Goal: Task Accomplishment & Management: Use online tool/utility

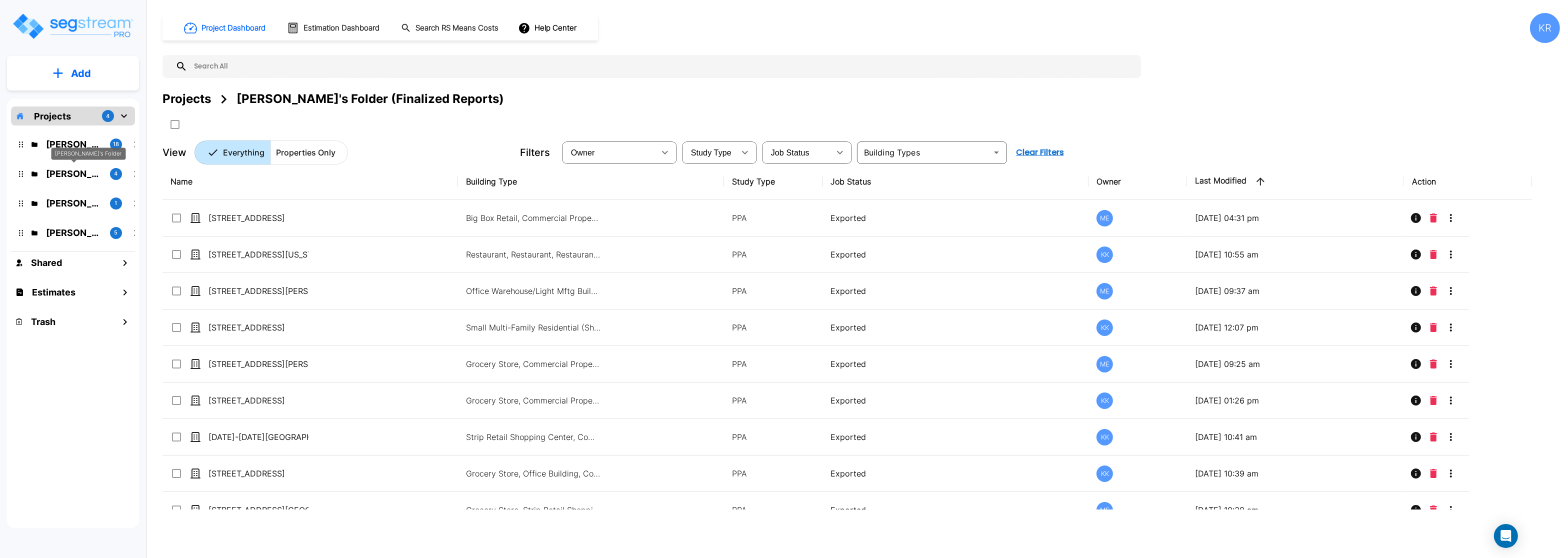
click at [59, 174] on p "Karina's Folder" at bounding box center [75, 174] width 56 height 14
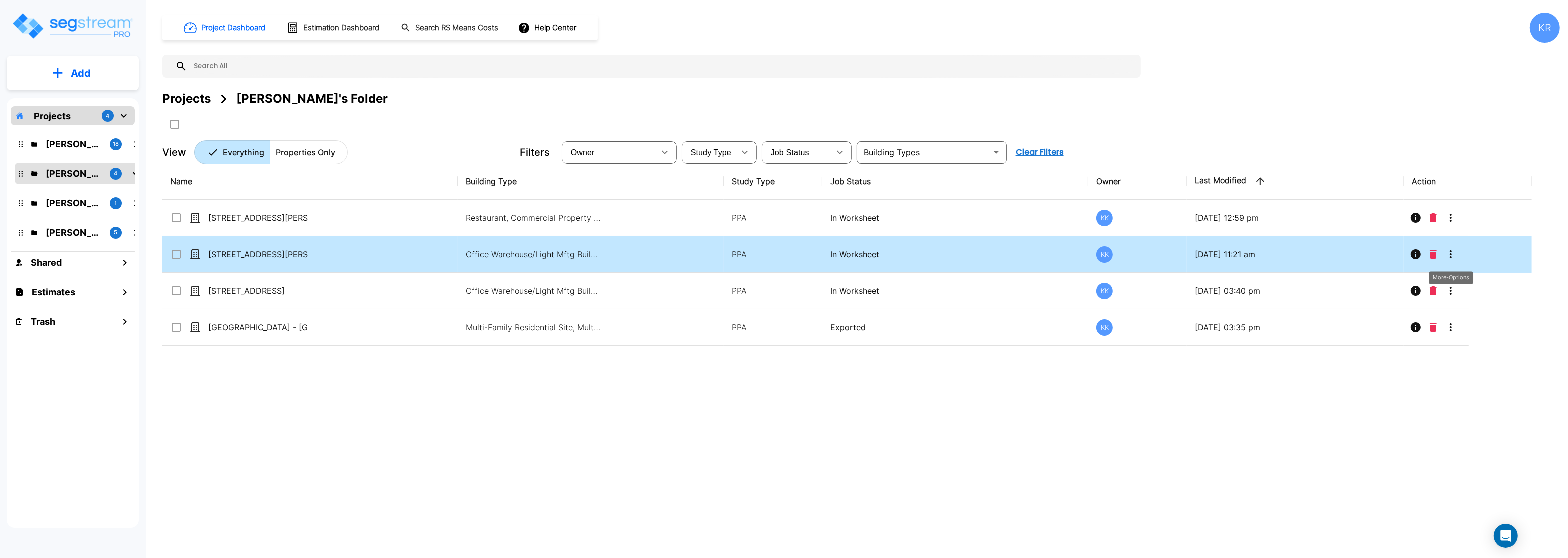
click at [1453, 253] on icon "More-Options" at bounding box center [1451, 254] width 12 height 12
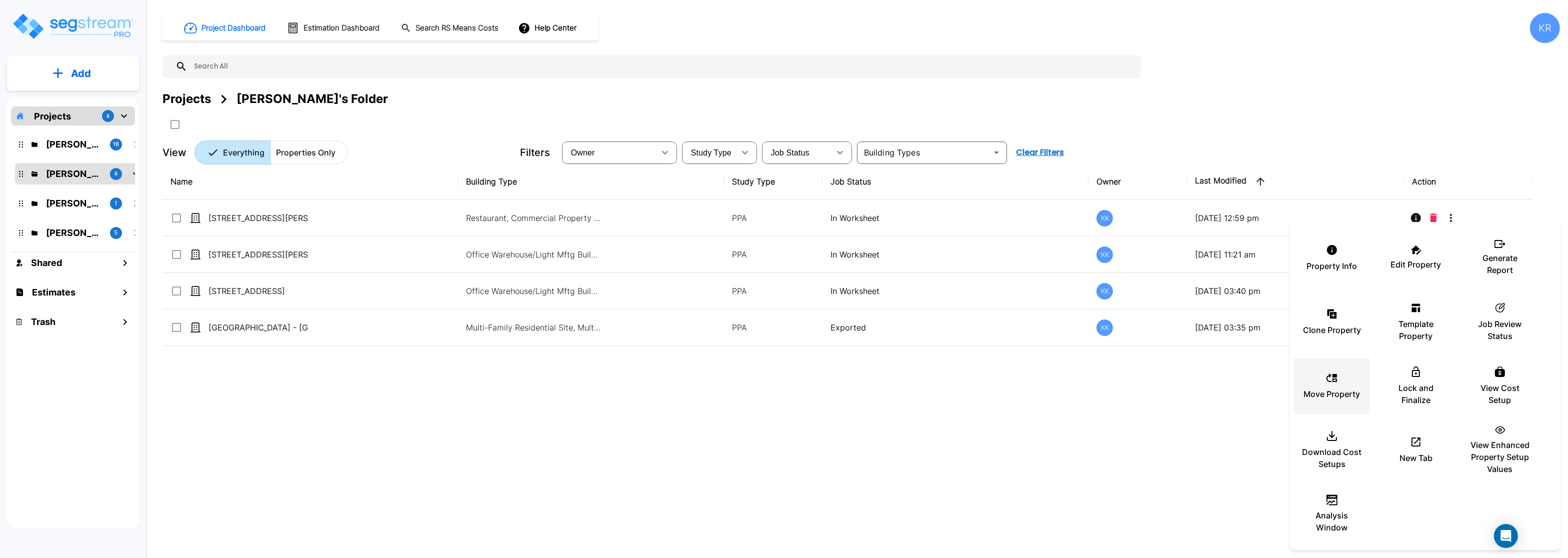
click at [1324, 396] on p "Move Property" at bounding box center [1332, 394] width 56 height 12
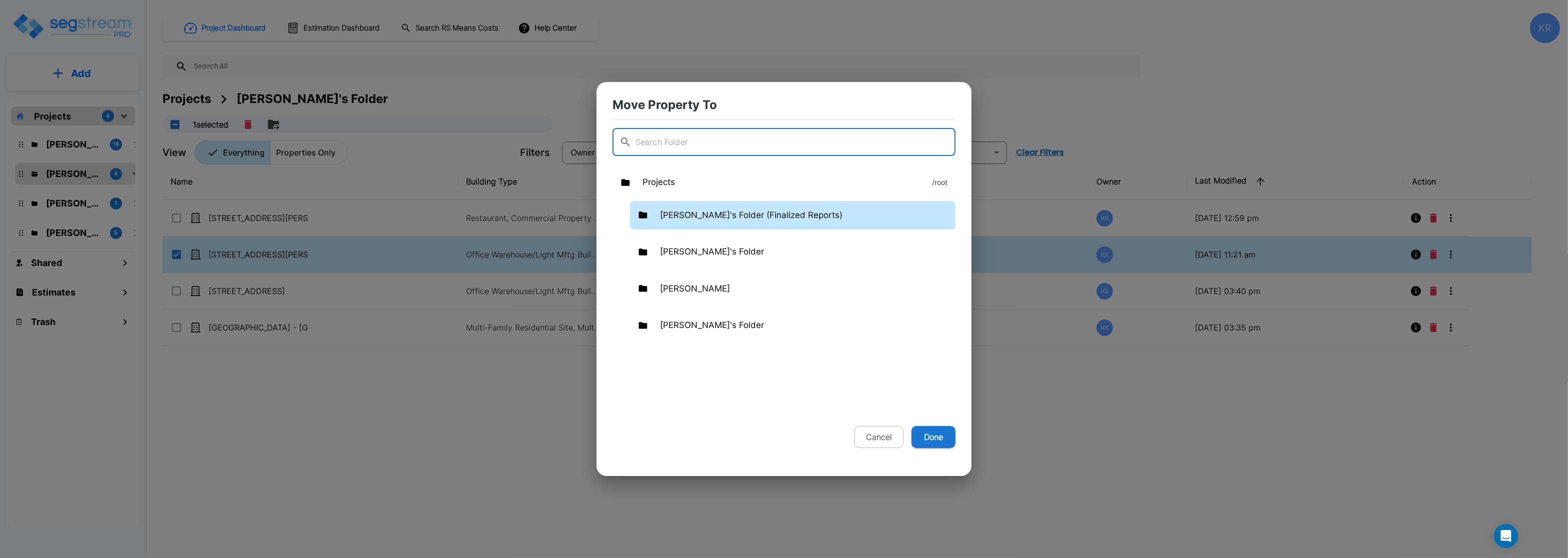
click at [684, 213] on p "Kristina's Folder (Finalized Reports)" at bounding box center [751, 215] width 183 height 13
click at [936, 434] on button "Done" at bounding box center [933, 436] width 44 height 22
checkbox input "false"
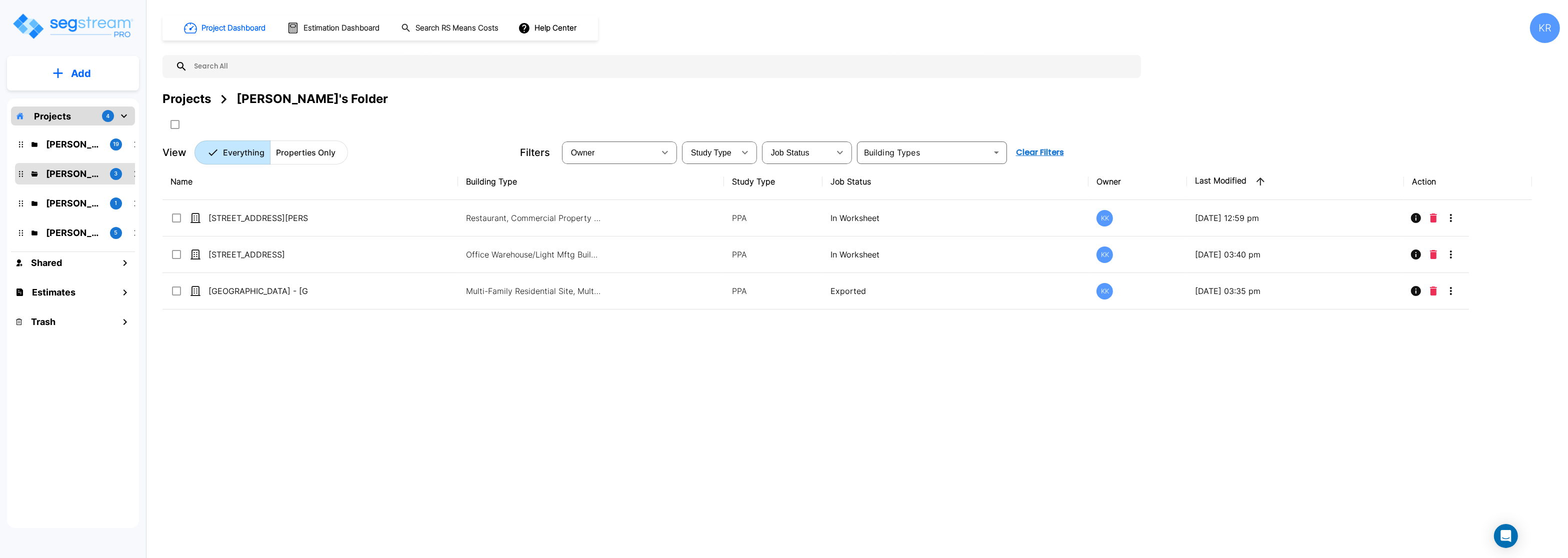
click at [57, 133] on div "Kristina's Folder (Finalized Reports) 19" at bounding box center [79, 144] width 131 height 21
click at [60, 142] on p "Kristina's Folder (Finalized Reports)" at bounding box center [75, 144] width 56 height 14
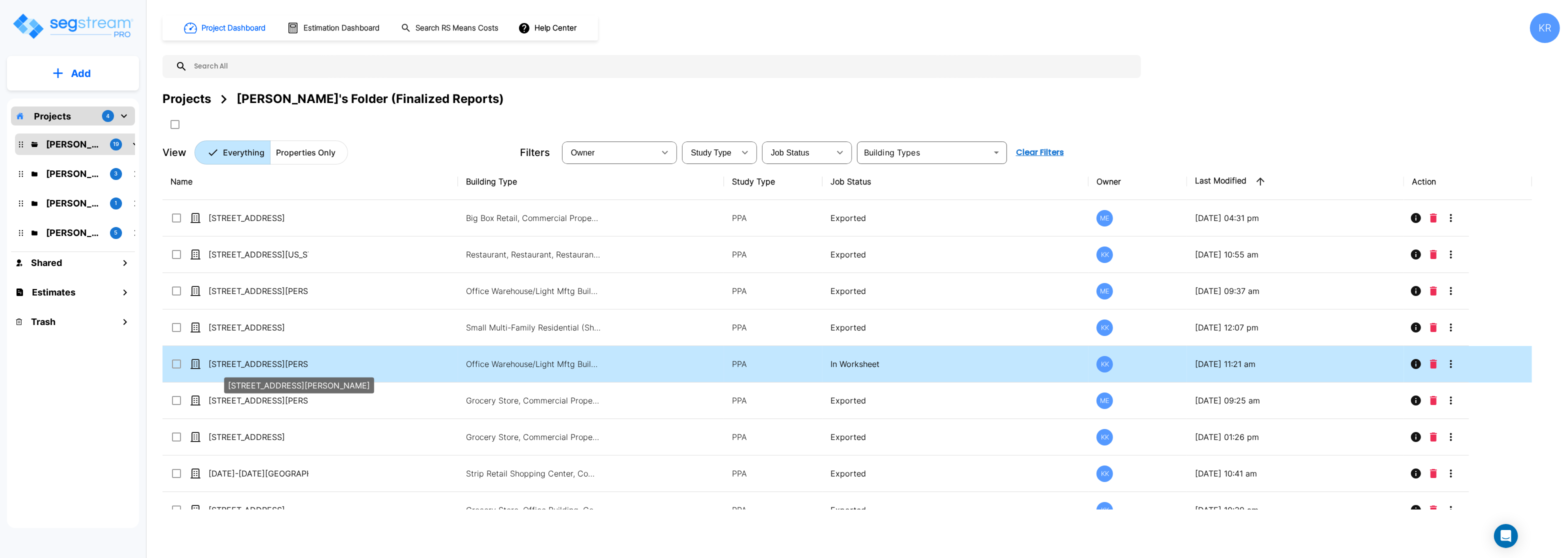
click at [232, 363] on p "[STREET_ADDRESS][PERSON_NAME]" at bounding box center [257, 364] width 100 height 12
checkbox input "true"
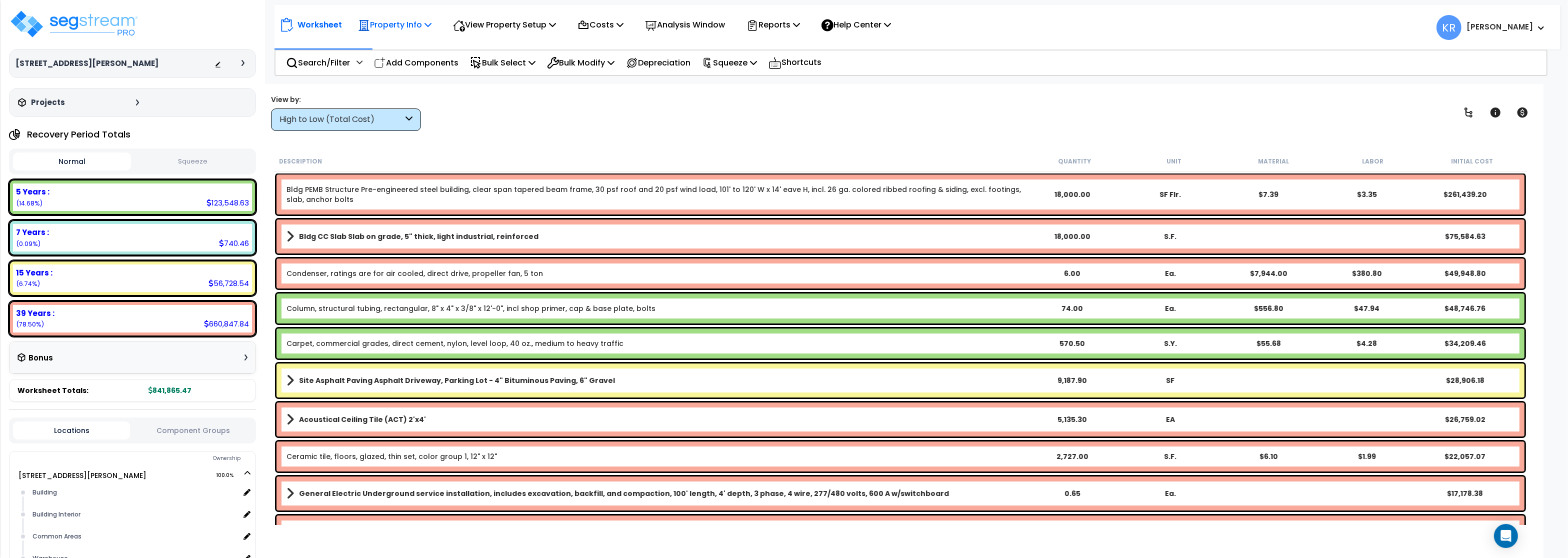
click at [418, 24] on p "Property Info" at bounding box center [395, 25] width 74 height 14
click at [409, 44] on link "Property Setup" at bounding box center [403, 47] width 99 height 20
click at [386, 20] on p "Property Info" at bounding box center [395, 25] width 74 height 14
click at [389, 49] on link "Property Setup" at bounding box center [403, 47] width 99 height 20
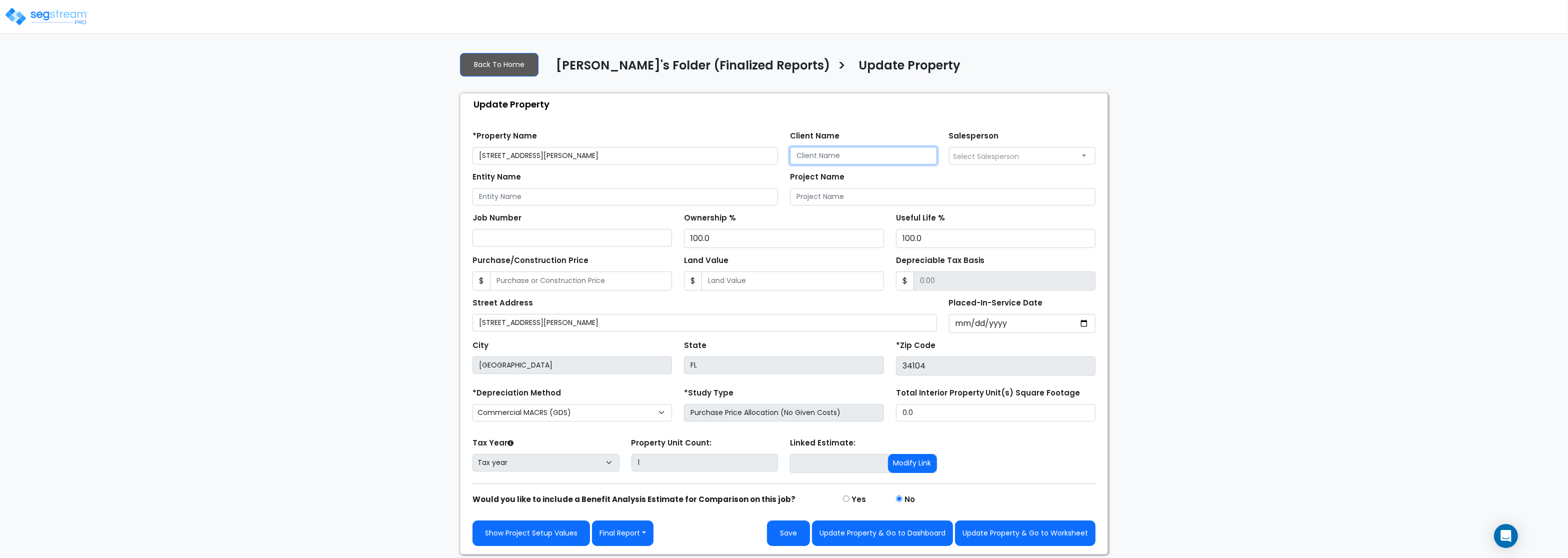
click at [833, 156] on input "Client Name" at bounding box center [863, 156] width 147 height 17
paste input "Christopher J. Bower, Trustee"
type input "Christopher J. Bower, Trustee"
click at [998, 158] on span "Select Salesperson" at bounding box center [986, 157] width 66 height 10
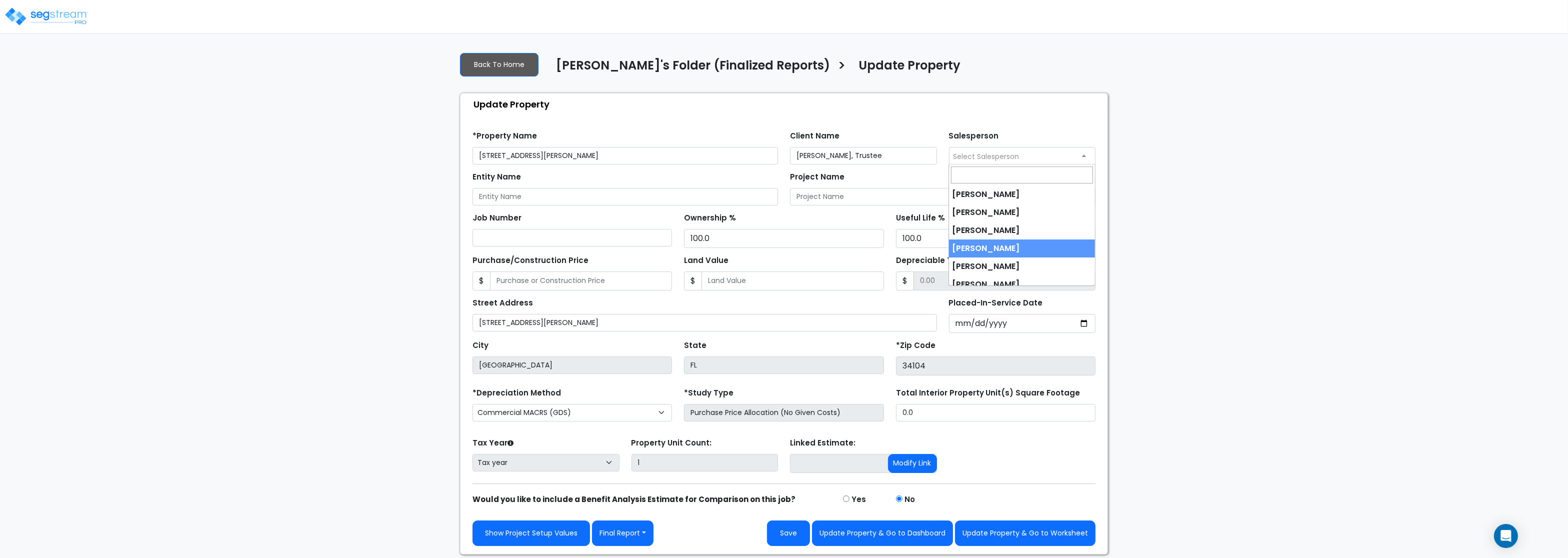
scroll to position [26, 0]
select select "245"
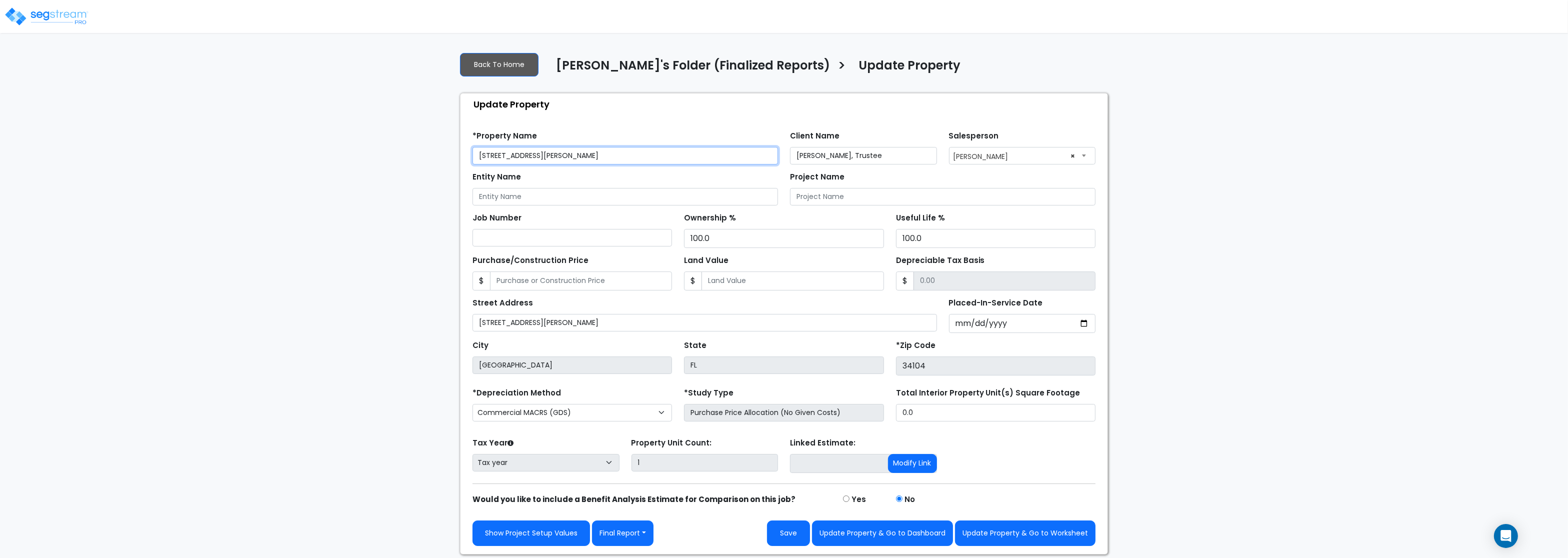
drag, startPoint x: 540, startPoint y: 157, endPoint x: 357, endPoint y: 139, distance: 183.9
click at [472, 147] on input "[STREET_ADDRESS][PERSON_NAME]" at bounding box center [625, 156] width 306 height 17
paste input "oulevar"
type input "[STREET_ADDRESS][PERSON_NAME]"
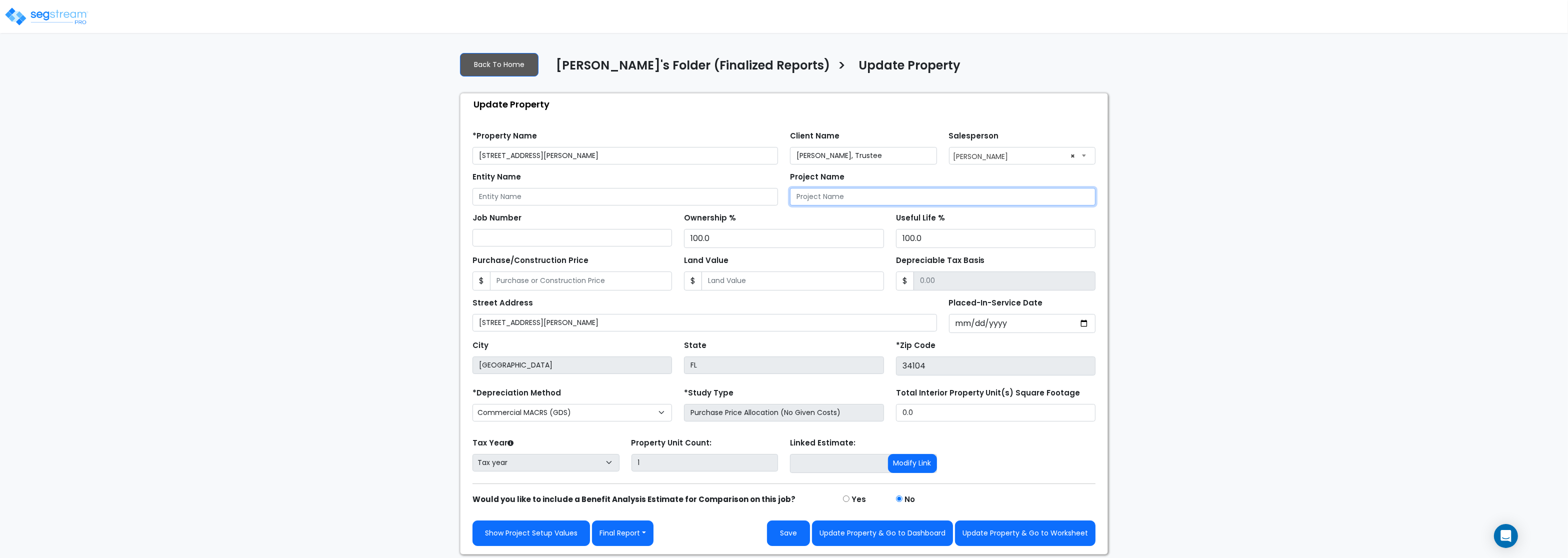
click at [827, 200] on input "Project Name" at bounding box center [943, 196] width 306 height 17
click at [972, 325] on input "Placed-In-Service Date" at bounding box center [1022, 323] width 147 height 19
type input "2024-12-20"
select select "2024"
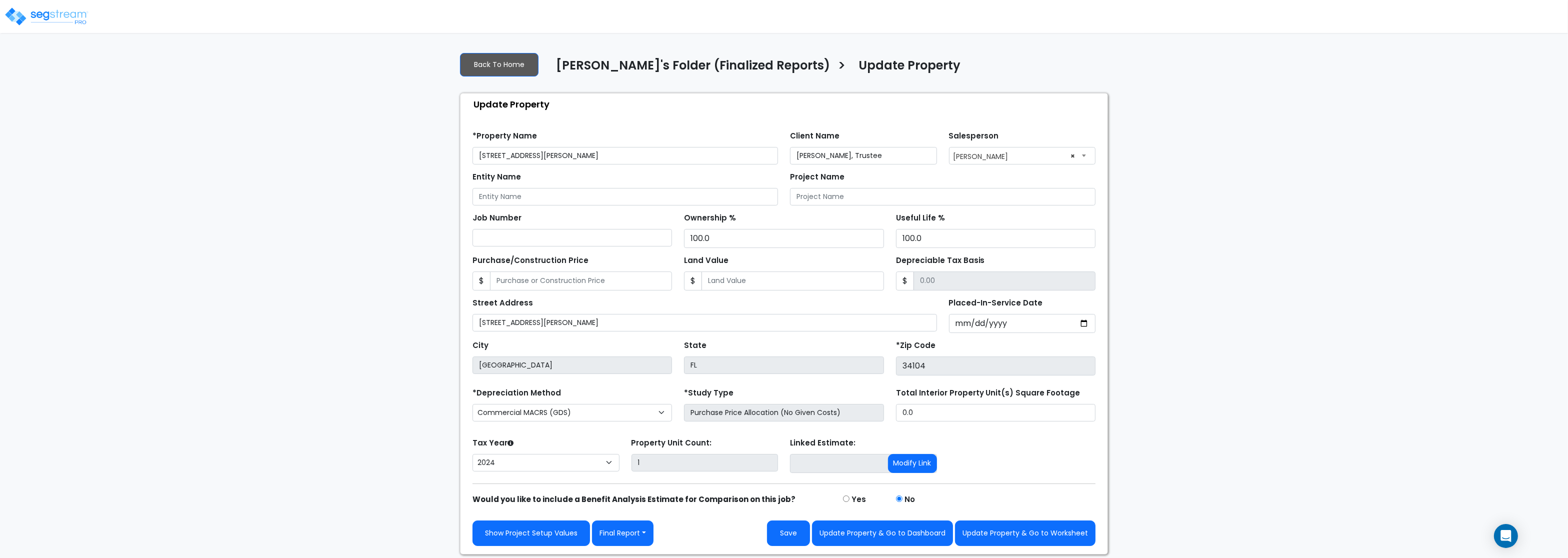
click at [600, 316] on div "Street Address 2255 Davis Blvd" at bounding box center [705, 312] width 465 height 36
click at [1016, 537] on button "Update Property & Go to Worksheet" at bounding box center [1025, 533] width 140 height 25
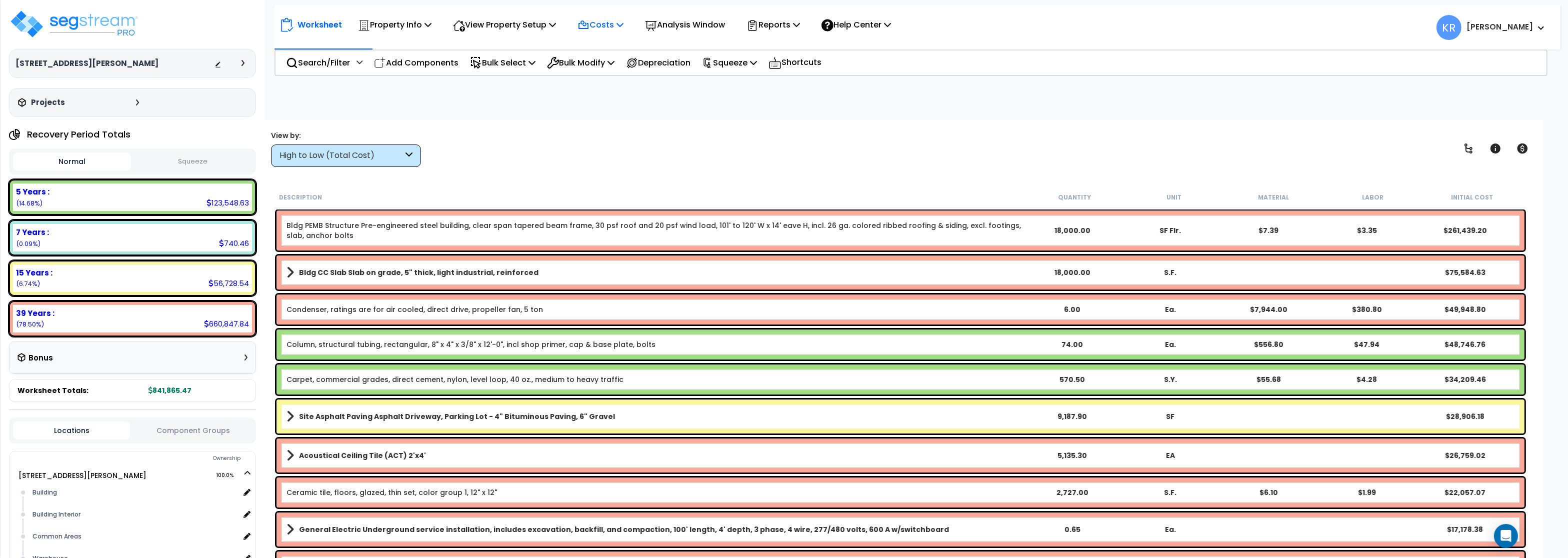
drag, startPoint x: 605, startPoint y: 22, endPoint x: 606, endPoint y: 30, distance: 8.1
click at [606, 21] on p "Costs" at bounding box center [601, 25] width 46 height 14
click at [606, 44] on link "Indirect Costs" at bounding box center [622, 47] width 99 height 20
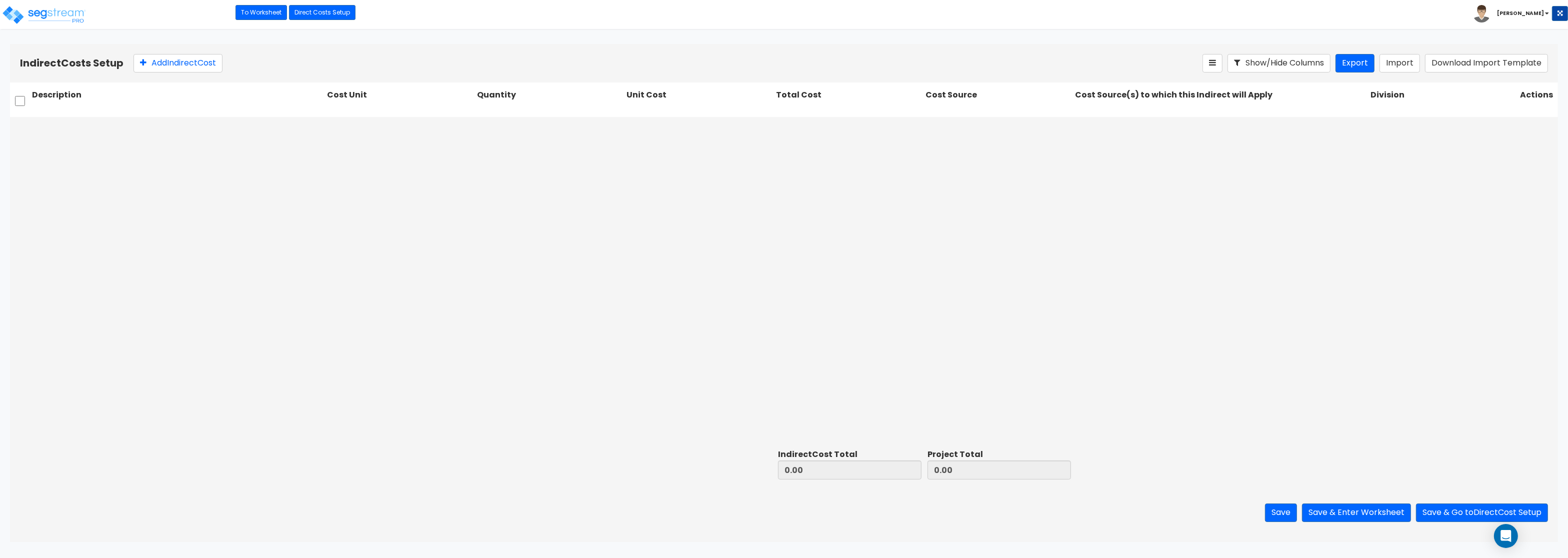
click at [447, 272] on div at bounding box center [783, 280] width 1548 height 328
click at [20, 101] on input "checkbox" at bounding box center [19, 102] width 10 height 19
checkbox input "false"
click at [172, 63] on button "Add Indirect Cost" at bounding box center [178, 63] width 89 height 18
click at [80, 127] on input "text" at bounding box center [177, 129] width 291 height 19
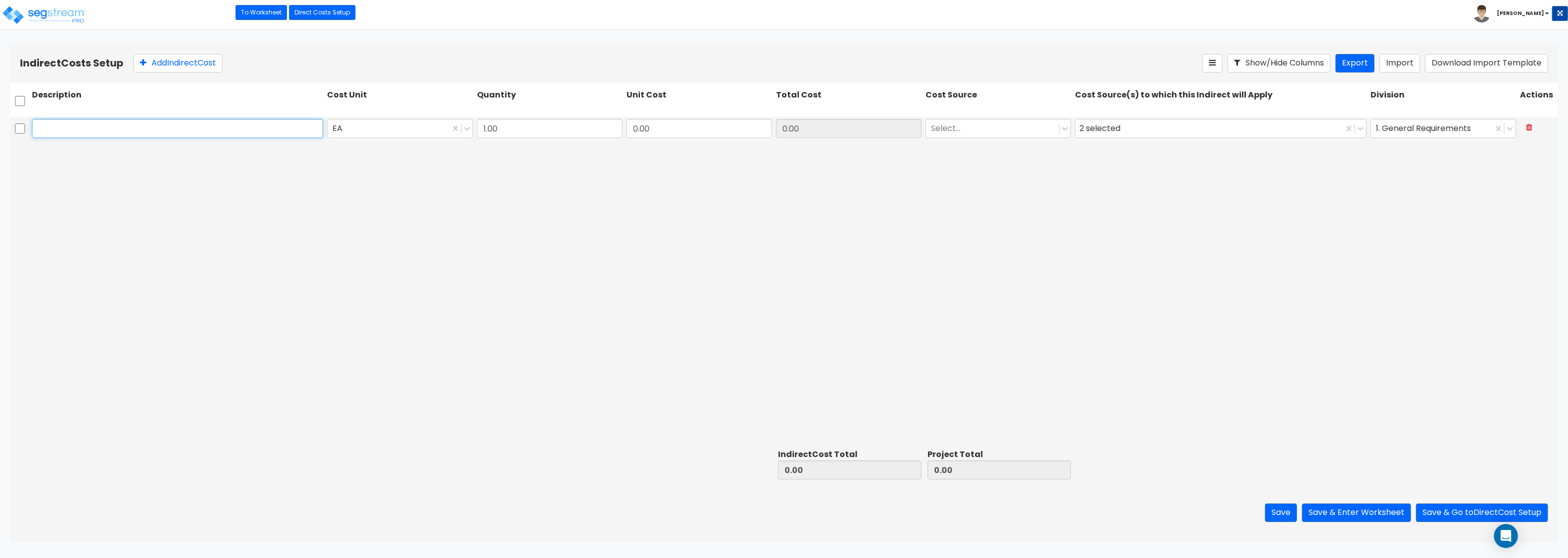
paste input "Architect"
type input "Architect"
type input "L"
click at [344, 173] on div "LS" at bounding box center [400, 171] width 145 height 18
click at [666, 127] on input "0.00" at bounding box center [699, 129] width 145 height 19
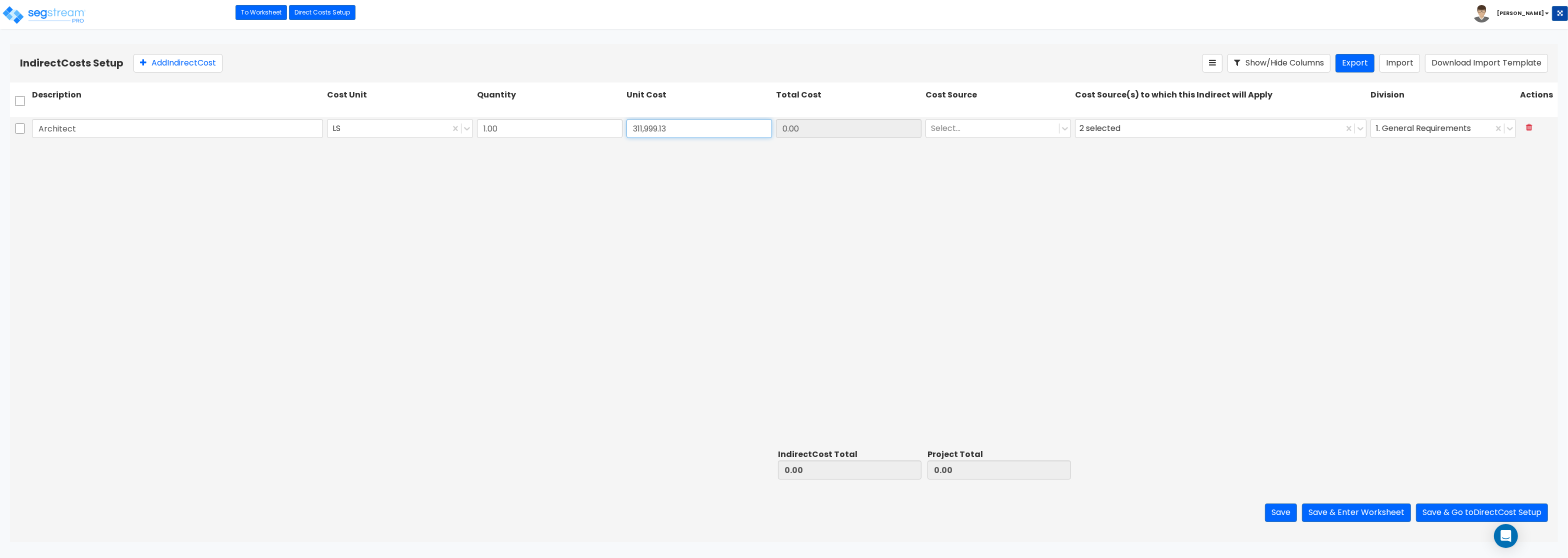
type input "311,999.13"
click at [983, 130] on div at bounding box center [992, 129] width 123 height 14
click at [968, 152] on div "RS Means (Default)" at bounding box center [998, 153] width 145 height 18
click at [1090, 132] on div "2 selected" at bounding box center [1101, 129] width 45 height 15
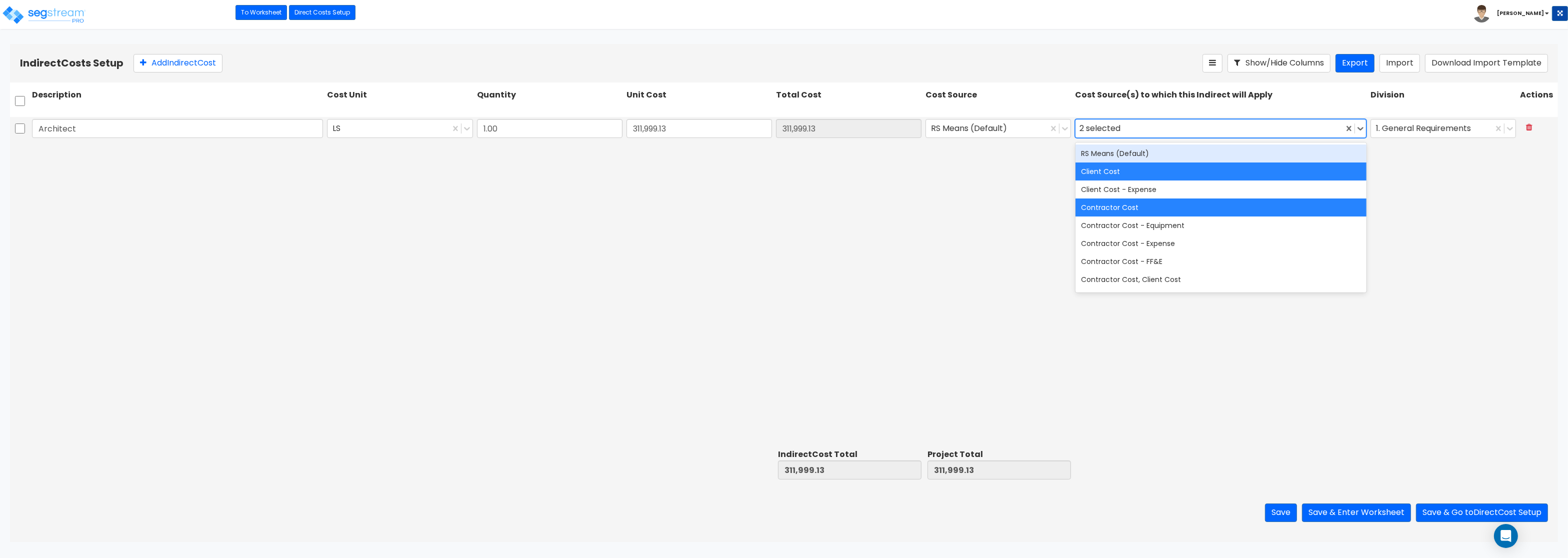
click at [1107, 155] on div "RS Means (Default)" at bounding box center [1221, 153] width 291 height 18
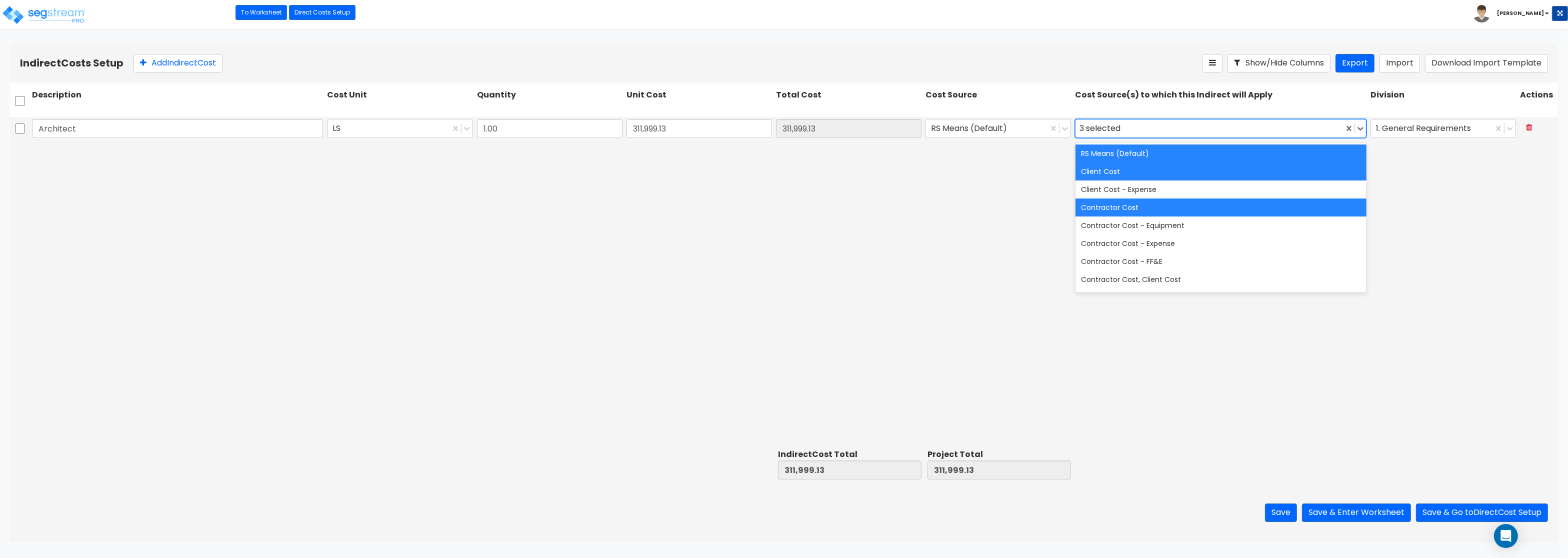
click at [685, 268] on div "Architect LS 1.00 311,999.13 311,999.13 RS Means (Default) option RS Means (Def…" at bounding box center [783, 280] width 1548 height 328
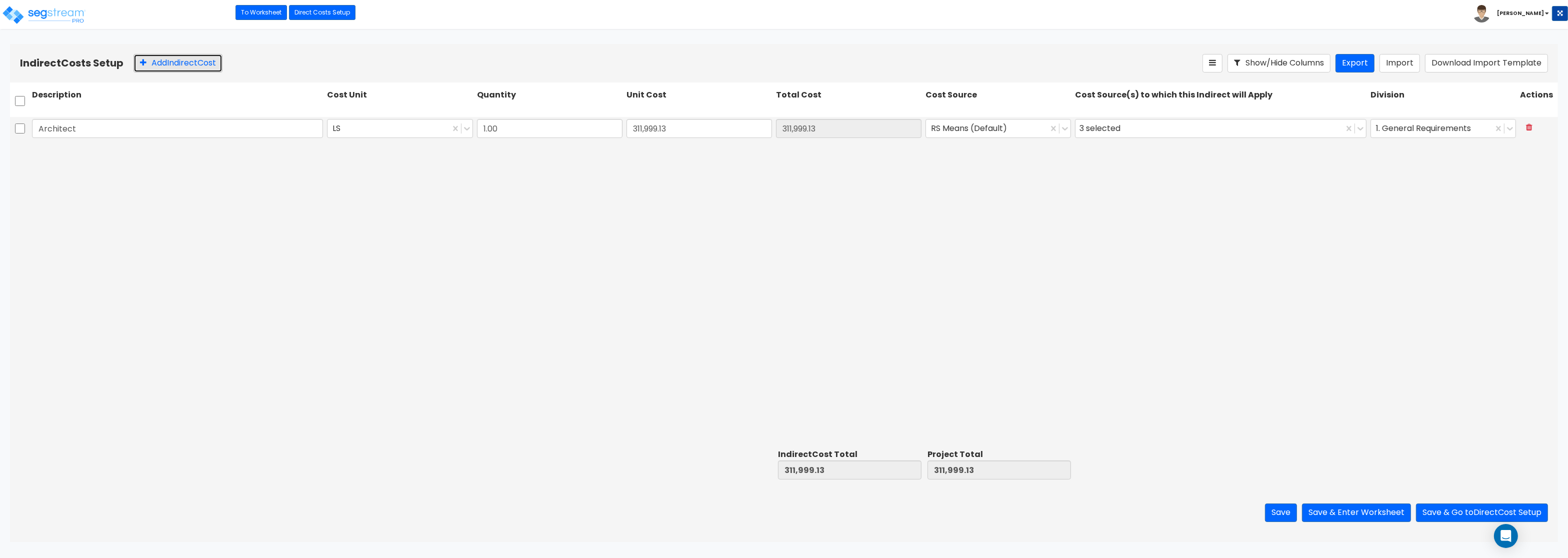
click at [169, 73] on button "Add Indirect Cost" at bounding box center [178, 63] width 89 height 18
type input "1.00"
type input "0"
click at [169, 64] on button "Add Indirect Cost" at bounding box center [178, 63] width 89 height 18
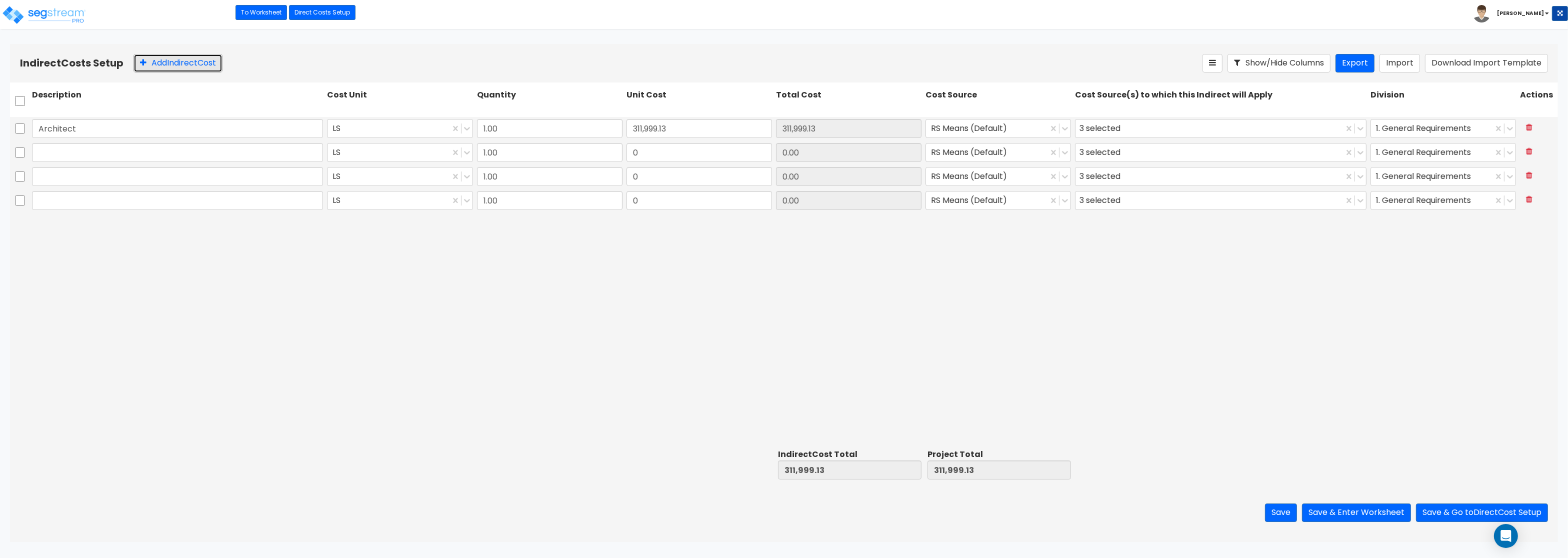
click at [169, 64] on button "Add Indirect Cost" at bounding box center [178, 63] width 89 height 18
type input "1.00"
type input "0"
click at [169, 64] on button "Add Indirect Cost" at bounding box center [178, 63] width 89 height 18
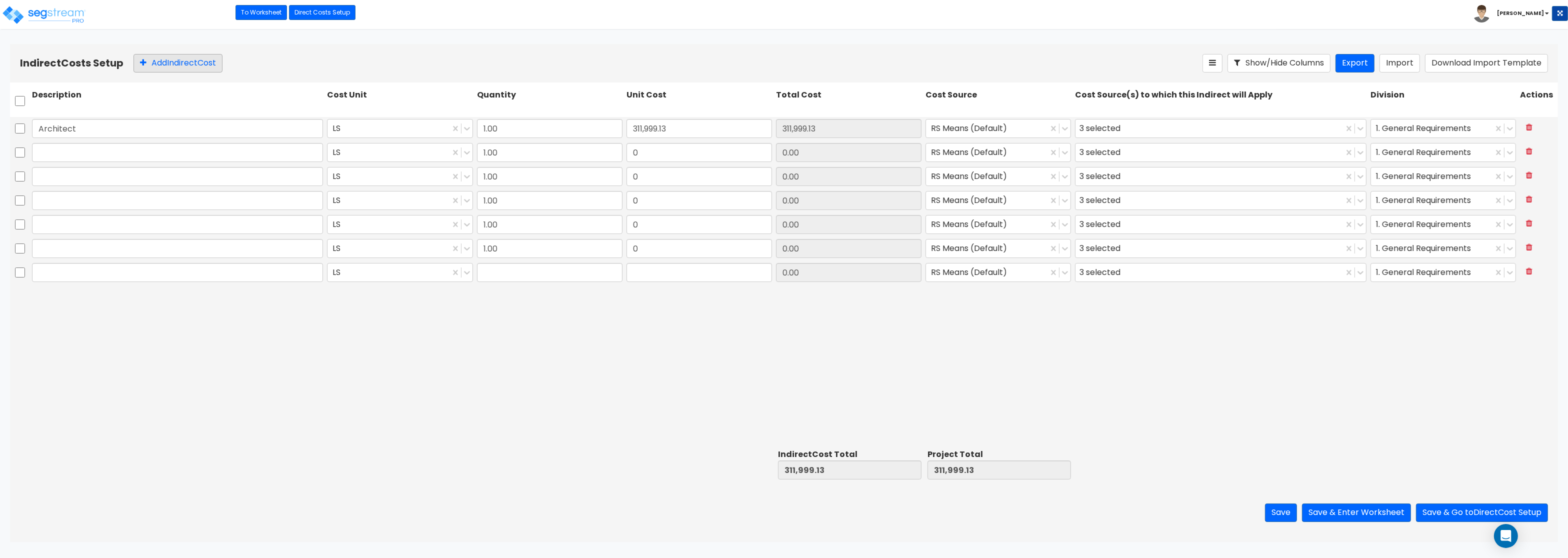
type input "1.00"
type input "0"
click at [169, 64] on button "Add Indirect Cost" at bounding box center [178, 63] width 89 height 18
click at [65, 162] on input "text" at bounding box center [177, 153] width 291 height 19
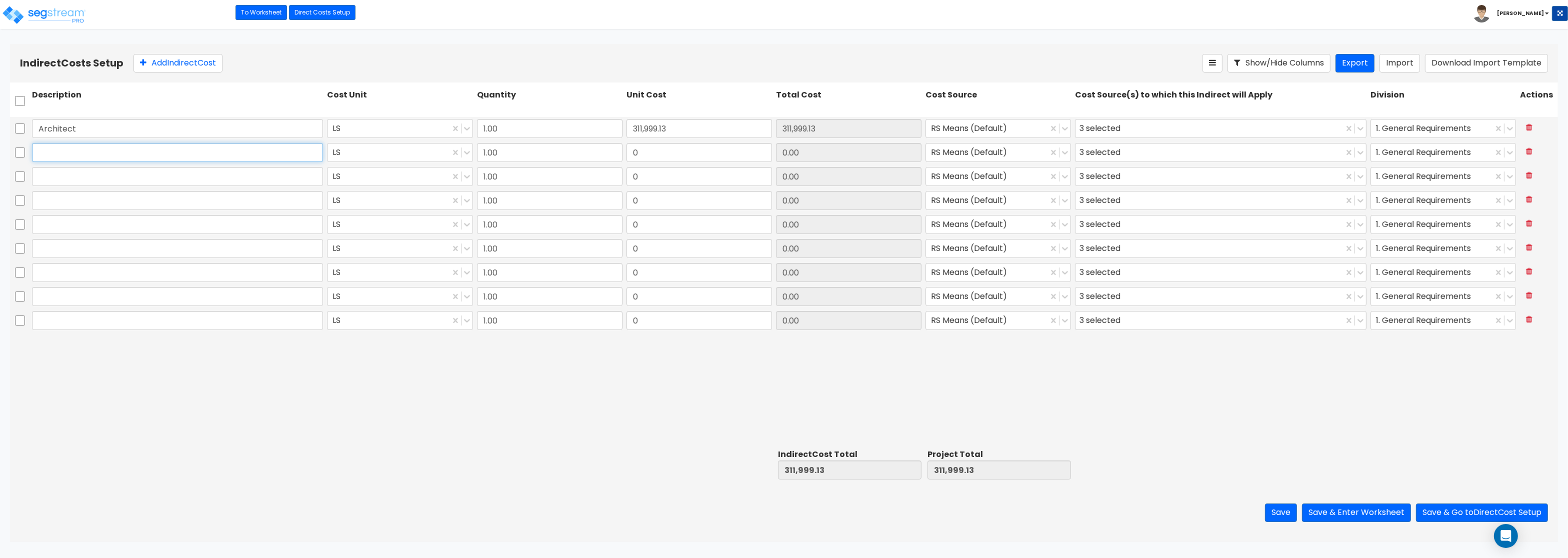
paste input "Engineering"
type input "Engineering"
drag, startPoint x: 659, startPoint y: 148, endPoint x: 692, endPoint y: 147, distance: 33.0
click at [692, 147] on input "0" at bounding box center [699, 153] width 145 height 19
type input "97,499.73"
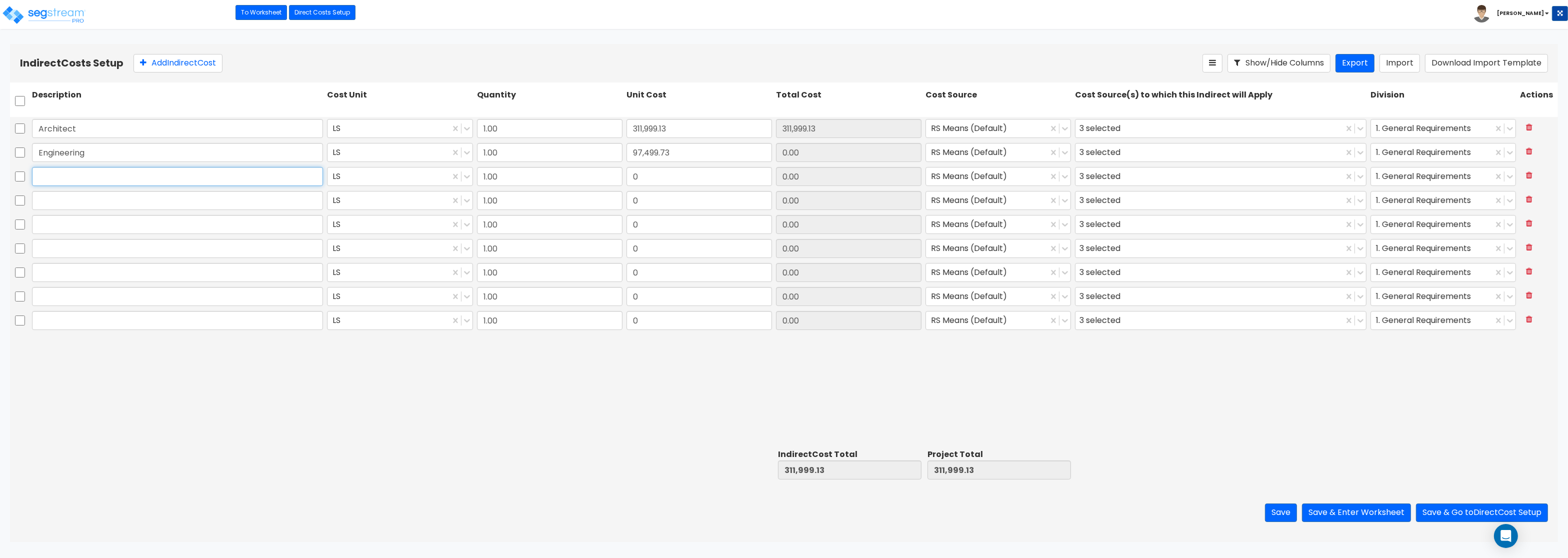
type input "97,499.73"
click at [139, 186] on input "text" at bounding box center [177, 177] width 291 height 19
click at [142, 178] on input "text" at bounding box center [177, 177] width 291 height 19
paste input "General Construction Manager"
type input "General Construction Manager"
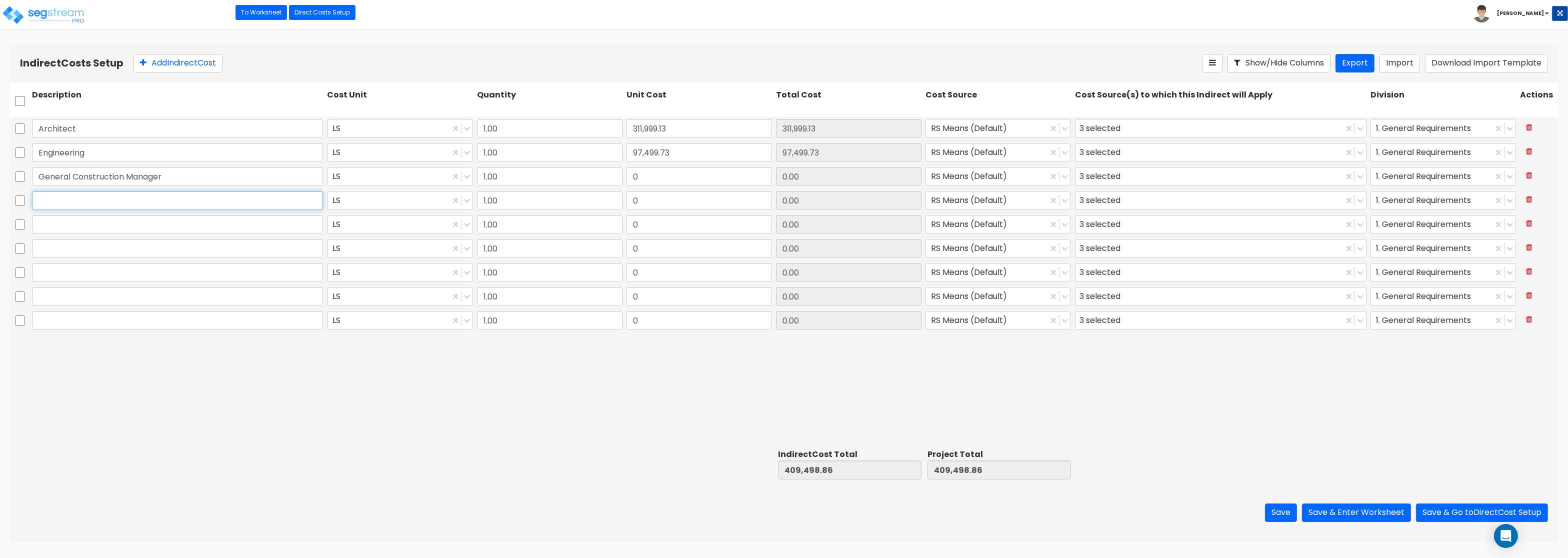
click at [103, 203] on input "text" at bounding box center [177, 200] width 291 height 19
paste input "Overhead and Profit"
type input "Overhead and Profit"
click at [79, 209] on input "Overhead and Profit" at bounding box center [177, 200] width 291 height 19
click at [69, 226] on input "text" at bounding box center [177, 224] width 291 height 19
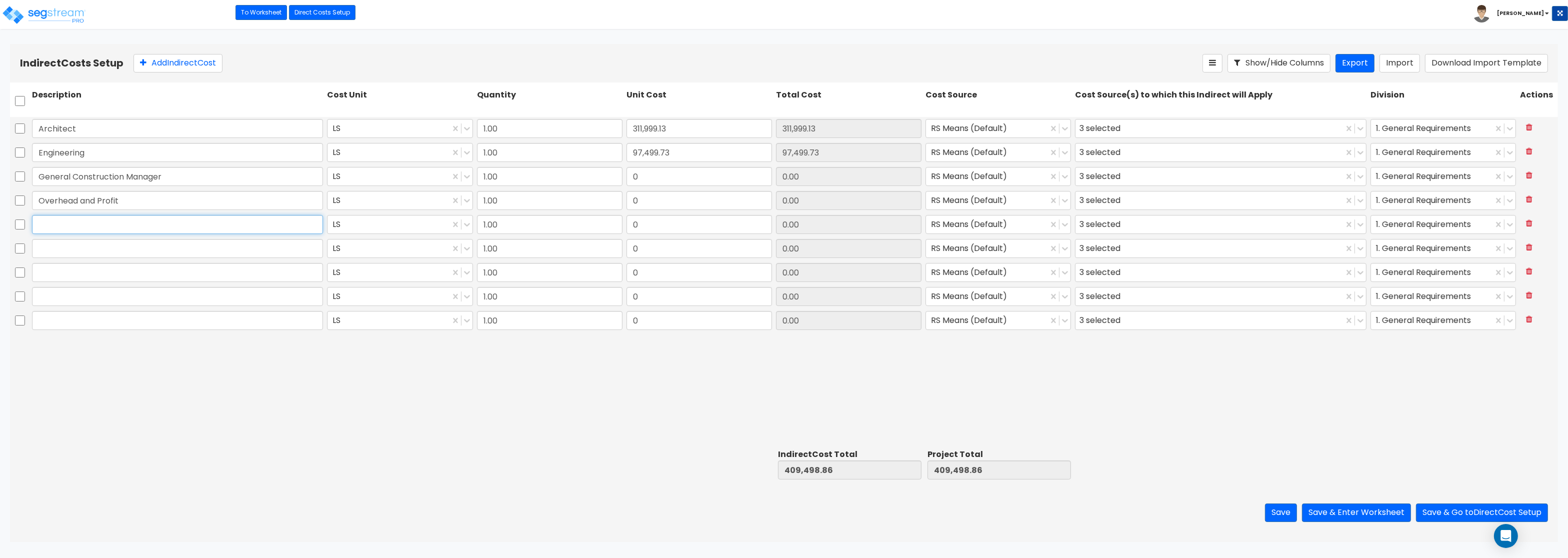
paste input "Bond"
type input "Bond"
click at [95, 259] on div at bounding box center [177, 249] width 295 height 23
click at [81, 251] on input "text" at bounding box center [177, 249] width 291 height 19
paste input "Permits"
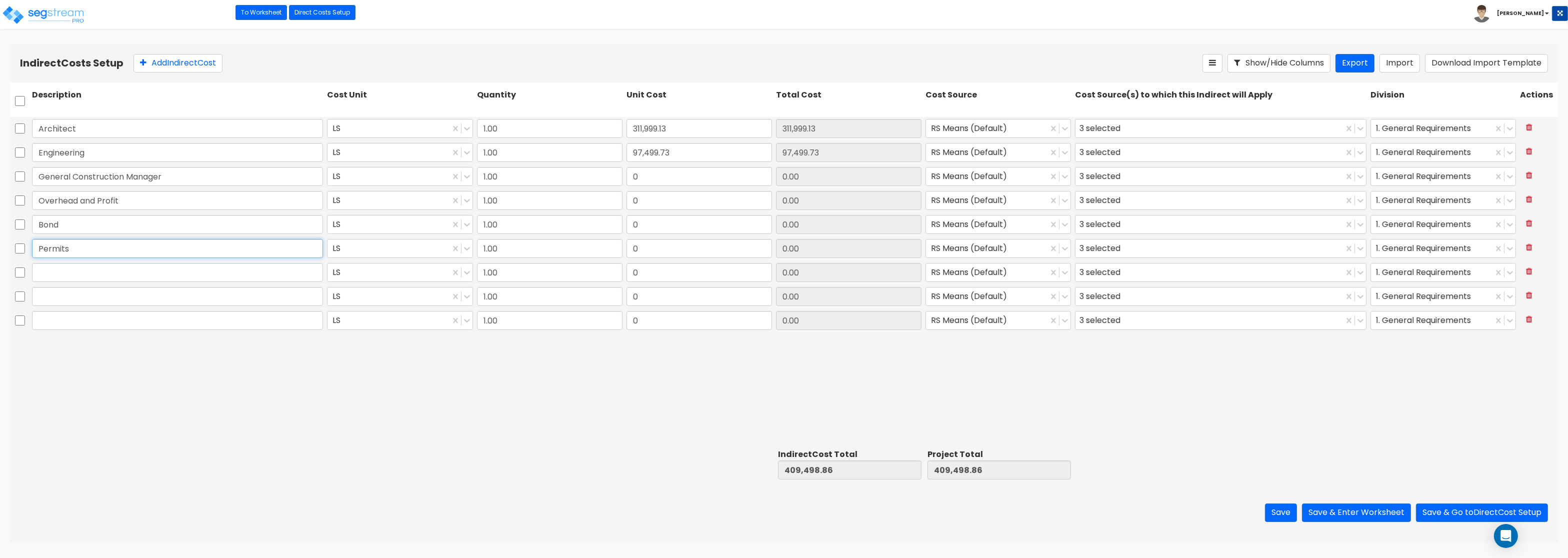
type input "Permits"
click at [68, 283] on div at bounding box center [177, 273] width 295 height 23
click at [68, 275] on input "text" at bounding box center [177, 273] width 291 height 19
paste input "Other"
type input "Other"
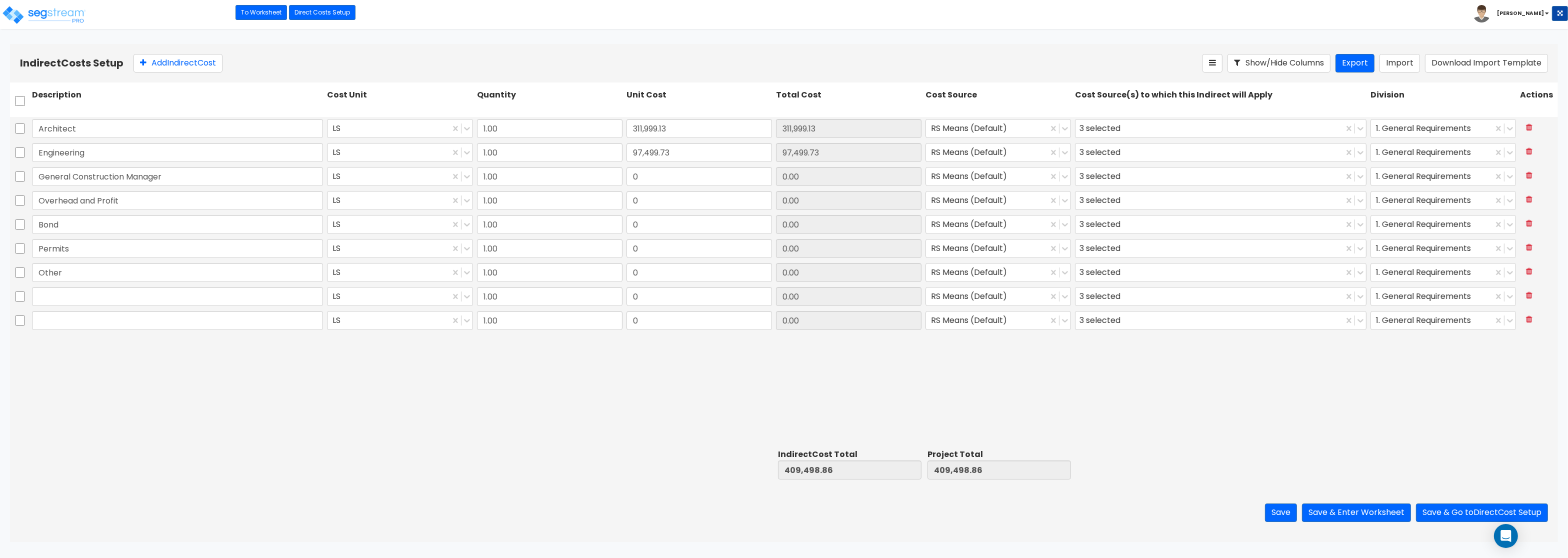
click at [85, 307] on div at bounding box center [177, 296] width 295 height 23
click at [85, 300] on input "text" at bounding box center [177, 297] width 291 height 19
paste input "Recording fees"
type input "Recording fees"
click at [200, 313] on input "text" at bounding box center [177, 320] width 291 height 19
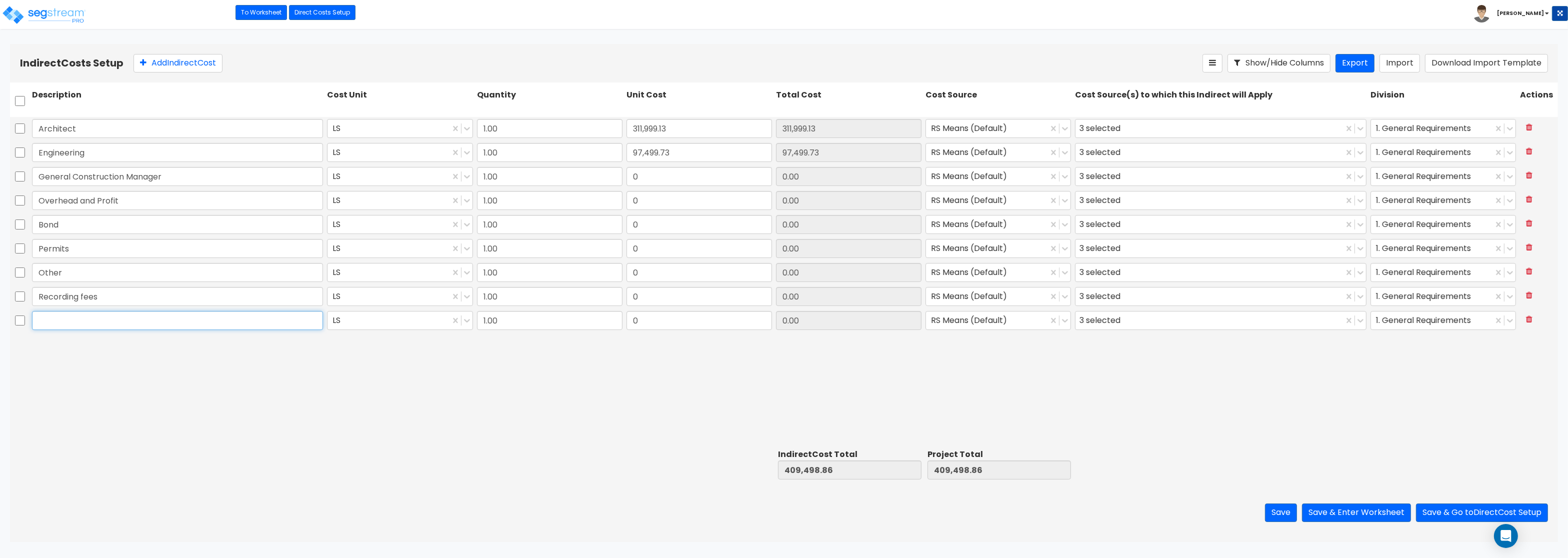
paste input "Utility Lien Search"
type input "Utility Lien Search"
drag, startPoint x: 649, startPoint y: 174, endPoint x: 721, endPoint y: 179, distance: 72.2
click at [721, 179] on input "0" at bounding box center [699, 177] width 145 height 19
type input "77,999.78"
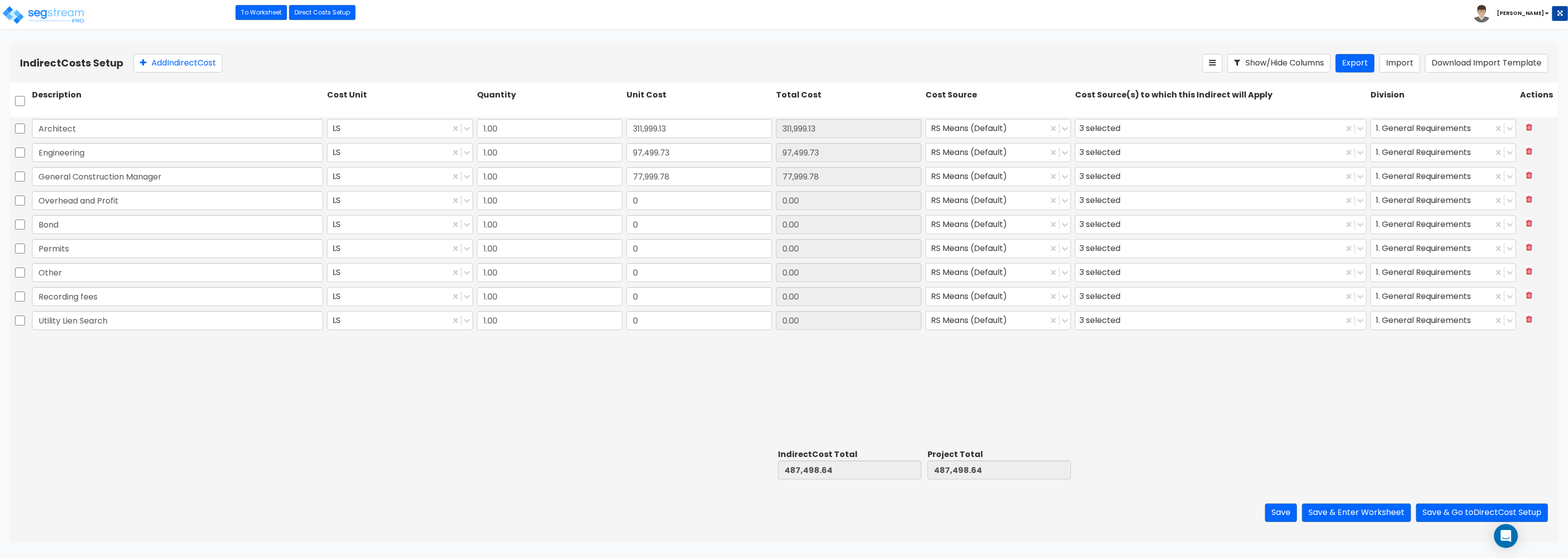
type input "77,999.78"
drag, startPoint x: 688, startPoint y: 212, endPoint x: 620, endPoint y: 197, distance: 69.6
click at [620, 197] on div "Overhead and Profit LS 1.00 0 0.00 RS Means (Default) 3 selected 1. General Req…" at bounding box center [783, 200] width 1548 height 23
drag, startPoint x: 644, startPoint y: 198, endPoint x: 718, endPoint y: 198, distance: 74.0
click at [718, 198] on input "0" at bounding box center [699, 200] width 145 height 19
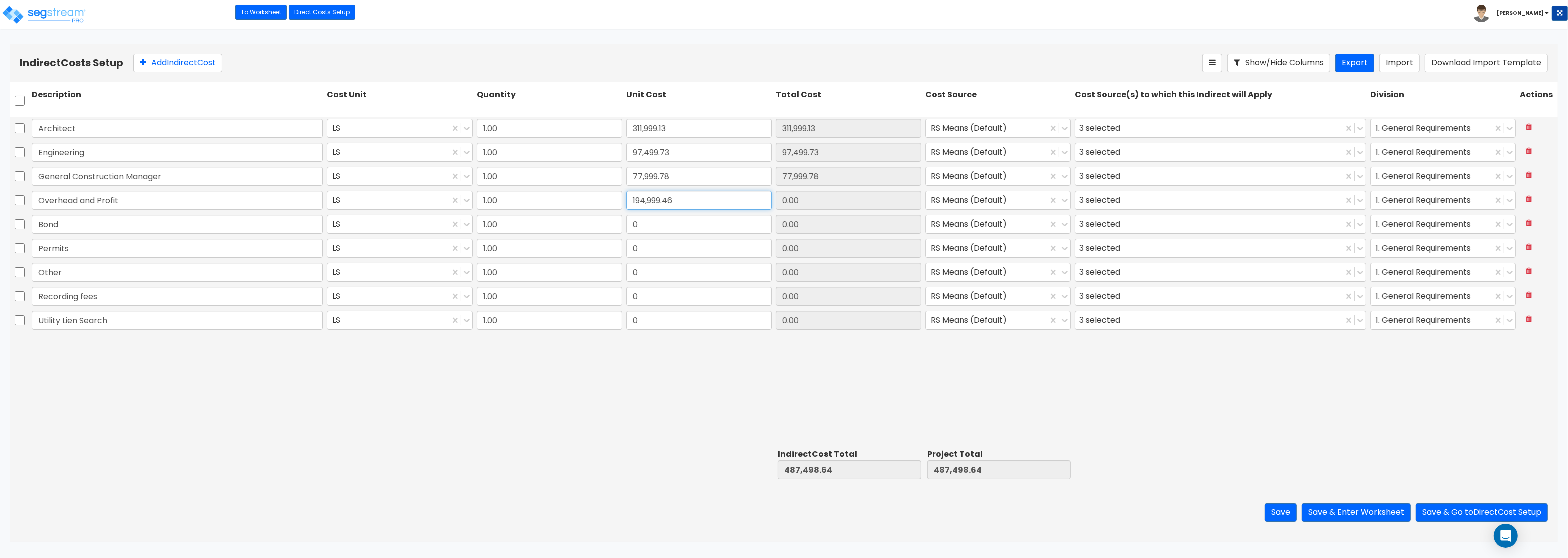
type input "194,999.46"
drag, startPoint x: 649, startPoint y: 227, endPoint x: 659, endPoint y: 217, distance: 14.1
click at [659, 217] on input "0" at bounding box center [699, 224] width 145 height 19
type input "58,499.84"
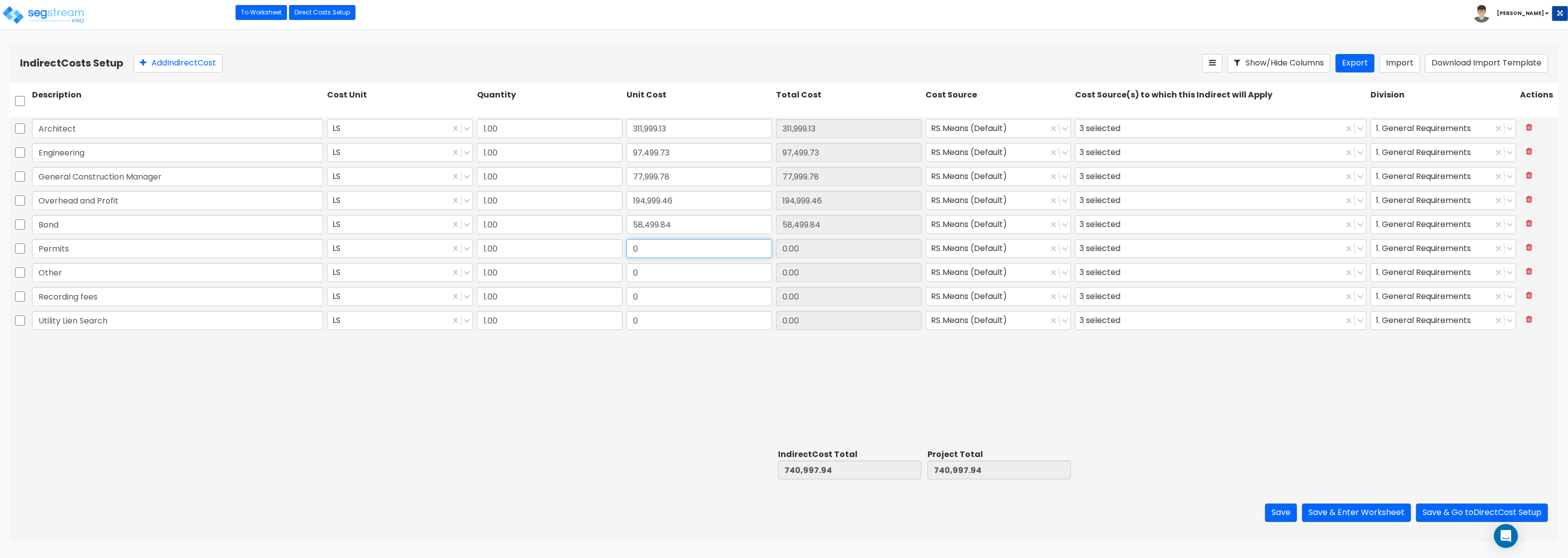
type input "58,499.84"
click at [670, 251] on input "0" at bounding box center [699, 249] width 145 height 19
type input "58,499.84"
click at [655, 269] on input "0" at bounding box center [699, 273] width 145 height 19
type input "58,499.84"
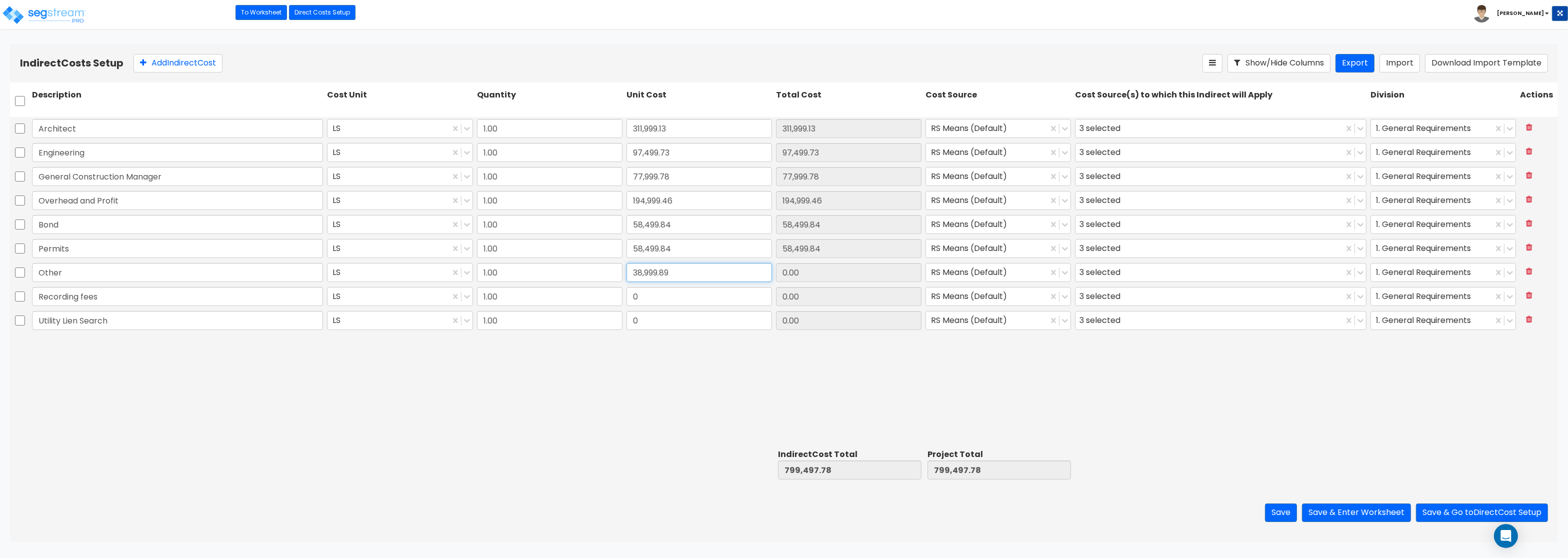
type input "38,999.89"
click at [648, 299] on input "0" at bounding box center [699, 297] width 145 height 19
type input "18.5"
type input "18.50"
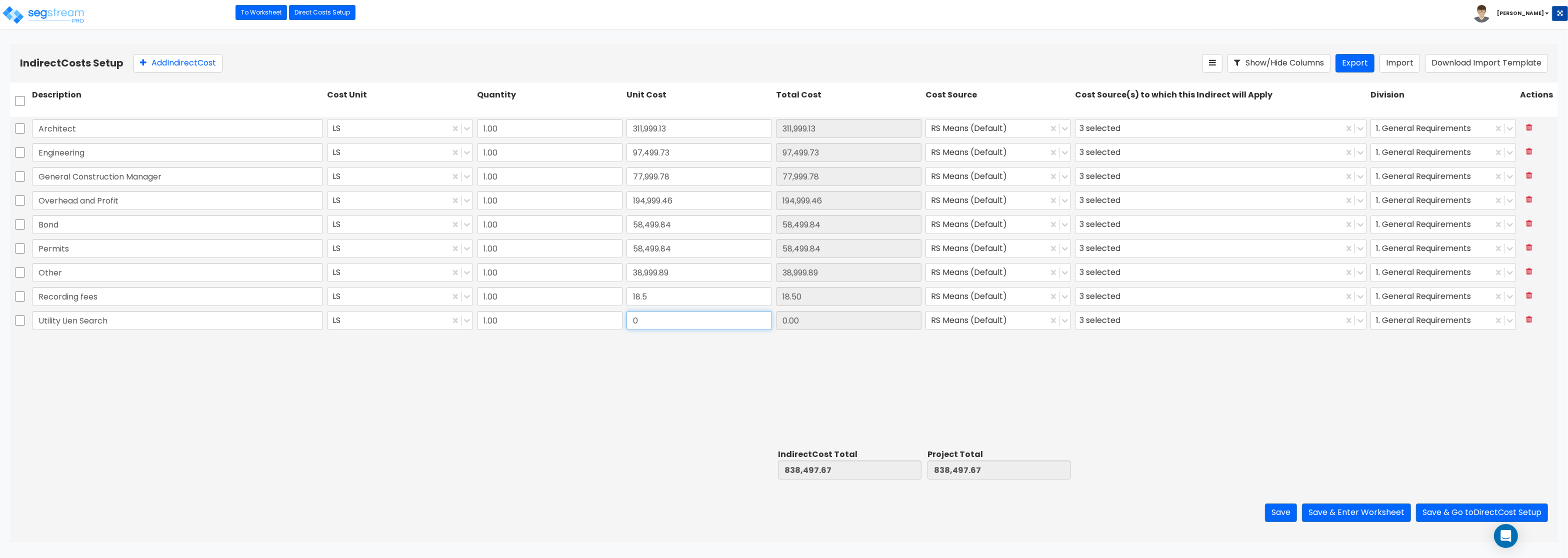
click at [647, 312] on input "0" at bounding box center [699, 320] width 145 height 19
type input "12.5"
type input "12.50"
click at [662, 295] on input "18.5" at bounding box center [699, 297] width 145 height 19
click at [1347, 512] on button "Save & Enter Worksheet" at bounding box center [1356, 512] width 109 height 18
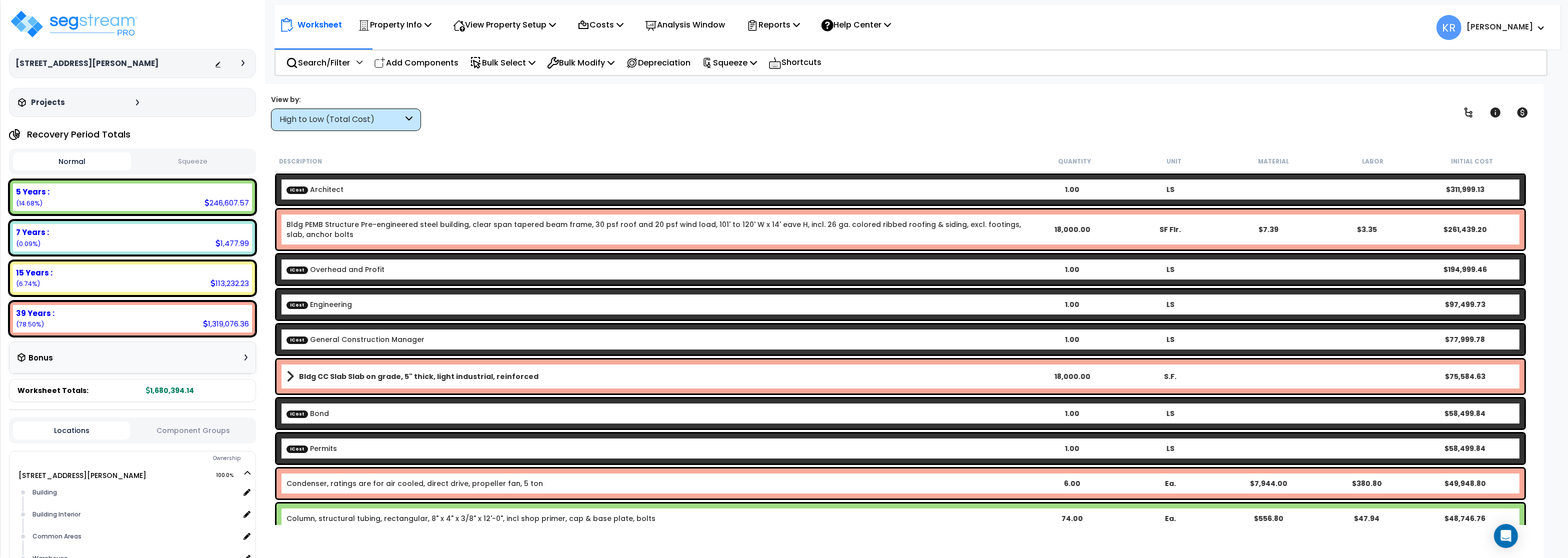
click at [319, 111] on div "High to Low (Total Cost)" at bounding box center [346, 119] width 150 height 22
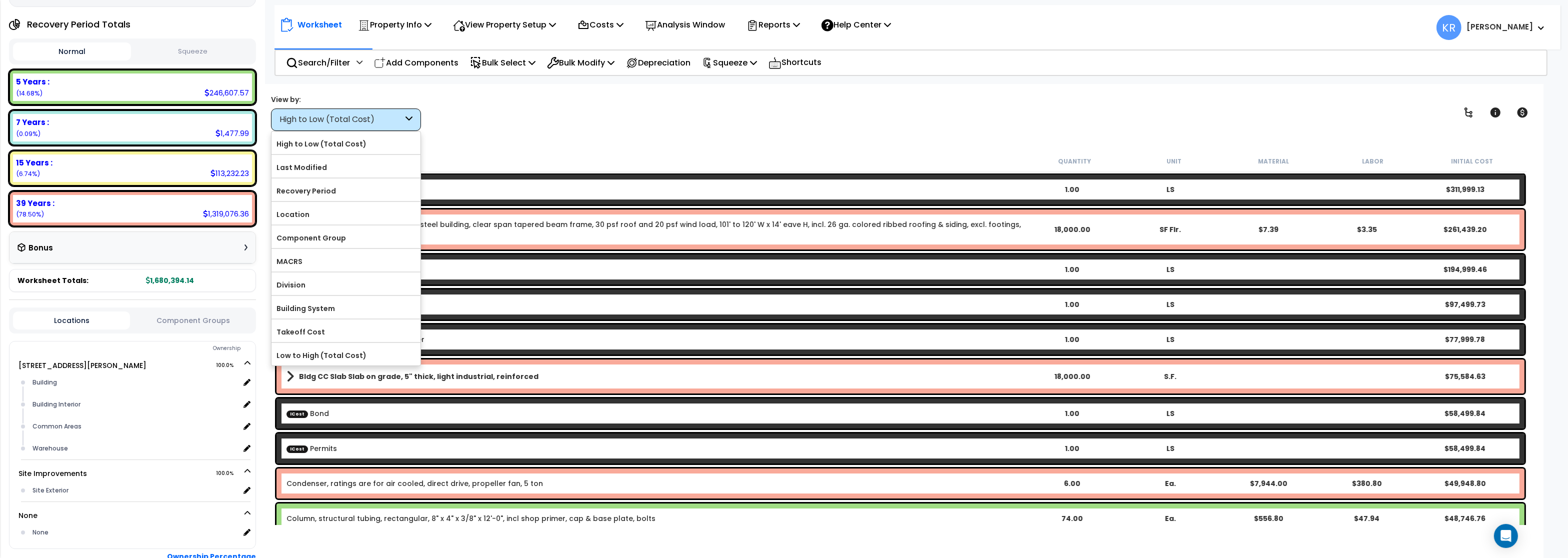
scroll to position [170, 0]
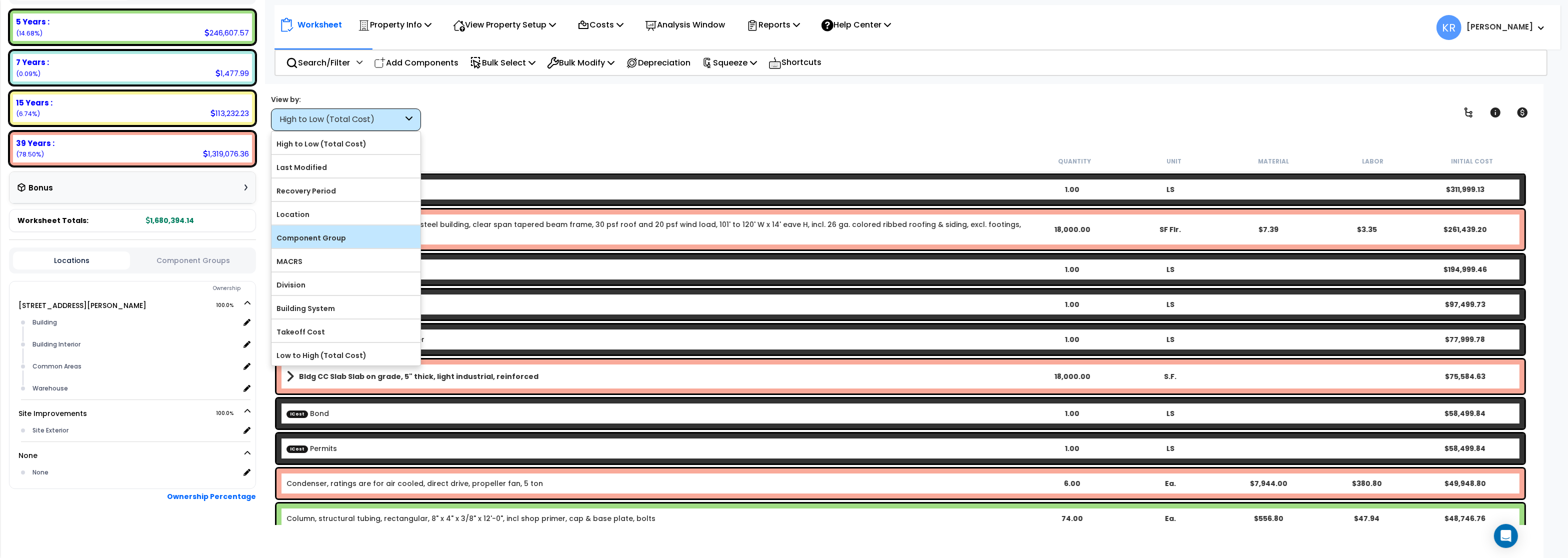
click at [315, 240] on label "Component Group" at bounding box center [347, 237] width 149 height 15
click at [0, 0] on input "Component Group" at bounding box center [0, 0] width 0 height 0
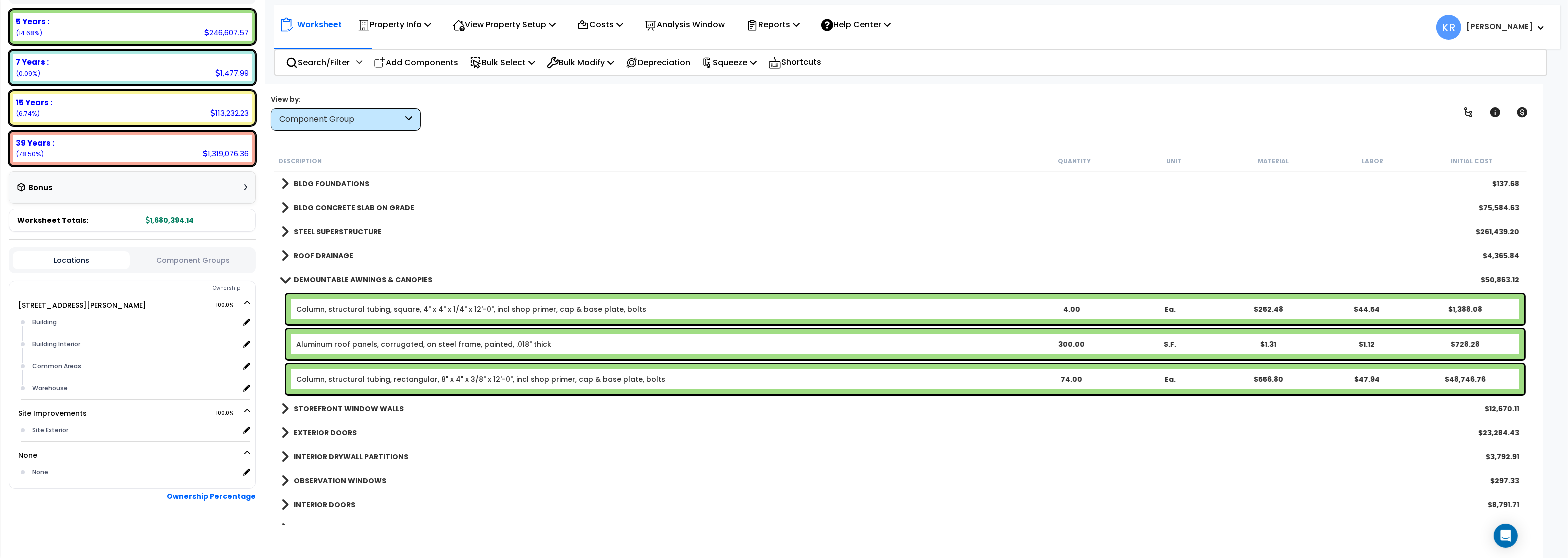
click at [297, 279] on b "DEMOUNTABLE AWNINGS & CANOPIES" at bounding box center [363, 279] width 138 height 10
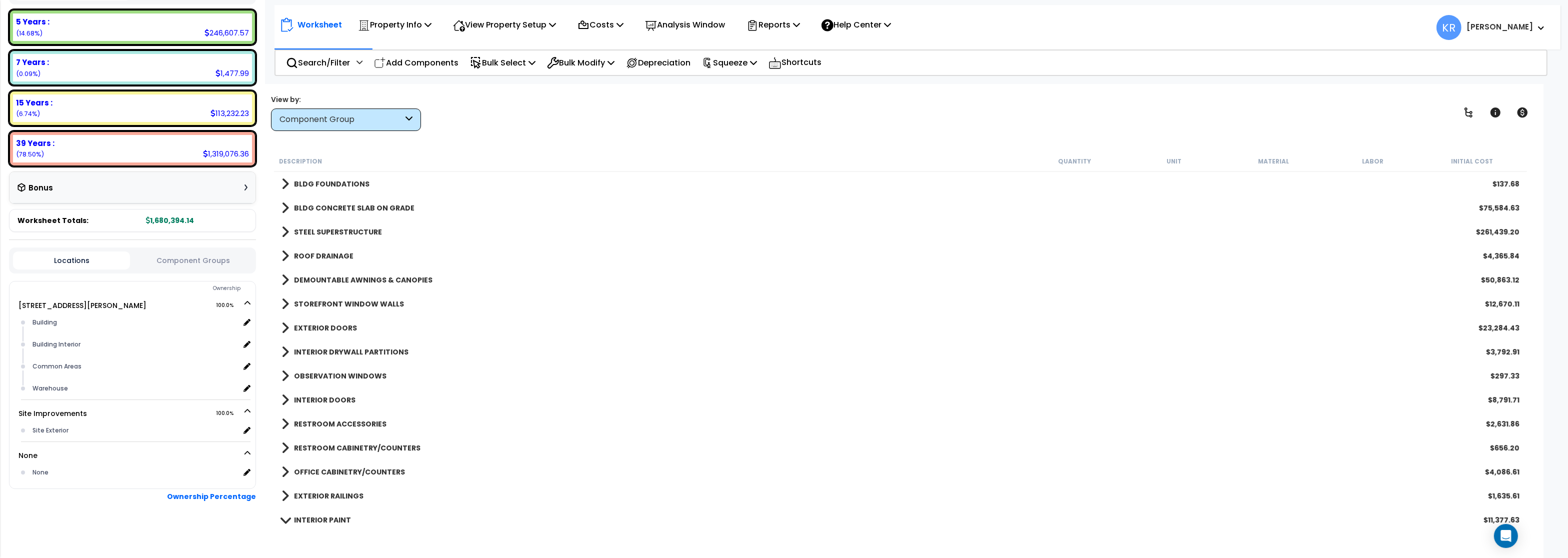
click at [297, 279] on b "DEMOUNTABLE AWNINGS & CANOPIES" at bounding box center [363, 279] width 138 height 10
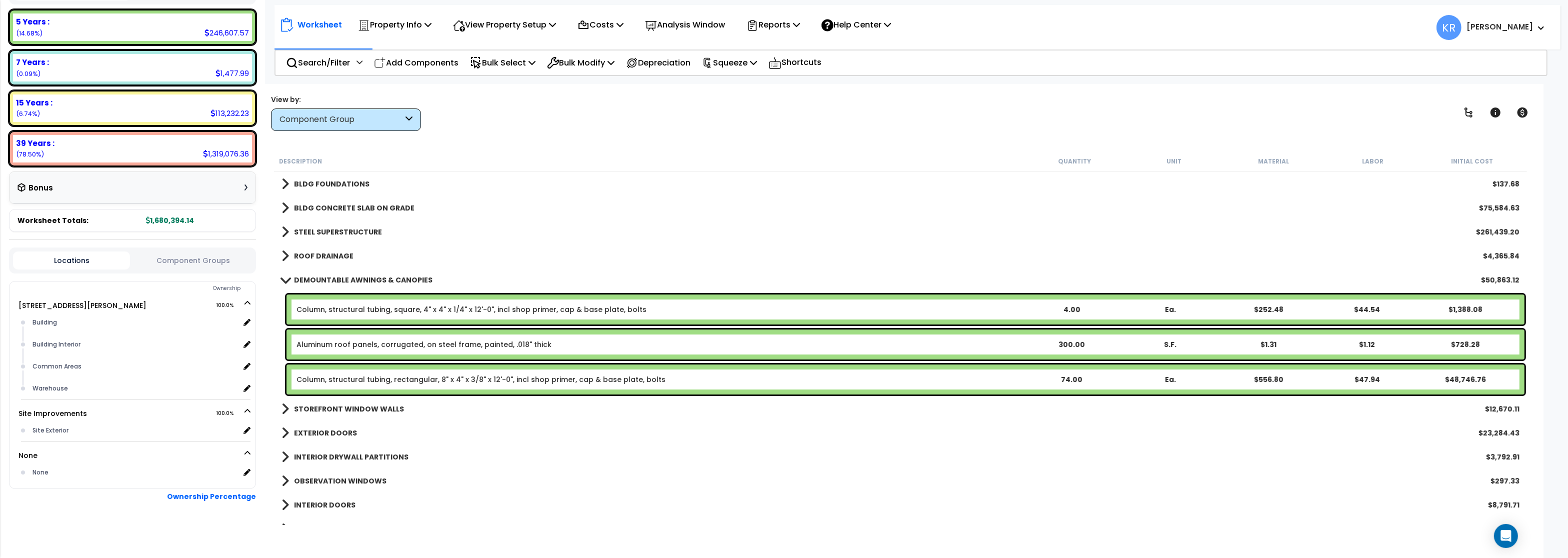
click at [296, 278] on b "DEMOUNTABLE AWNINGS & CANOPIES" at bounding box center [363, 279] width 138 height 10
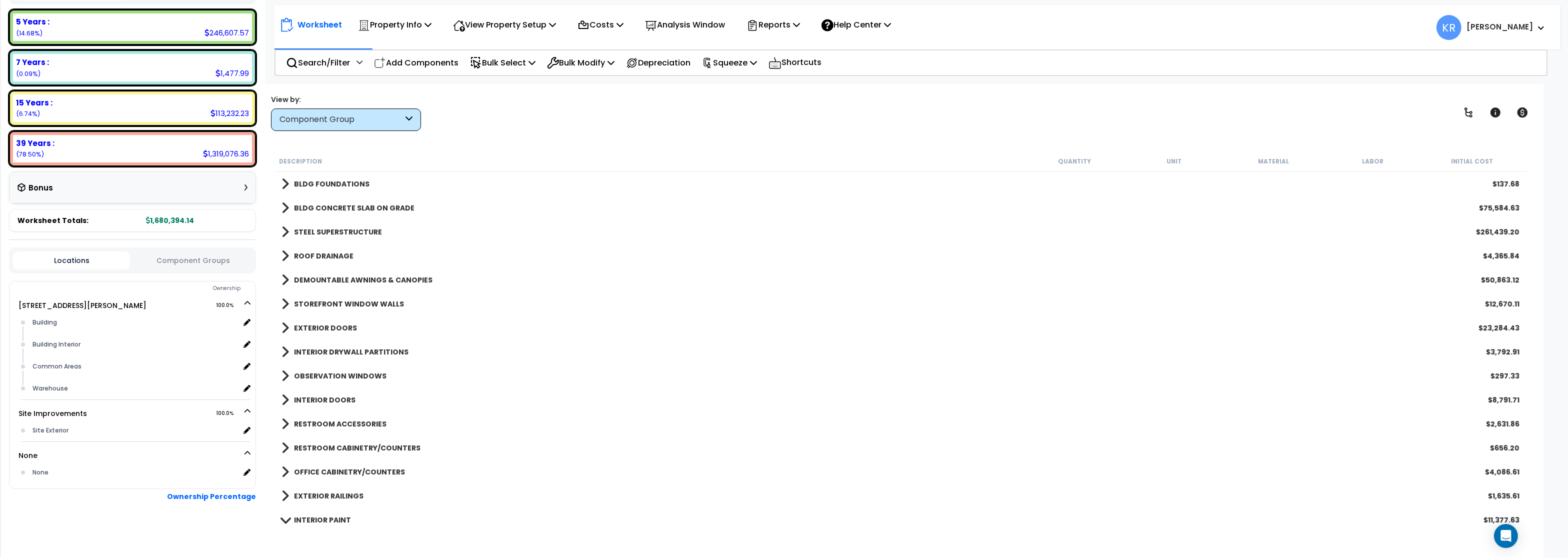
click at [337, 180] on b "BLDG FOUNDATIONS" at bounding box center [332, 184] width 75 height 10
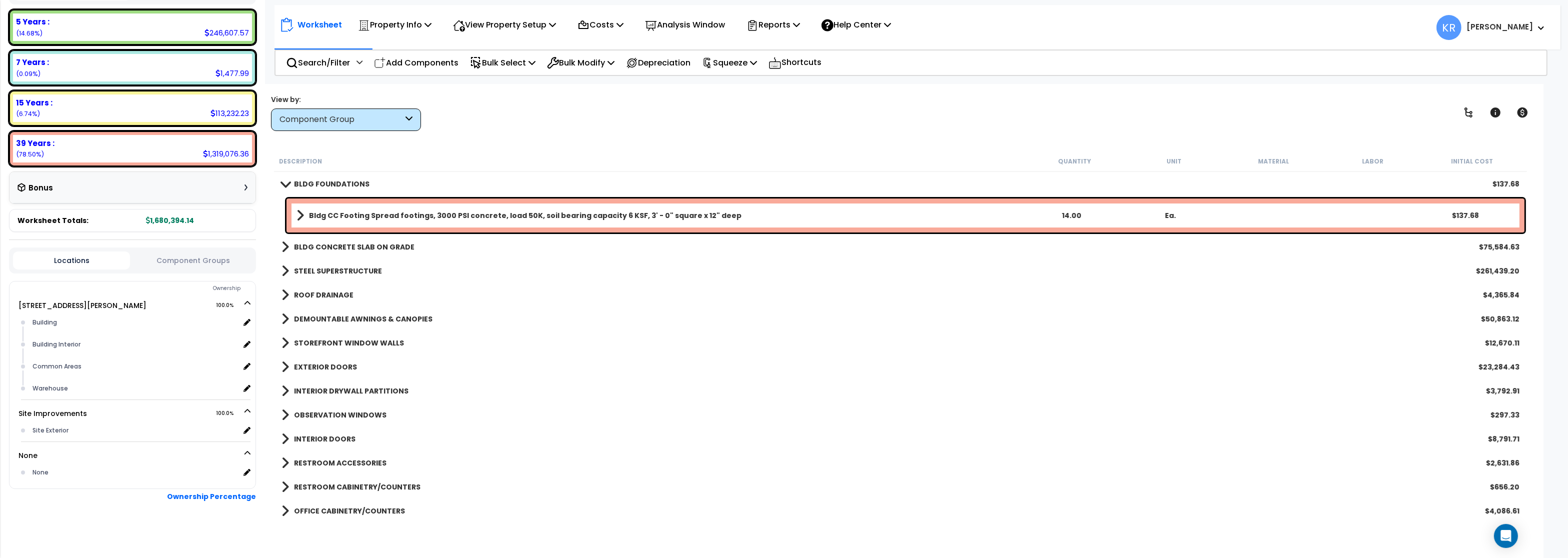
click at [337, 180] on b "BLDG FOUNDATIONS" at bounding box center [332, 184] width 75 height 10
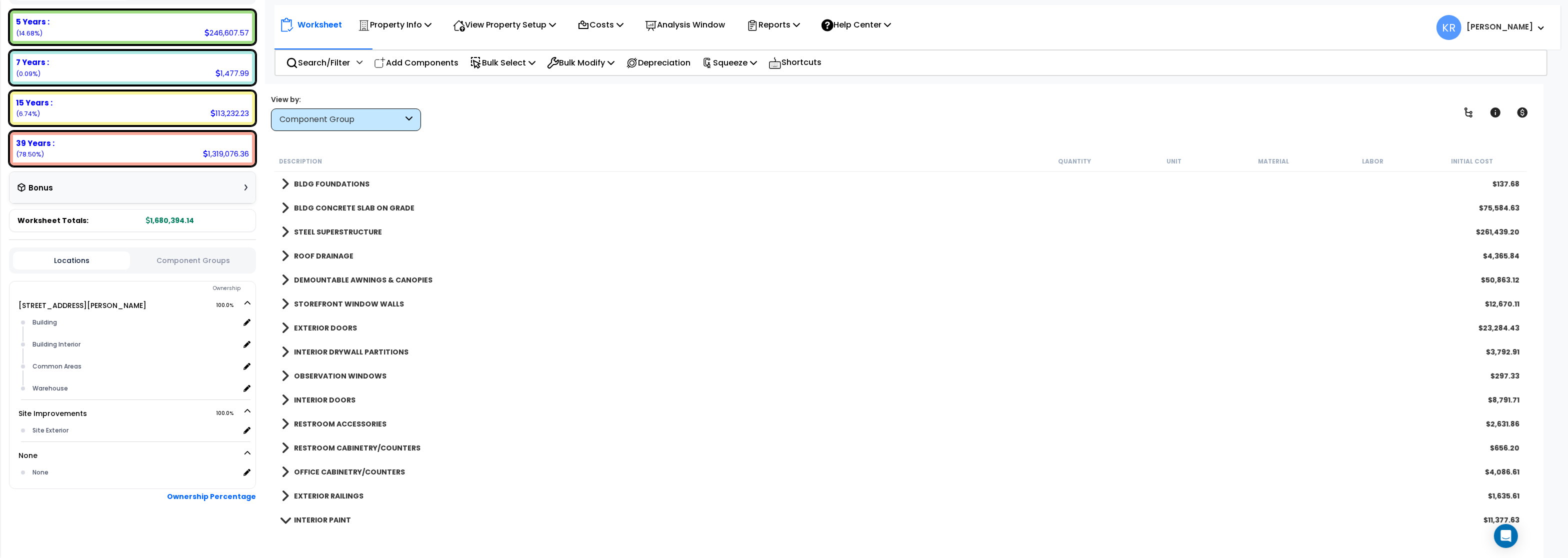
click at [325, 207] on b "BLDG CONCRETE SLAB ON GRADE" at bounding box center [354, 208] width 120 height 10
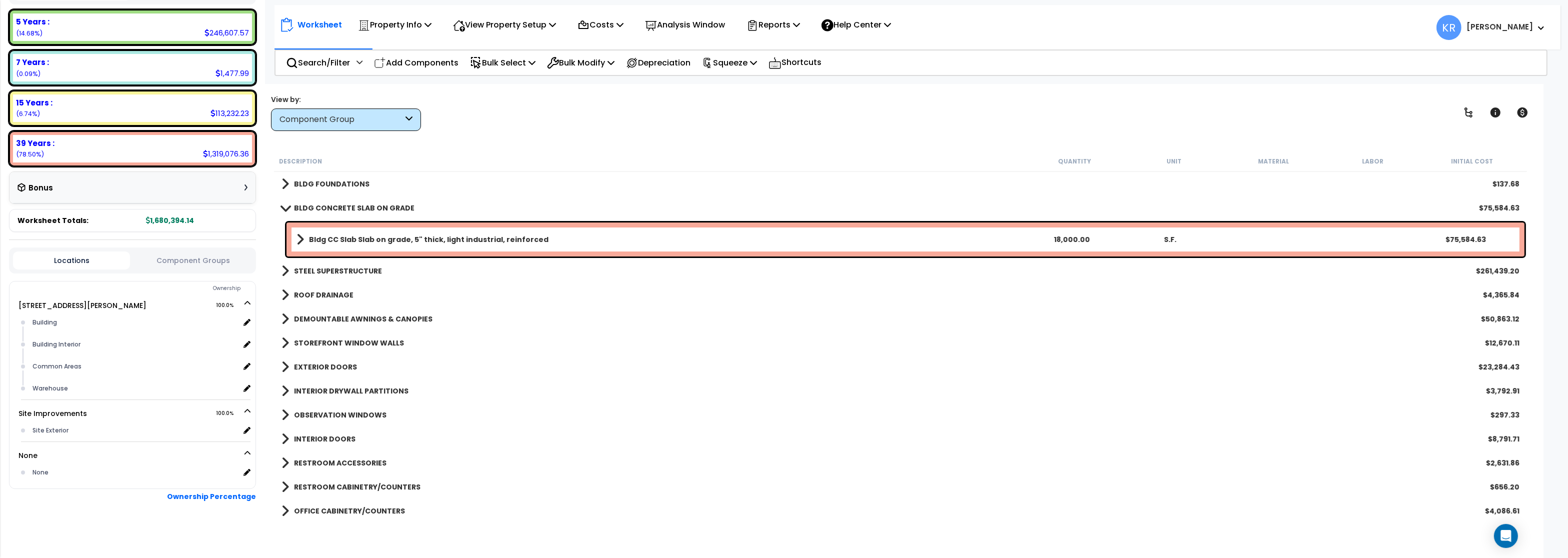
click at [325, 206] on b "BLDG CONCRETE SLAB ON GRADE" at bounding box center [354, 208] width 120 height 10
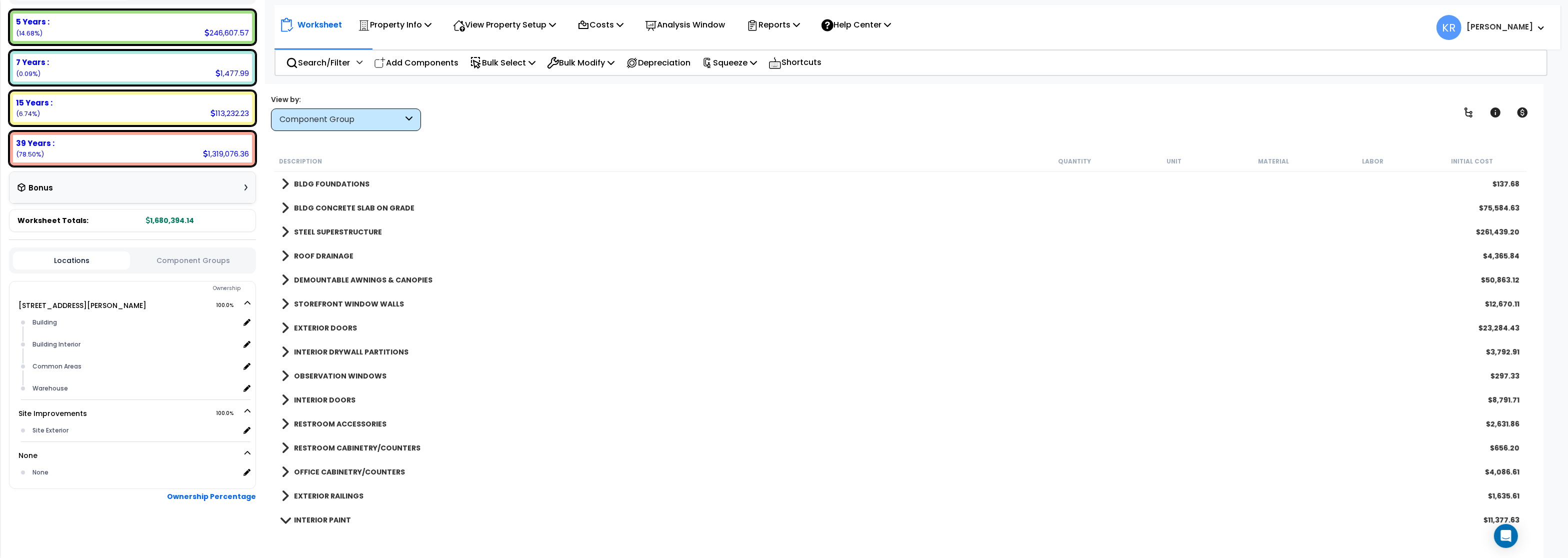
click at [322, 226] on link "STEEL SUPERSTRUCTURE" at bounding box center [332, 231] width 101 height 14
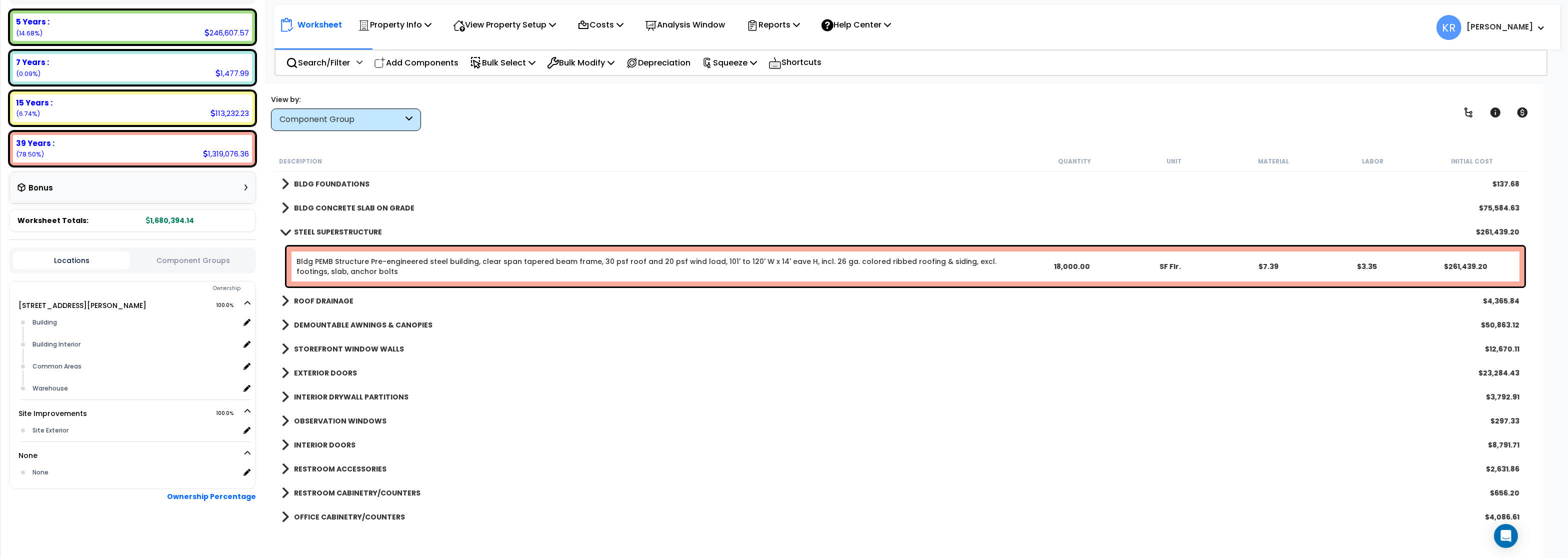
click at [323, 228] on b "STEEL SUPERSTRUCTURE" at bounding box center [338, 232] width 88 height 10
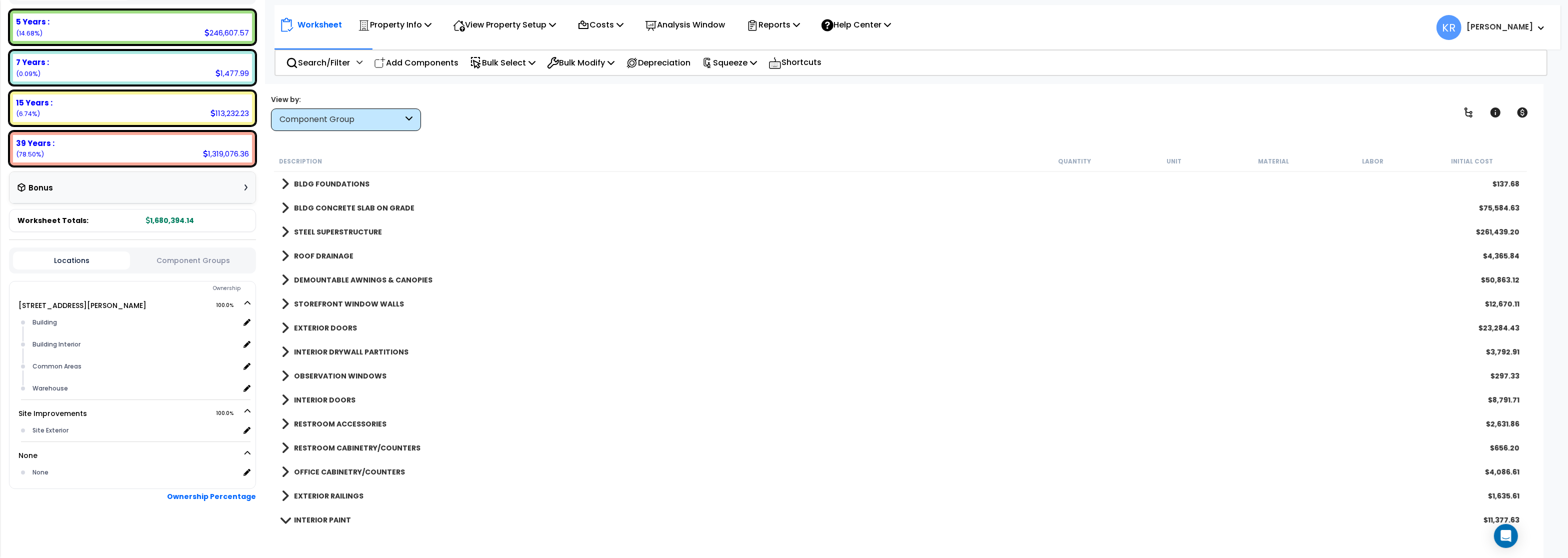
click at [320, 250] on link "ROOF DRAINAGE" at bounding box center [317, 255] width 72 height 14
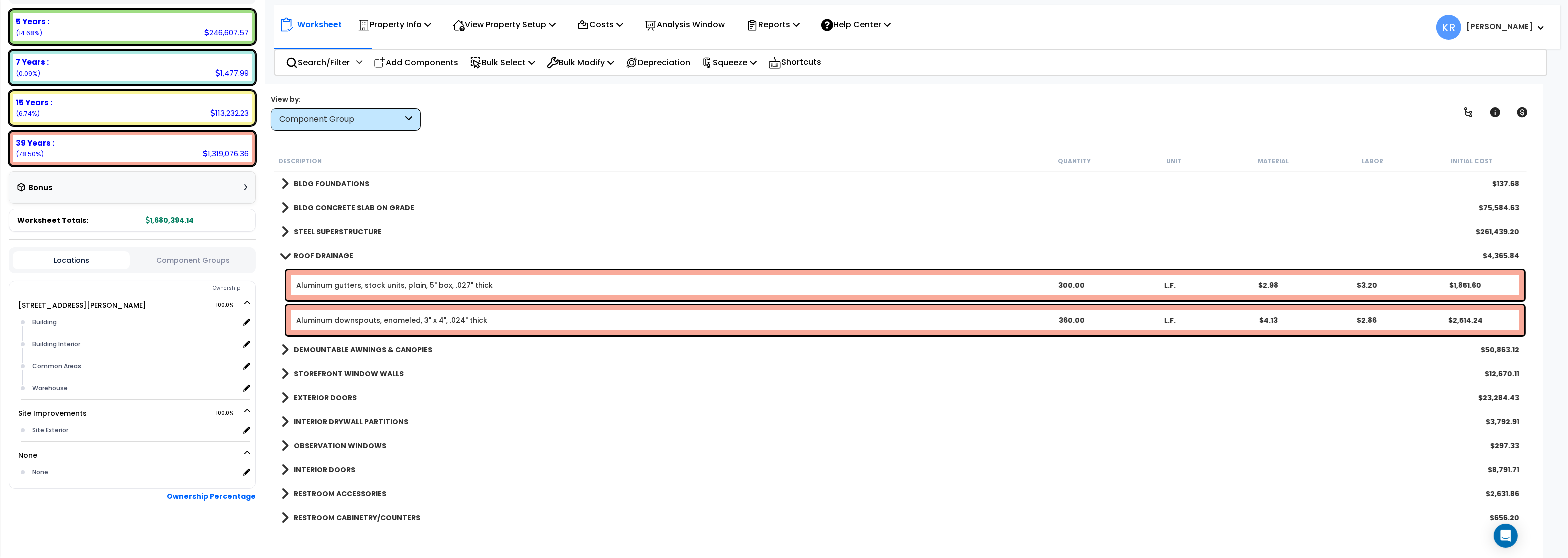
click at [320, 250] on link "ROOF DRAINAGE" at bounding box center [317, 255] width 72 height 14
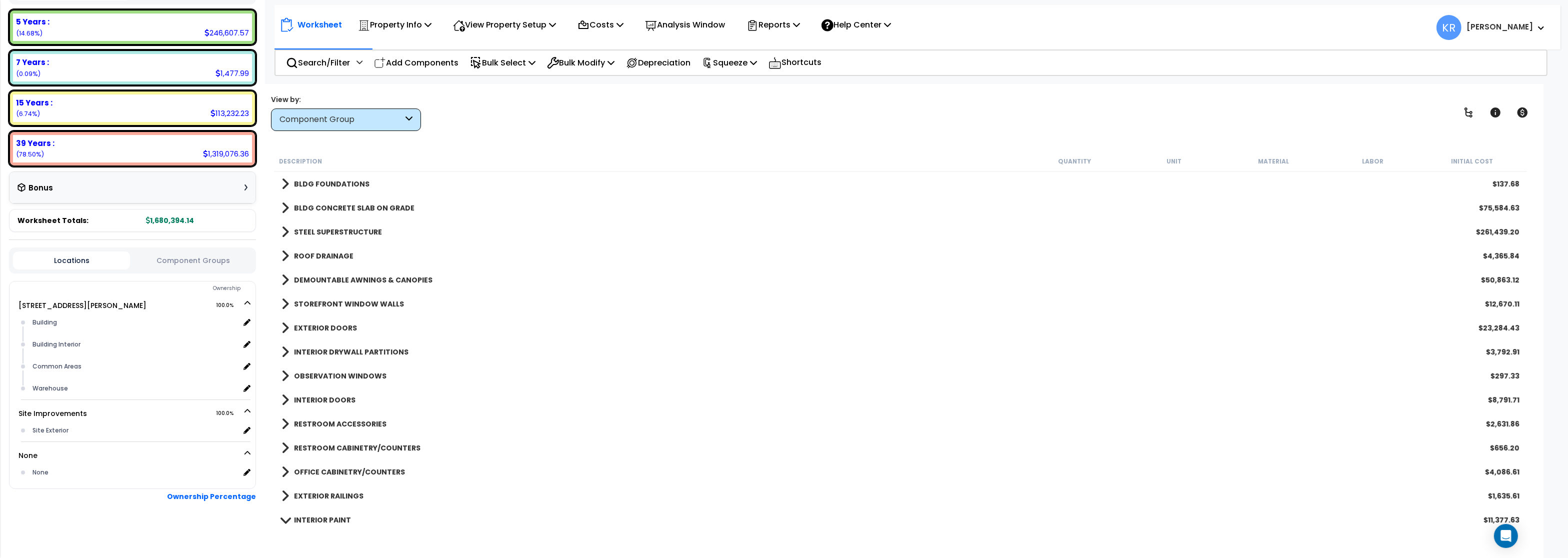
click at [324, 279] on b "DEMOUNTABLE AWNINGS & CANOPIES" at bounding box center [363, 279] width 138 height 10
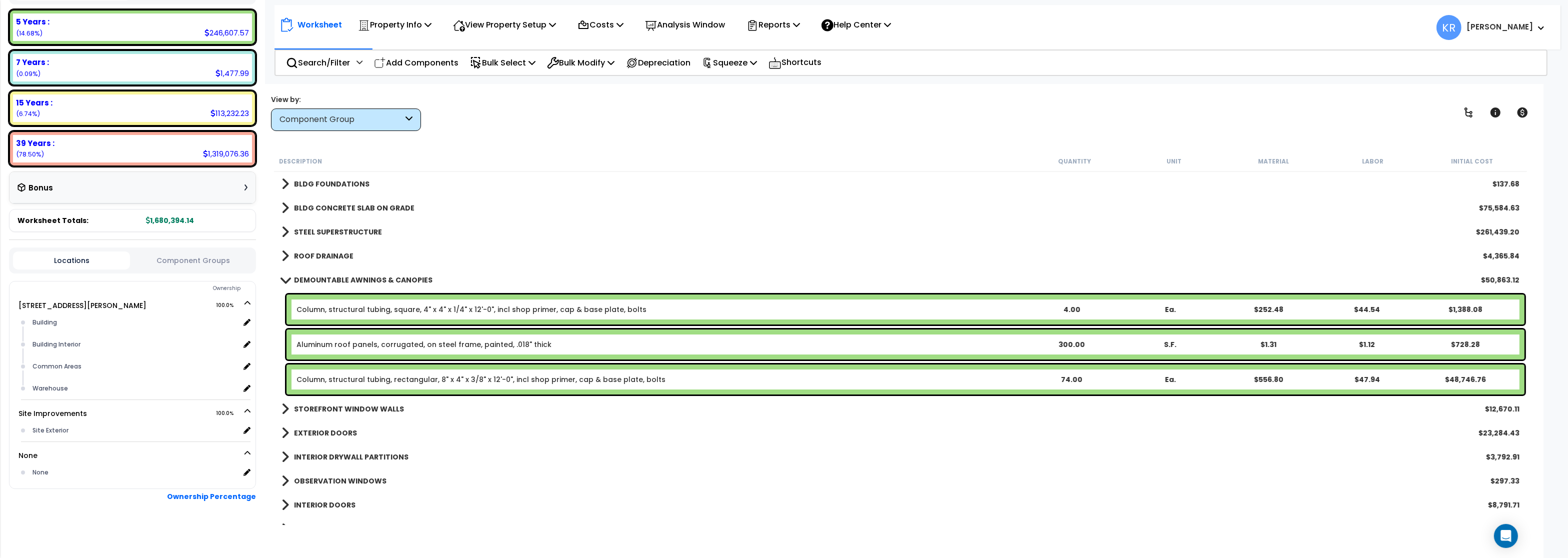
click at [324, 278] on b "DEMOUNTABLE AWNINGS & CANOPIES" at bounding box center [363, 279] width 138 height 10
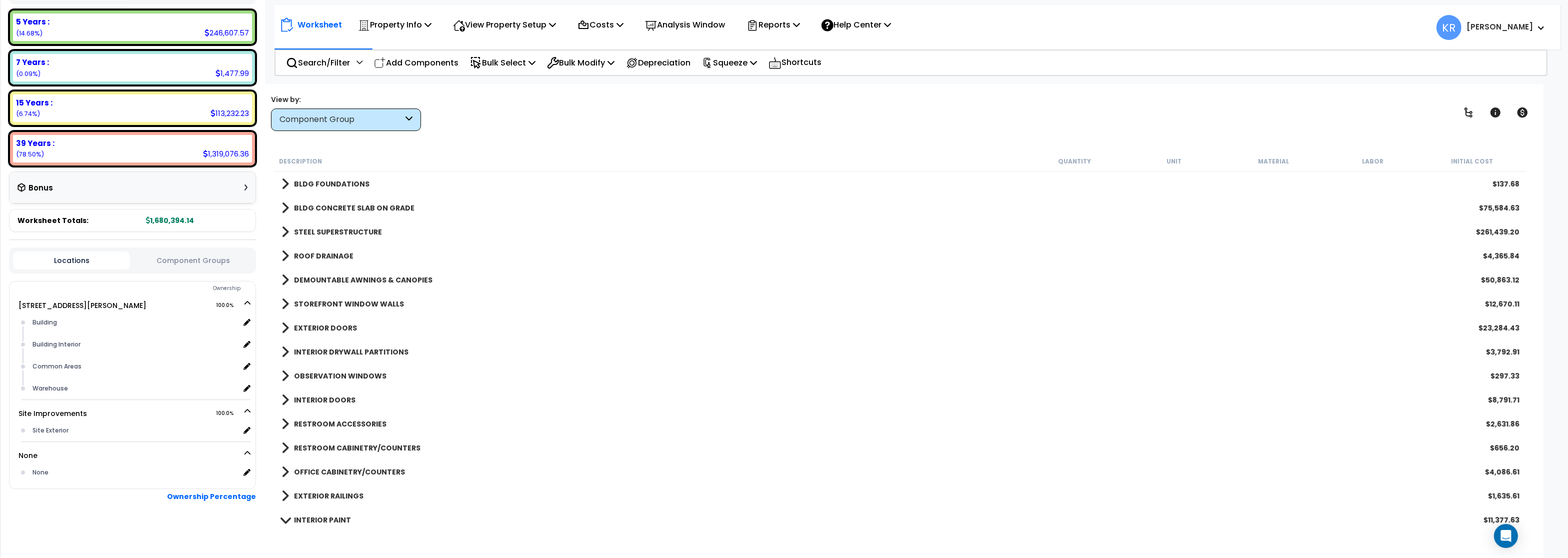
click at [321, 300] on b "STOREFRONT WINDOW WALLS" at bounding box center [349, 304] width 110 height 10
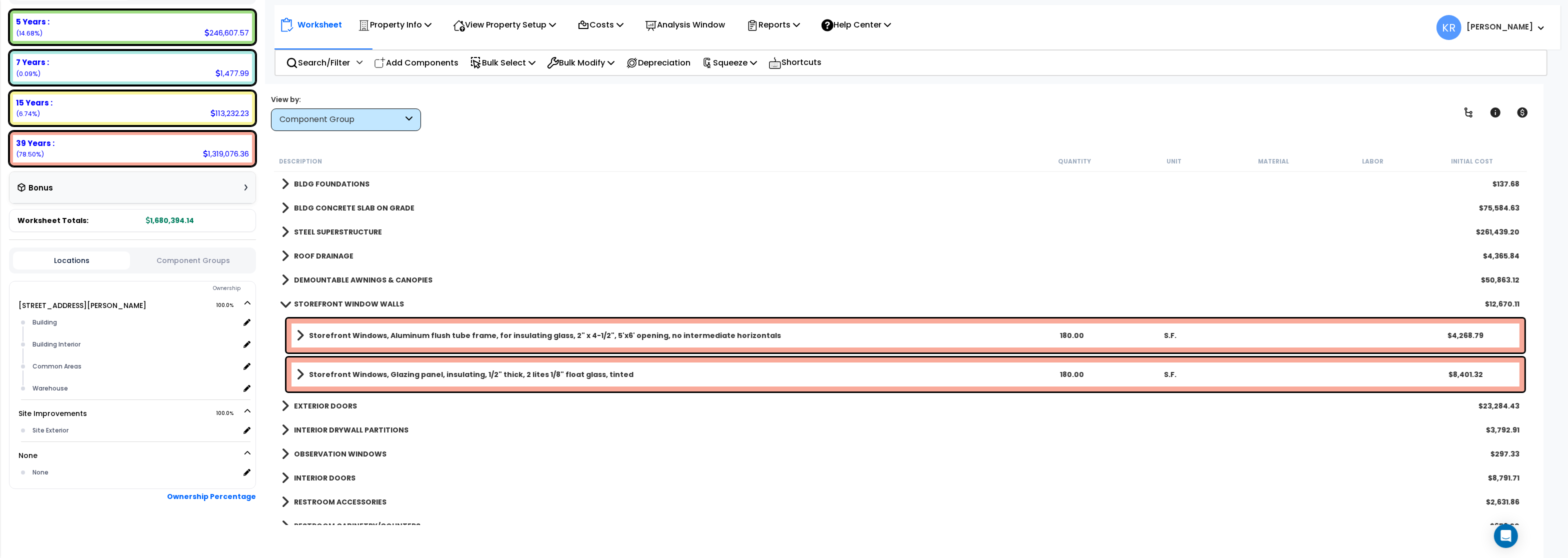
click at [321, 300] on b "STOREFRONT WINDOW WALLS" at bounding box center [349, 304] width 110 height 10
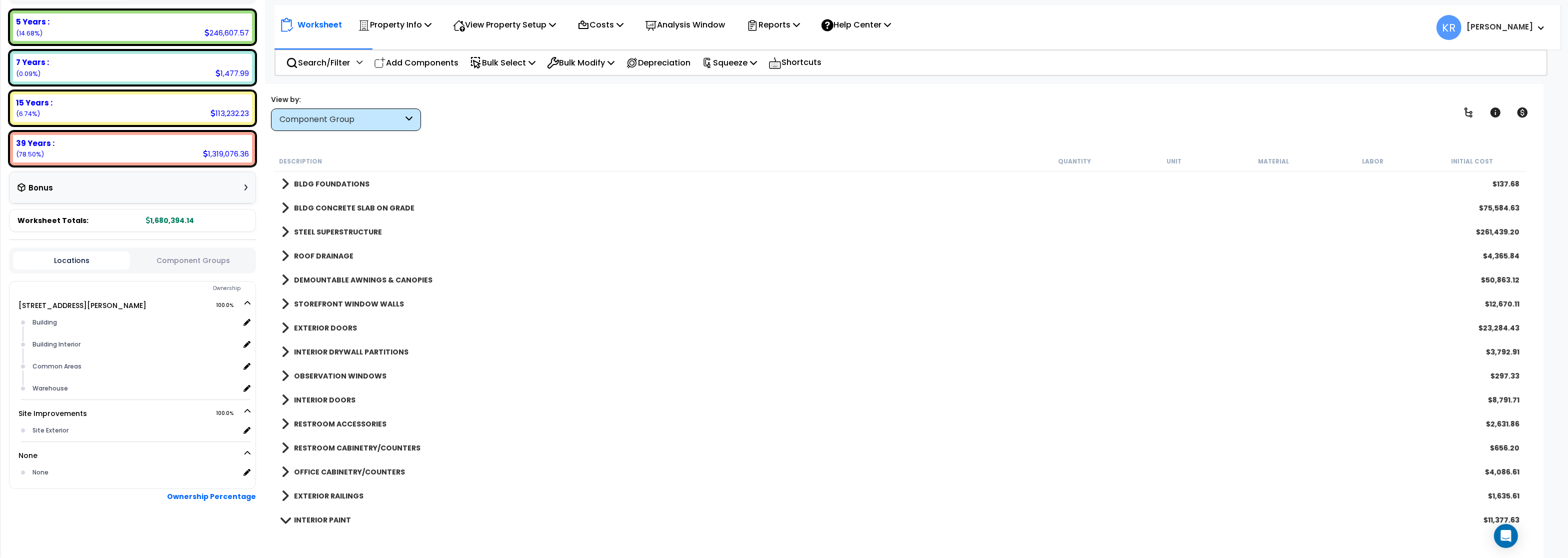
click at [318, 325] on b "EXTERIOR DOORS" at bounding box center [325, 328] width 63 height 10
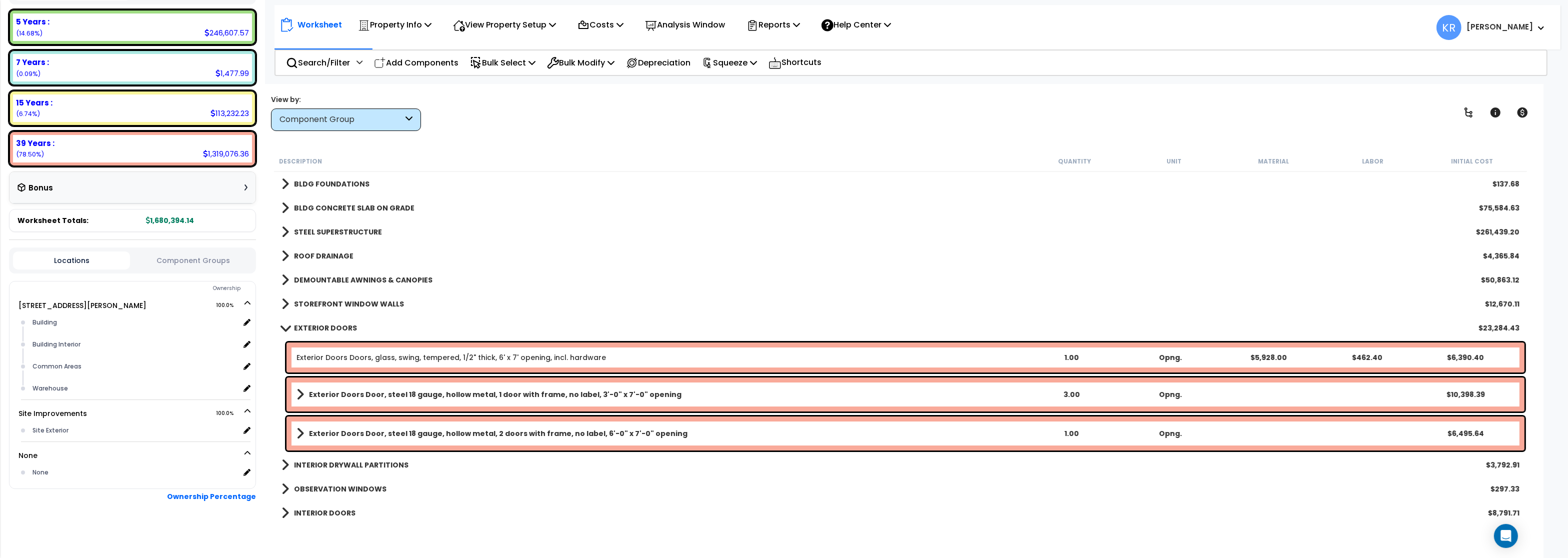
click at [318, 324] on b "EXTERIOR DOORS" at bounding box center [325, 328] width 63 height 10
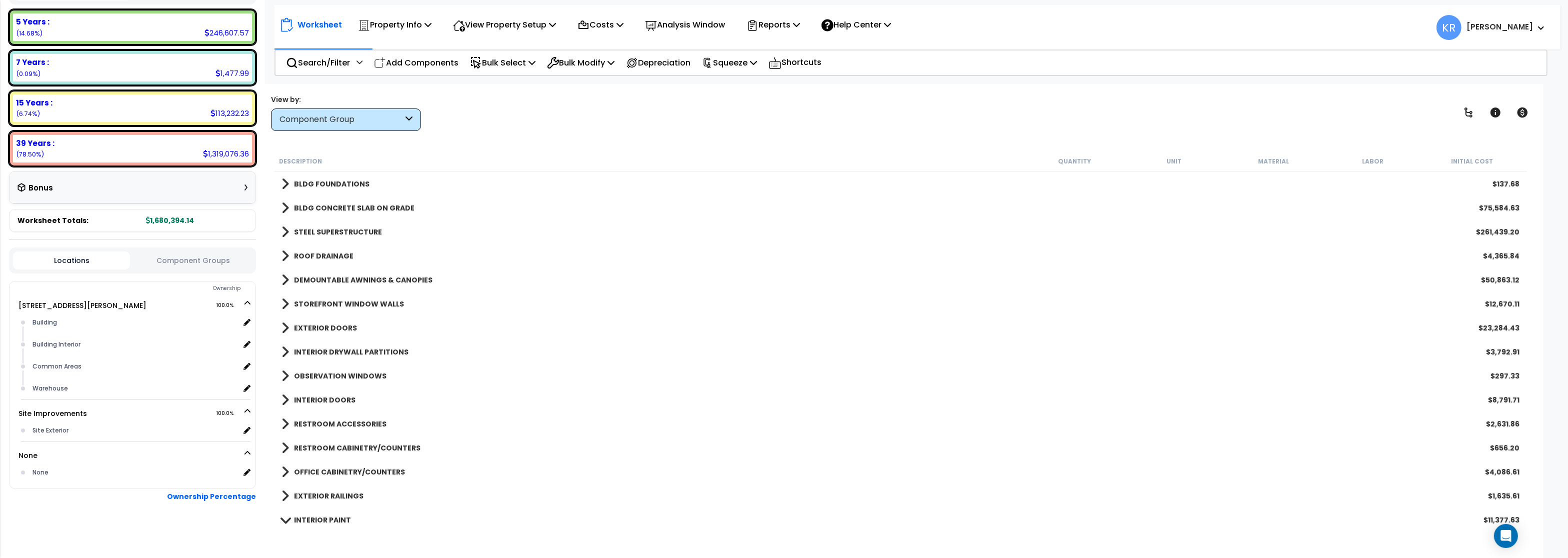
click at [317, 346] on link "INTERIOR DRYWALL PARTITIONS" at bounding box center [345, 351] width 127 height 14
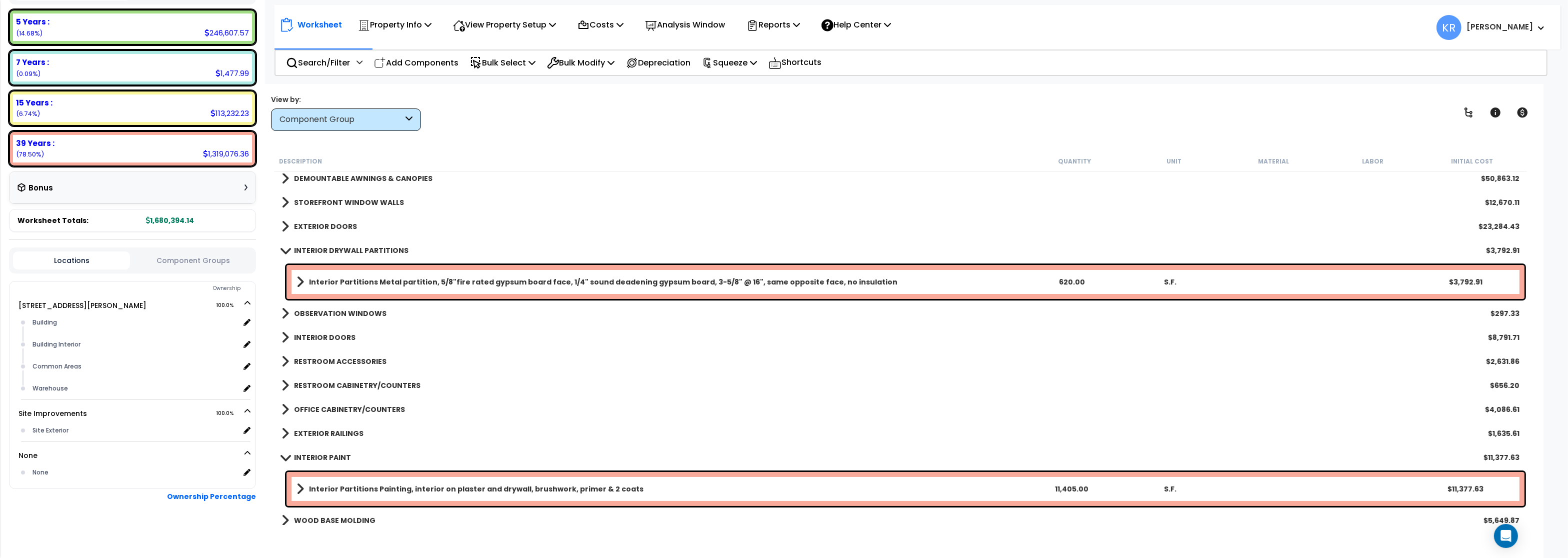
scroll to position [120, 0]
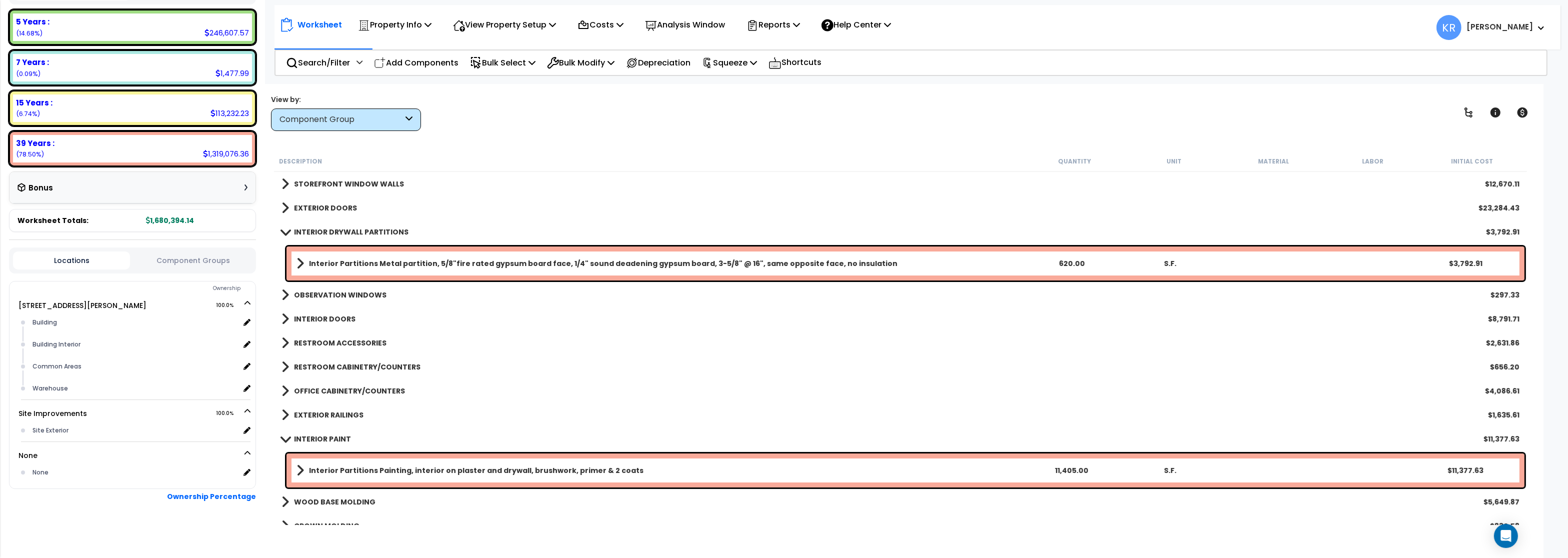
click at [327, 237] on link "INTERIOR DRYWALL PARTITIONS" at bounding box center [345, 231] width 127 height 14
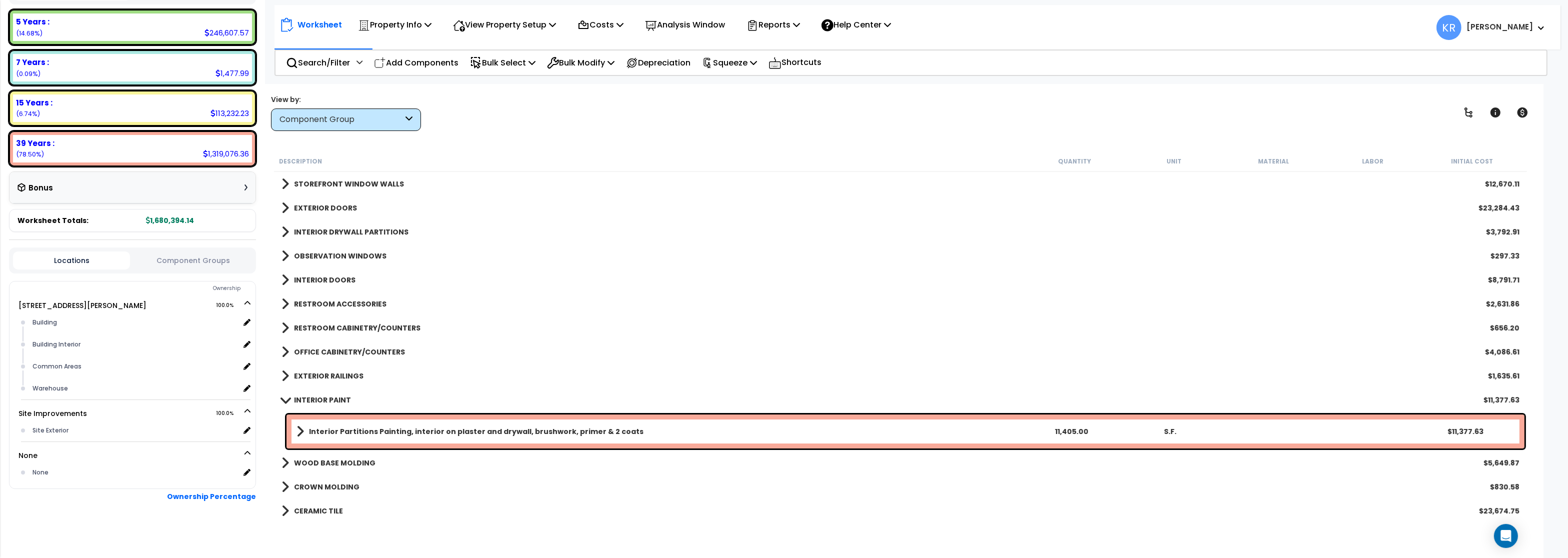
click at [333, 252] on b "OBSERVATION WINDOWS" at bounding box center [341, 255] width 93 height 10
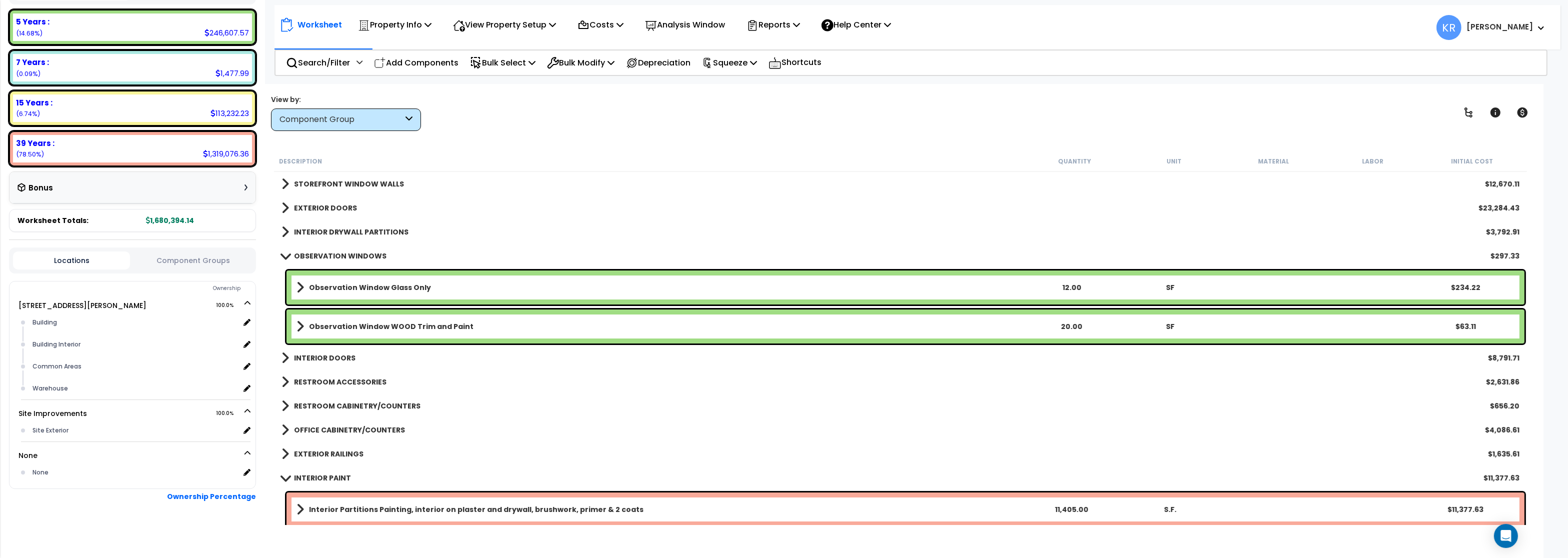
click at [333, 252] on b "OBSERVATION WINDOWS" at bounding box center [341, 255] width 93 height 10
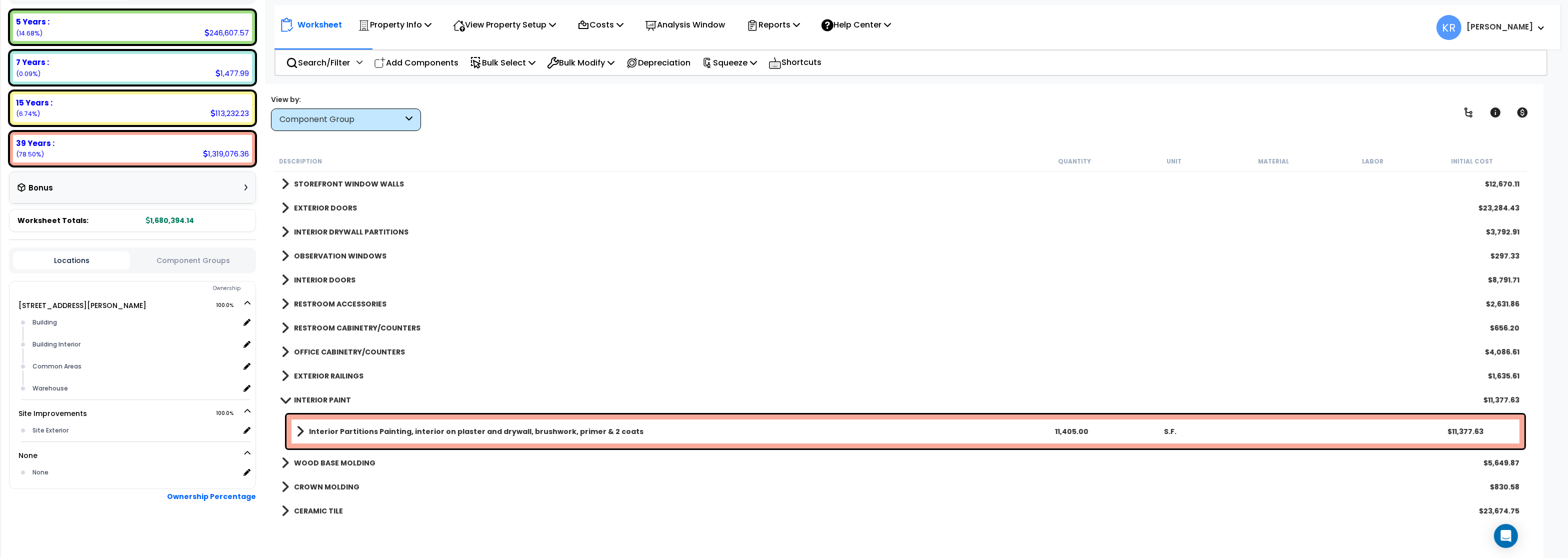
click at [333, 283] on b "INTERIOR DOORS" at bounding box center [325, 279] width 62 height 10
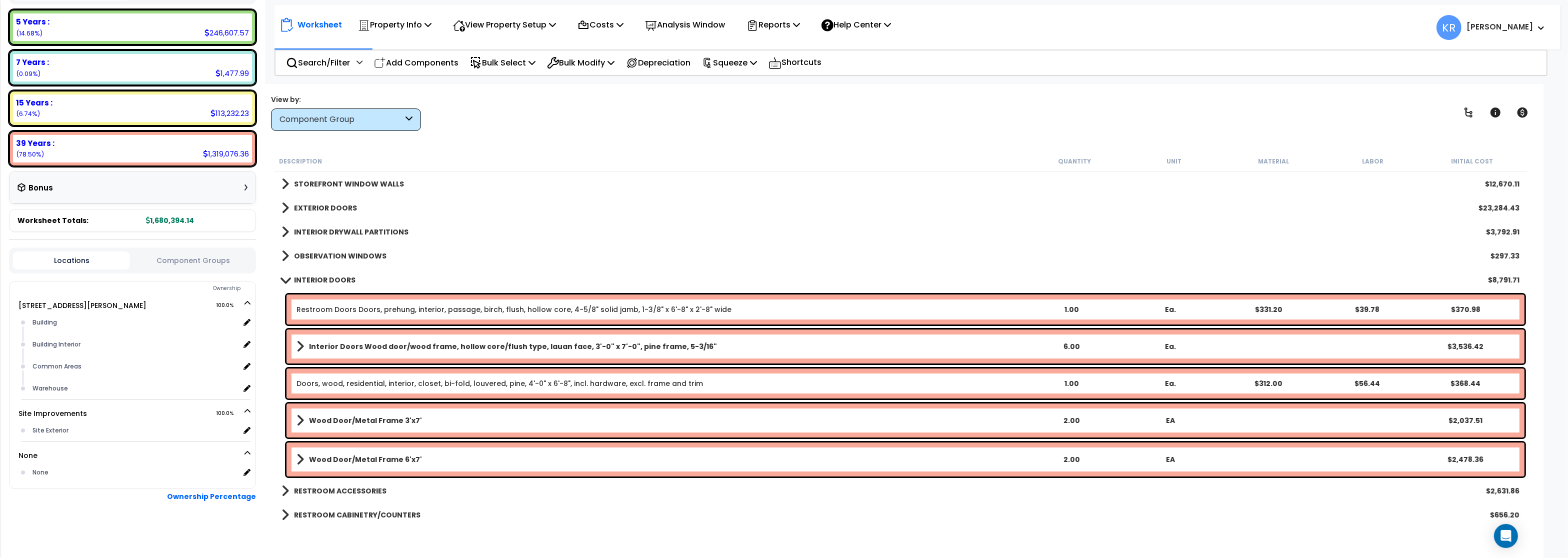
click at [333, 279] on b "INTERIOR DOORS" at bounding box center [325, 279] width 62 height 10
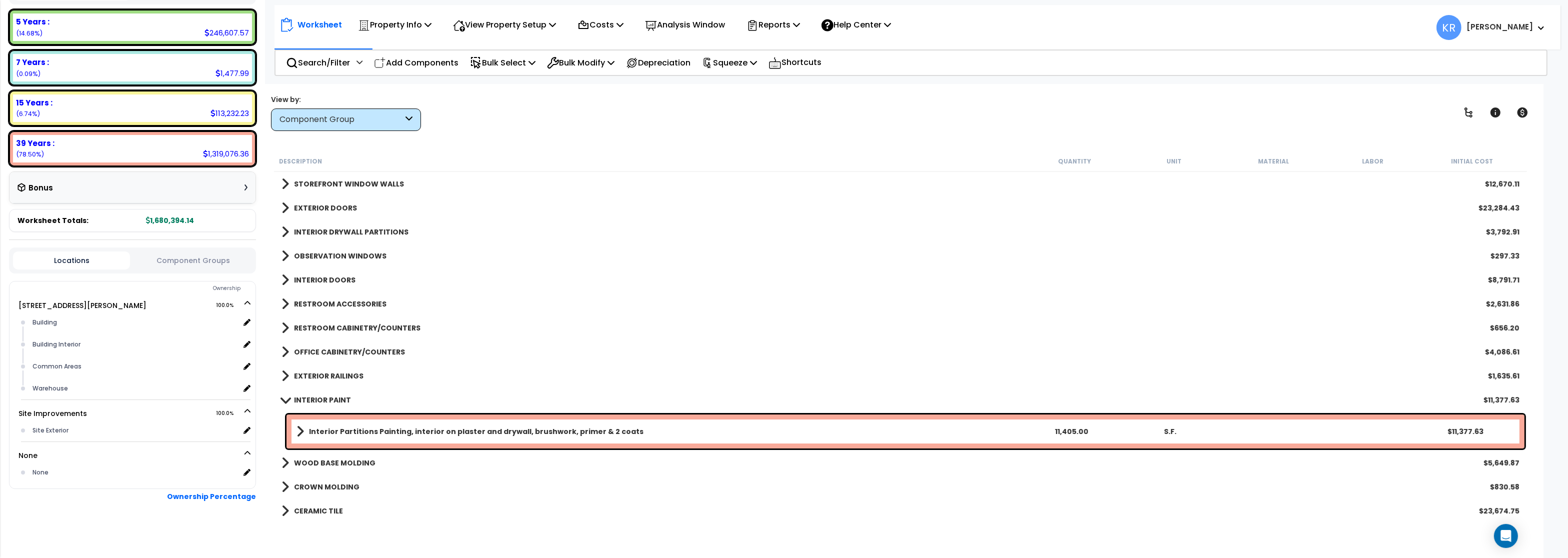
click at [333, 298] on link "RESTROOM ACCESSORIES" at bounding box center [334, 304] width 105 height 14
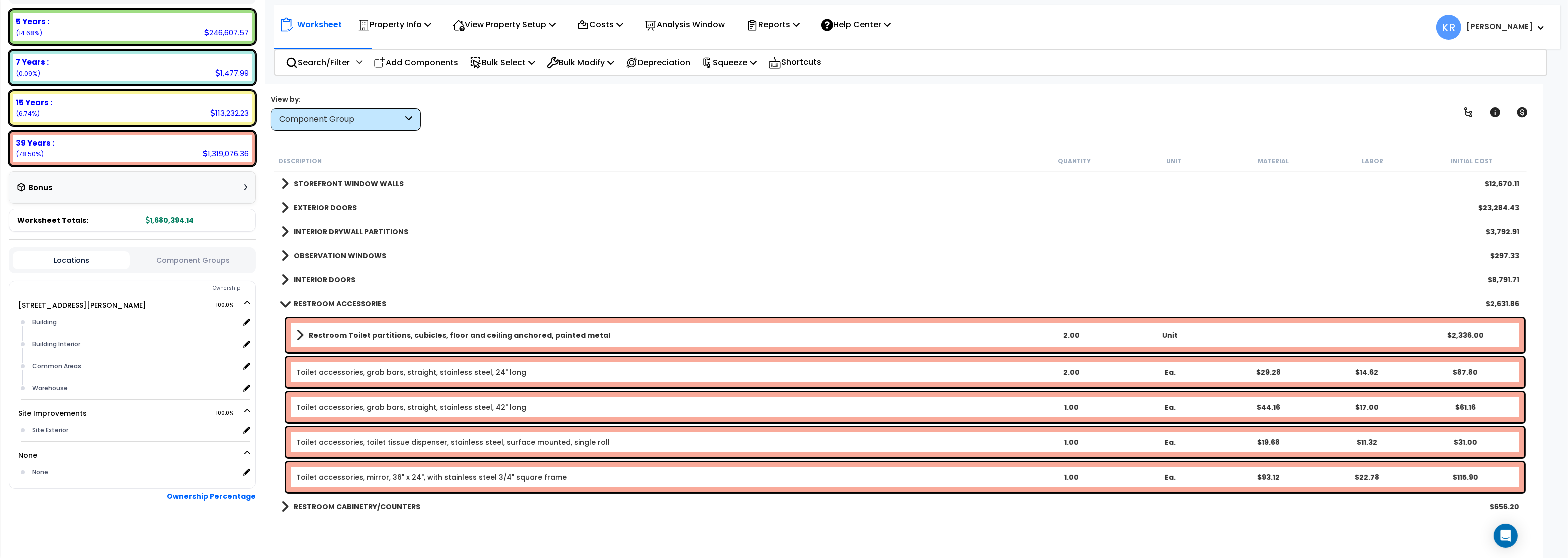
click at [333, 298] on link "RESTROOM ACCESSORIES" at bounding box center [334, 304] width 105 height 14
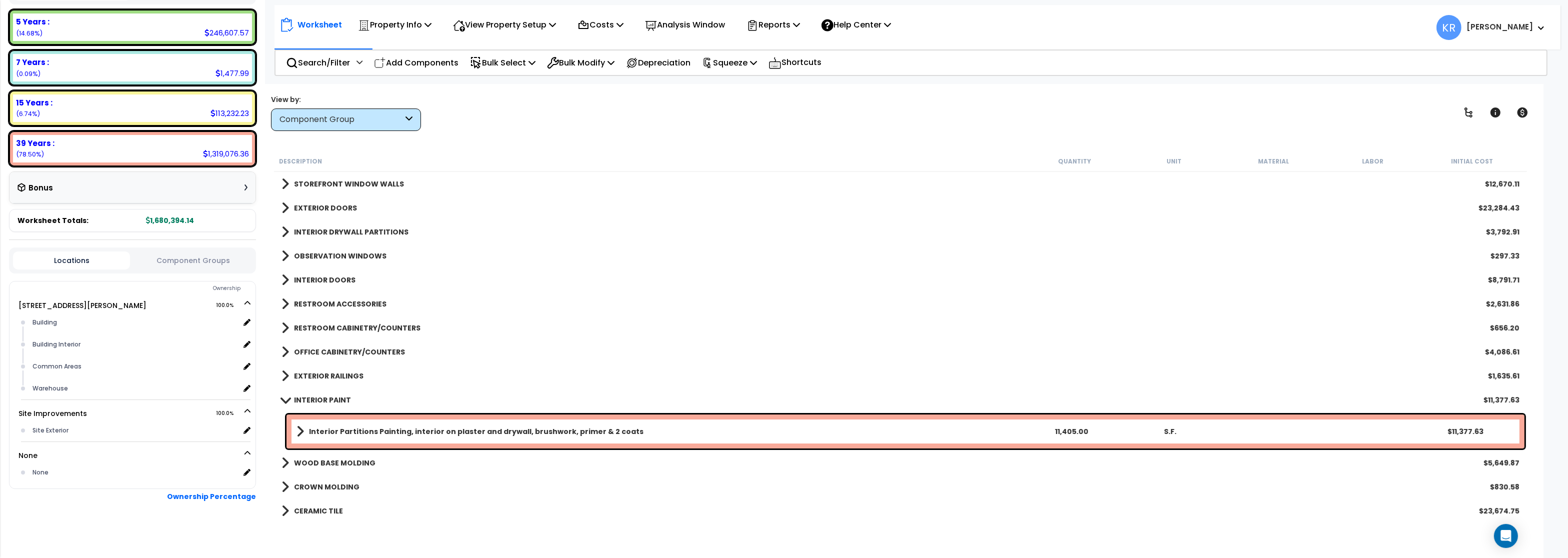
click at [335, 324] on b "RESTROOM CABINETRY/COUNTERS" at bounding box center [357, 328] width 127 height 10
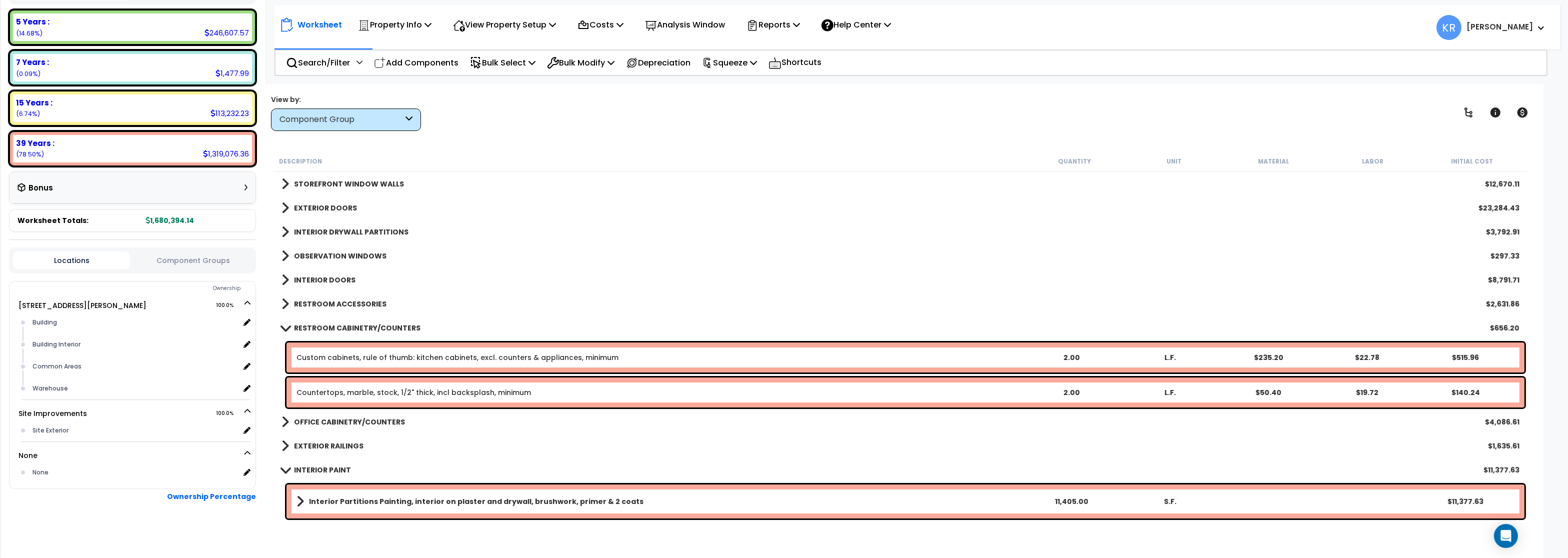
click at [336, 322] on link "RESTROOM CABINETRY/COUNTERS" at bounding box center [351, 328] width 139 height 14
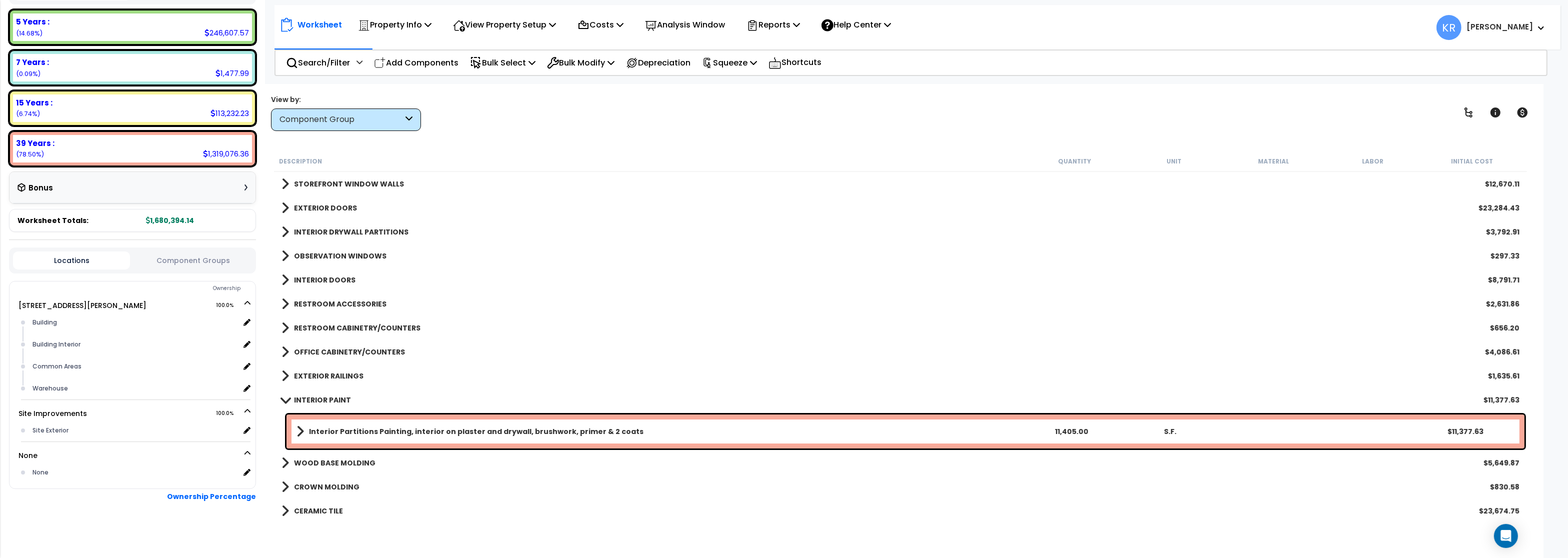
click at [337, 352] on b "OFFICE CABINETRY/COUNTERS" at bounding box center [349, 352] width 111 height 10
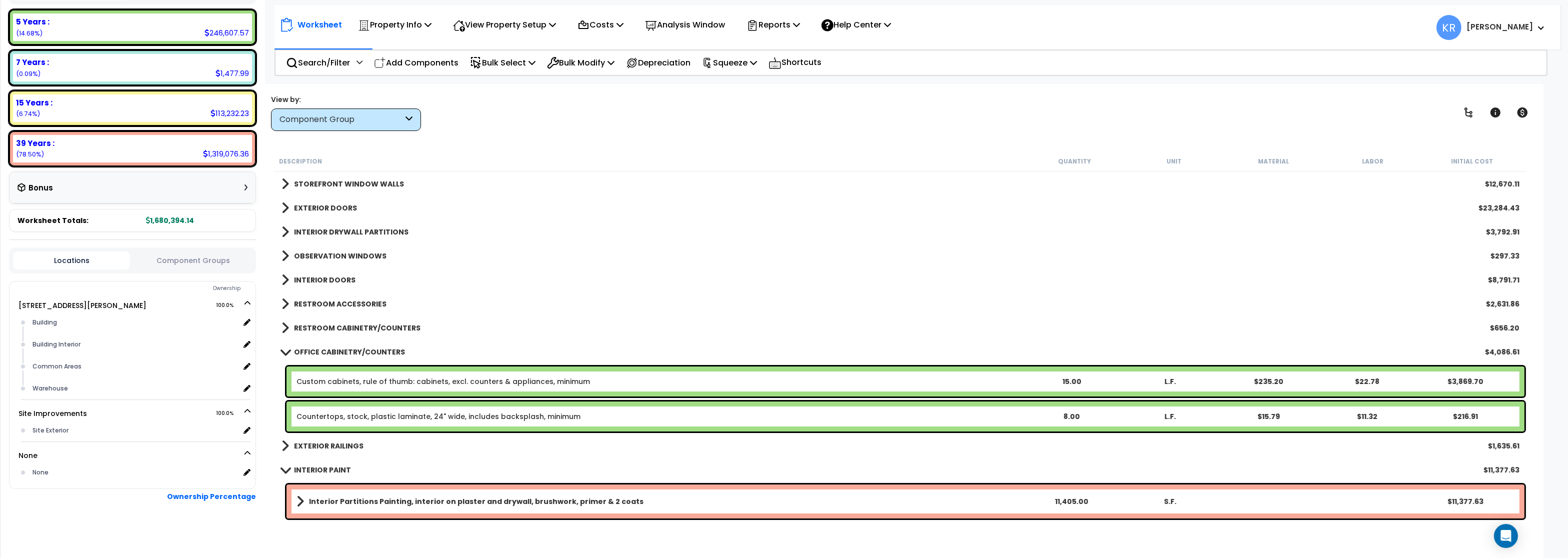
click at [337, 350] on b "OFFICE CABINETRY/COUNTERS" at bounding box center [349, 352] width 111 height 10
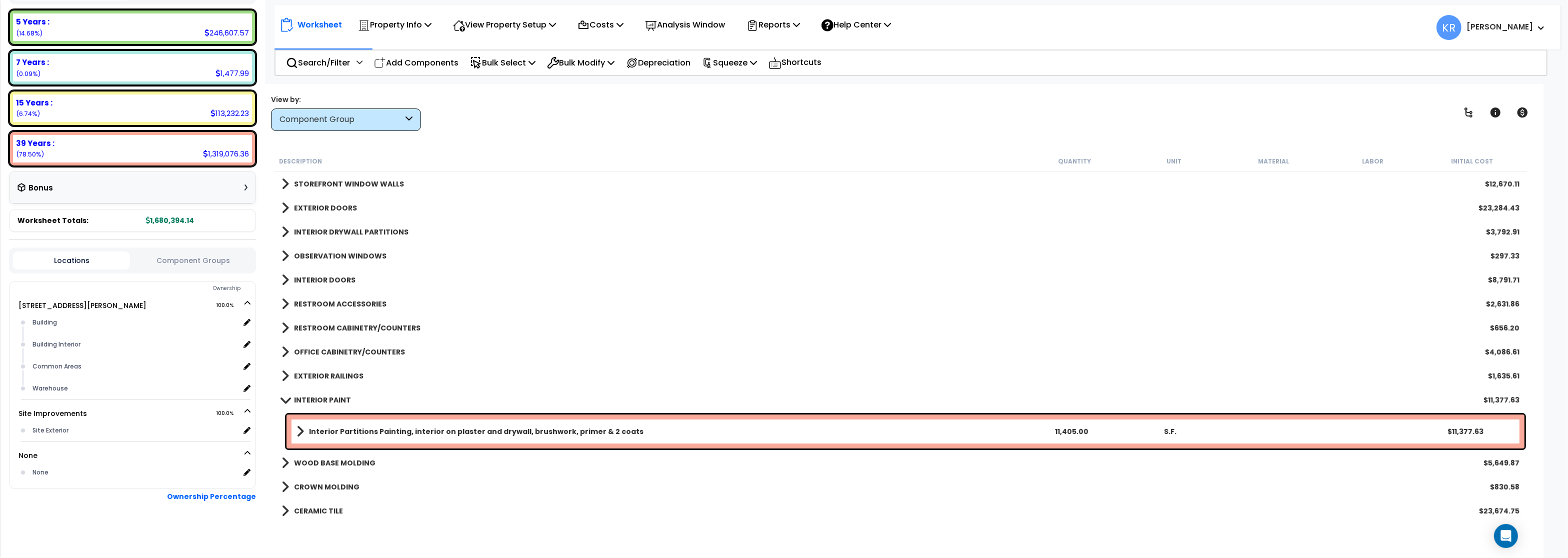
click at [328, 373] on b "EXTERIOR RAILINGS" at bounding box center [329, 375] width 70 height 10
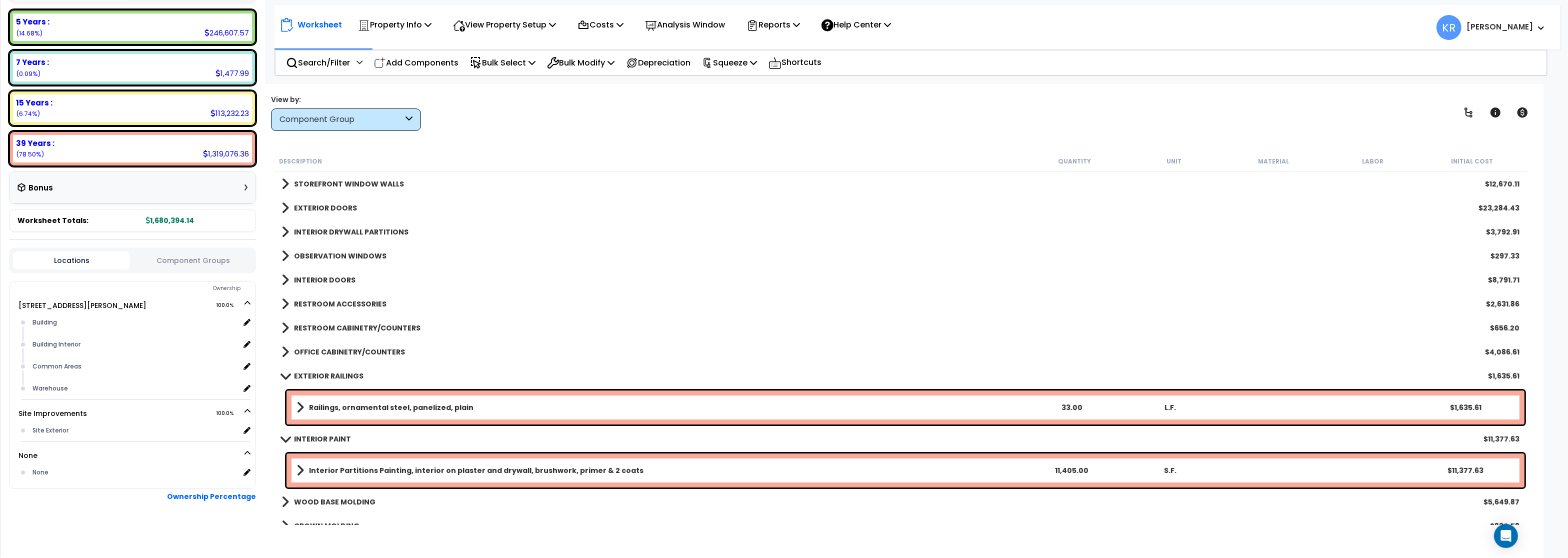
click at [328, 372] on b "EXTERIOR RAILINGS" at bounding box center [329, 375] width 70 height 10
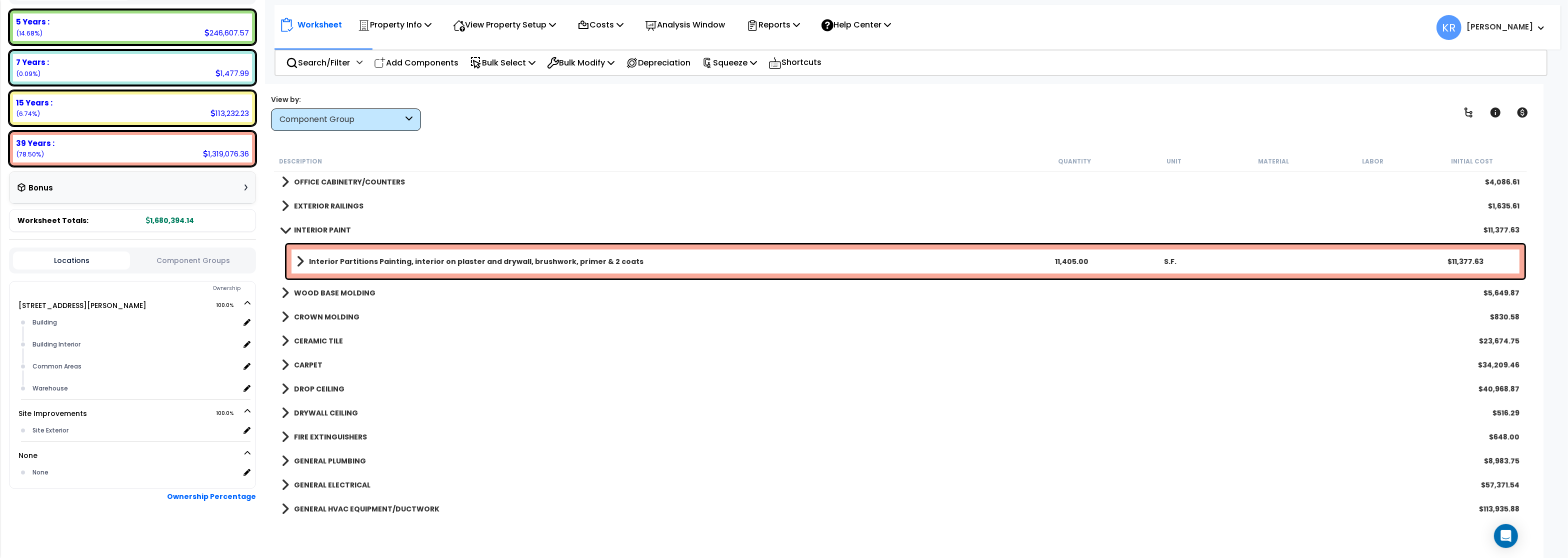
scroll to position [300, 0]
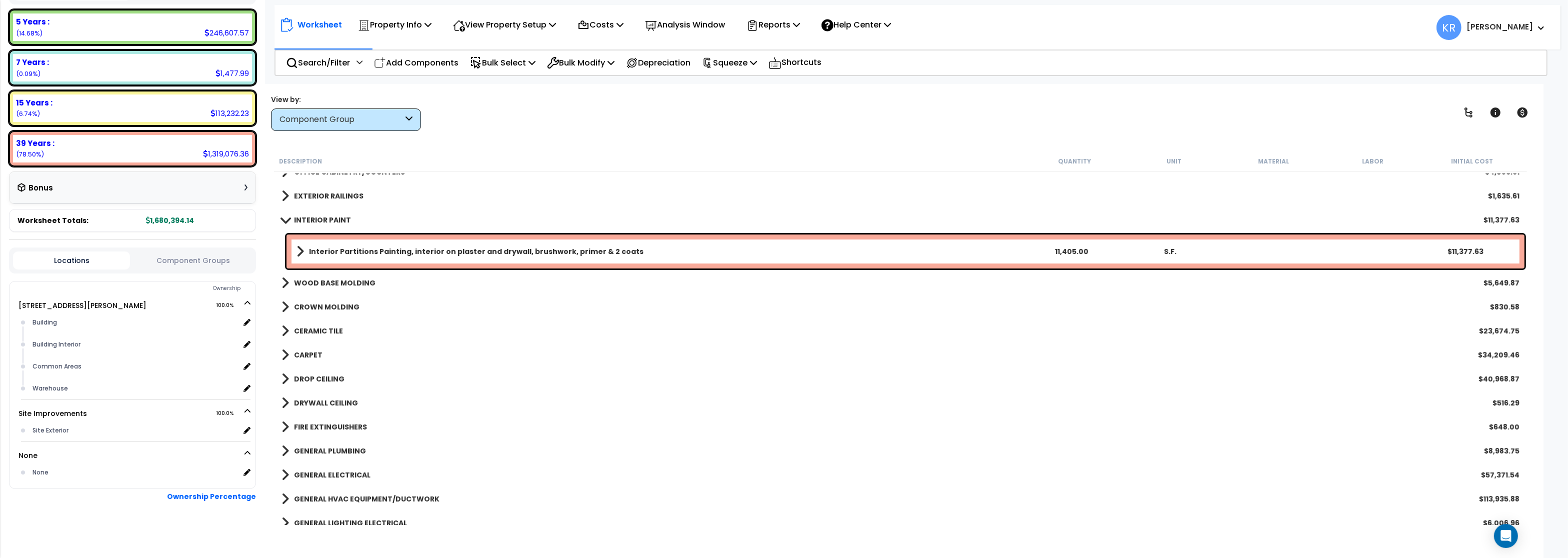
click at [303, 221] on b "INTERIOR PAINT" at bounding box center [322, 220] width 57 height 10
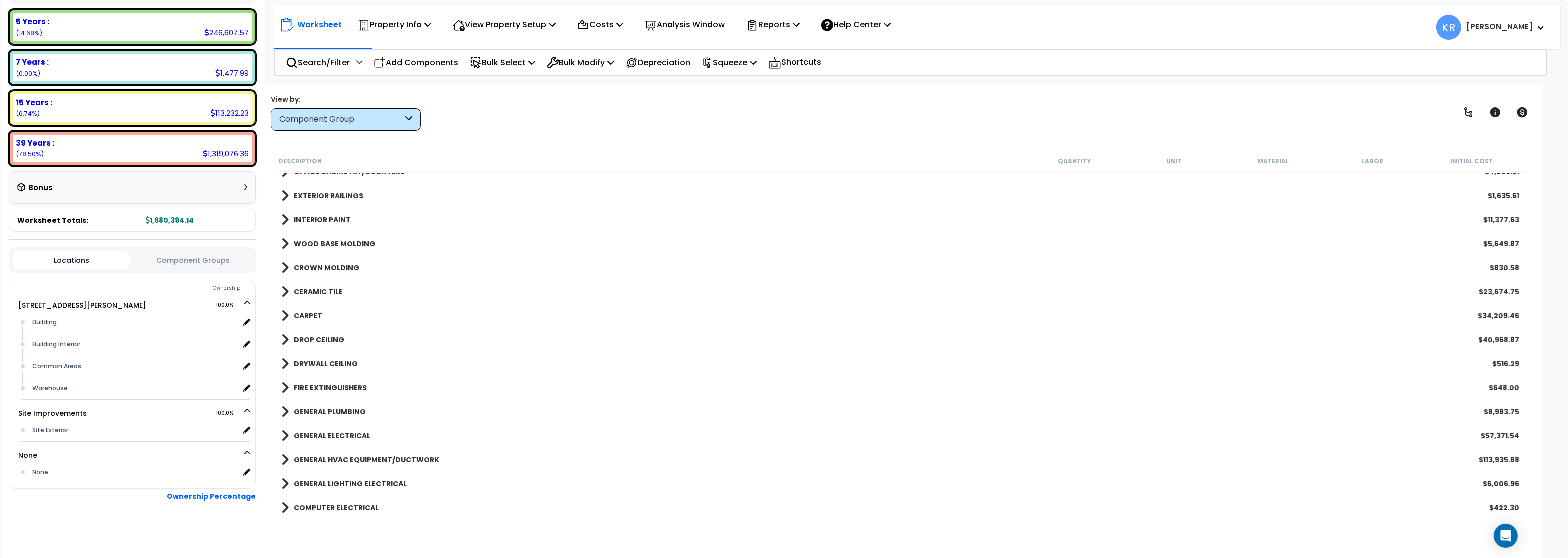
click at [310, 247] on b "WOOD BASE MOLDING" at bounding box center [335, 244] width 81 height 10
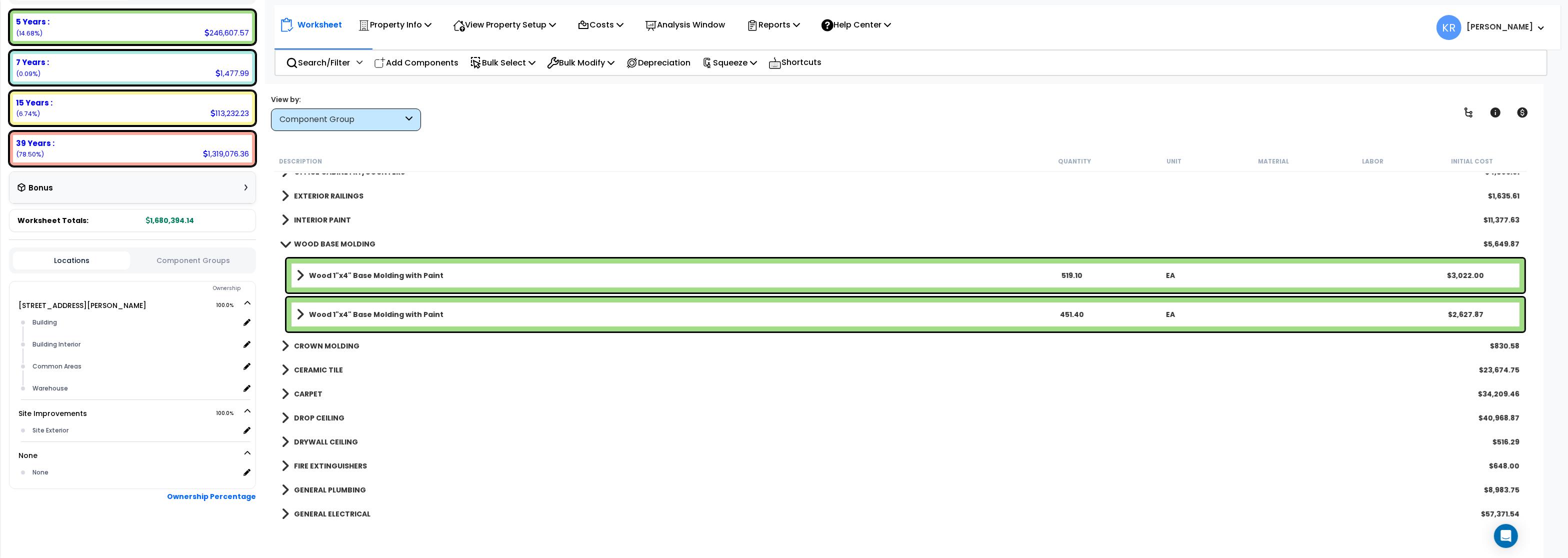
click at [310, 245] on b "WOOD BASE MOLDING" at bounding box center [335, 244] width 81 height 10
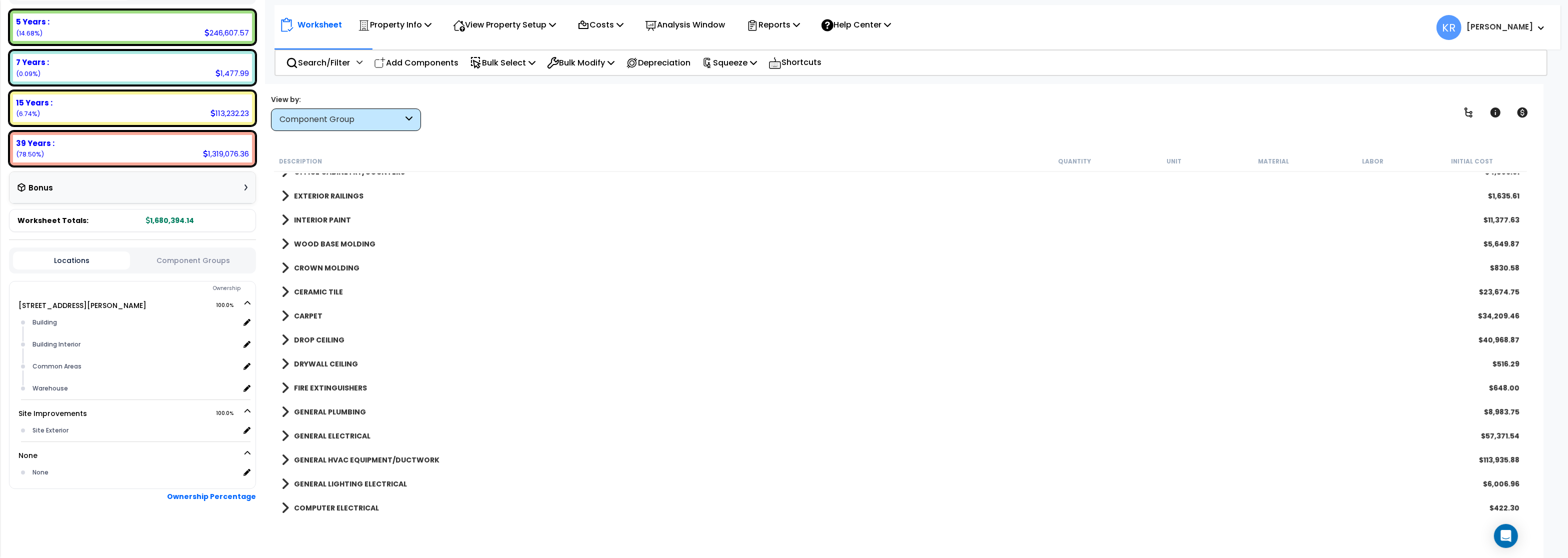
click at [312, 272] on b "CROWN MOLDING" at bounding box center [327, 268] width 66 height 10
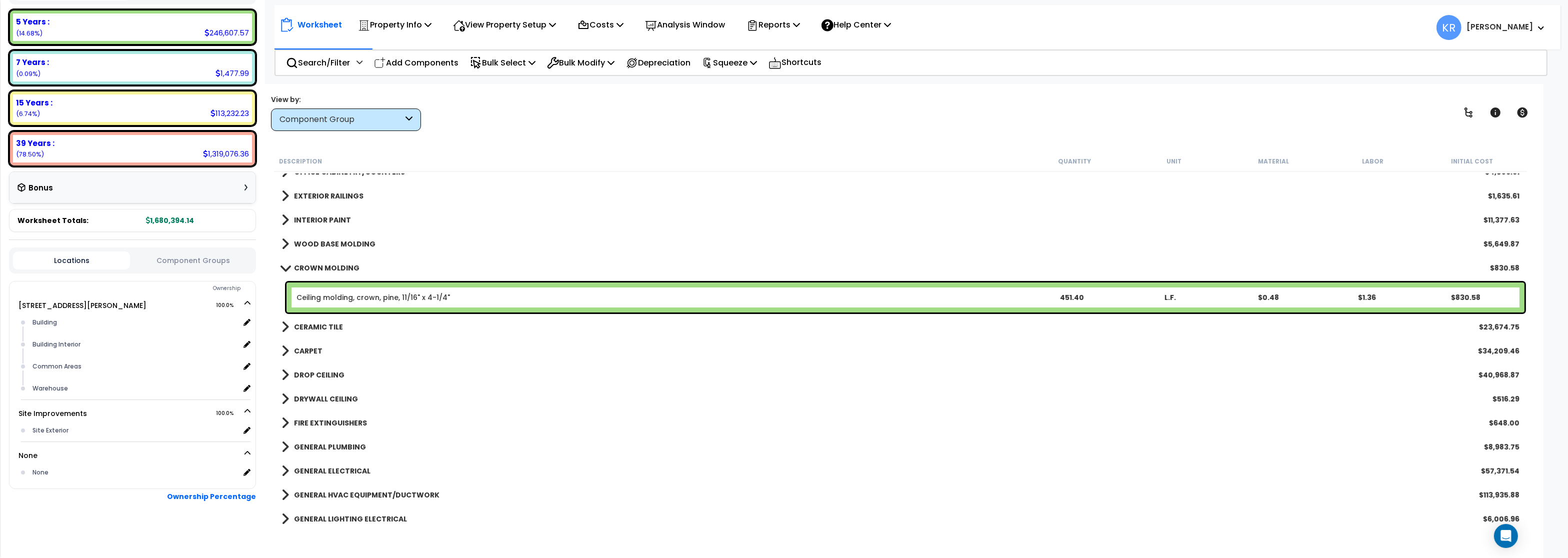
click at [312, 267] on b "CROWN MOLDING" at bounding box center [327, 268] width 66 height 10
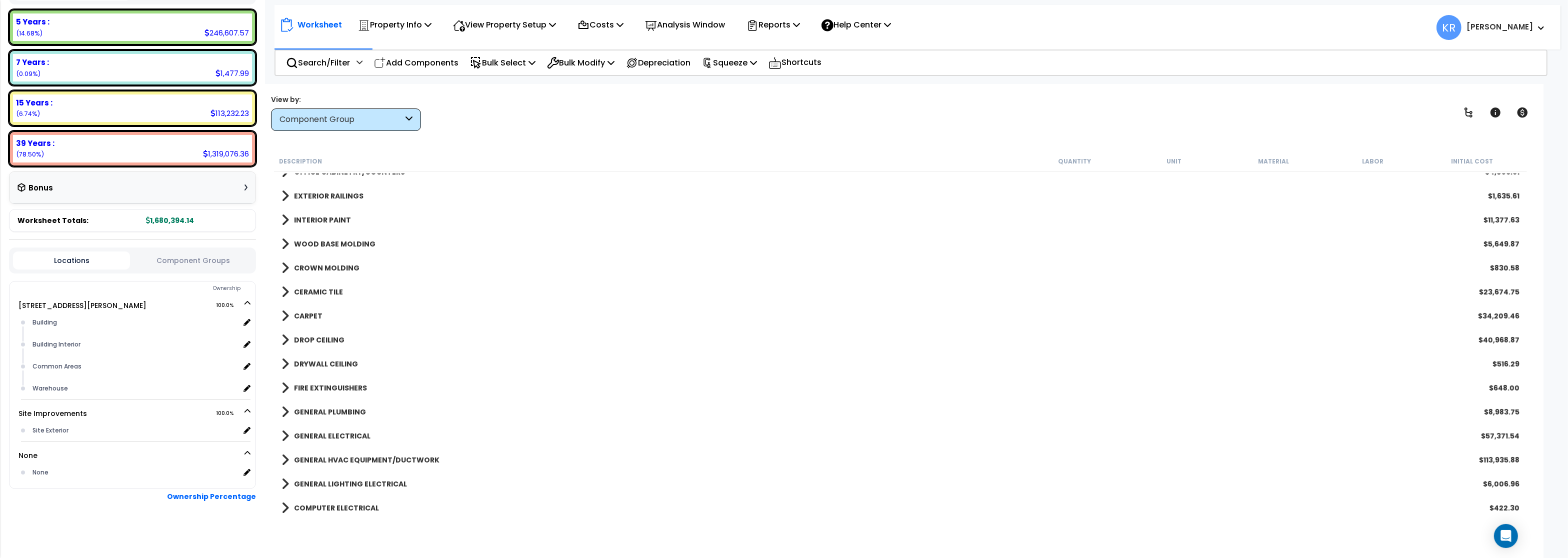
click at [313, 293] on b "CERAMIC TILE" at bounding box center [318, 292] width 49 height 10
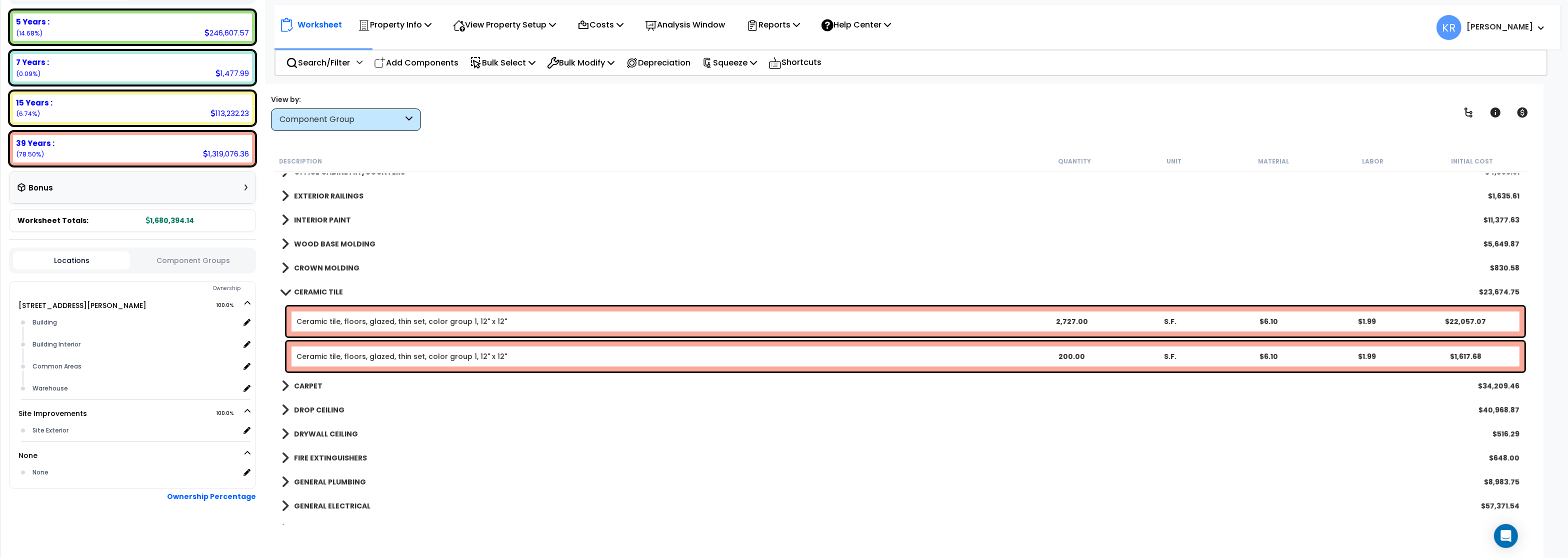
click at [313, 293] on b "CERAMIC TILE" at bounding box center [318, 292] width 49 height 10
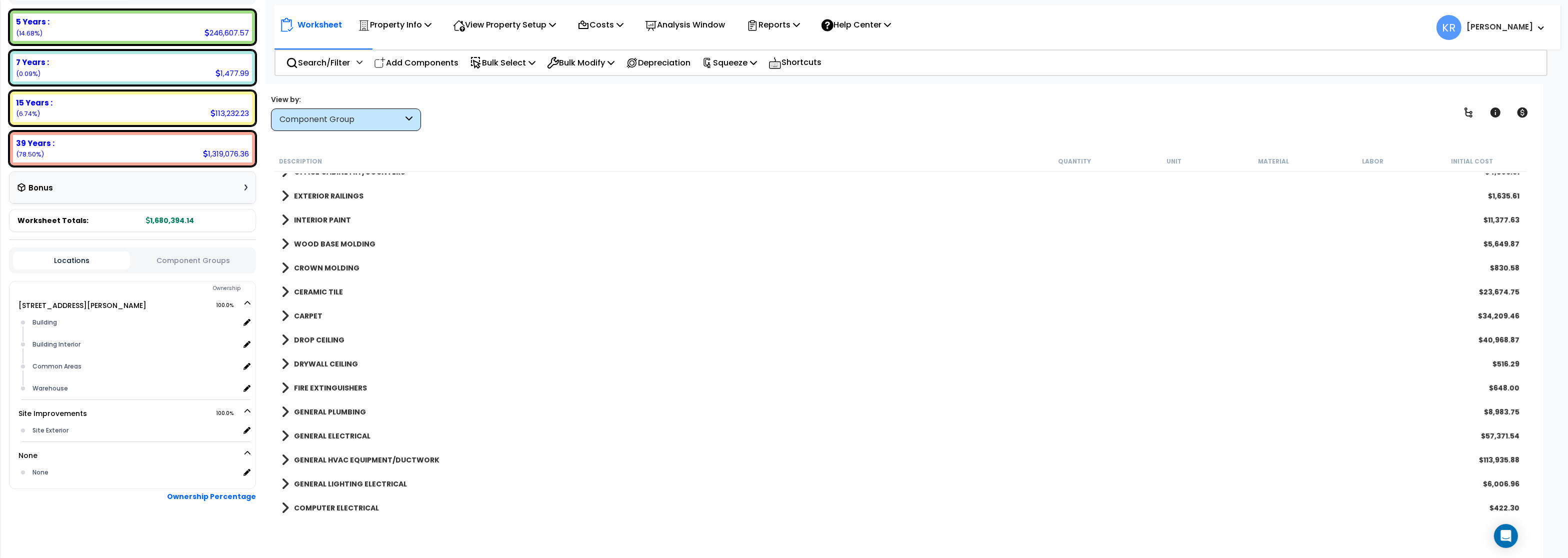
click at [309, 313] on b "CARPET" at bounding box center [308, 315] width 28 height 10
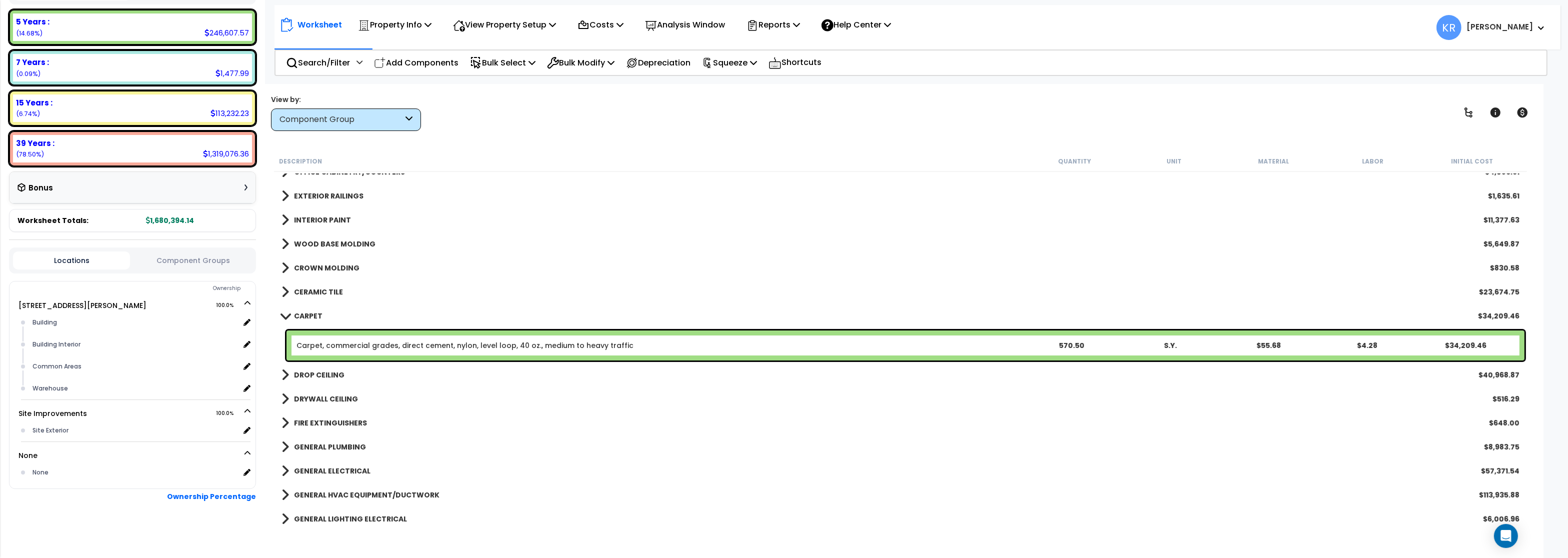
click at [309, 313] on b "CARPET" at bounding box center [308, 315] width 28 height 10
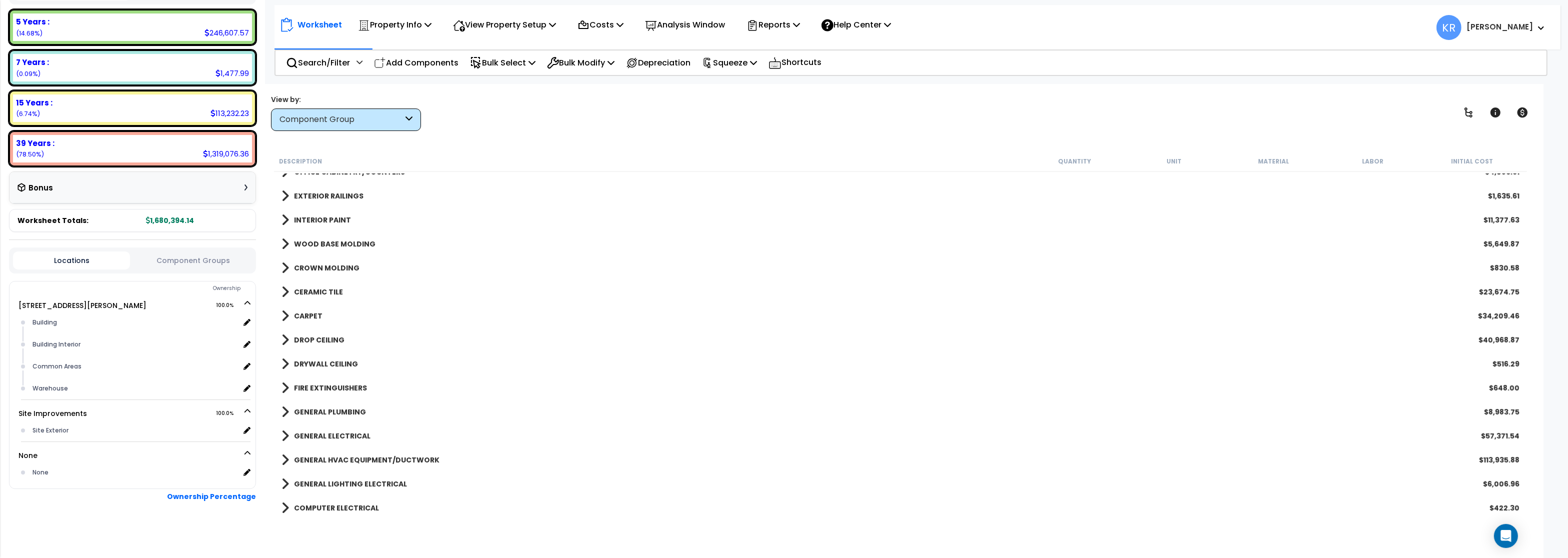
click at [315, 336] on b "DROP CEILING" at bounding box center [319, 339] width 50 height 10
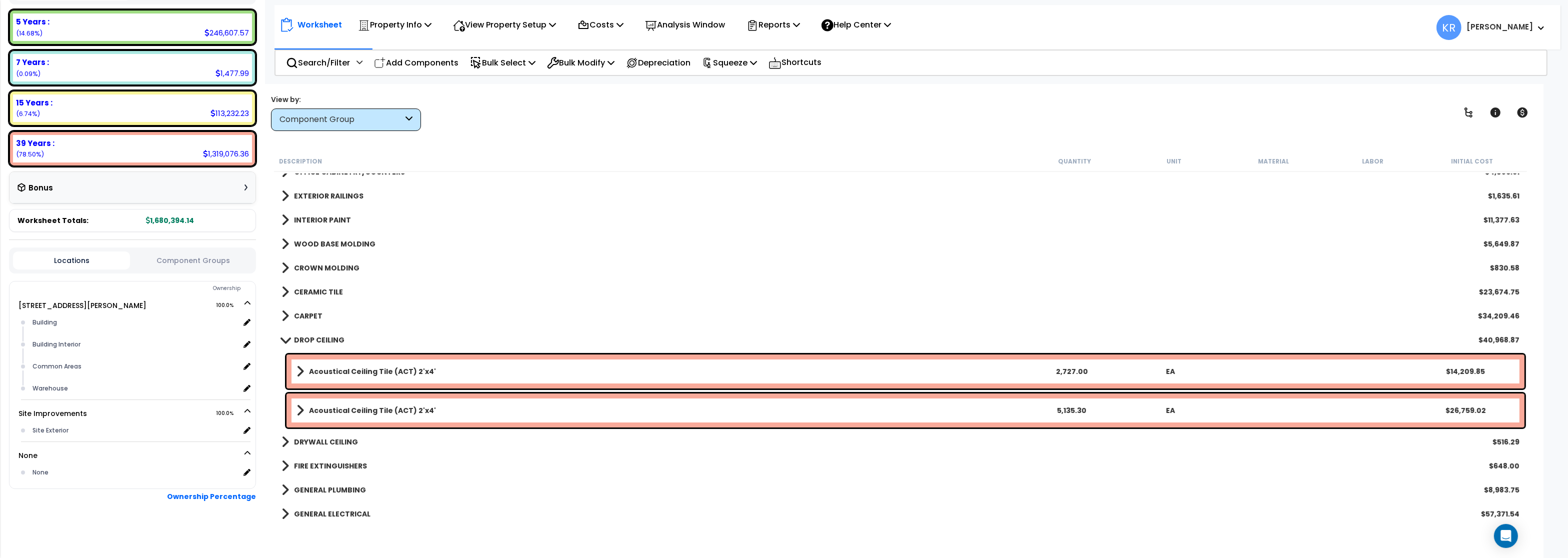
click at [315, 336] on b "DROP CEILING" at bounding box center [319, 339] width 50 height 10
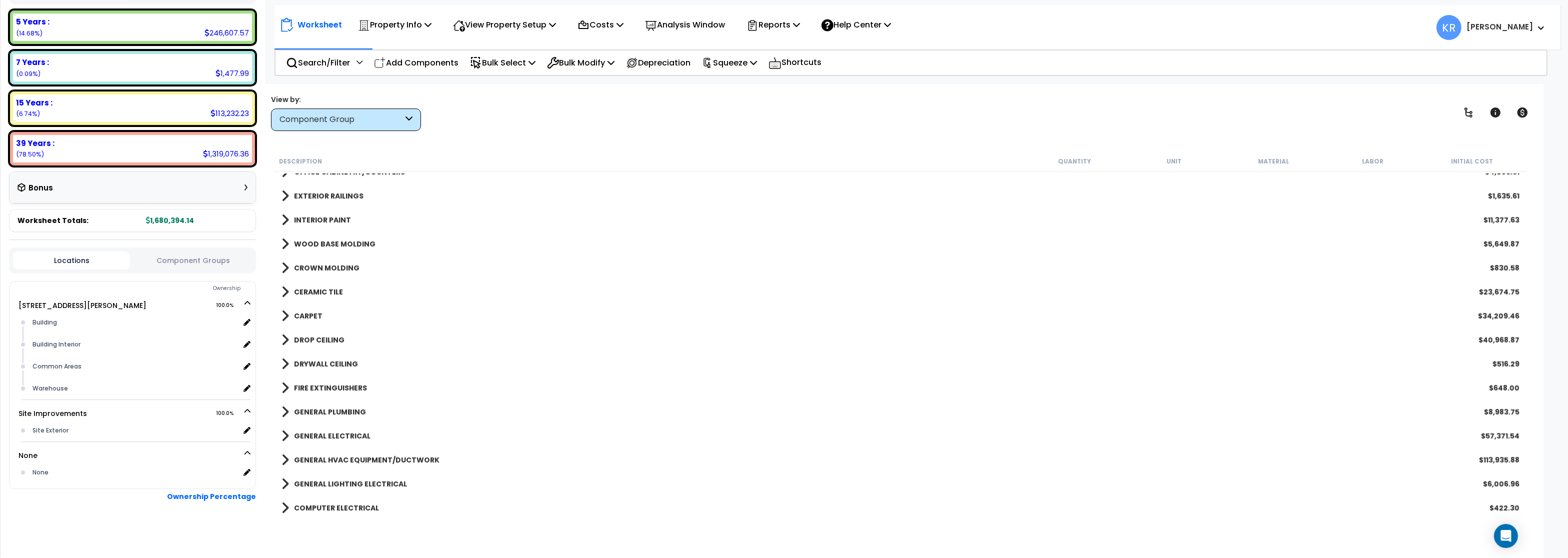
click at [319, 357] on link "DRYWALL CEILING" at bounding box center [319, 364] width 76 height 14
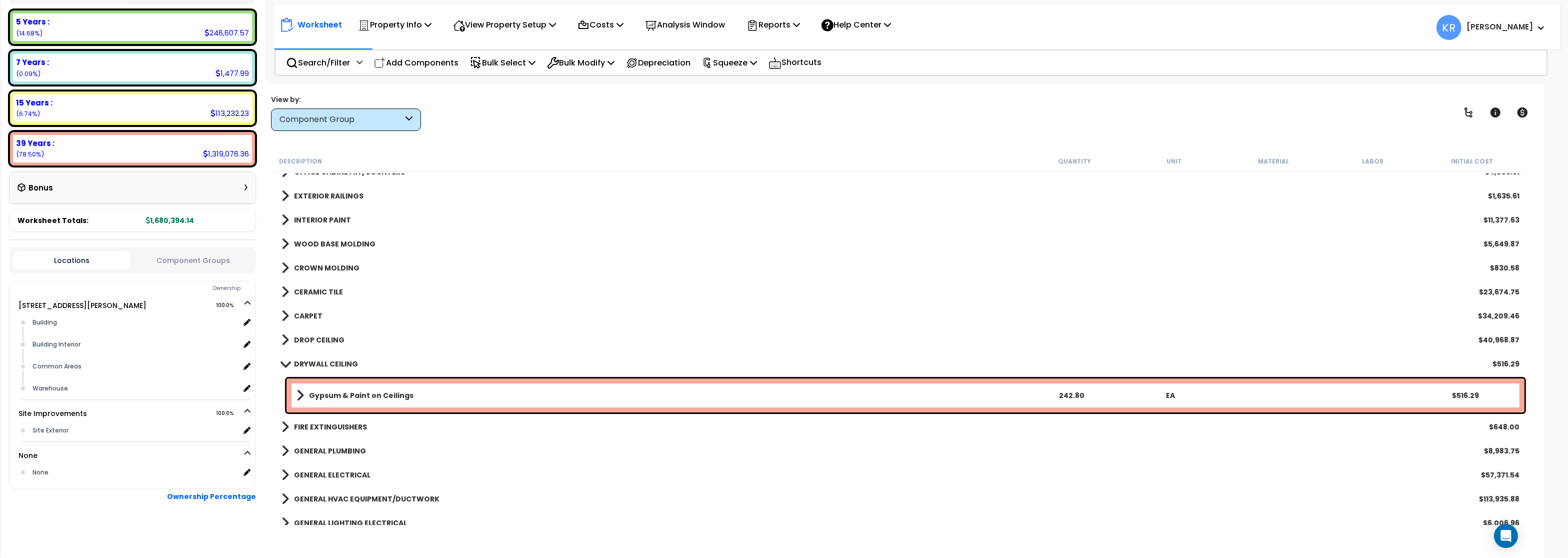
click at [319, 355] on div "DRYWALL CEILING $516.29" at bounding box center [900, 364] width 1248 height 24
click at [319, 363] on b "DRYWALL CEILING" at bounding box center [326, 364] width 64 height 10
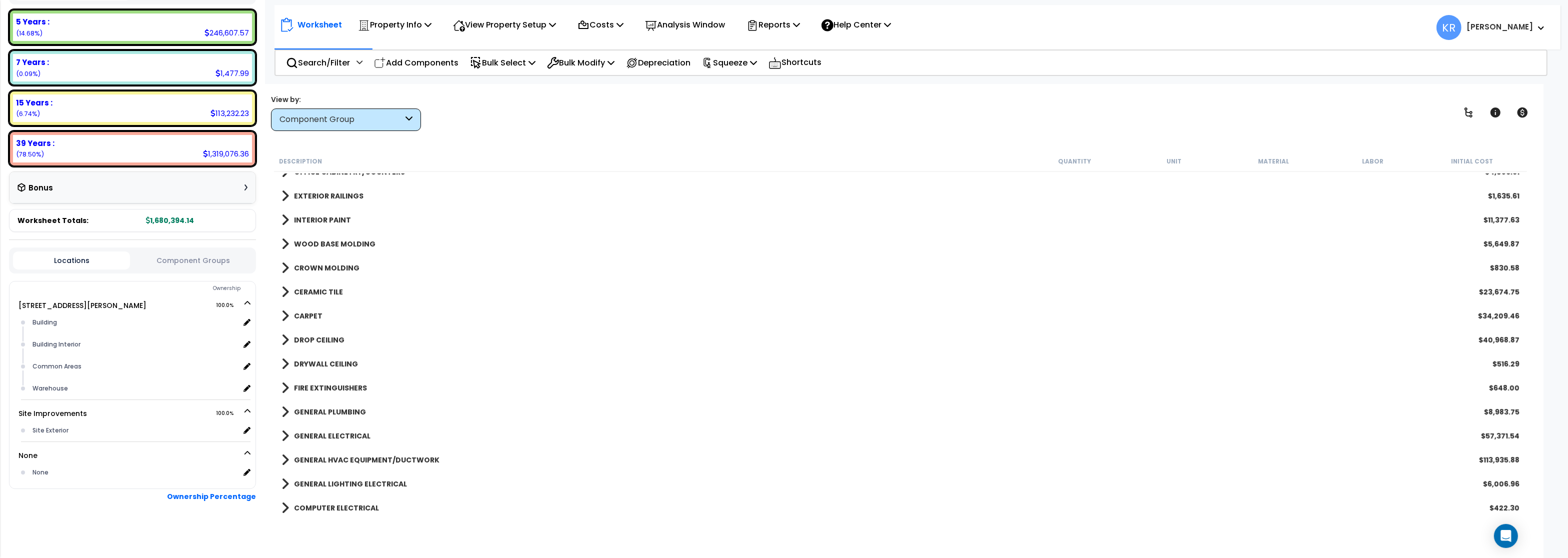
click at [319, 384] on b "FIRE EXTINGUISHERS" at bounding box center [330, 388] width 73 height 10
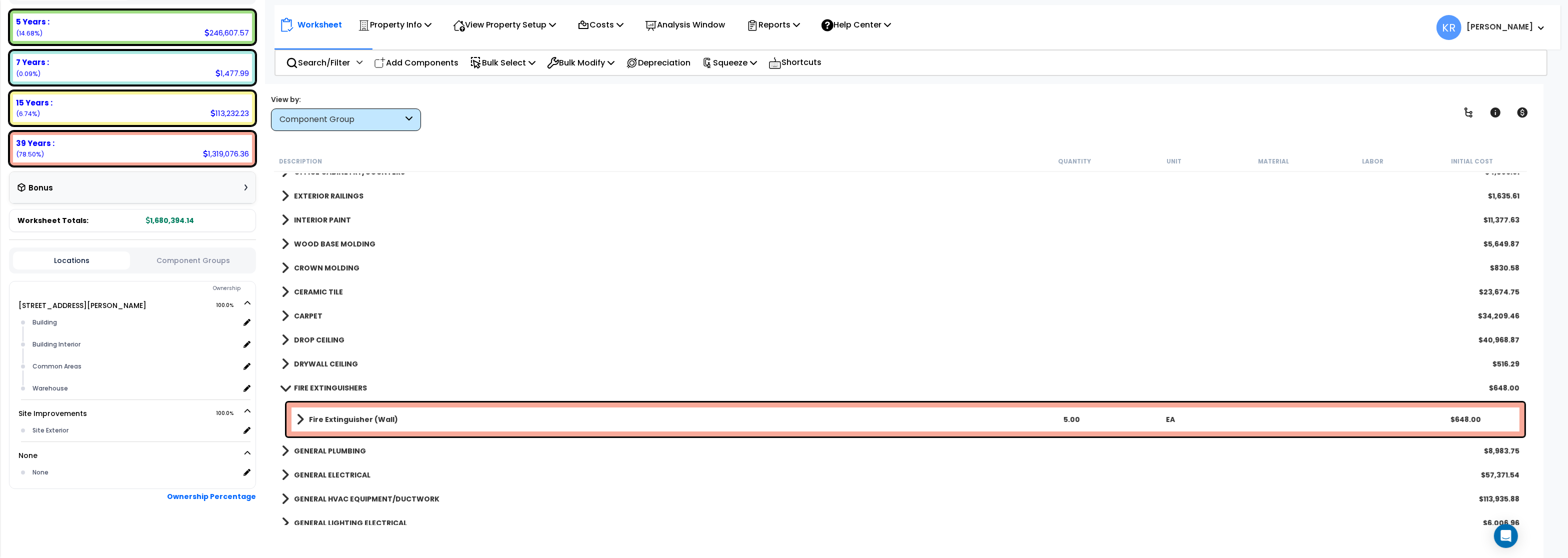
click at [318, 380] on div "FIRE EXTINGUISHERS $648.00" at bounding box center [900, 387] width 1248 height 24
click at [313, 385] on b "FIRE EXTINGUISHERS" at bounding box center [330, 388] width 73 height 10
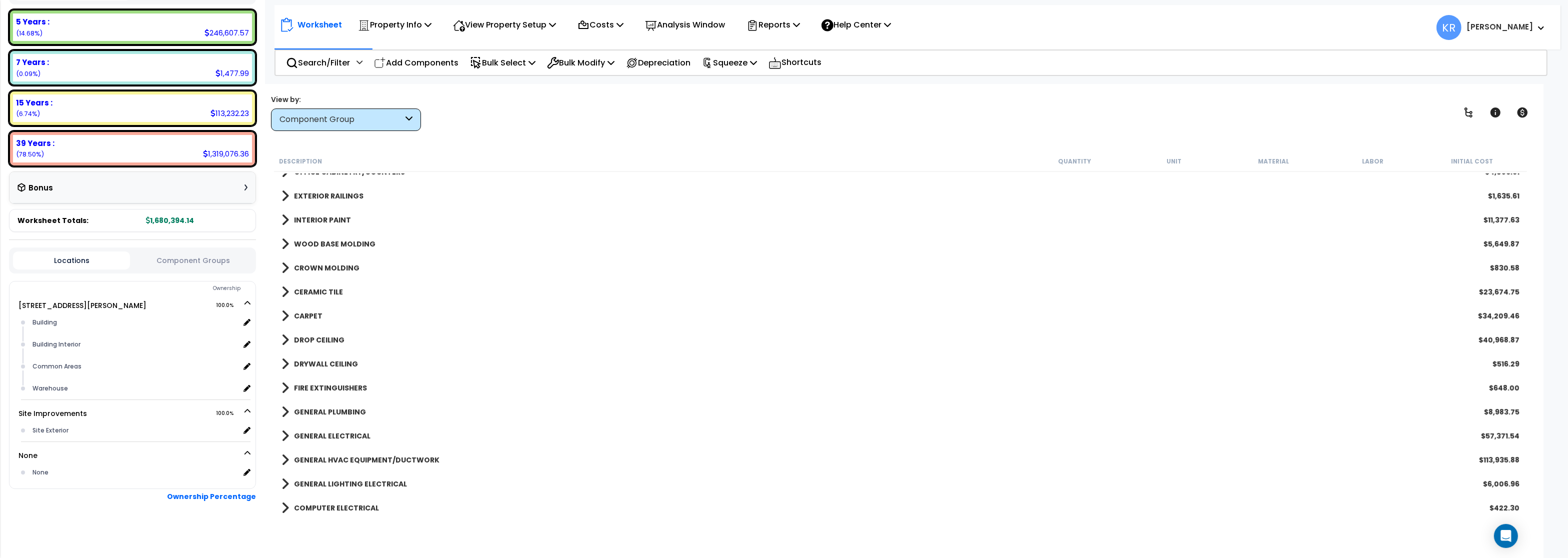
click at [315, 415] on b "GENERAL PLUMBING" at bounding box center [330, 412] width 72 height 10
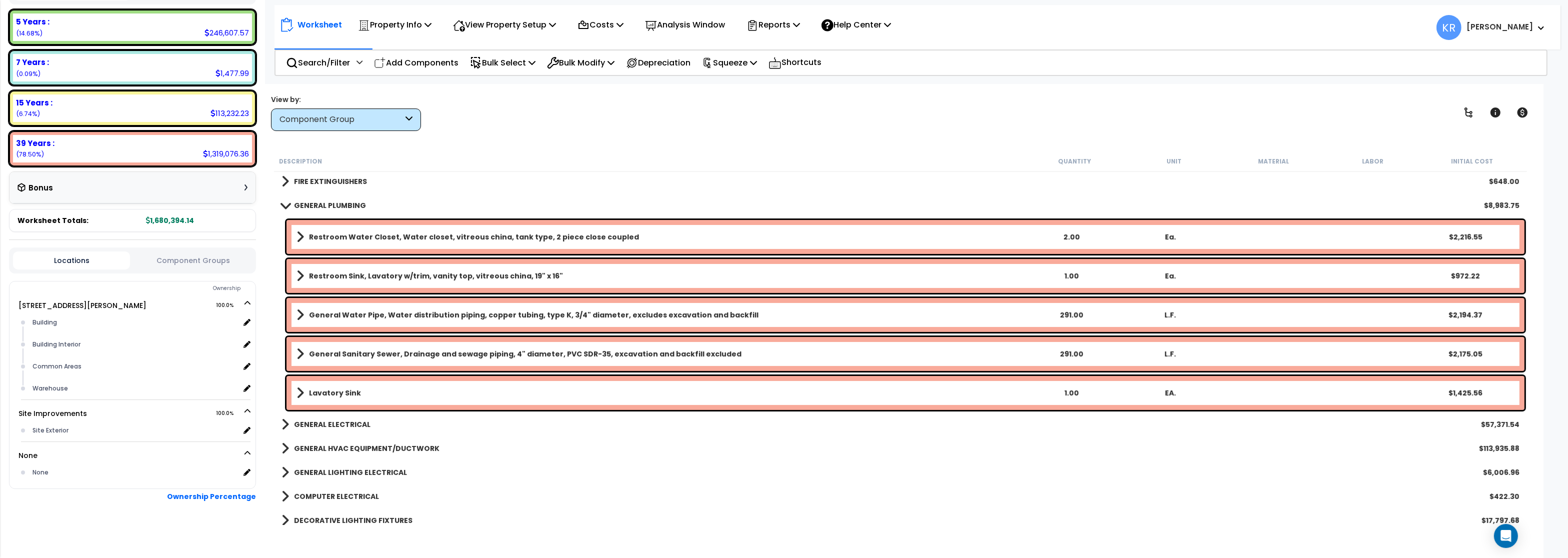
scroll to position [480, 0]
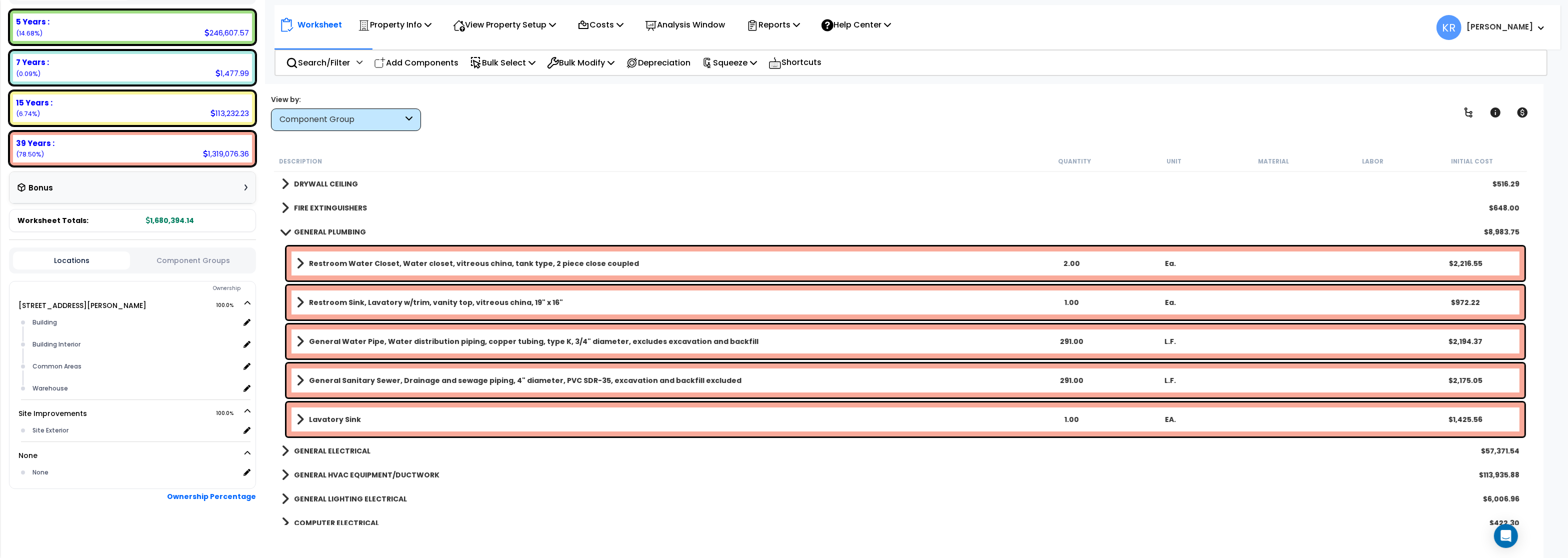
click at [309, 224] on div "GENERAL PLUMBING $8,983.75" at bounding box center [900, 231] width 1248 height 24
click at [306, 235] on b "GENERAL PLUMBING" at bounding box center [330, 232] width 72 height 10
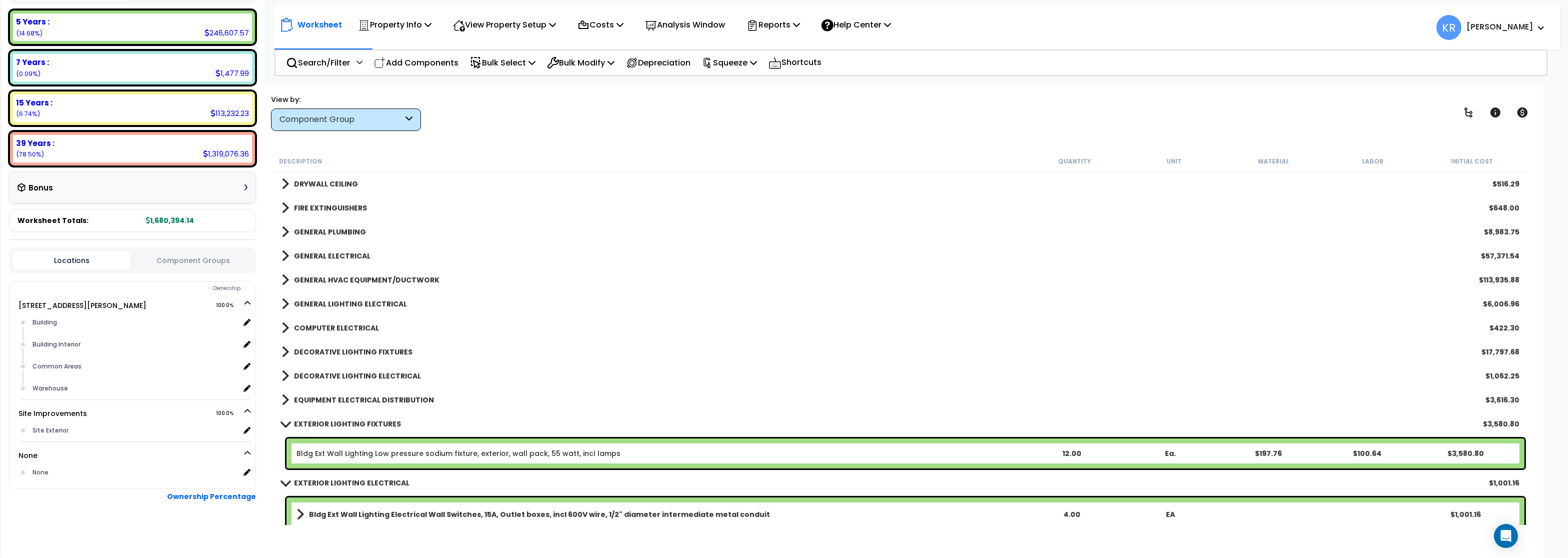
click at [310, 256] on b "GENERAL ELECTRICAL" at bounding box center [332, 255] width 76 height 10
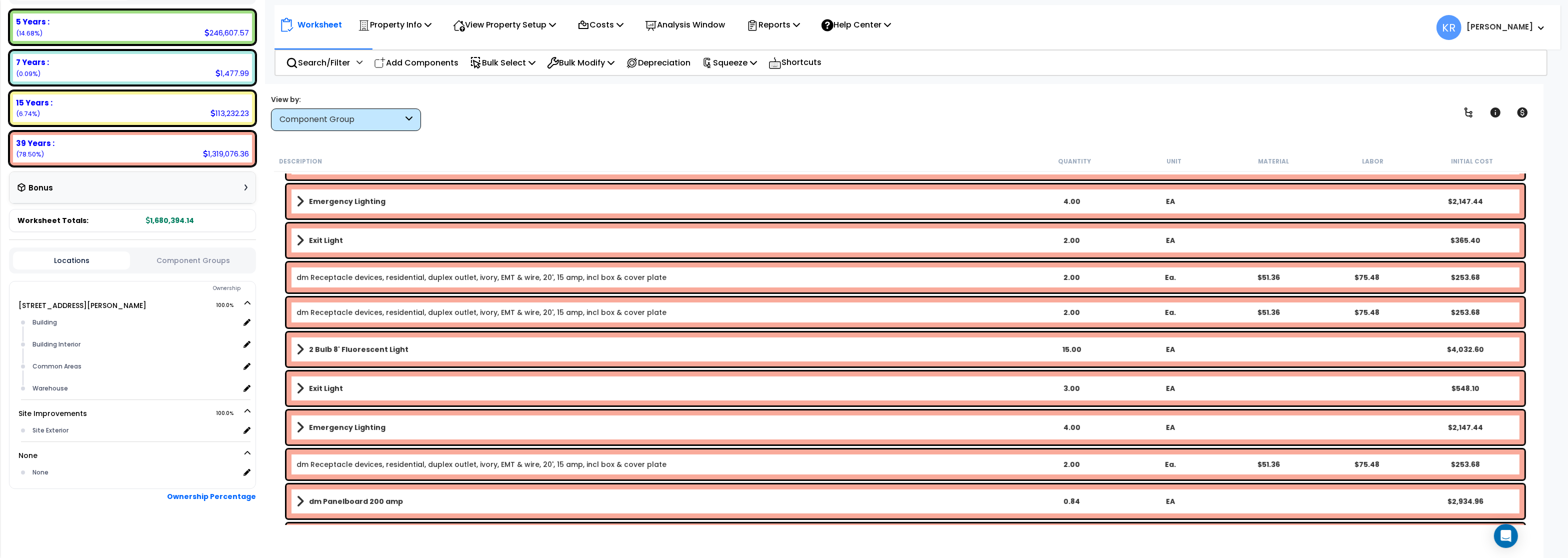
scroll to position [839, 0]
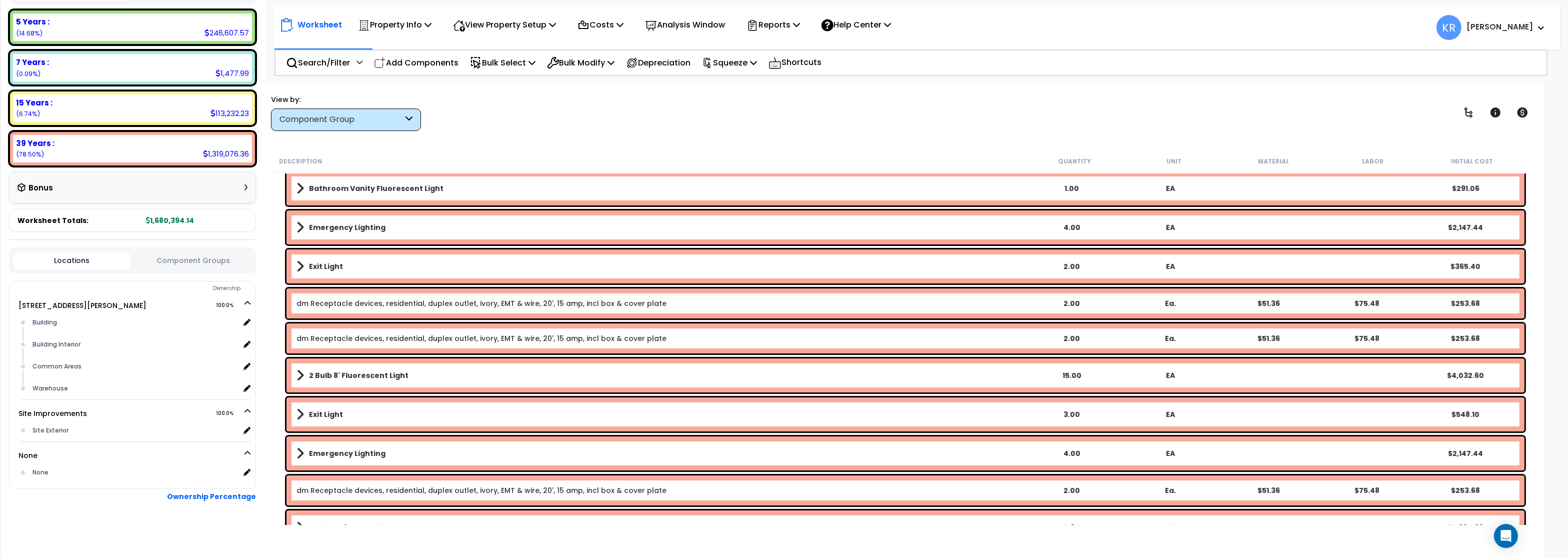
click at [324, 455] on b "Emergency Lighting" at bounding box center [347, 453] width 76 height 10
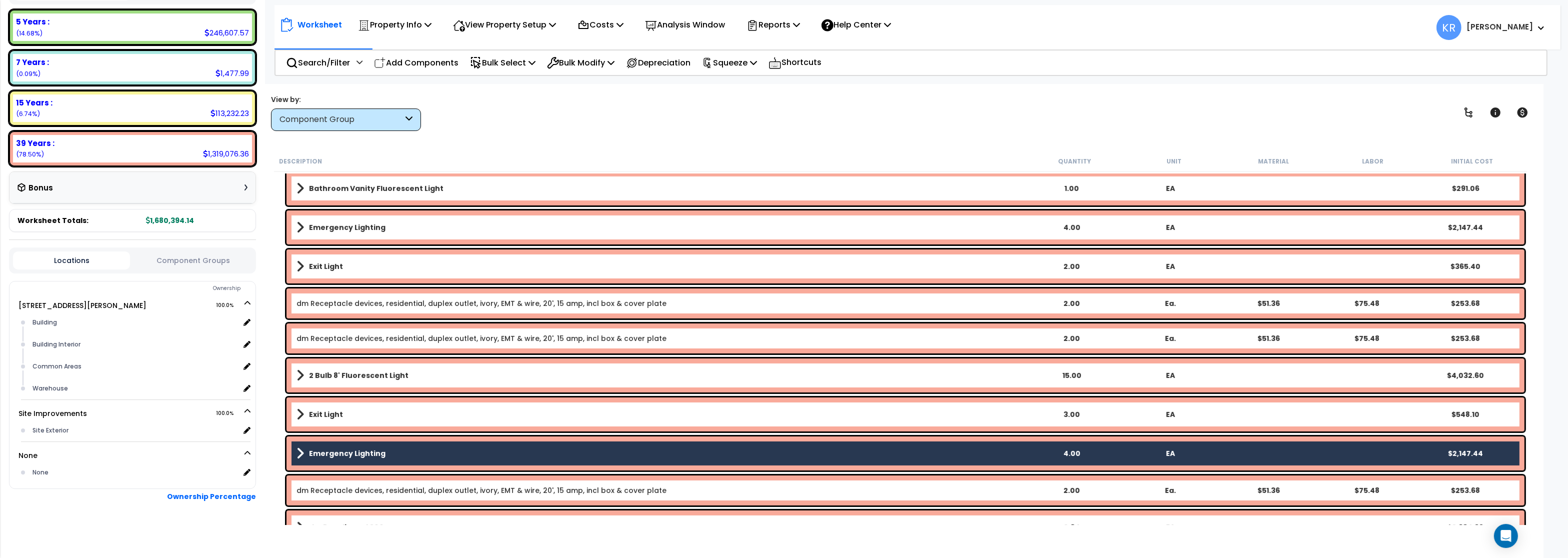
click at [322, 418] on b "Exit Light" at bounding box center [325, 414] width 34 height 10
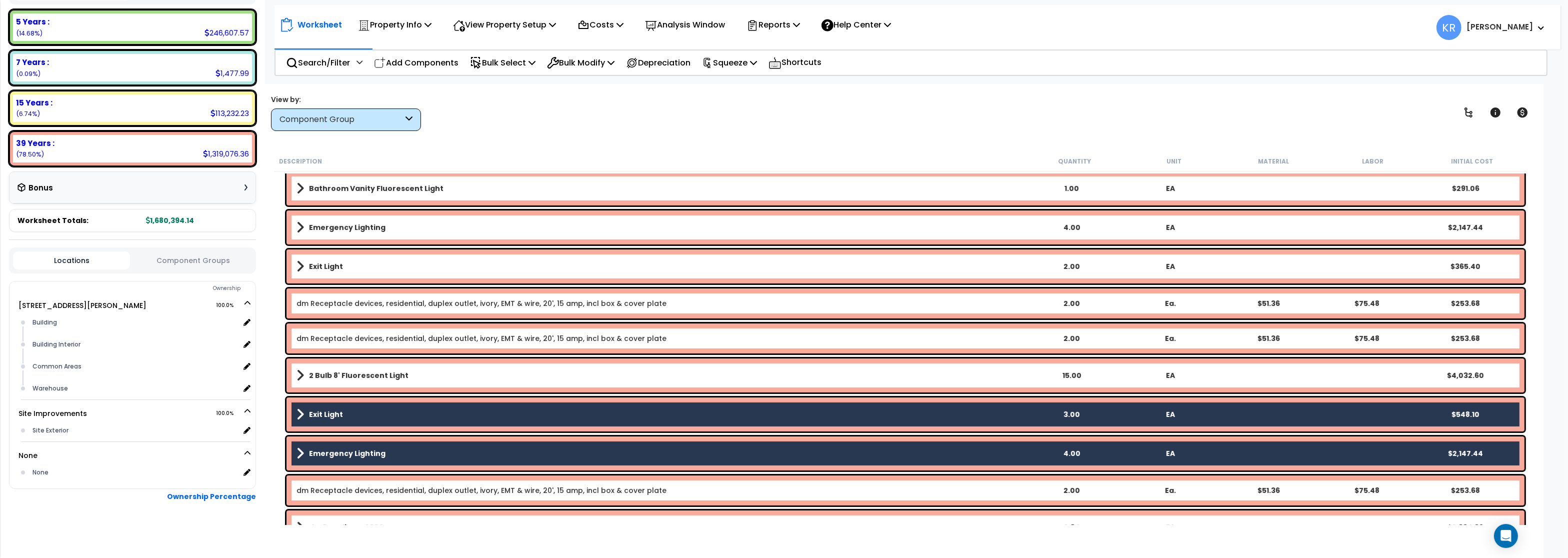
click at [327, 368] on link "2 Bulb 8' Fluorescent Light" at bounding box center [659, 375] width 726 height 14
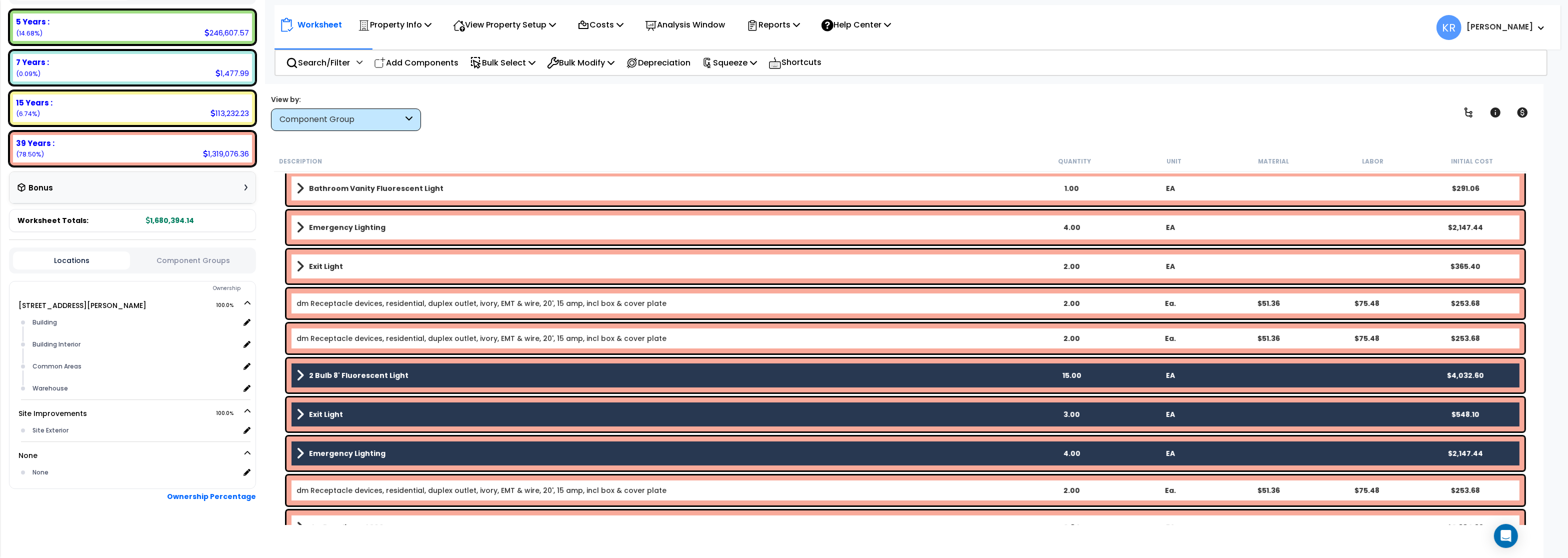
click at [324, 264] on b "Exit Light" at bounding box center [325, 266] width 34 height 10
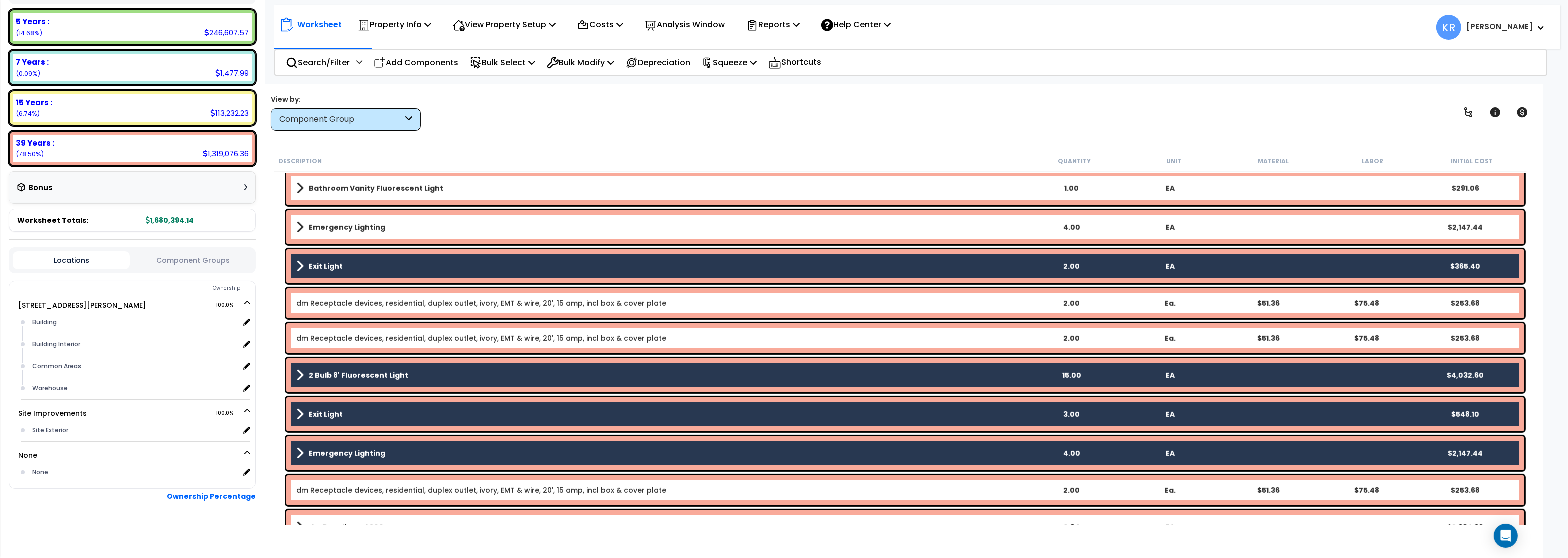
click at [337, 222] on b "Emergency Lighting" at bounding box center [347, 227] width 76 height 10
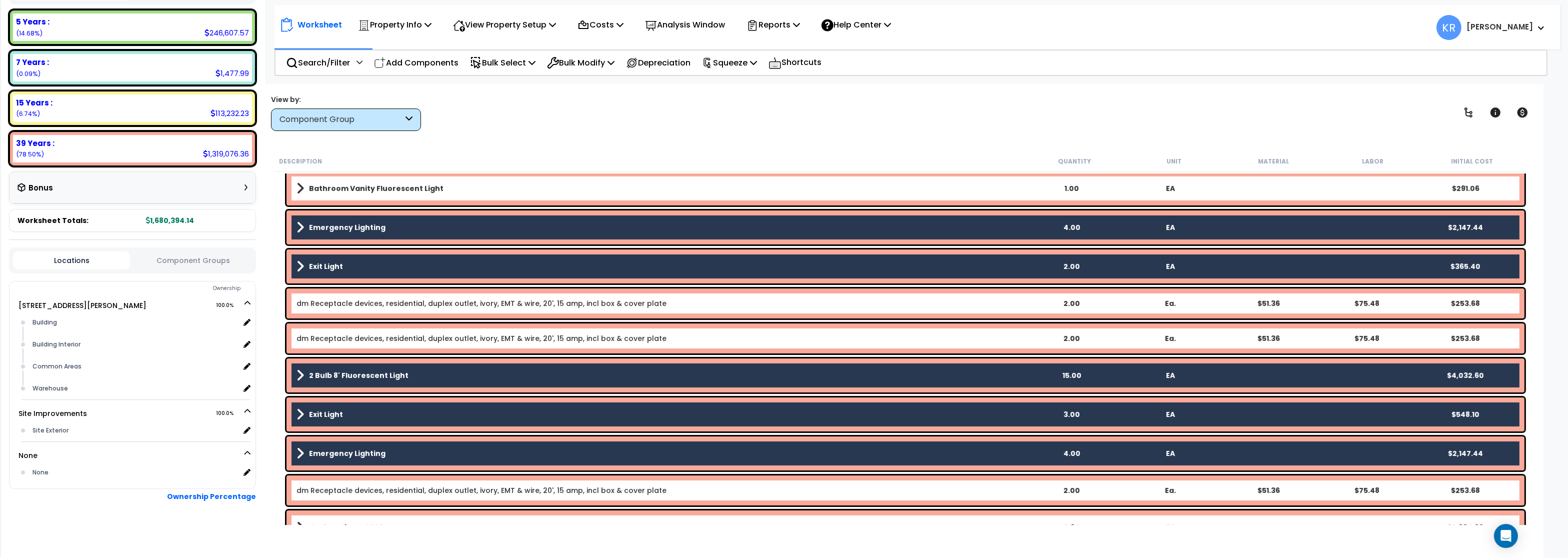
click at [348, 180] on div "Bathroom Vanity Fluorescent Light 1.00 EA $291.06" at bounding box center [905, 188] width 1238 height 34
click at [373, 187] on b "Bathroom Vanity Fluorescent Light" at bounding box center [376, 189] width 135 height 10
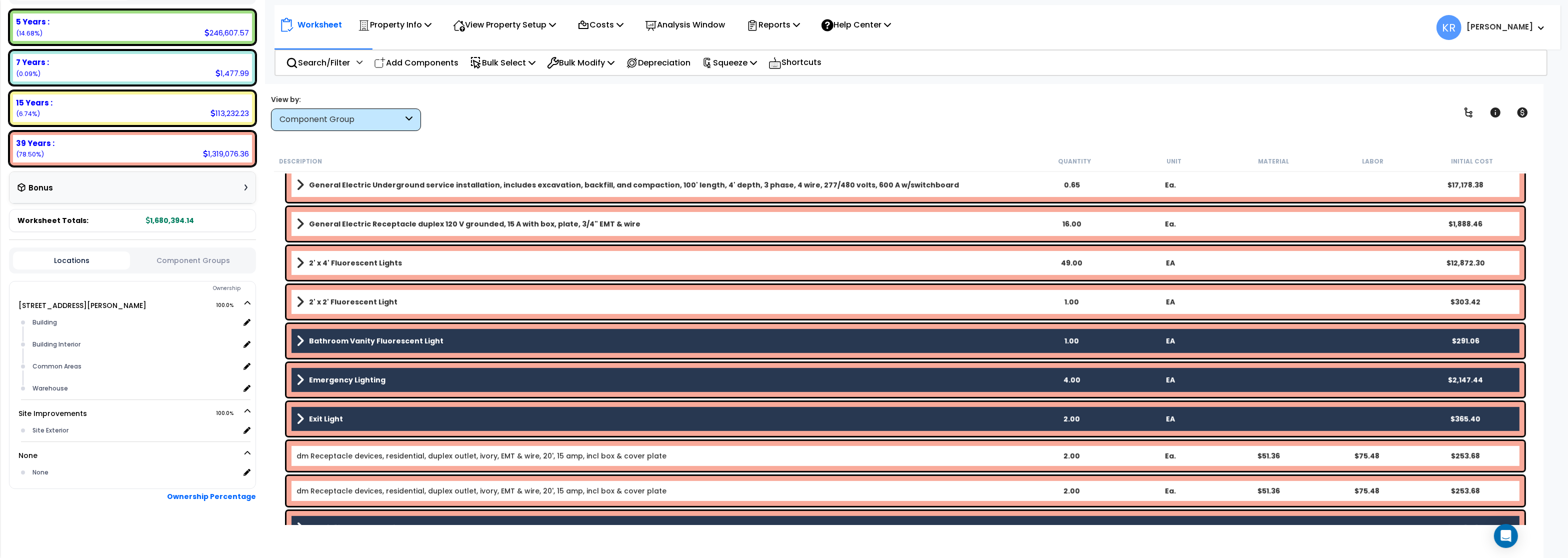
scroll to position [660, 0]
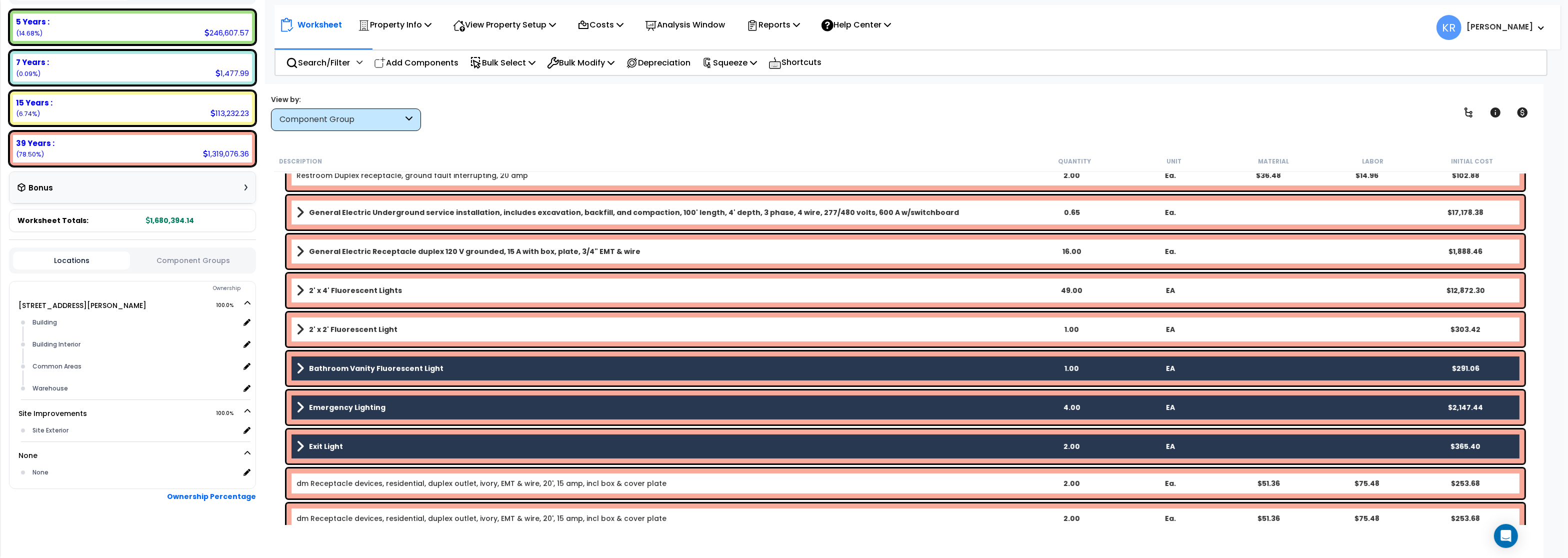
click at [326, 329] on b "2' x 2' Fluorescent Light" at bounding box center [352, 329] width 88 height 10
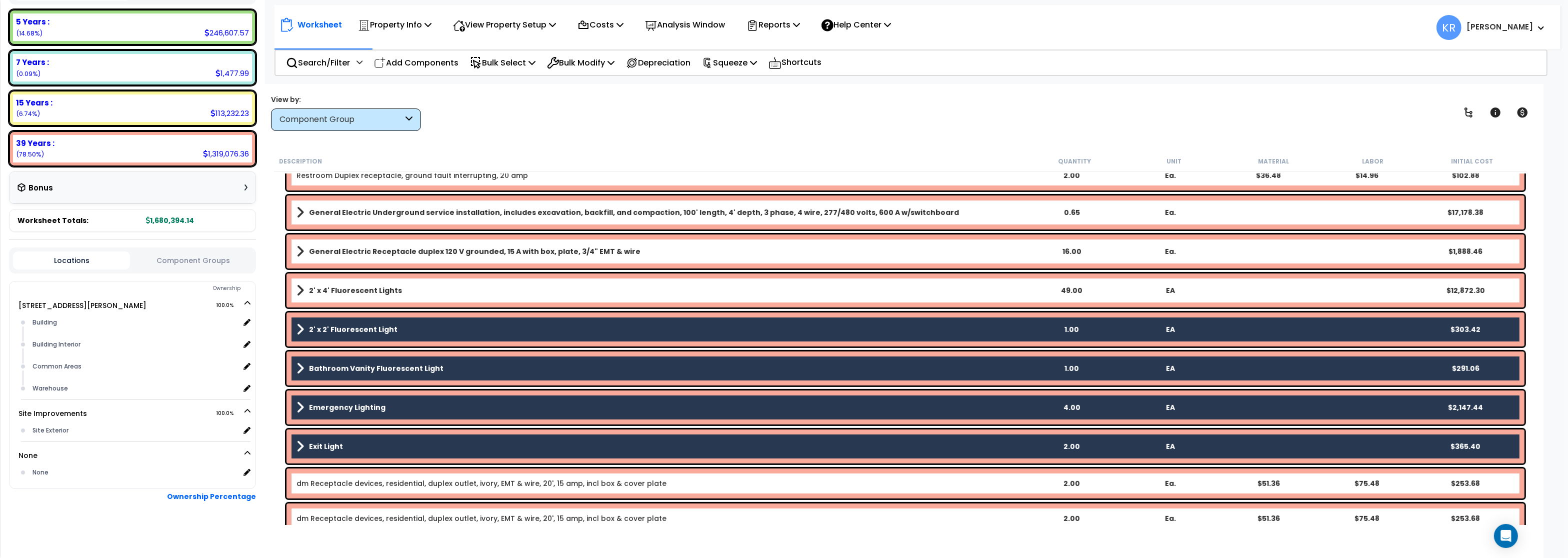
click at [337, 283] on link "2' x 4' Fluorescent Lights" at bounding box center [659, 290] width 726 height 14
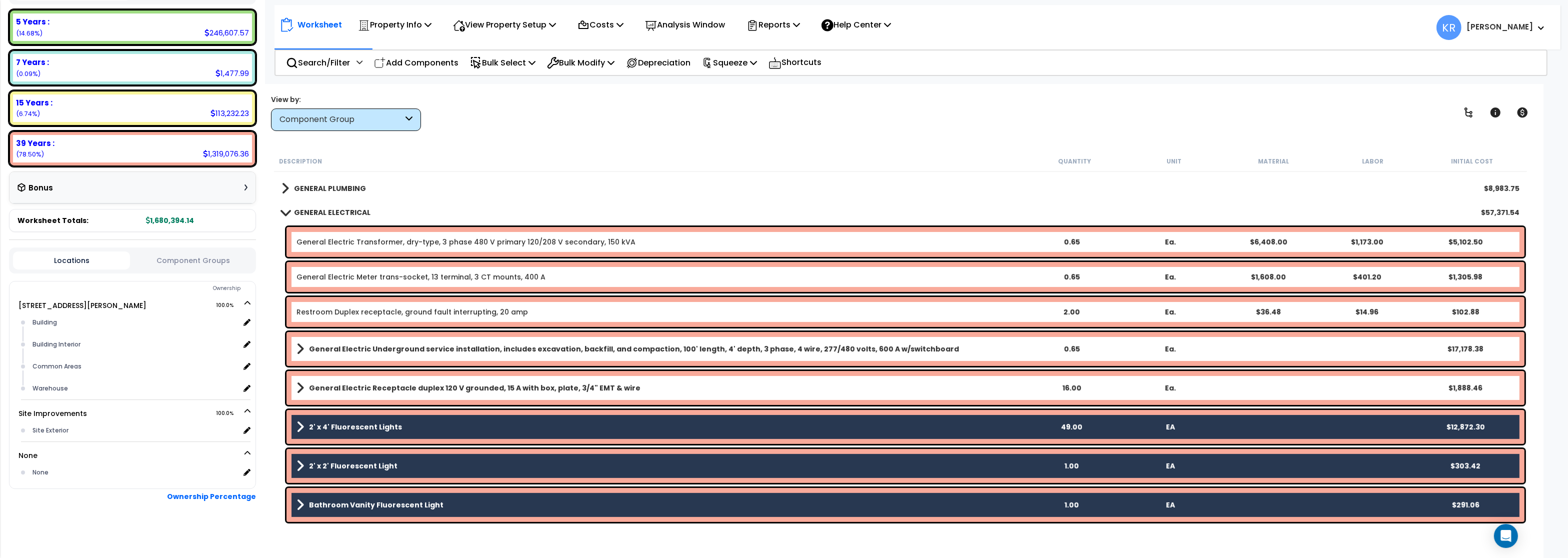
scroll to position [480, 0]
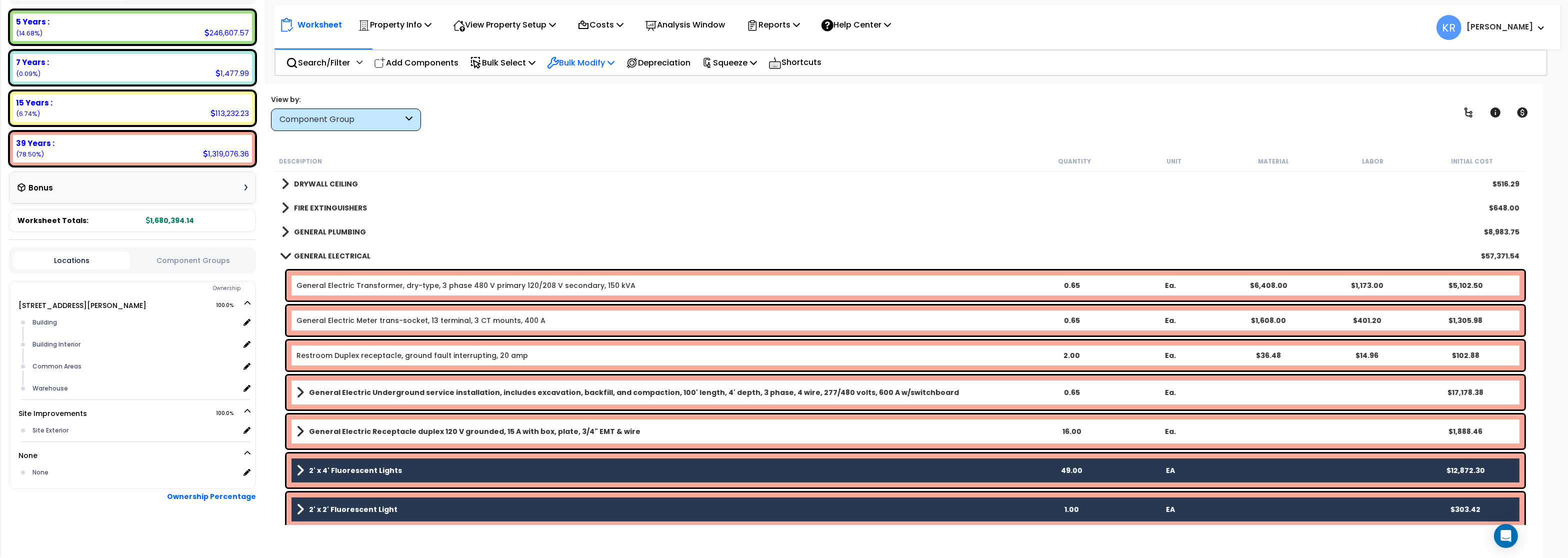
click at [608, 62] on p "Bulk Modify" at bounding box center [581, 63] width 68 height 14
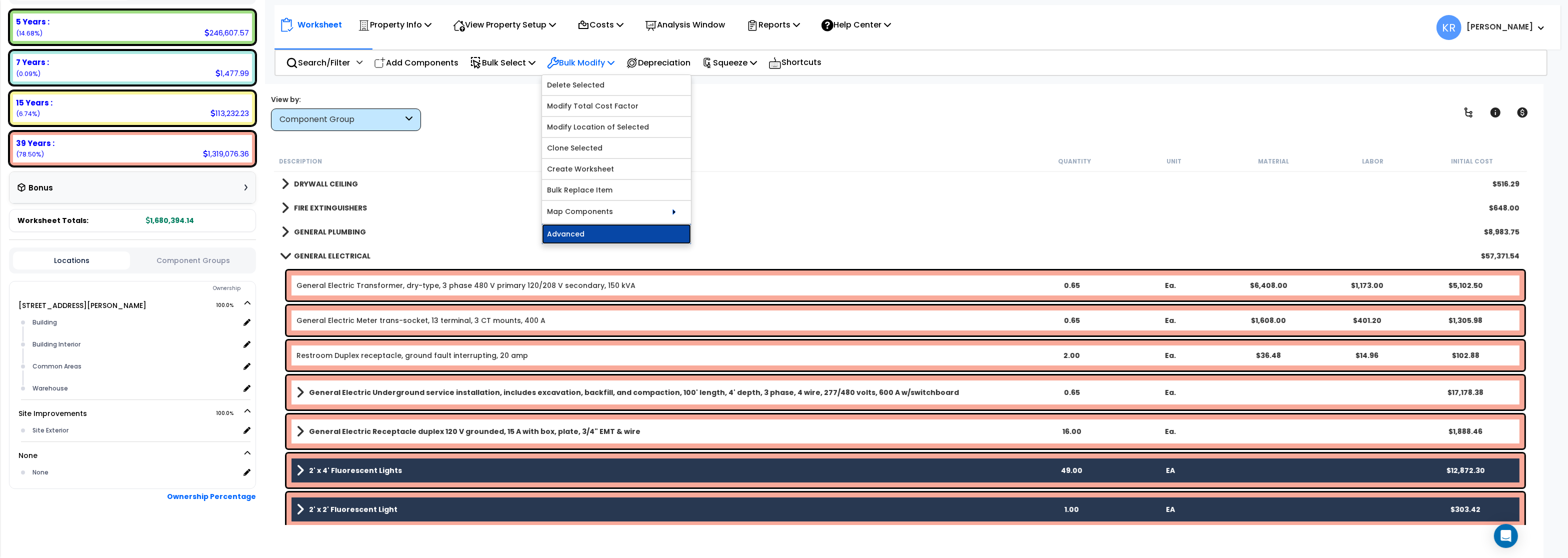
click at [578, 235] on link "Advanced" at bounding box center [617, 233] width 149 height 20
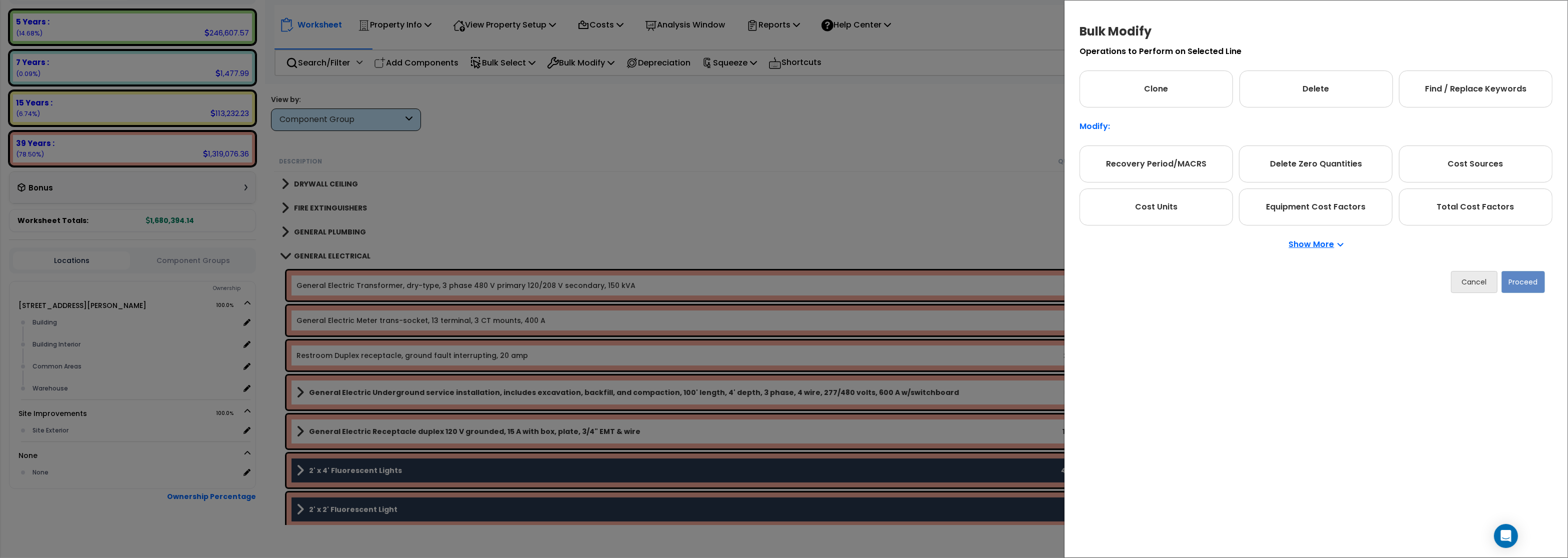
click at [1319, 245] on p "Show More" at bounding box center [1316, 244] width 54 height 8
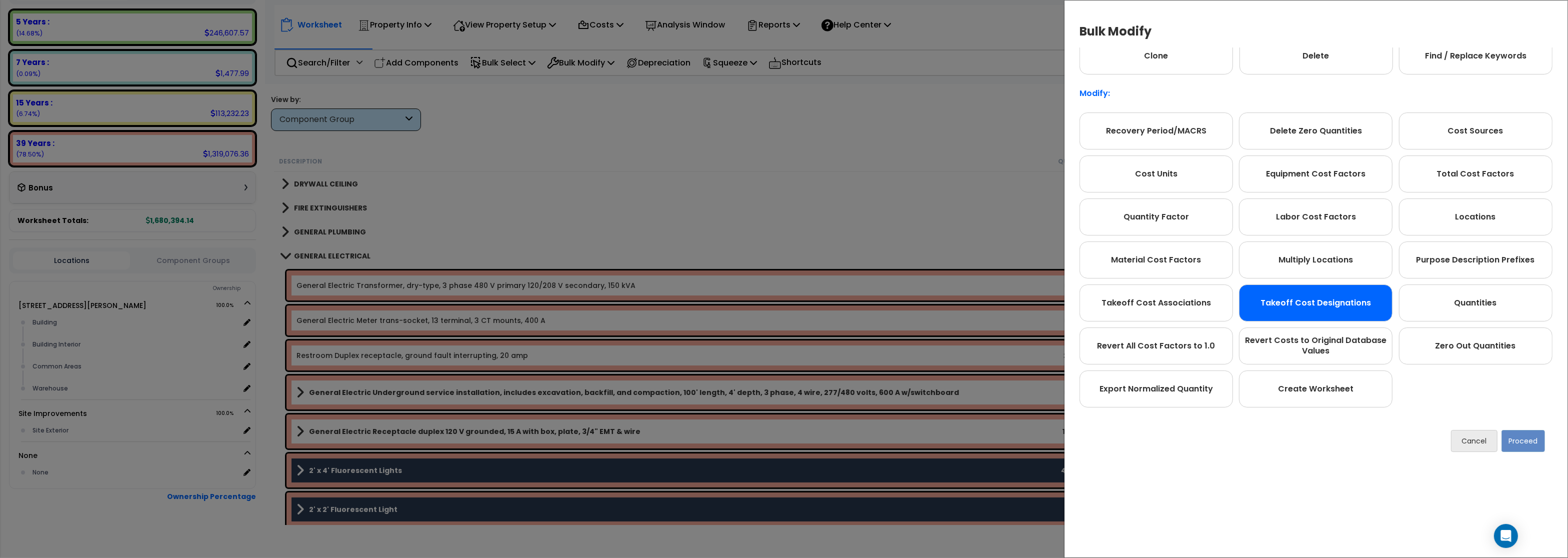
scroll to position [56, 0]
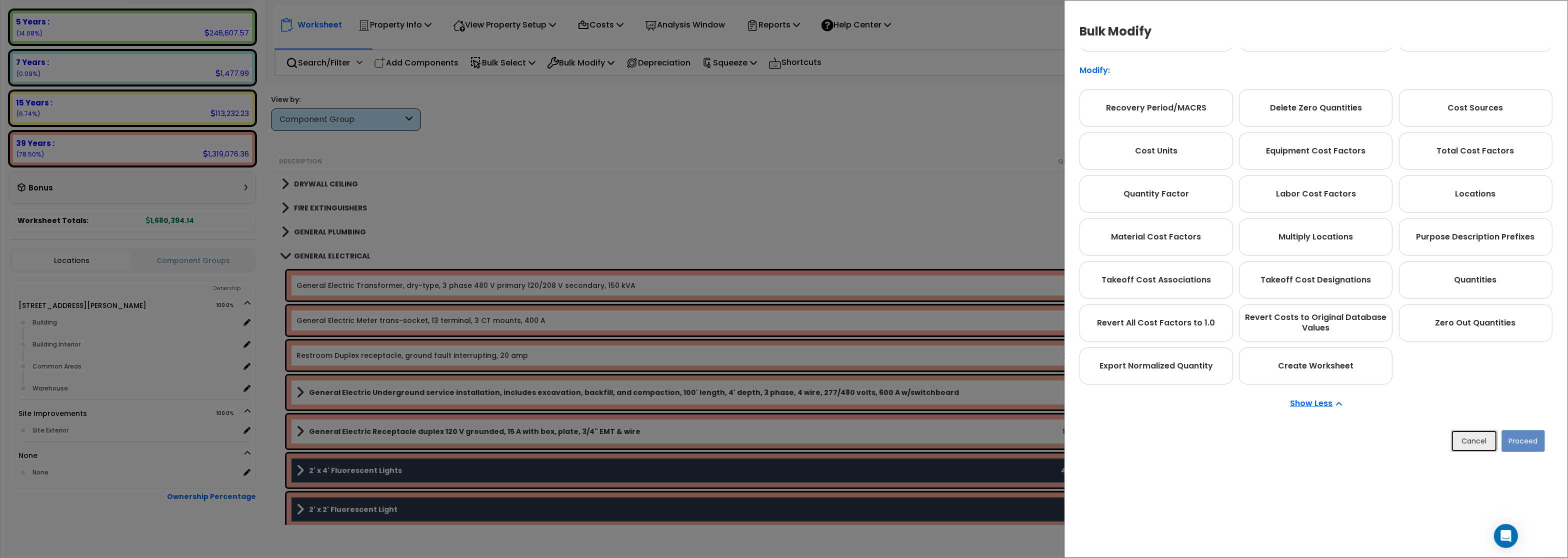
click at [1466, 436] on button "Cancel" at bounding box center [1474, 440] width 46 height 22
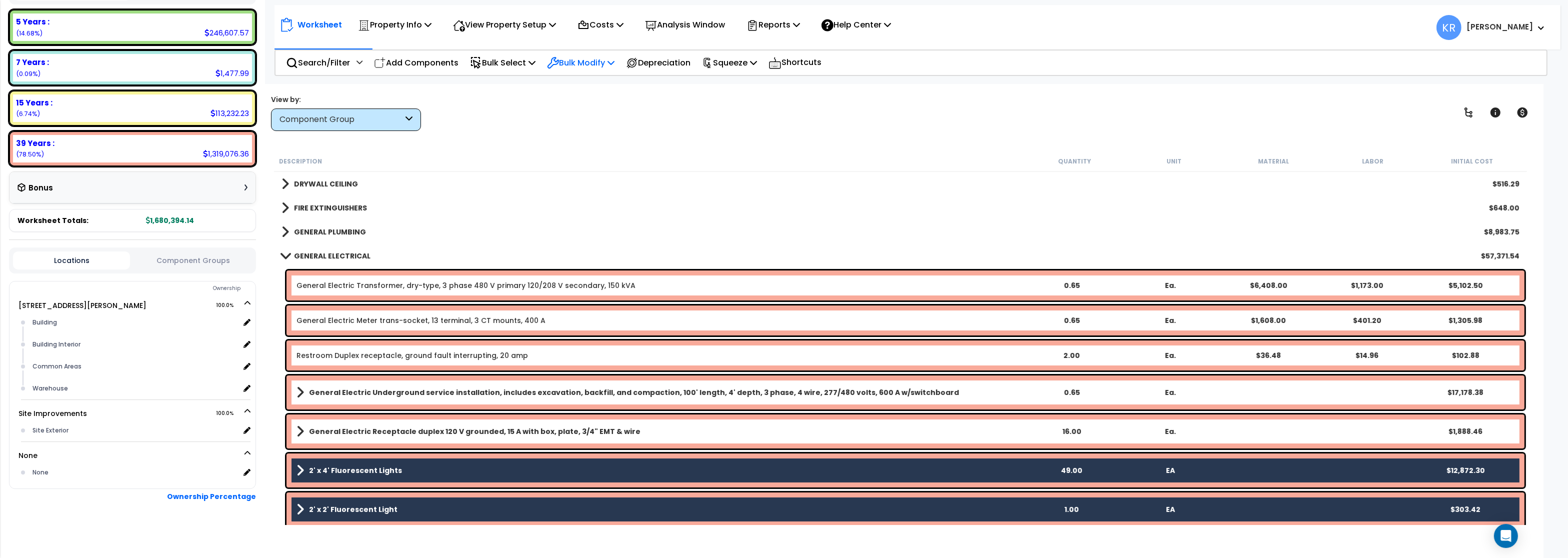
click at [607, 67] on p "Bulk Modify" at bounding box center [581, 63] width 68 height 14
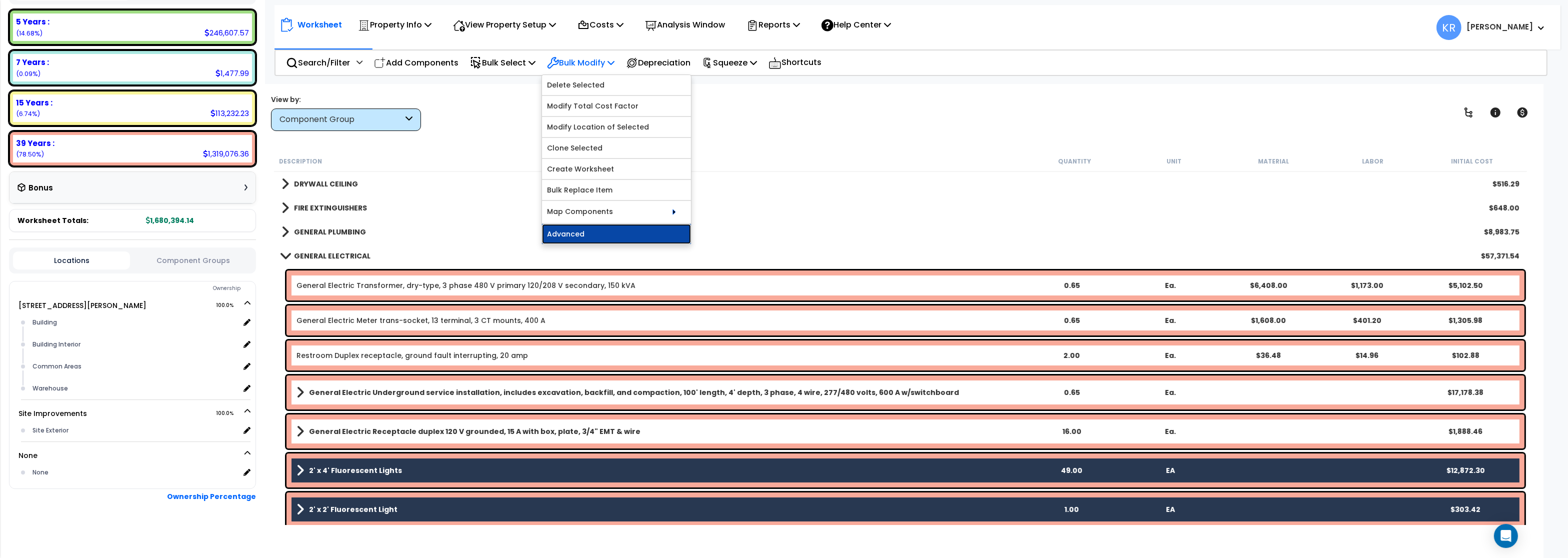
click at [577, 235] on link "Advanced" at bounding box center [617, 233] width 149 height 20
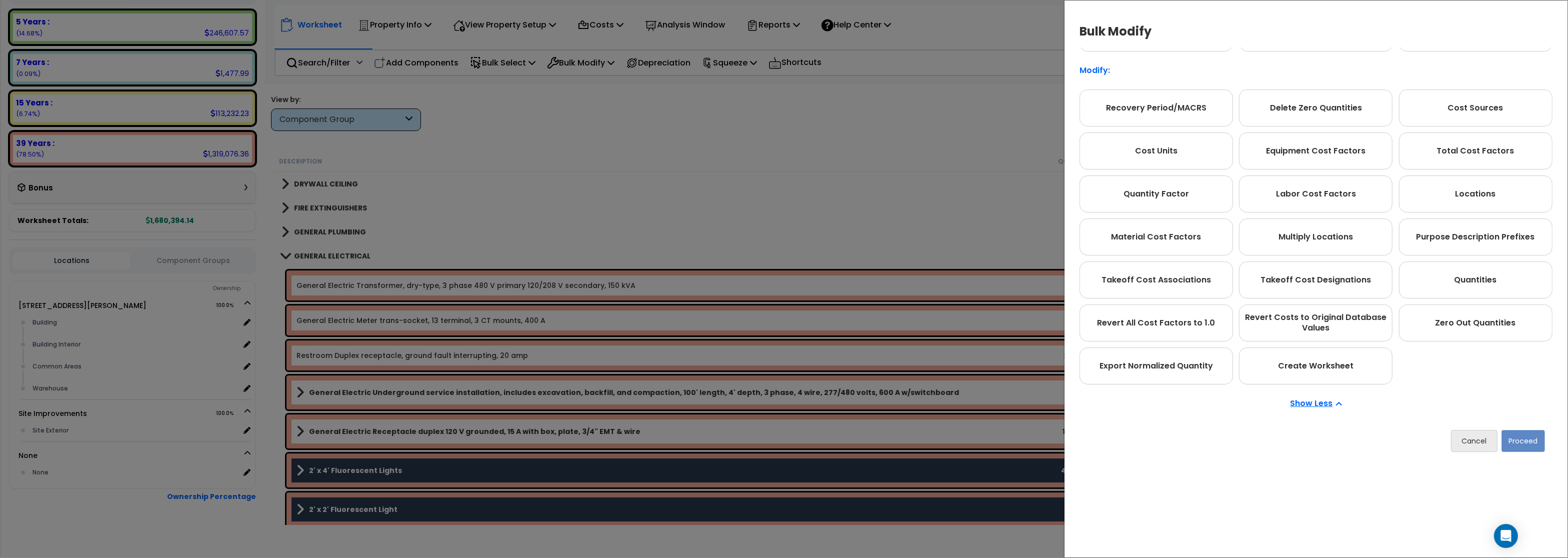
click at [820, 165] on div "Bulk Modify Operations to Perform on Selected Line Clone Delete Find / Replace …" at bounding box center [784, 279] width 1568 height 558
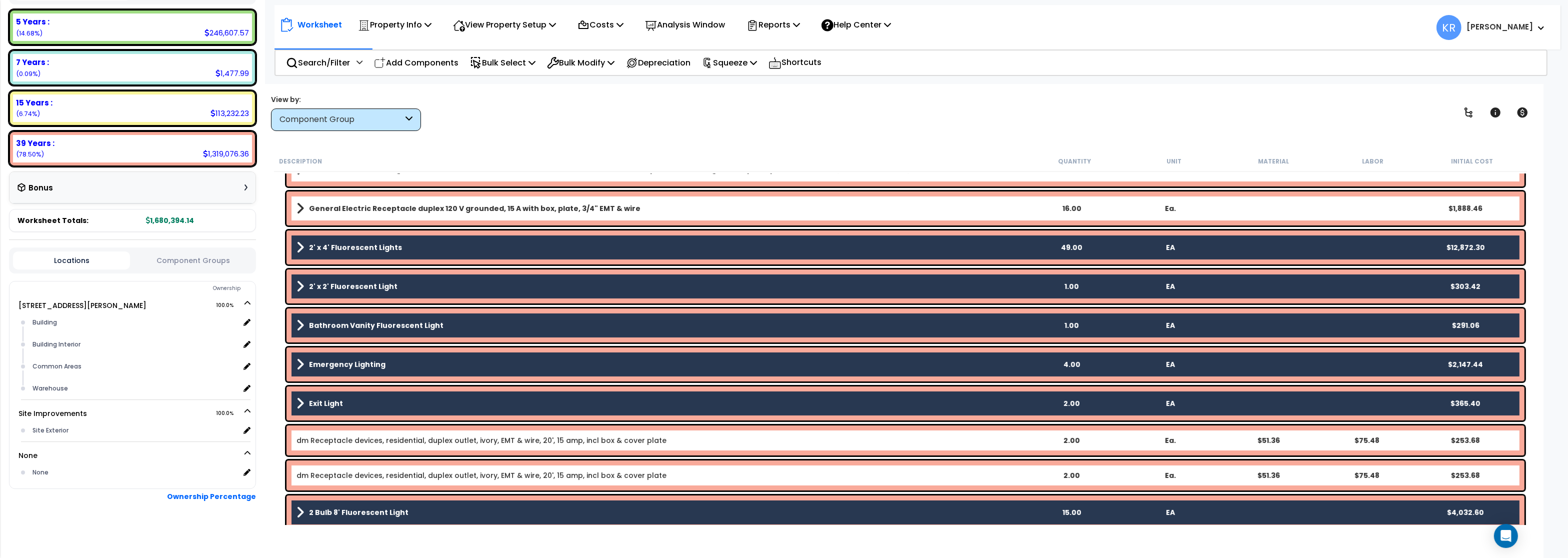
scroll to position [720, 0]
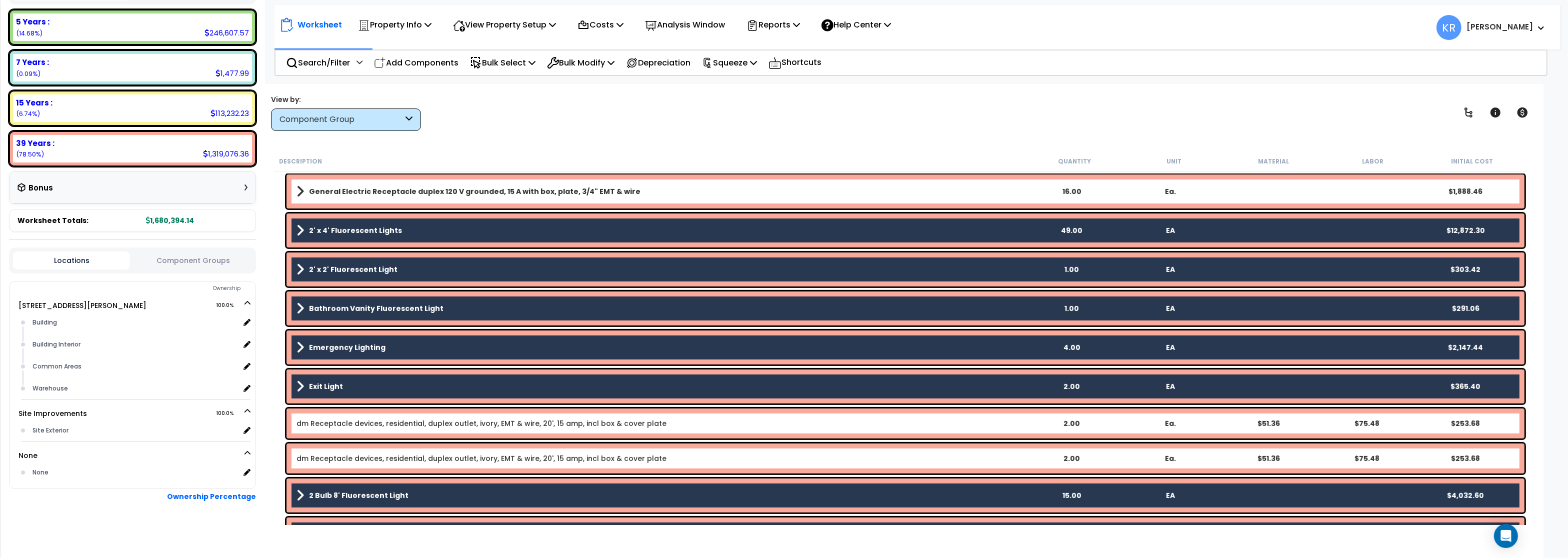
click at [388, 227] on b "2' x 4' Fluorescent Lights" at bounding box center [355, 230] width 93 height 10
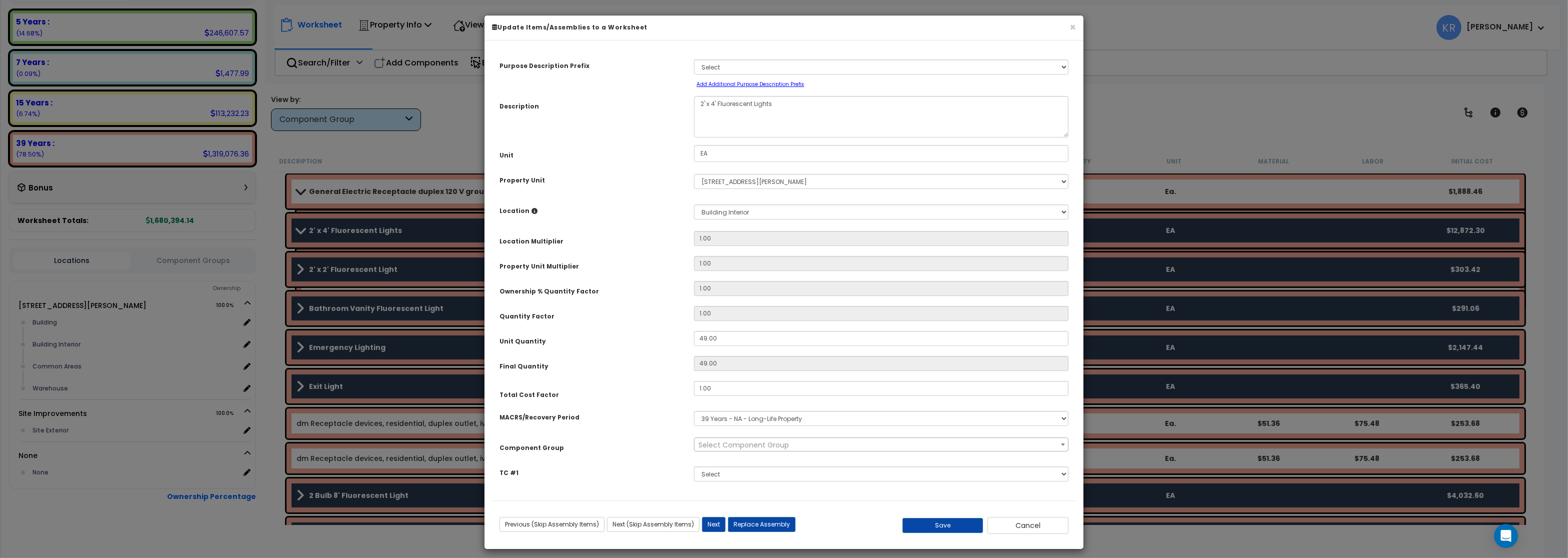
select select "56955"
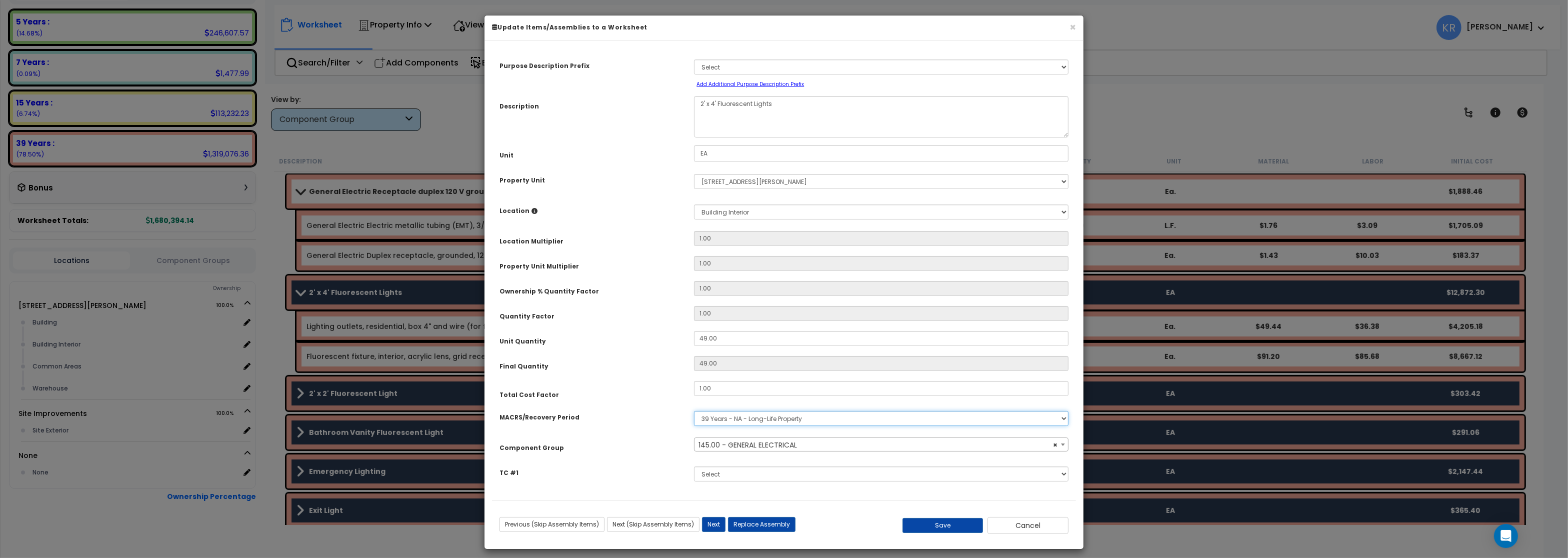
click at [694, 411] on select "Select MACRS/Recovery Period 5 Years - 57.0 - Distributive Trades & Services 5 …" at bounding box center [881, 418] width 375 height 15
click at [731, 419] on select "Select MACRS/Recovery Period 5 Years - 57.0 - Distributive Trades & Services 5 …" at bounding box center [881, 418] width 375 height 15
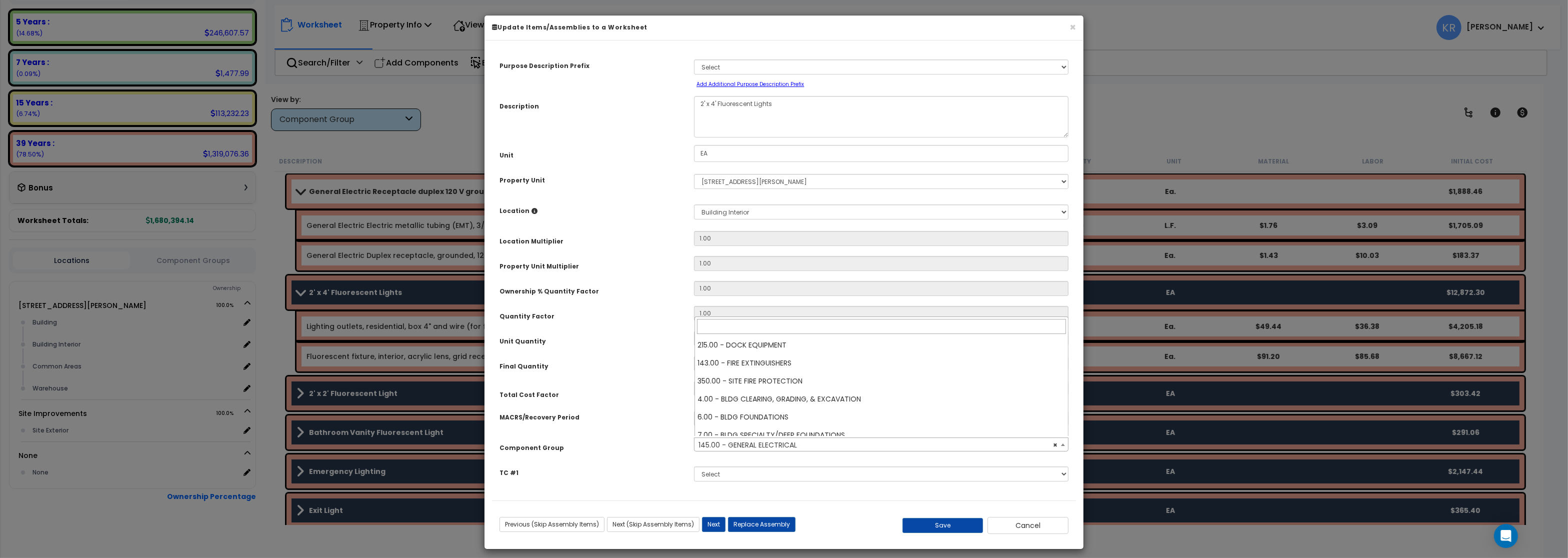
click at [729, 444] on span "× 145.00 - GENERAL ELECTRICAL" at bounding box center [881, 445] width 373 height 14
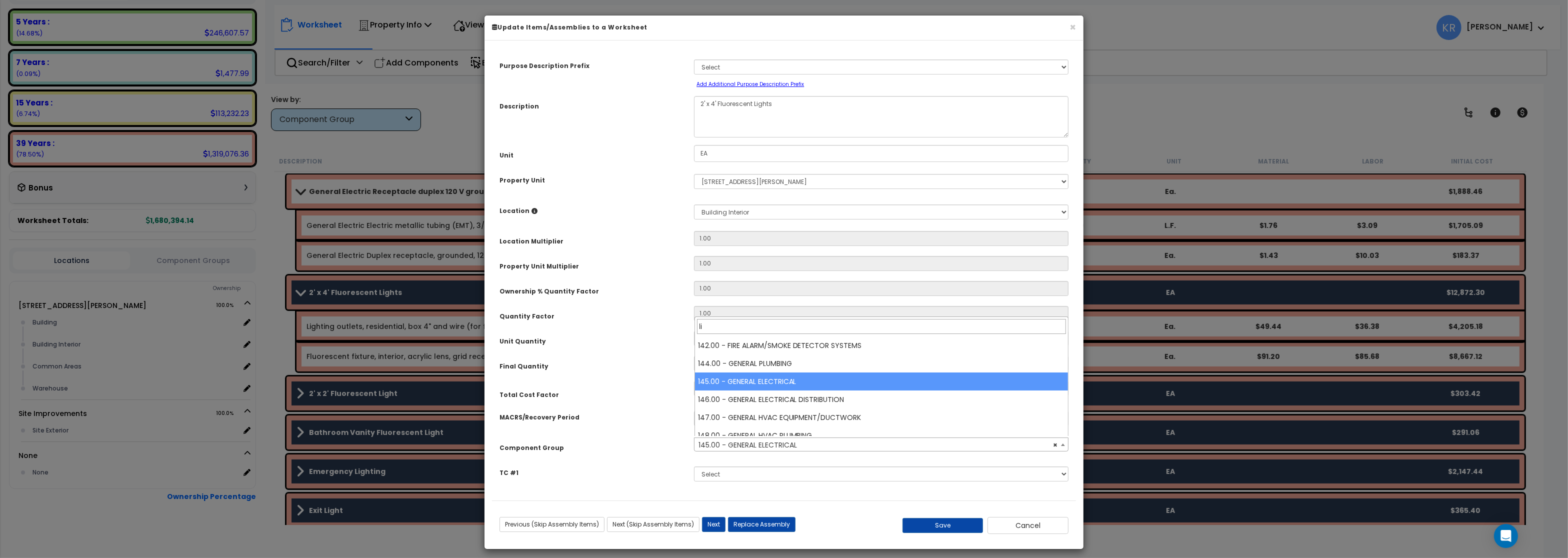
scroll to position [0, 0]
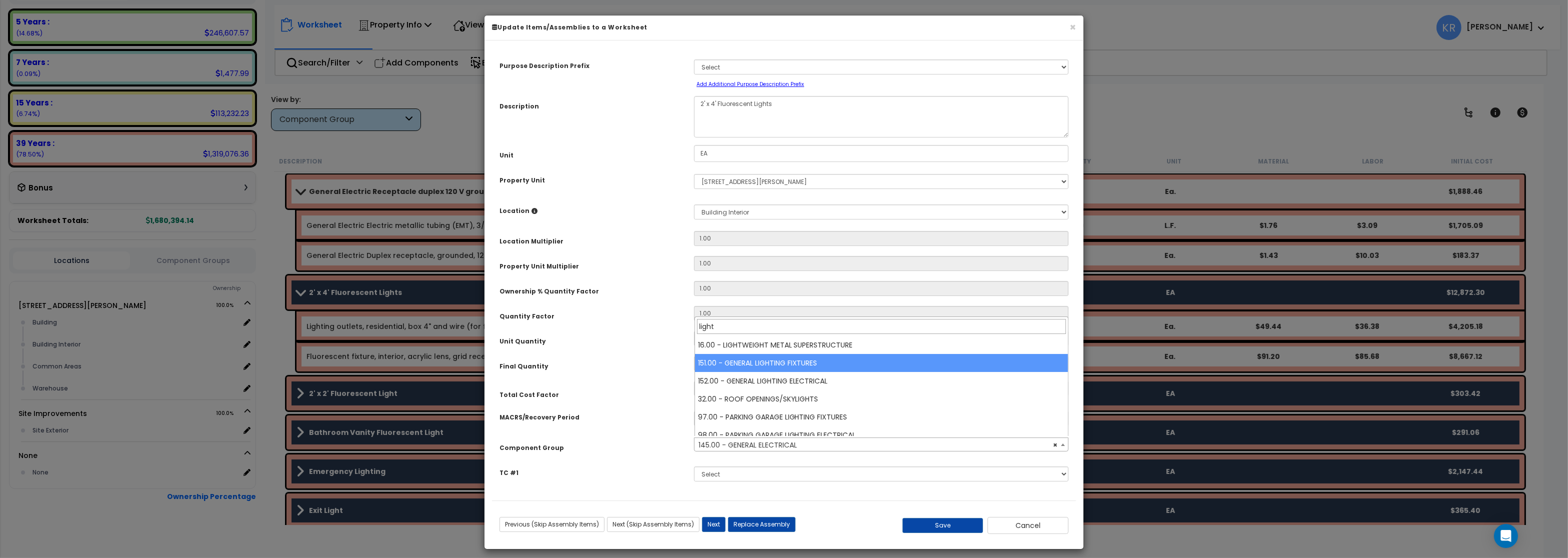
type input "light"
select select "56961"
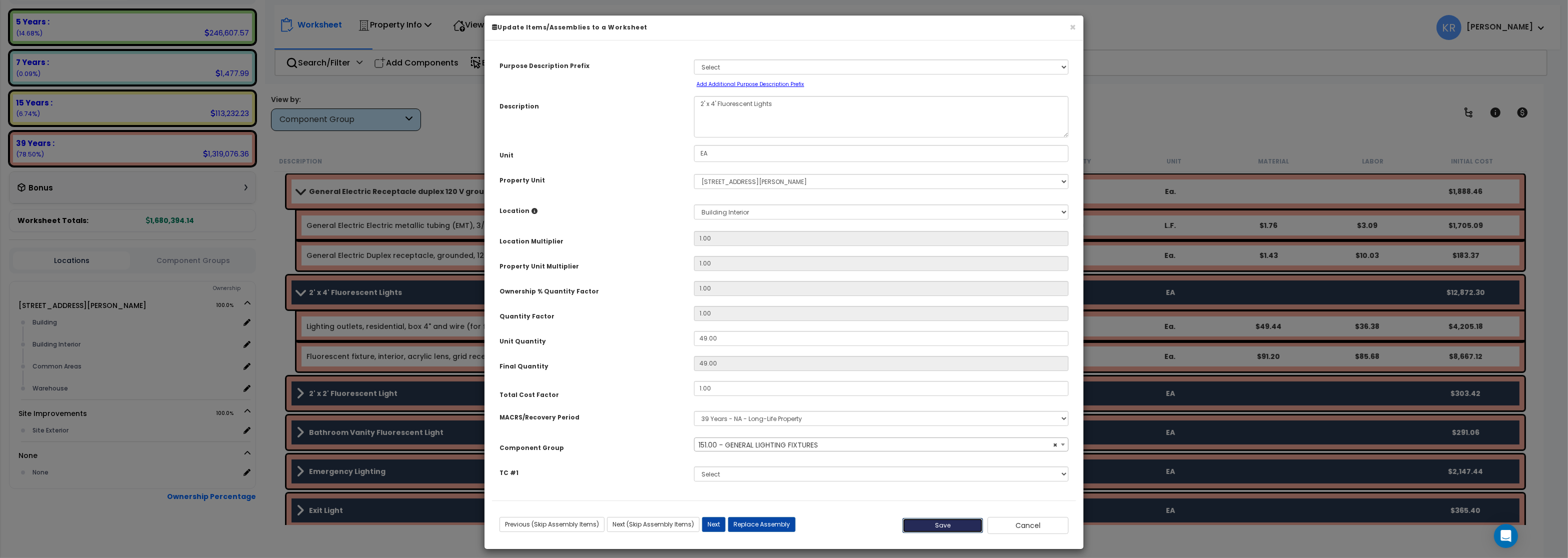
click at [929, 525] on button "Save" at bounding box center [943, 524] width 81 height 15
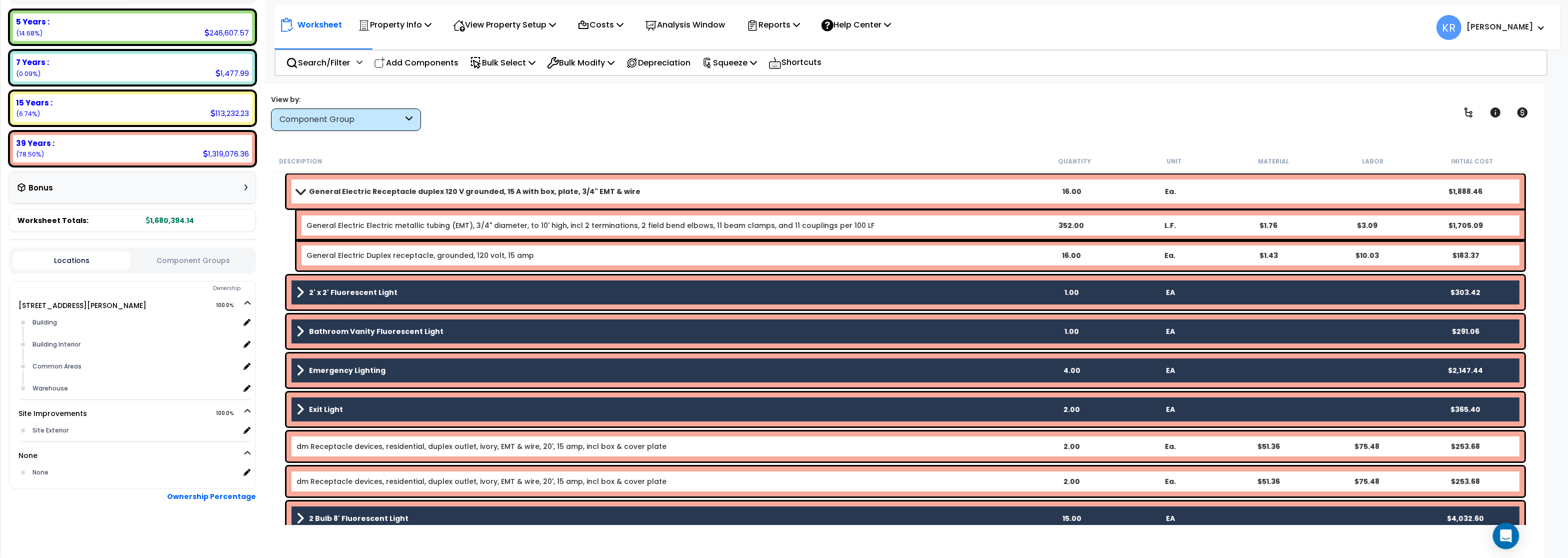
click at [1517, 533] on div "Open Intercom Messenger" at bounding box center [1506, 535] width 26 height 26
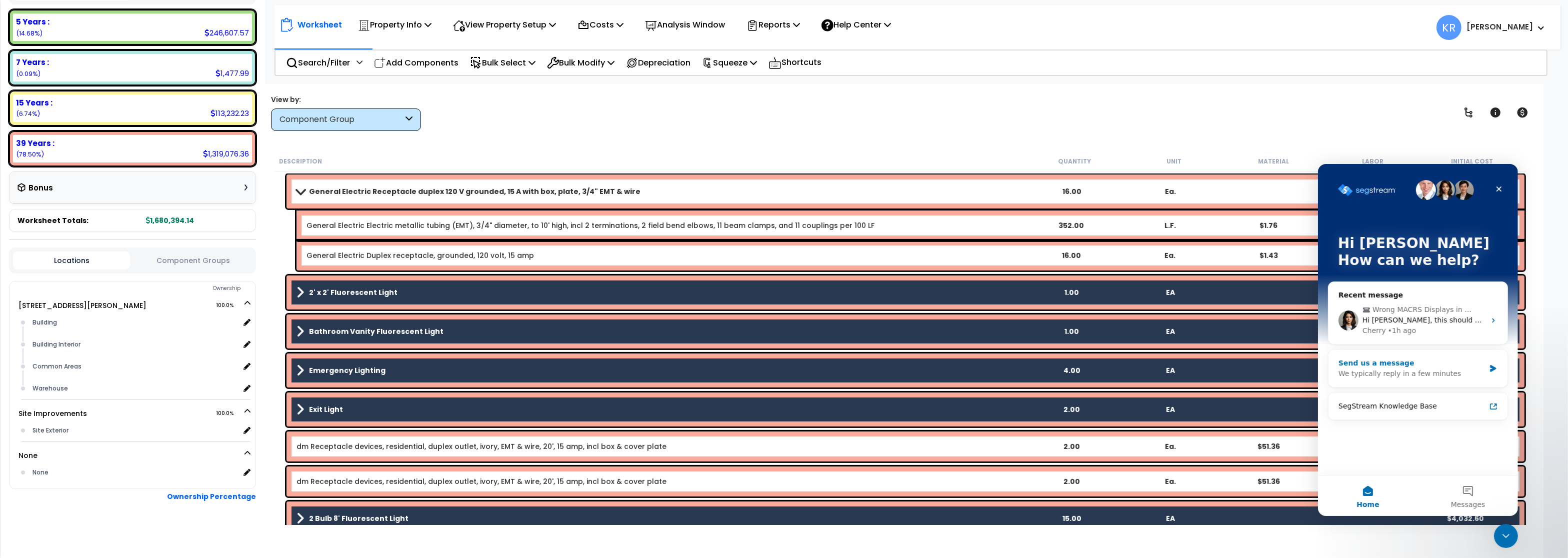
click at [1377, 365] on div "Send us a message" at bounding box center [1410, 362] width 146 height 11
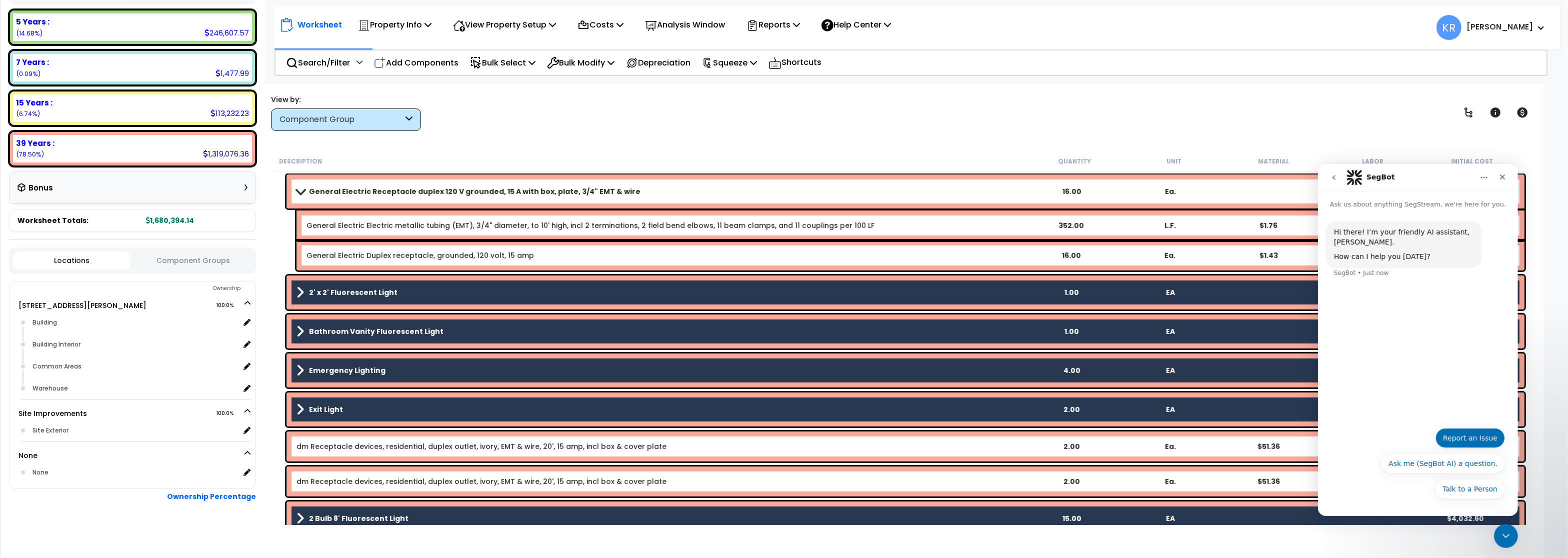
click at [1466, 434] on button "Report an Issue" at bounding box center [1470, 437] width 70 height 20
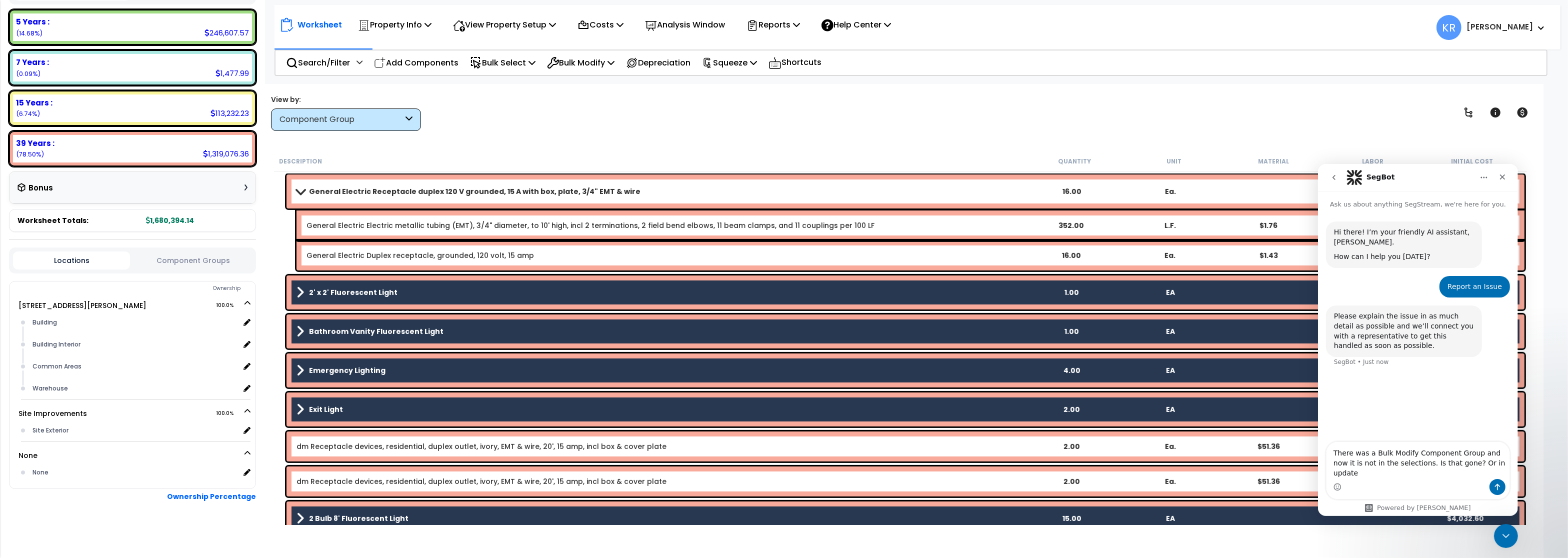
type textarea "There was a Bulk Modify Component Group and now it is not in the selections. Is…"
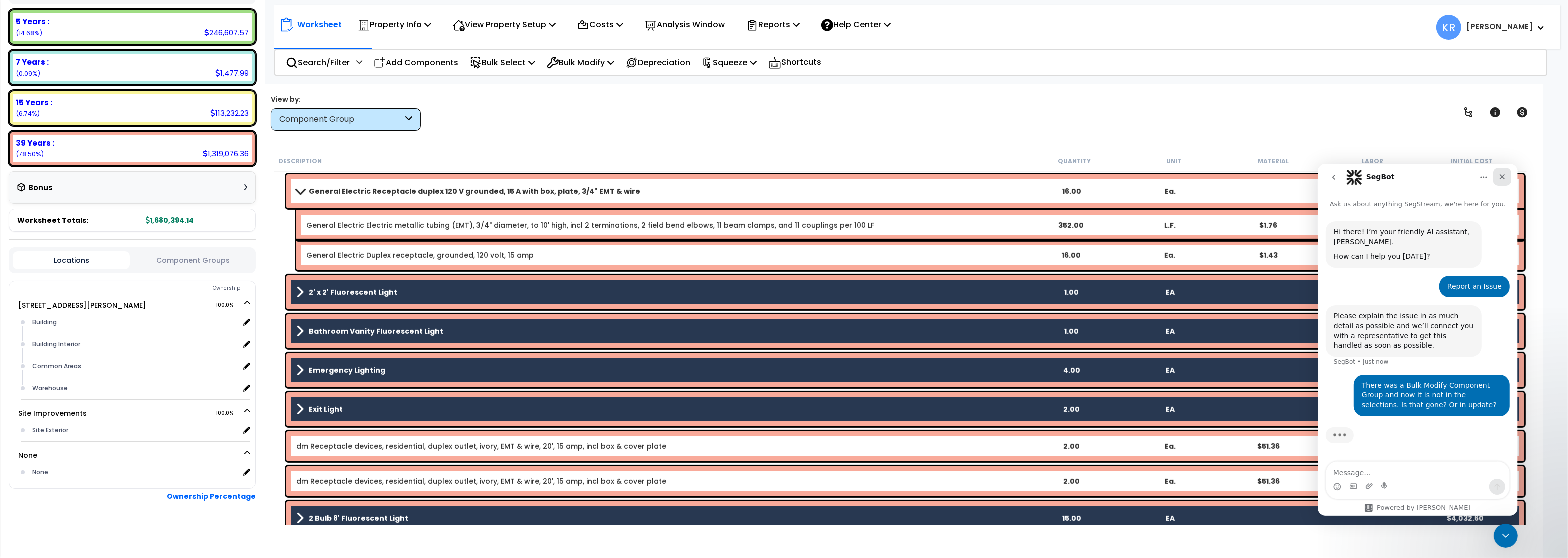
click at [1500, 175] on icon "Close" at bounding box center [1502, 176] width 8 height 8
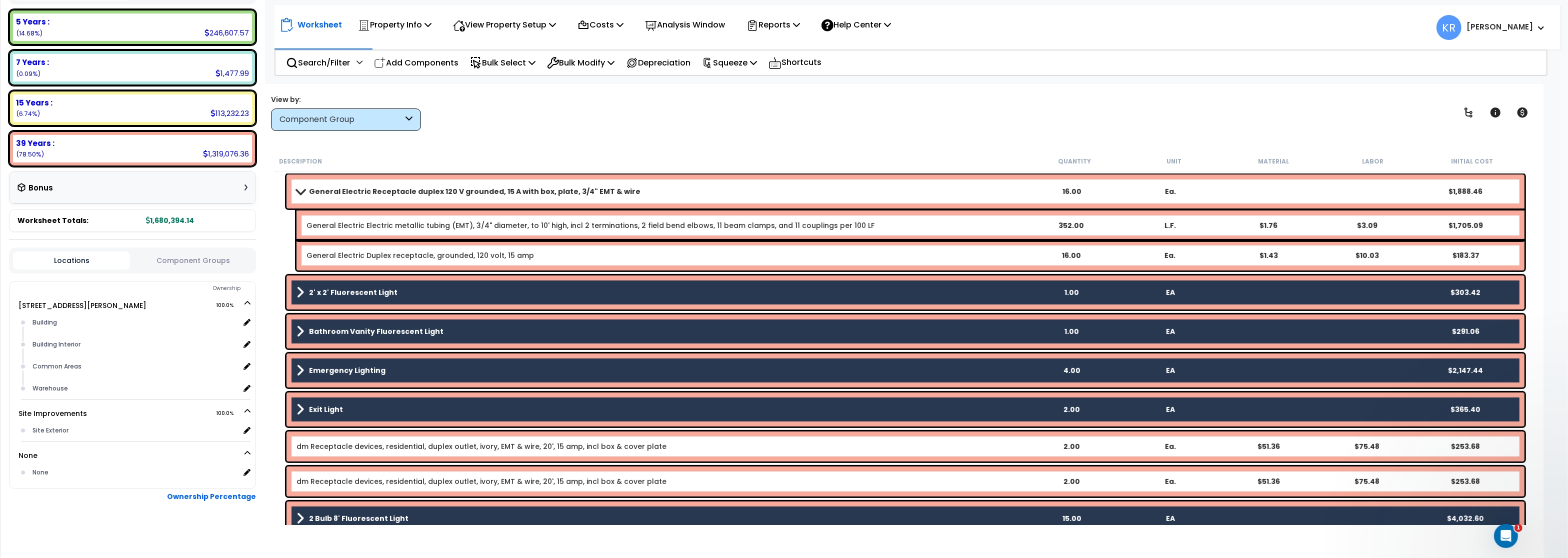
click at [327, 290] on b "2' x 2' Fluorescent Light" at bounding box center [352, 292] width 88 height 10
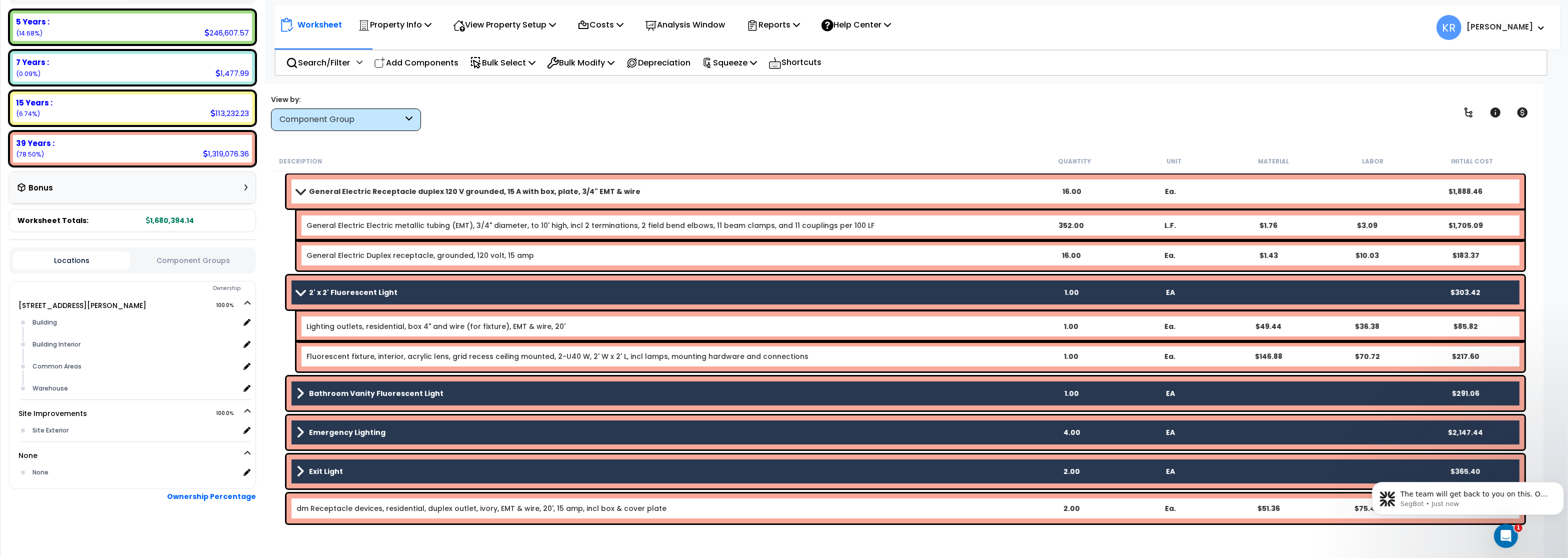
click at [327, 290] on b "2' x 2' Fluorescent Light" at bounding box center [352, 292] width 88 height 10
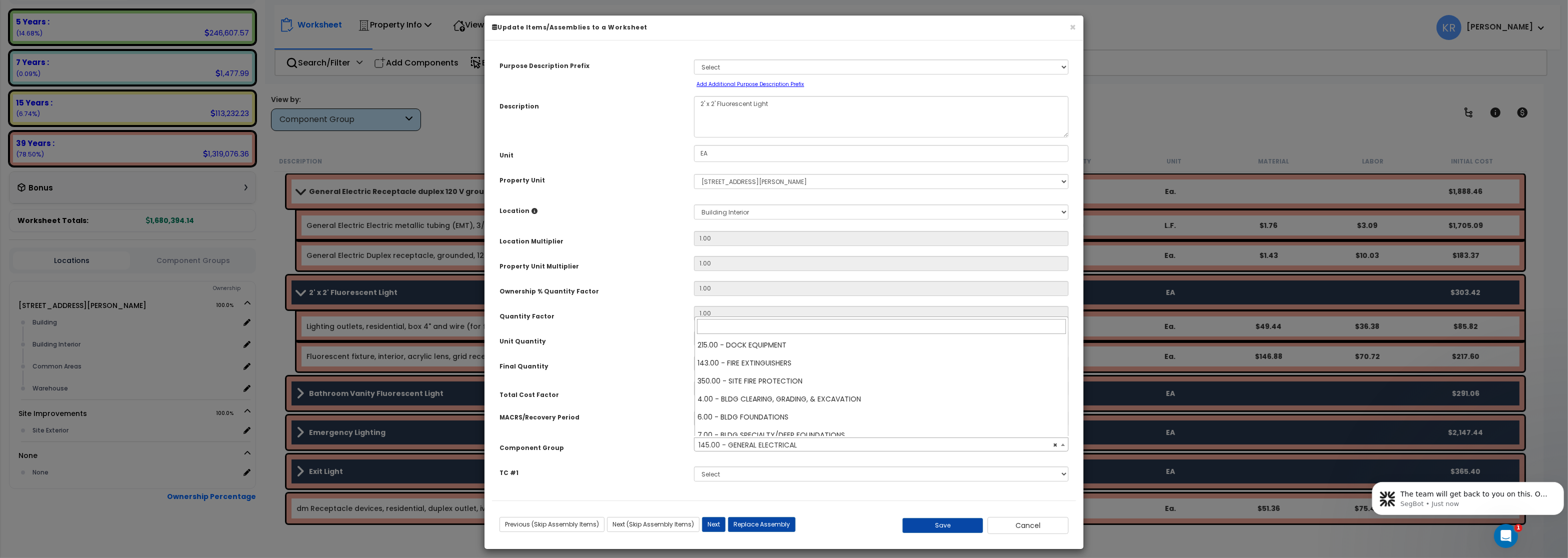
click at [731, 441] on span "× 145.00 - GENERAL ELECTRICAL" at bounding box center [881, 445] width 373 height 14
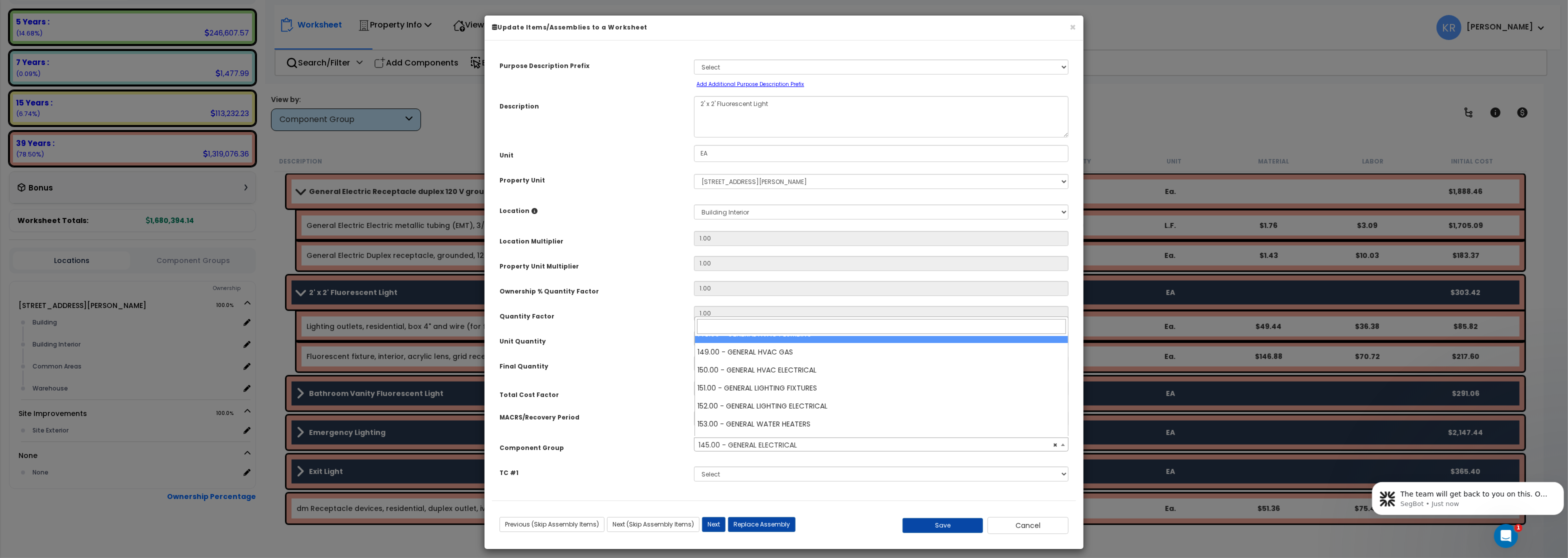
scroll to position [1145, 0]
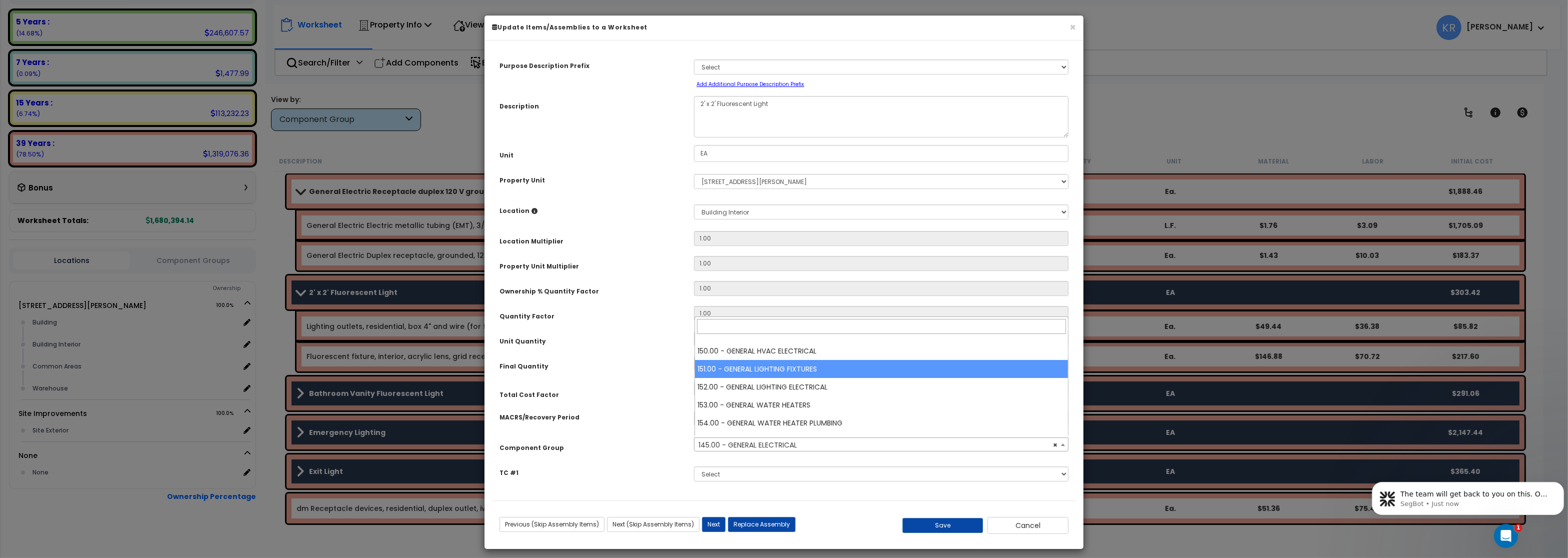
select select "56961"
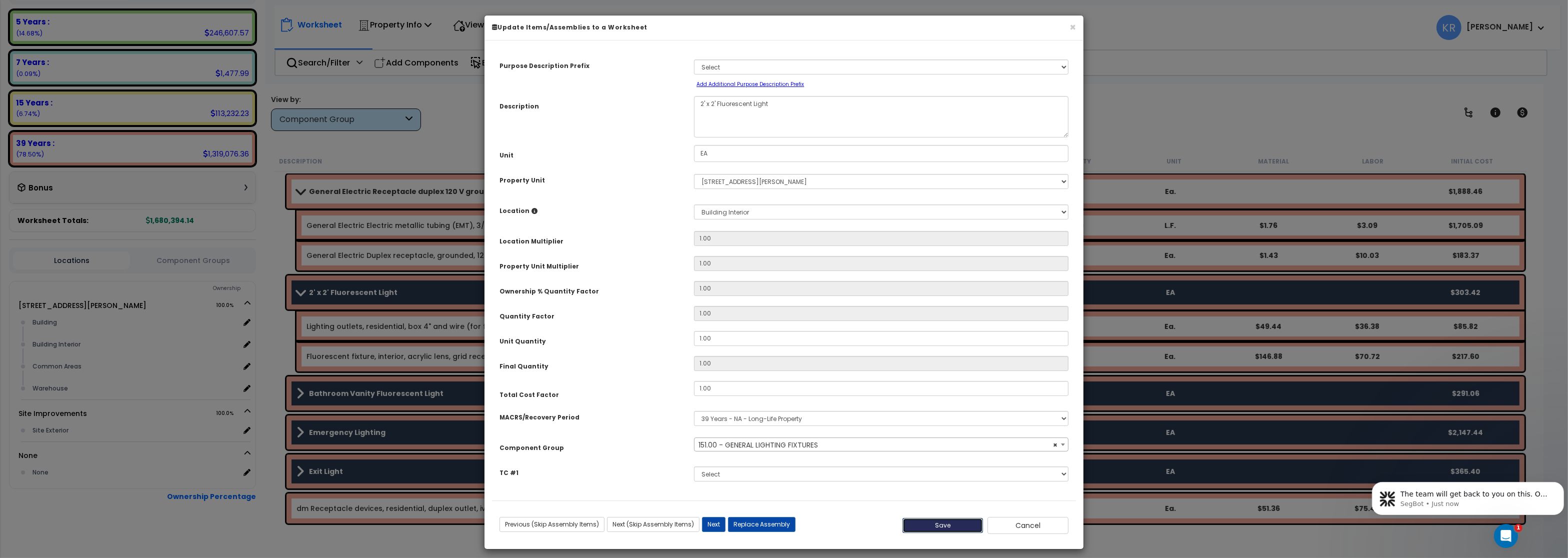
click at [934, 526] on button "Save" at bounding box center [943, 524] width 81 height 15
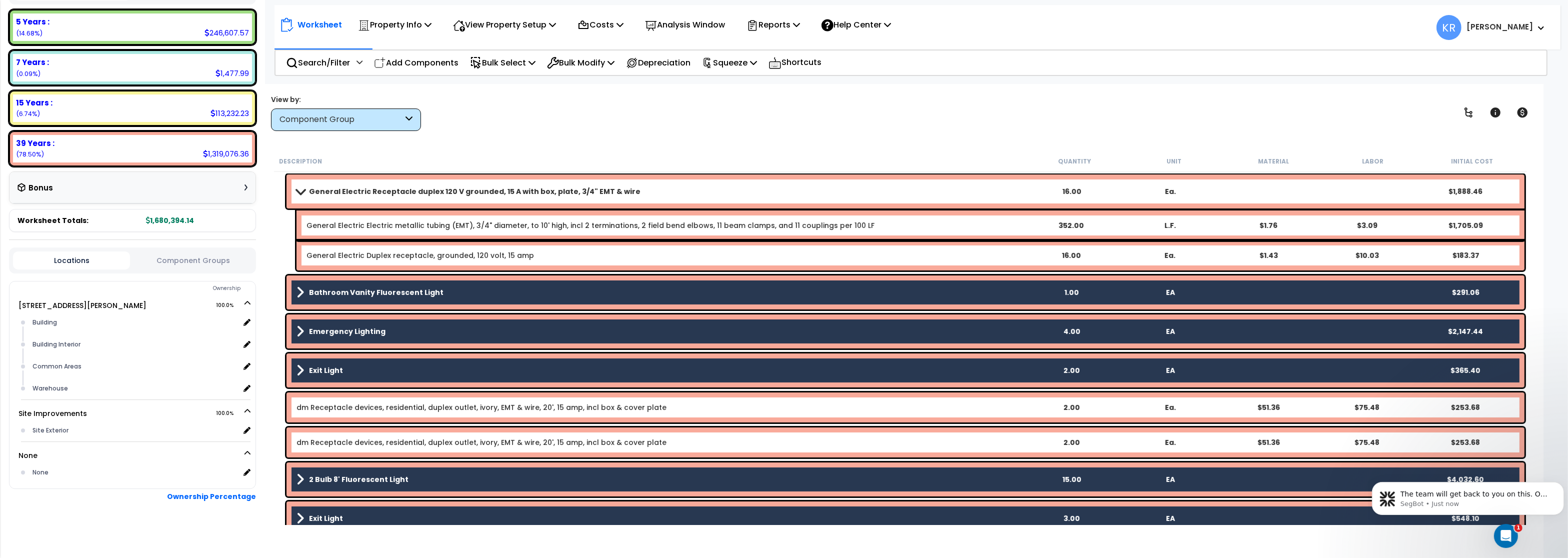
click at [349, 293] on b "Bathroom Vanity Fluorescent Light" at bounding box center [376, 292] width 135 height 10
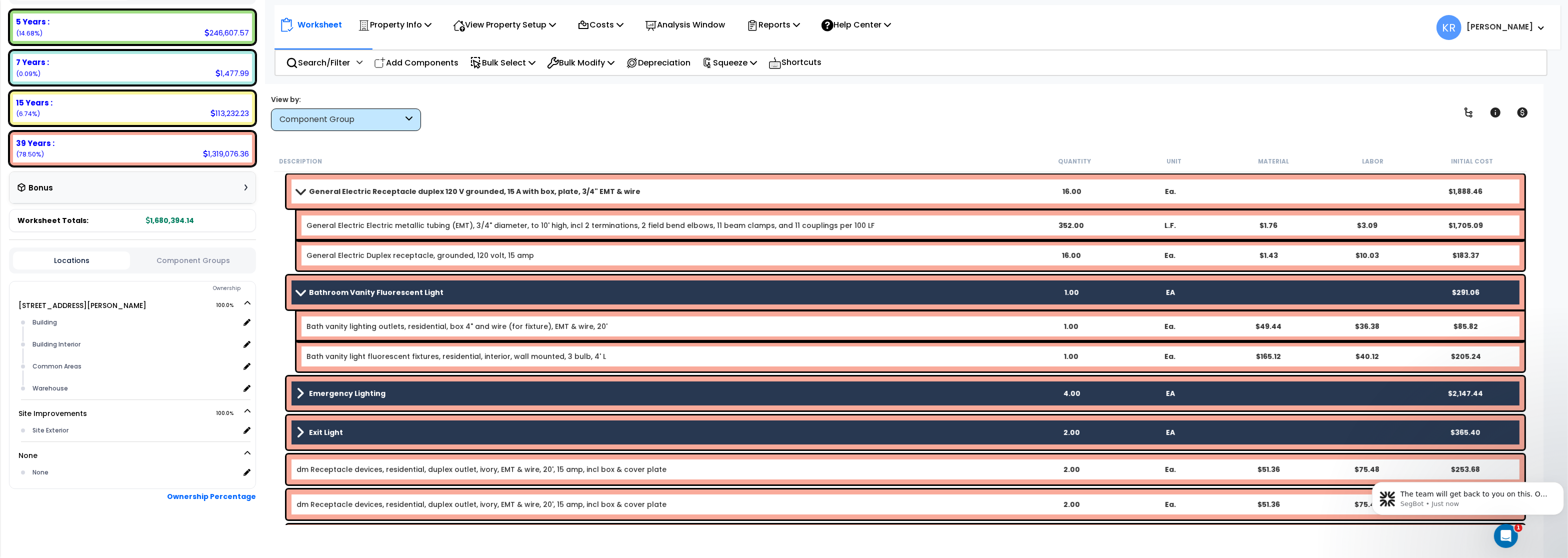
click at [315, 290] on b "Bathroom Vanity Fluorescent Light" at bounding box center [376, 292] width 135 height 10
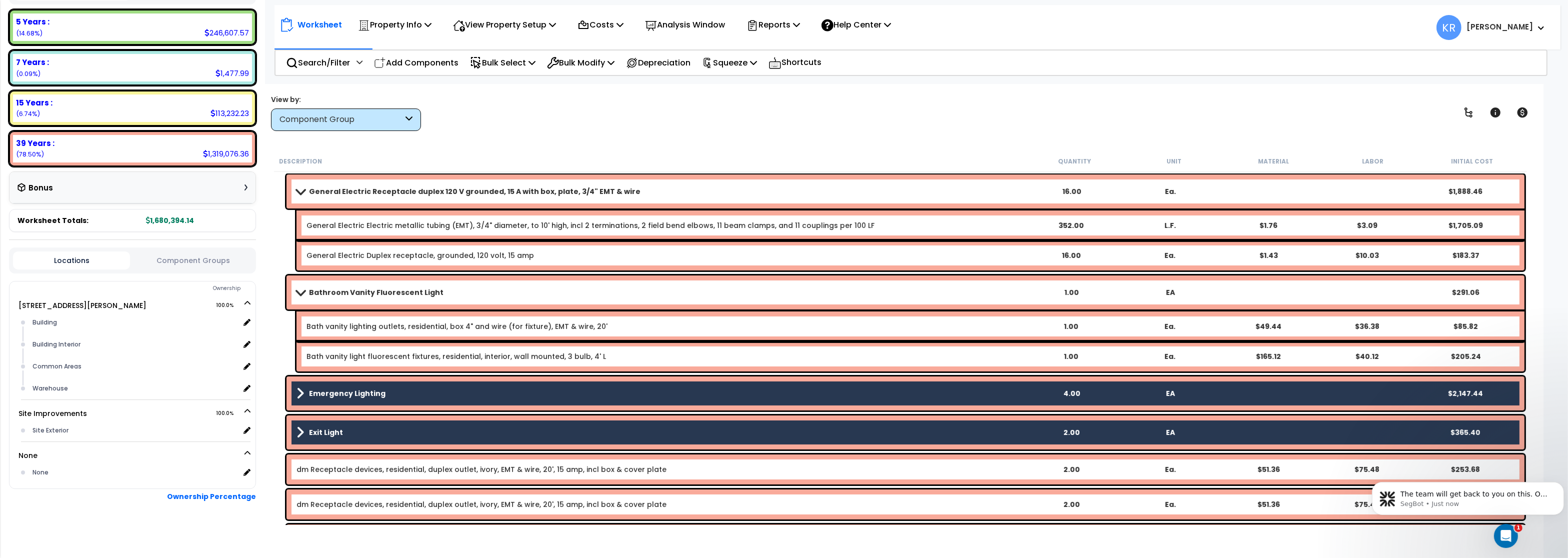
click at [320, 289] on b "Bathroom Vanity Fluorescent Light" at bounding box center [376, 292] width 135 height 10
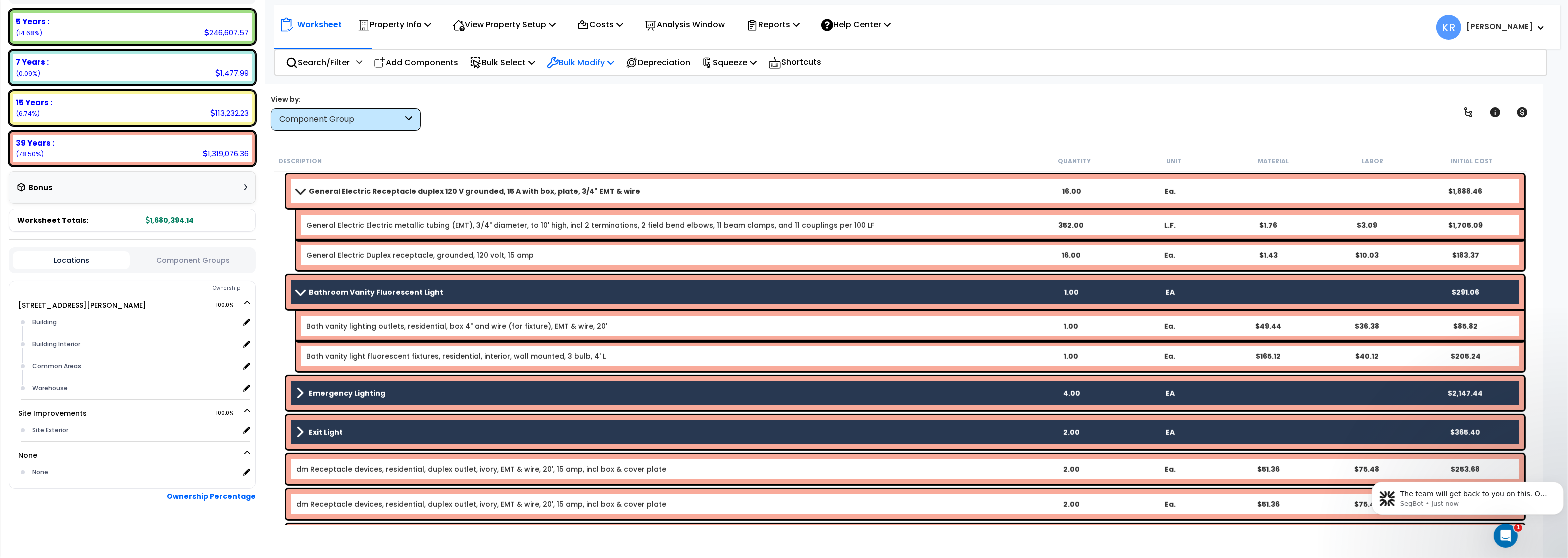
click at [570, 59] on p "Bulk Modify" at bounding box center [581, 63] width 68 height 14
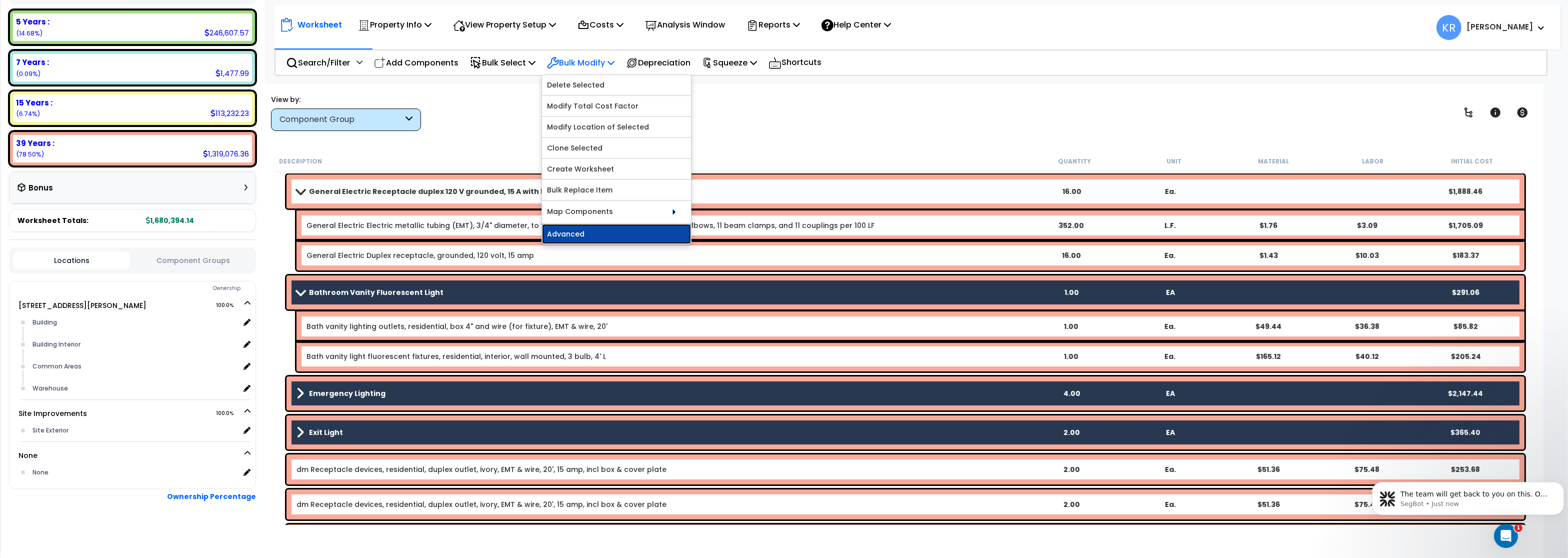
click at [601, 234] on link "Advanced" at bounding box center [617, 233] width 149 height 20
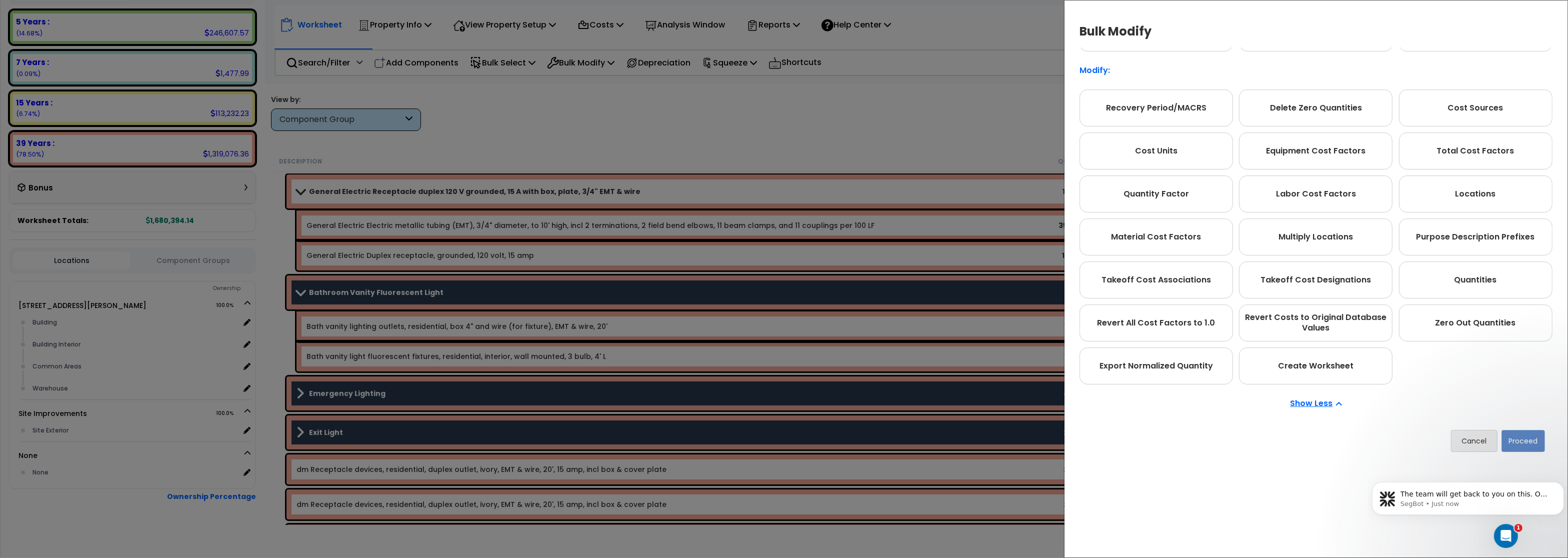
click at [977, 114] on div "Bulk Modify Operations to Perform on Selected Line Clone Delete Find / Replace …" at bounding box center [784, 279] width 1568 height 558
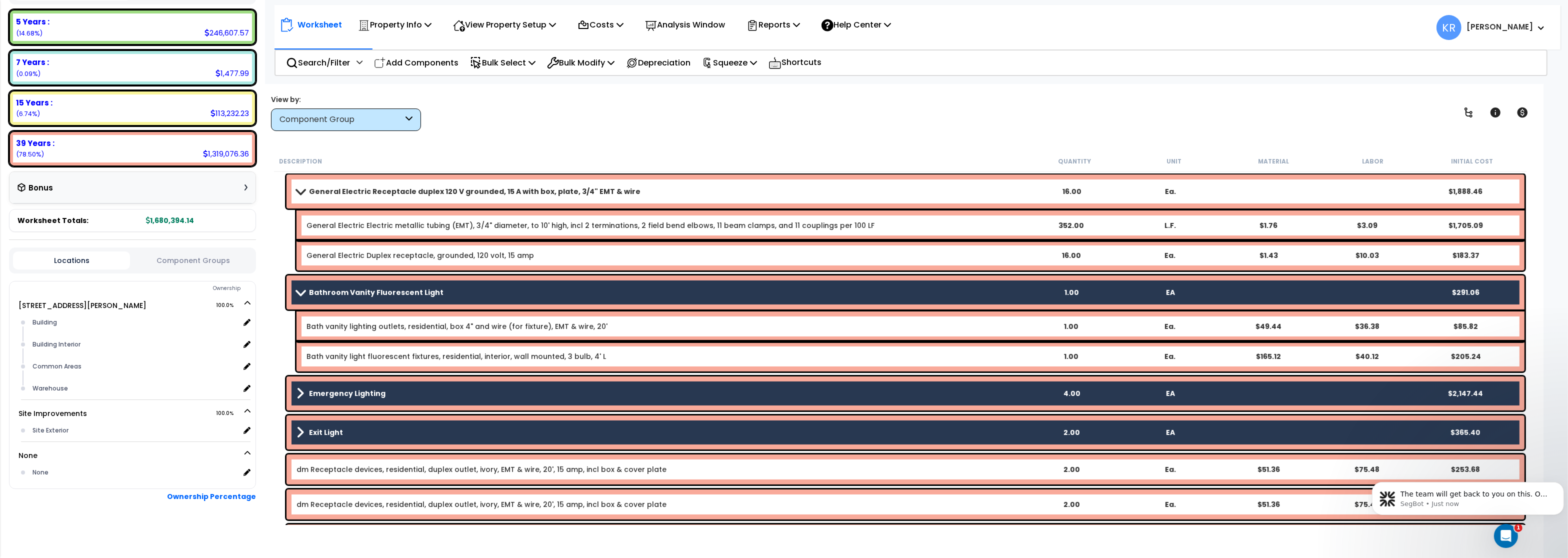
click at [313, 284] on div "Bathroom Vanity Fluorescent Light 1.00 EA $291.06" at bounding box center [905, 292] width 1238 height 34
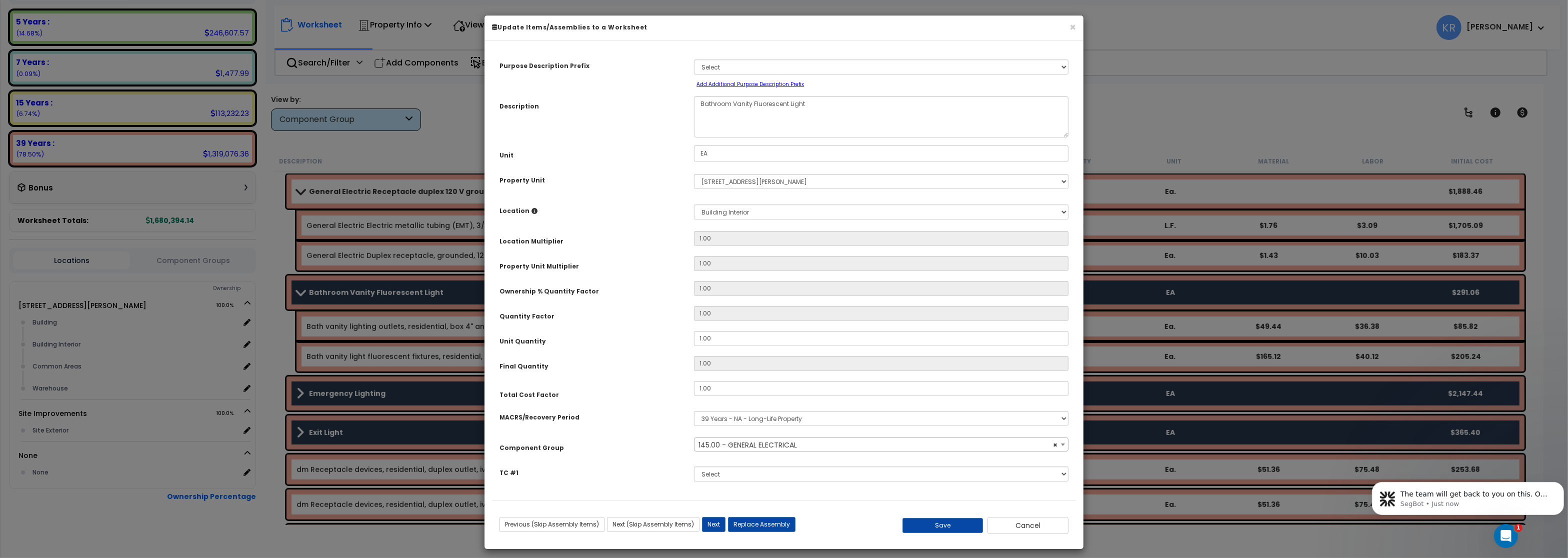
click at [735, 444] on span "× 145.00 - GENERAL ELECTRICAL" at bounding box center [881, 445] width 373 height 14
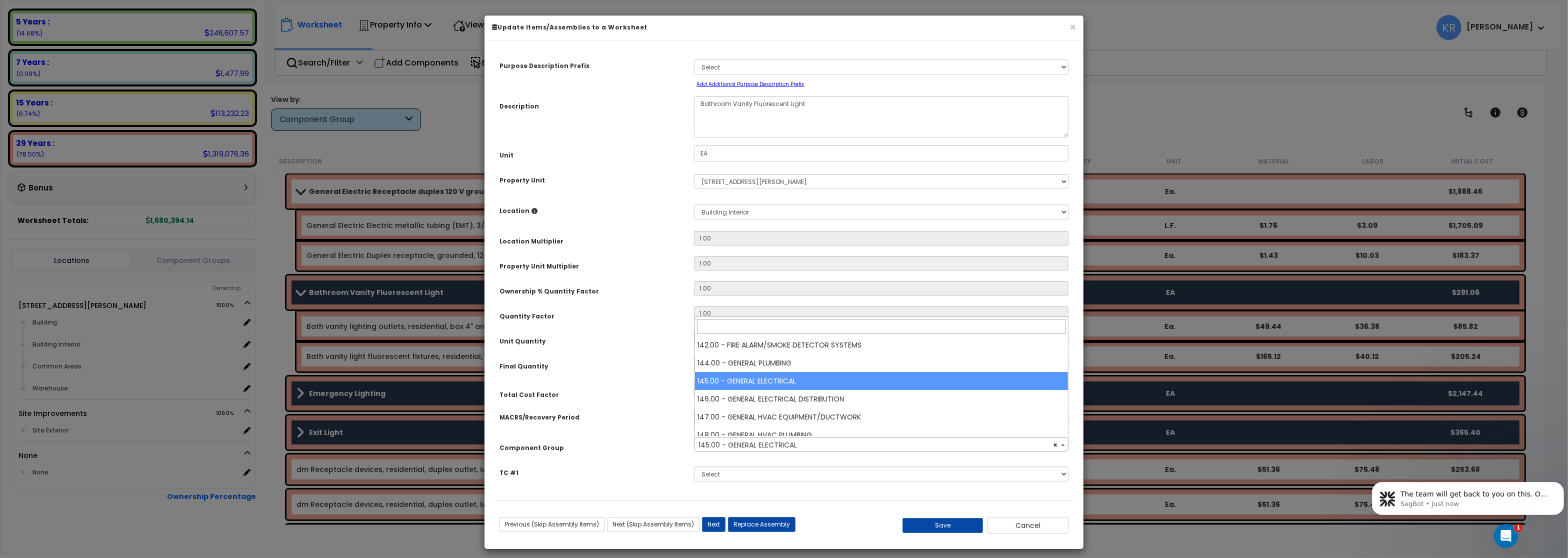
scroll to position [1145, 0]
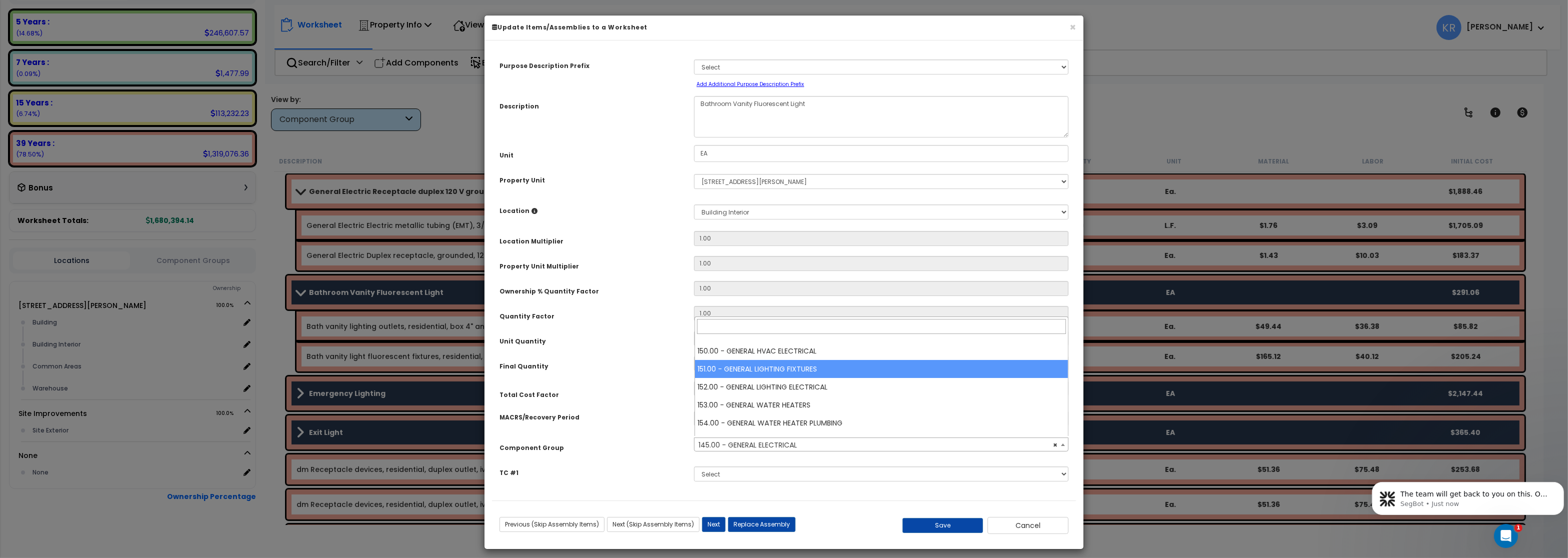
select select "56961"
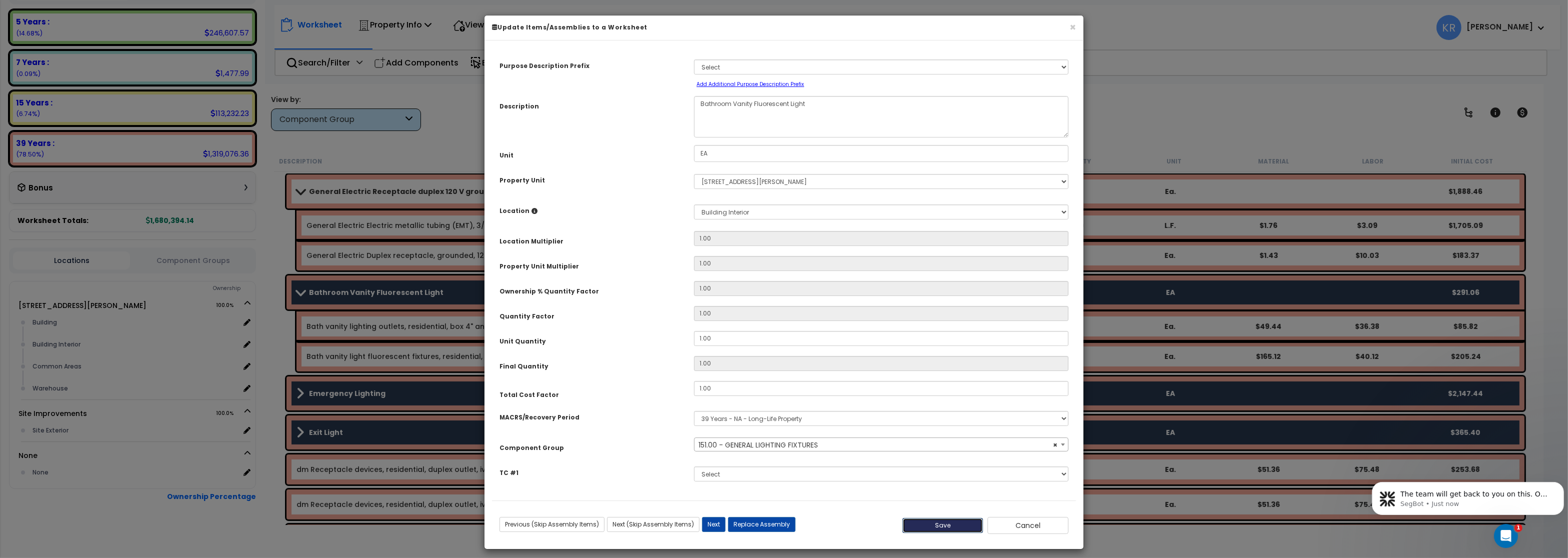
click at [935, 532] on button "Save" at bounding box center [943, 524] width 81 height 15
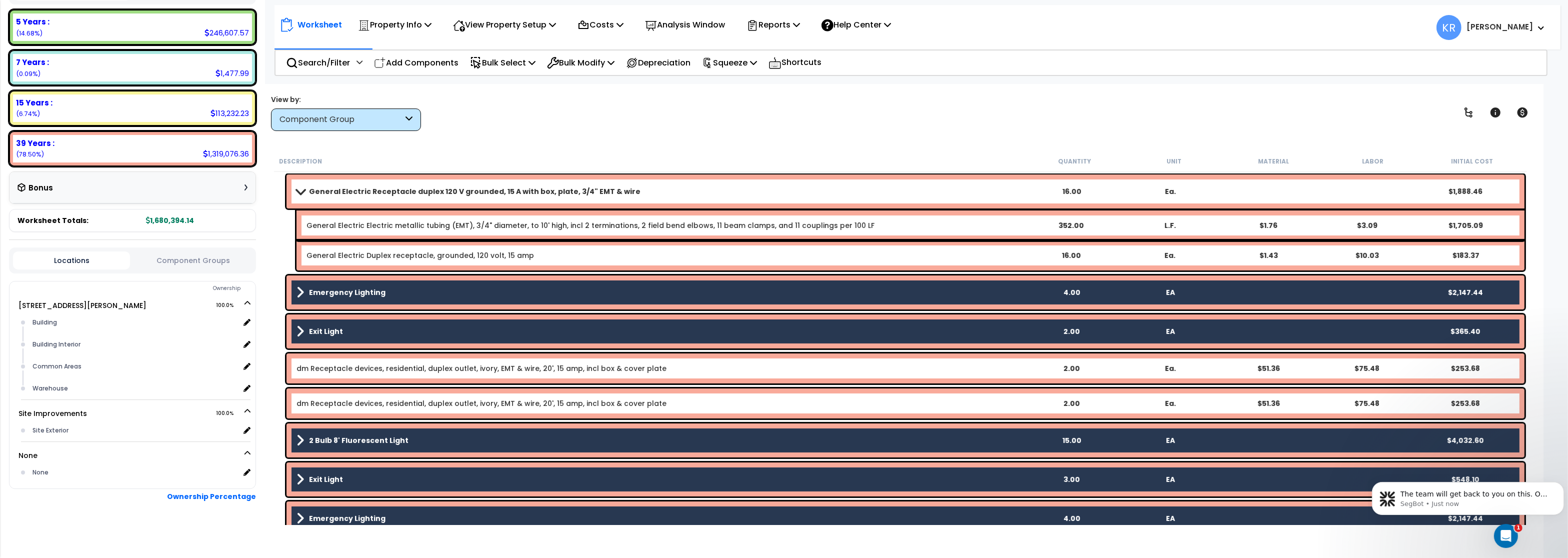
click at [329, 299] on link "Emergency Lighting" at bounding box center [659, 292] width 726 height 14
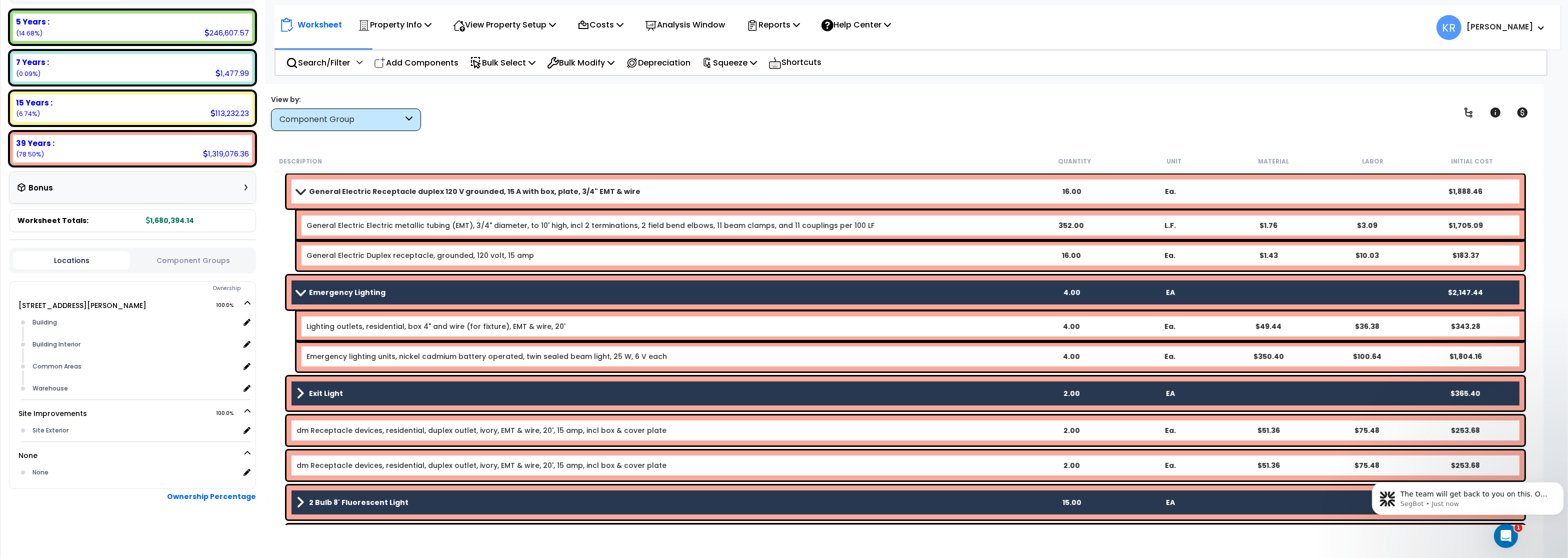
click at [329, 299] on link "Emergency Lighting" at bounding box center [659, 292] width 726 height 14
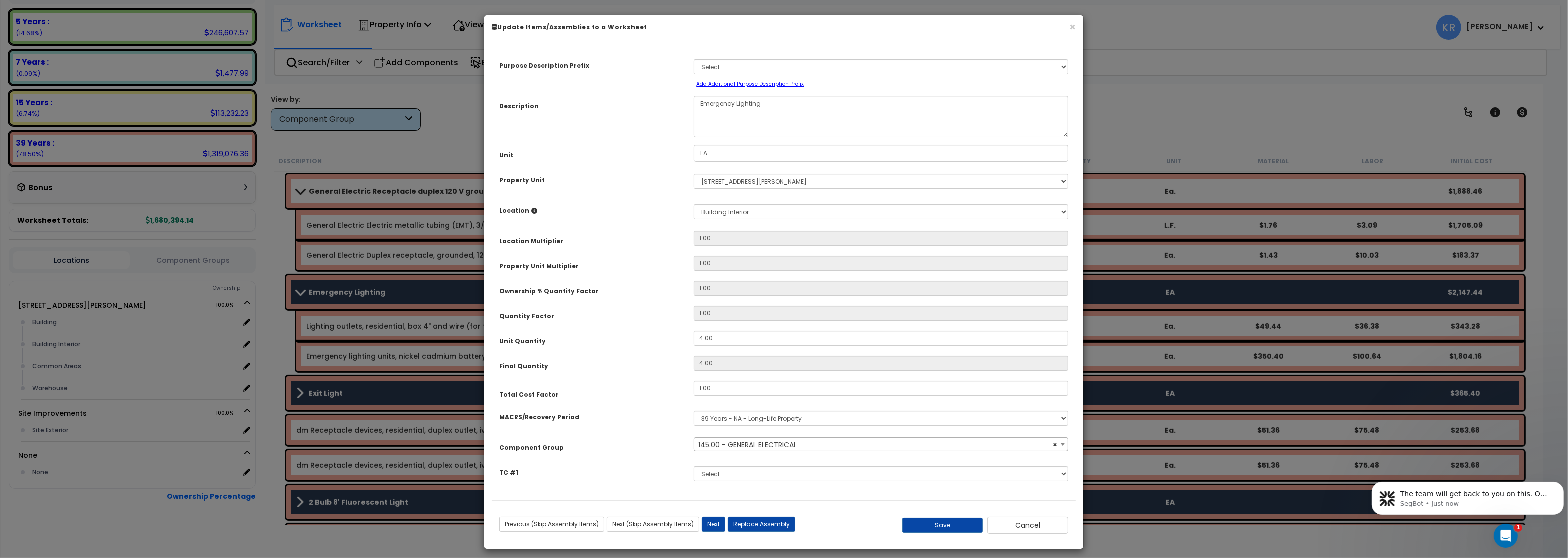
select select "56955"
click at [712, 438] on span "× 145.00 - GENERAL ELECTRICAL" at bounding box center [881, 444] width 374 height 14
type input "151"
select select "56961"
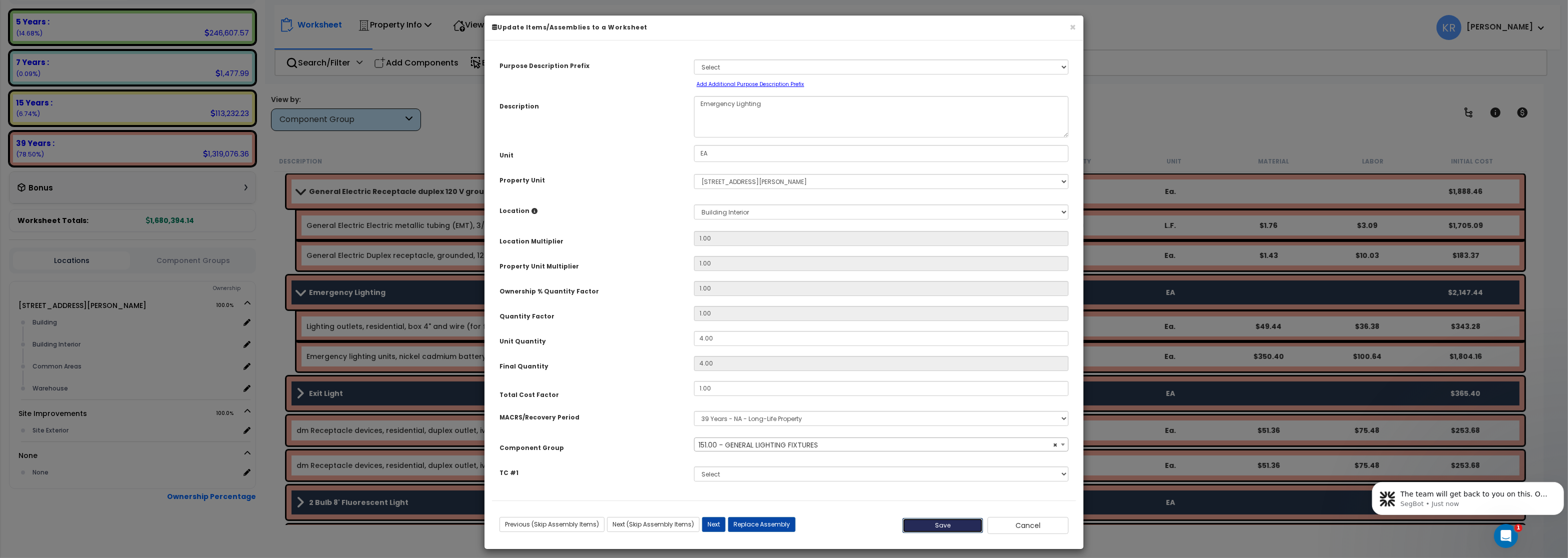
click at [958, 519] on button "Save" at bounding box center [943, 524] width 81 height 15
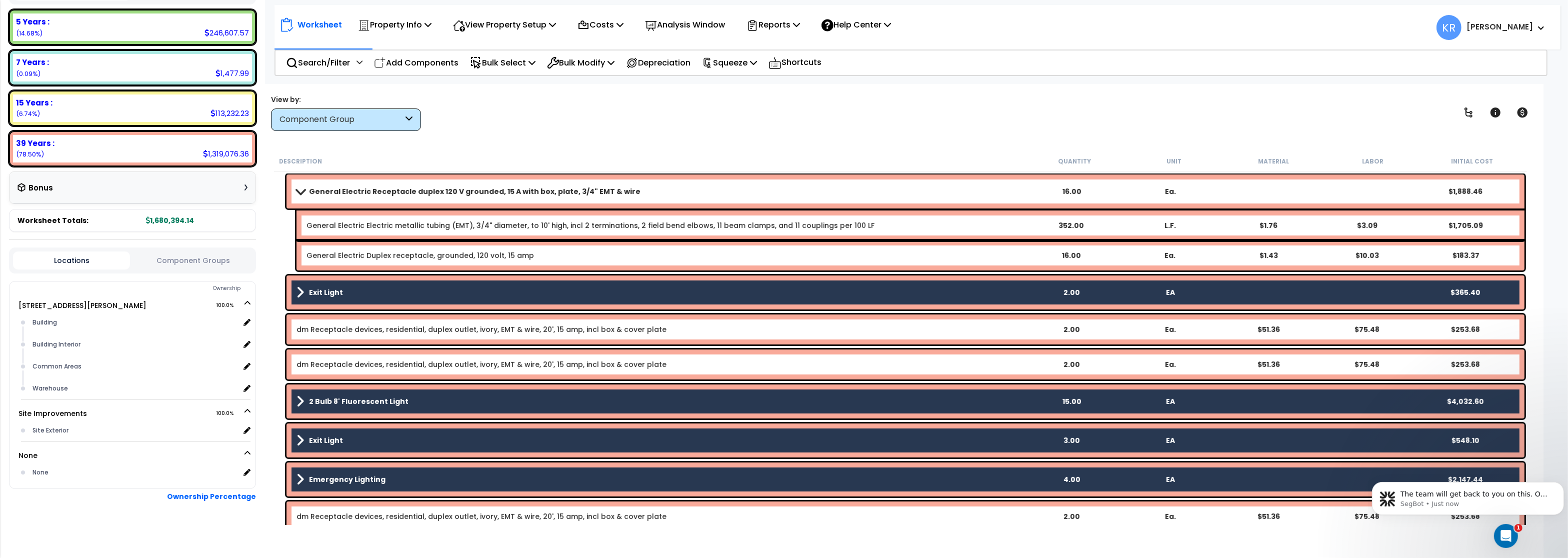
click at [347, 285] on link "Exit Light" at bounding box center [659, 292] width 726 height 14
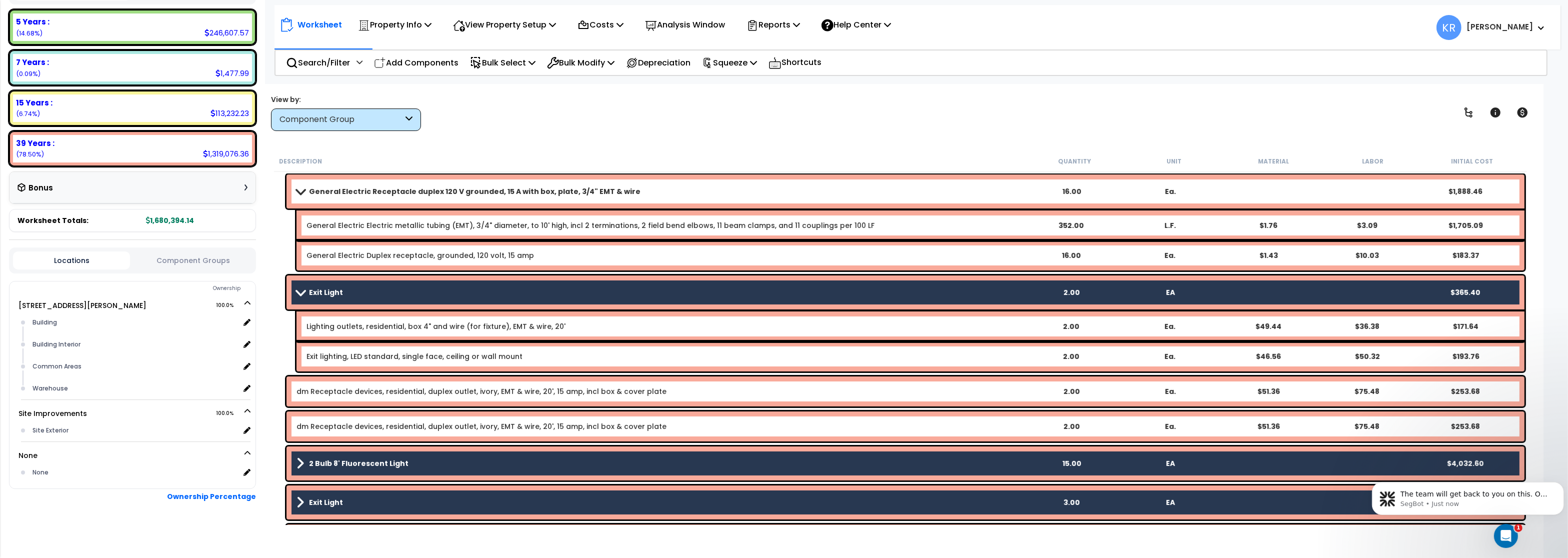
click at [347, 285] on link "Exit Light" at bounding box center [659, 292] width 726 height 14
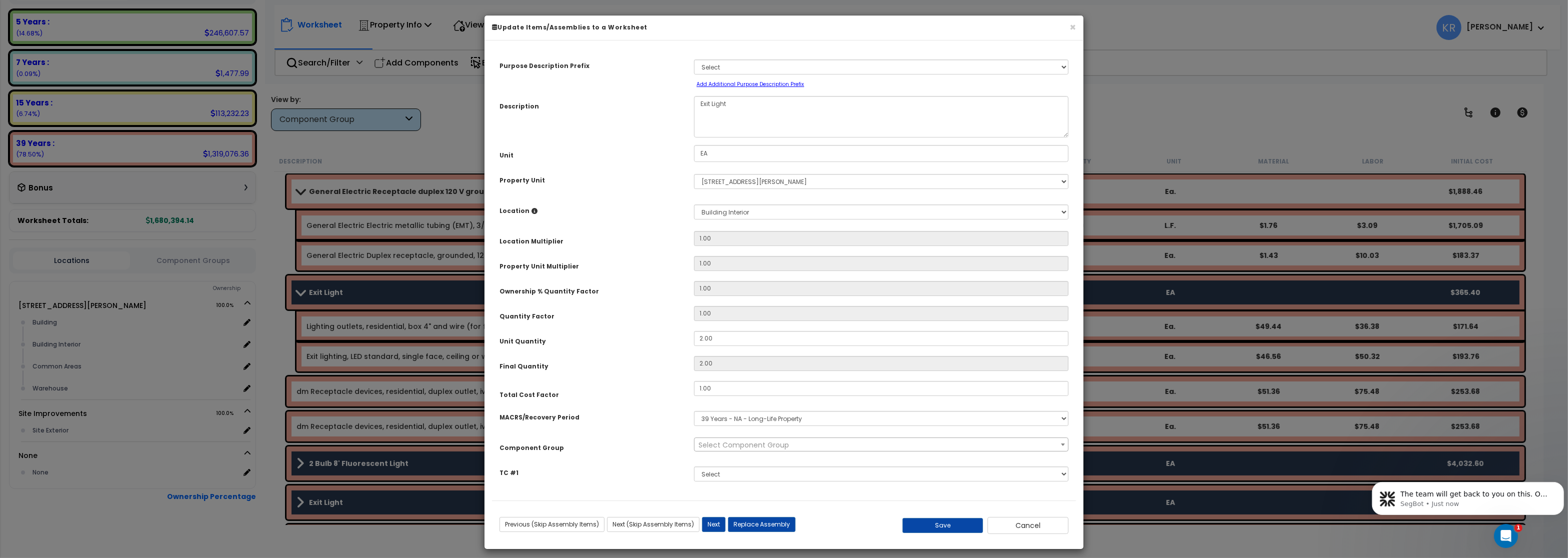
select select "56955"
click at [707, 449] on span "× 145.00 - GENERAL ELECTRICAL" at bounding box center [881, 445] width 373 height 14
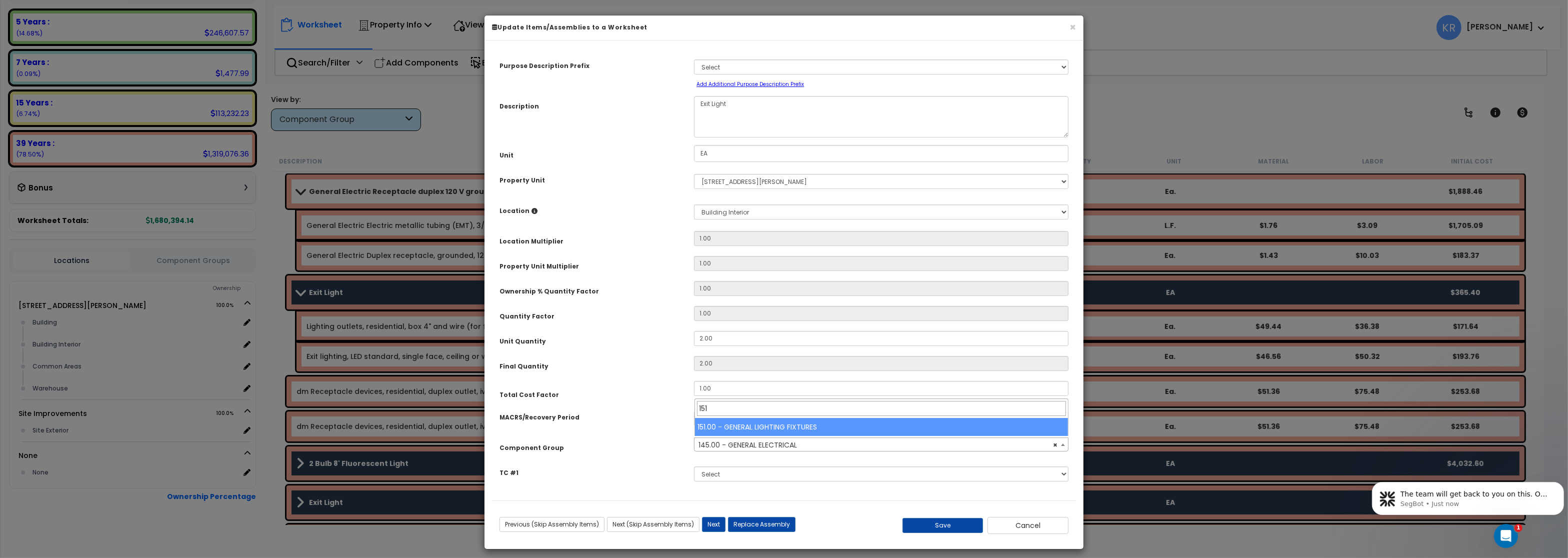
type input "151"
select select "56961"
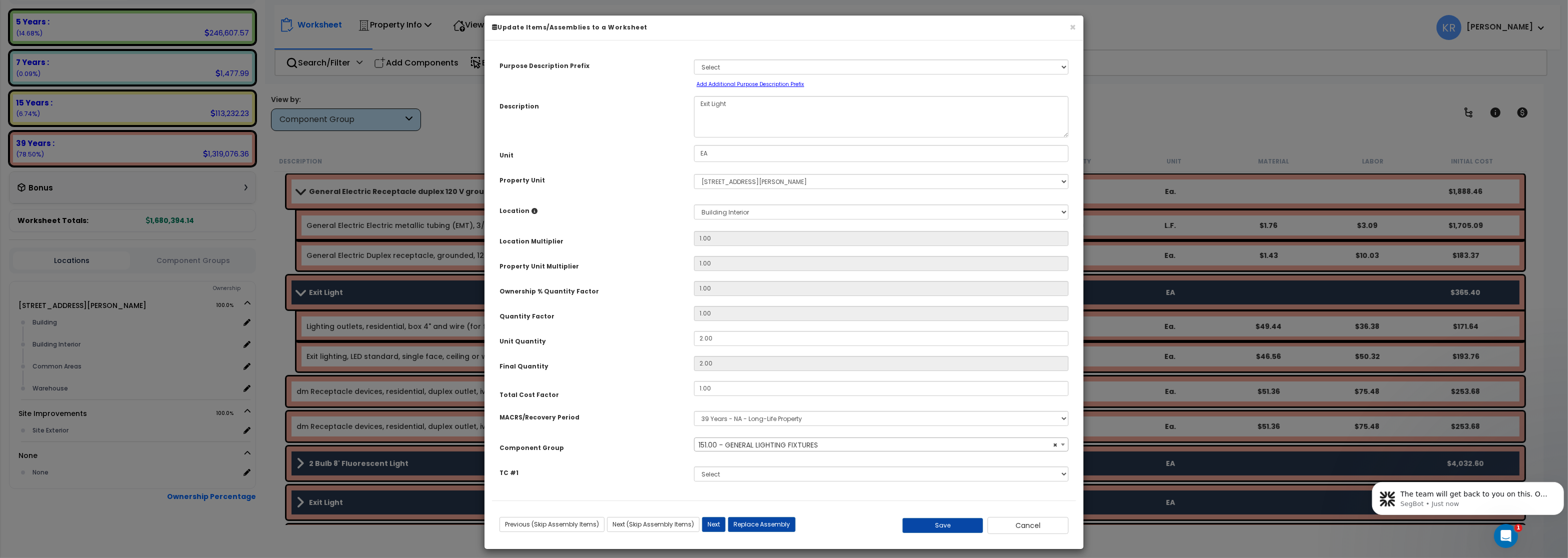
click at [929, 517] on div "Save Cancel" at bounding box center [979, 525] width 195 height 17
click at [933, 524] on button "Save" at bounding box center [943, 524] width 81 height 15
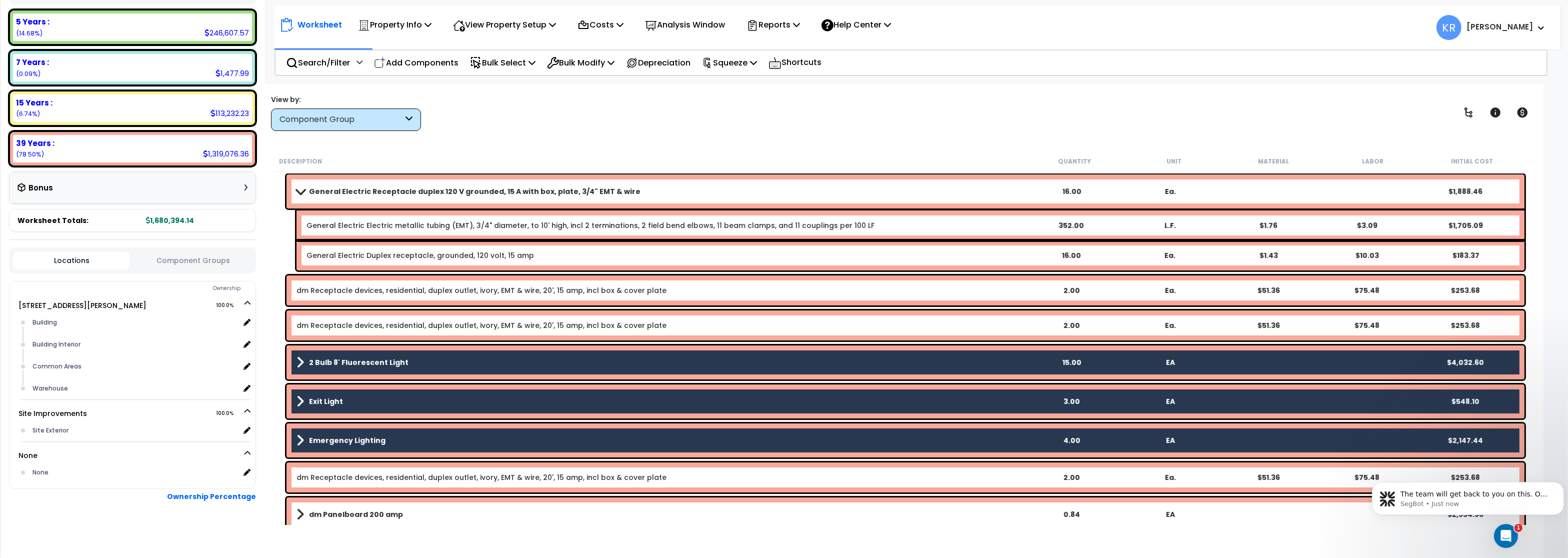
click at [347, 355] on link "2 Bulb 8' Fluorescent Light" at bounding box center [659, 362] width 726 height 14
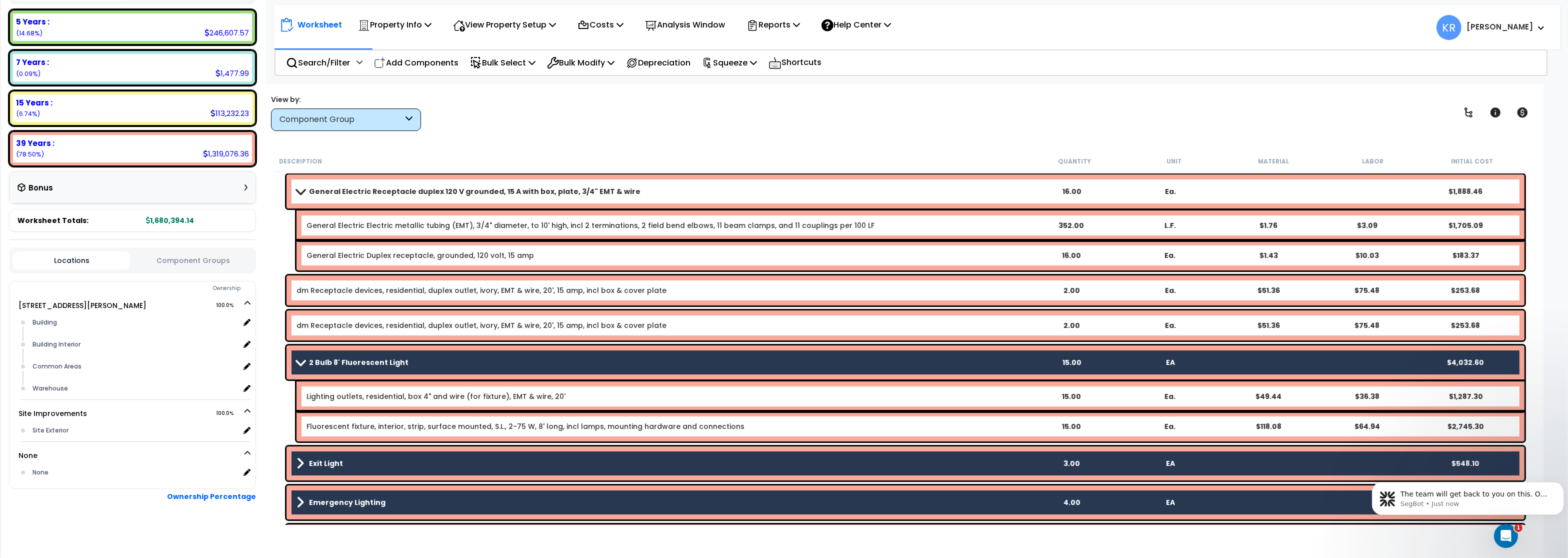
click at [347, 355] on link "2 Bulb 8' Fluorescent Light" at bounding box center [659, 362] width 726 height 14
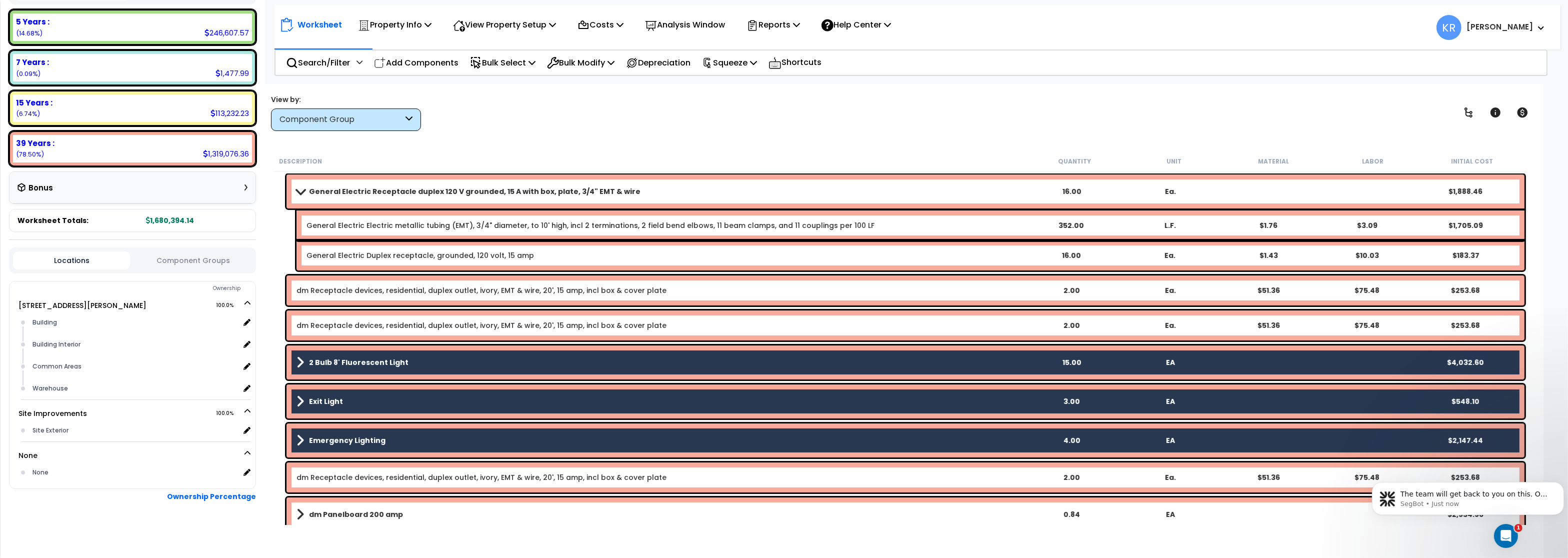
click at [347, 355] on link "2 Bulb 8' Fluorescent Light" at bounding box center [659, 362] width 726 height 14
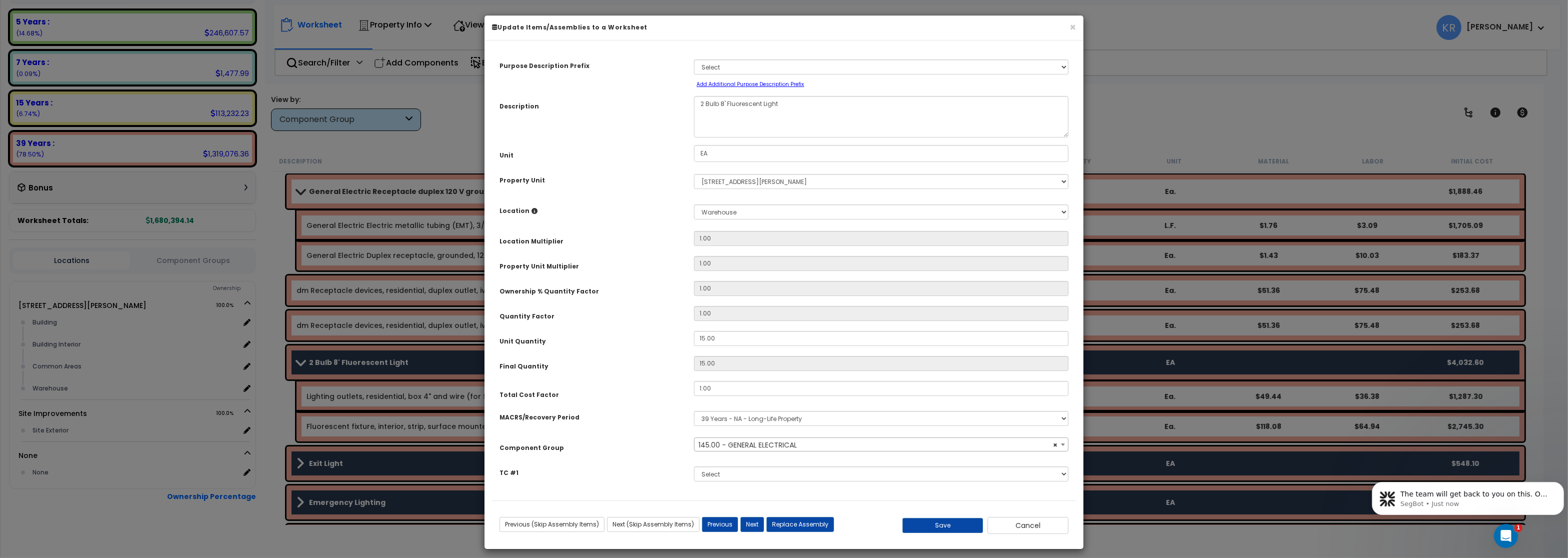
select select "56955"
click at [768, 439] on span "× 145.00 - GENERAL ELECTRICAL" at bounding box center [881, 445] width 373 height 14
type input "151"
select select "56961"
click at [934, 534] on div "Save Cancel" at bounding box center [979, 525] width 195 height 17
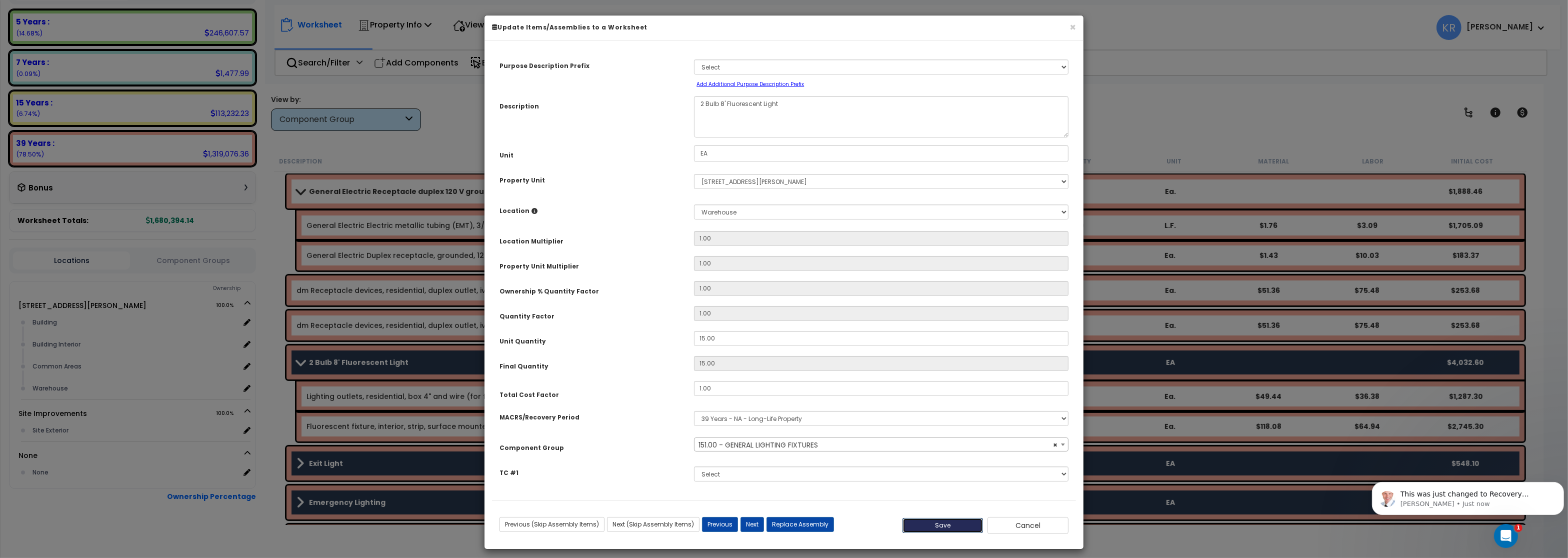
click at [930, 526] on button "Save" at bounding box center [943, 524] width 81 height 15
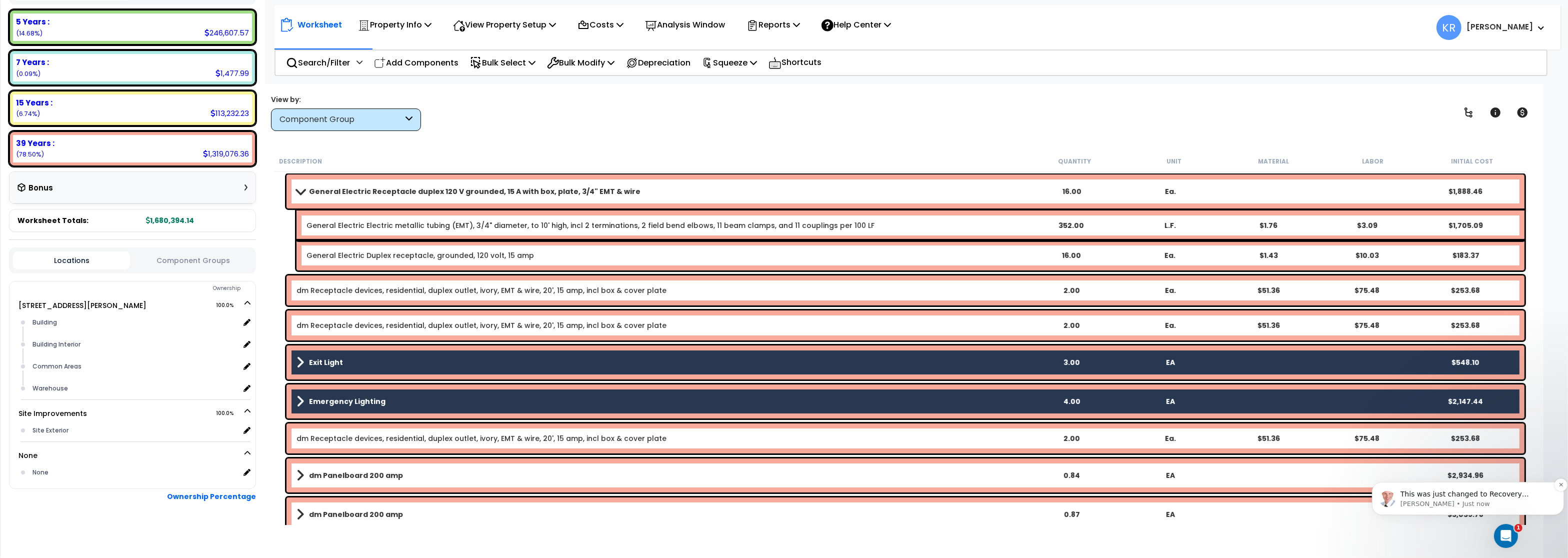
click at [1460, 500] on p "Richard • Just now" at bounding box center [1475, 503] width 151 height 9
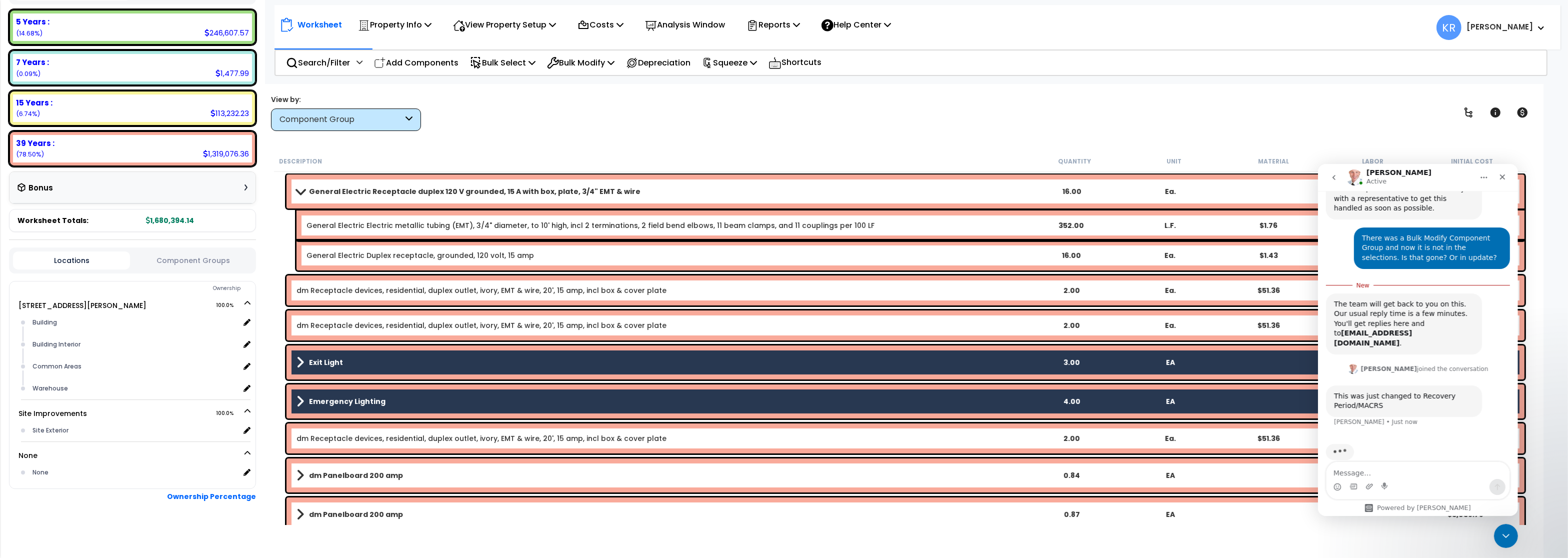
scroll to position [142, 0]
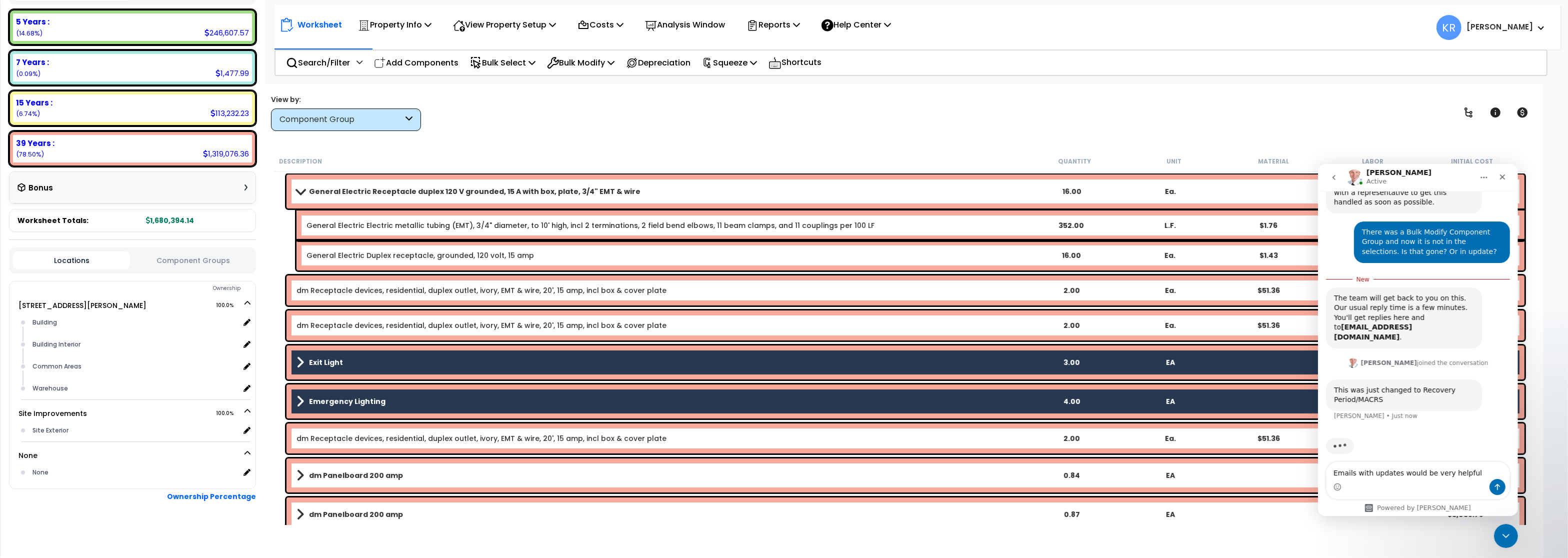
type textarea "Emails with updates would be very helpful"
click at [316, 359] on b "Exit Light" at bounding box center [325, 362] width 34 height 10
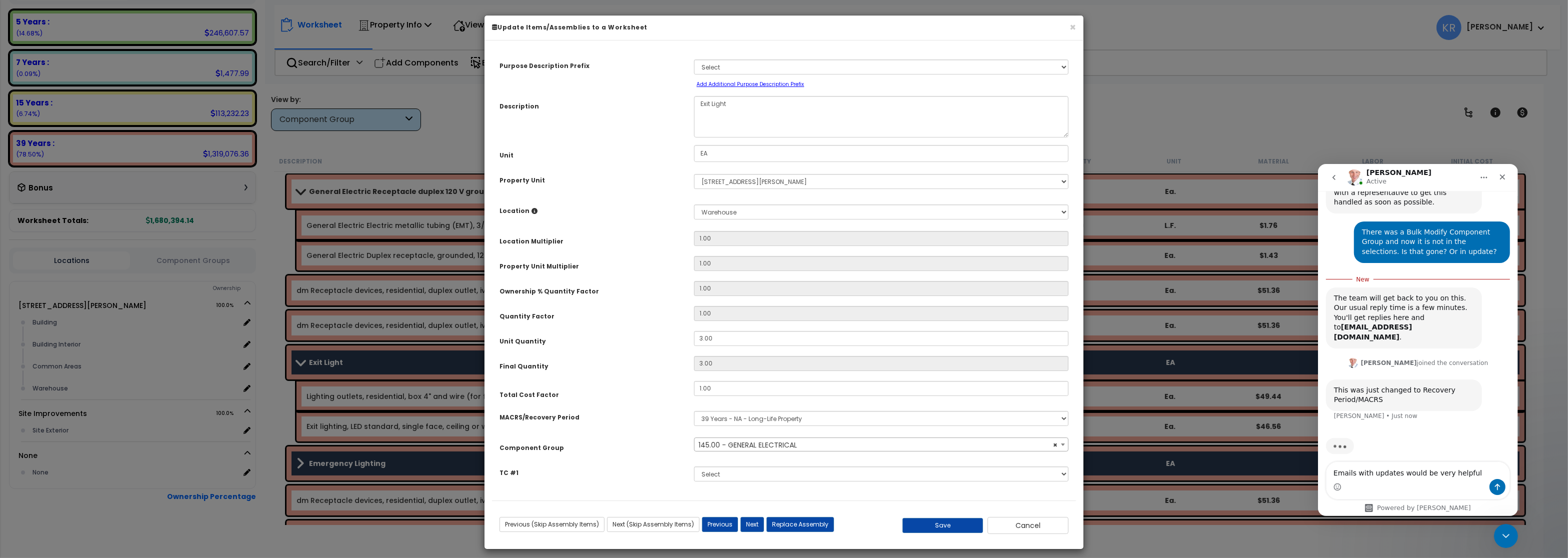
click at [740, 444] on span "× 145.00 - GENERAL ELECTRICAL" at bounding box center [881, 445] width 373 height 14
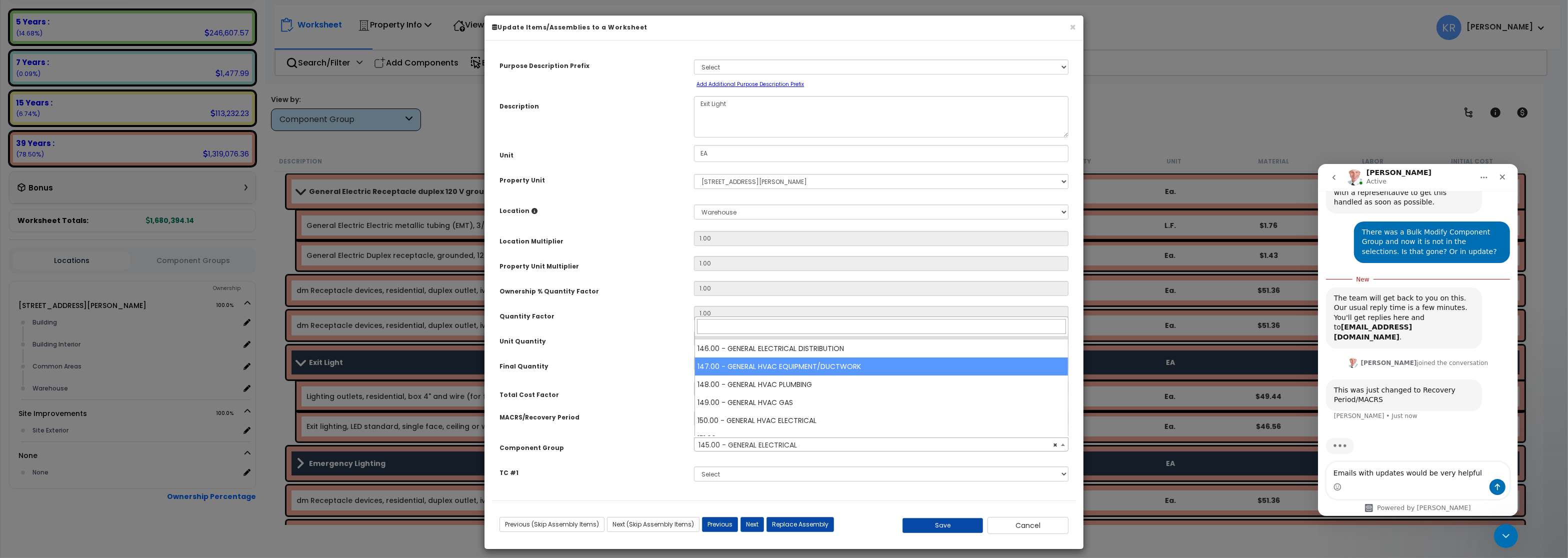
scroll to position [1145, 0]
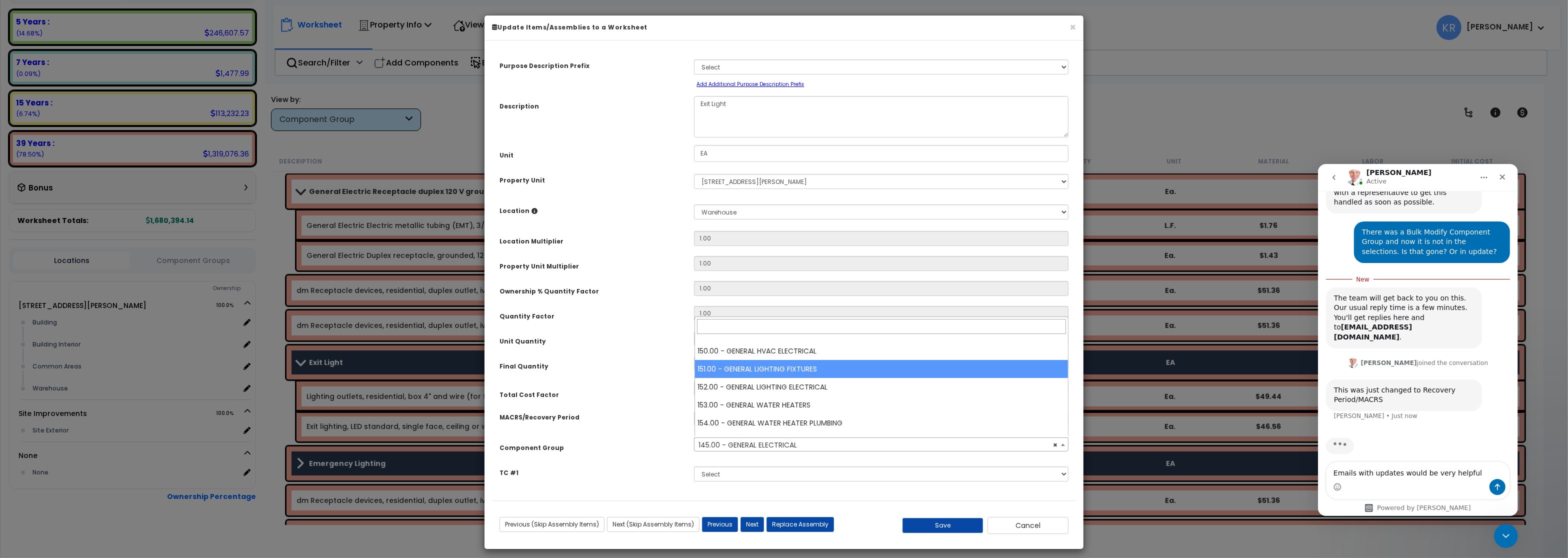
select select "56961"
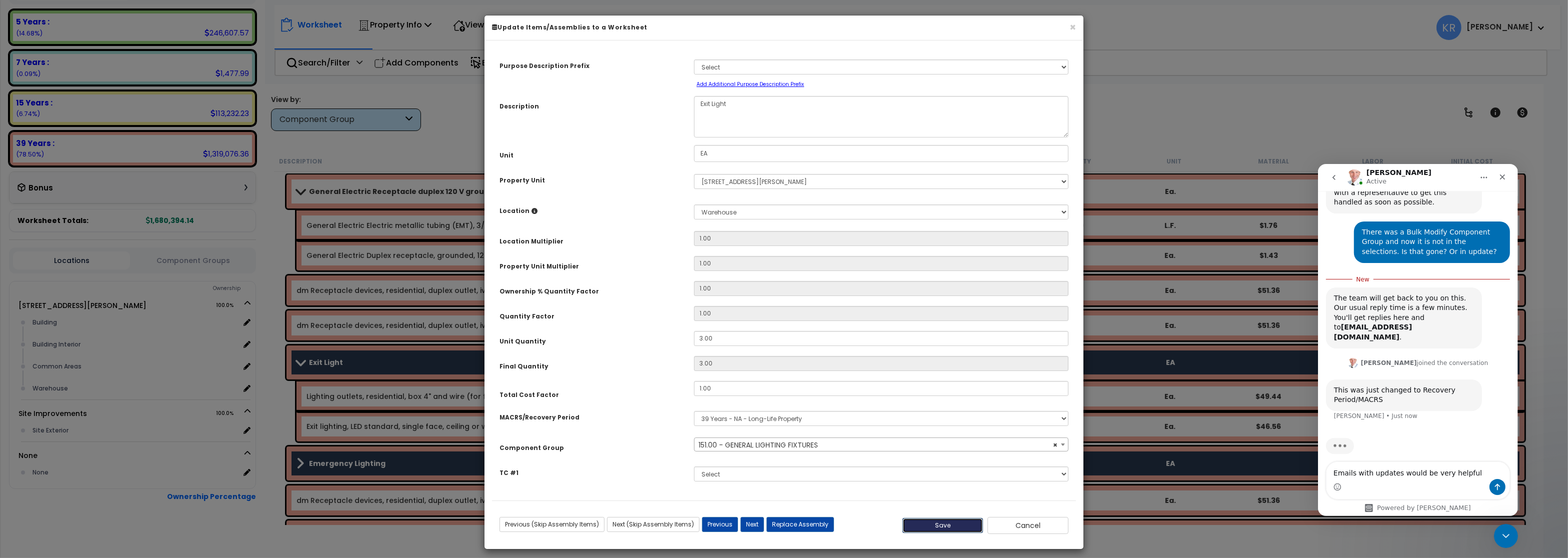
click at [938, 526] on button "Save" at bounding box center [943, 524] width 81 height 15
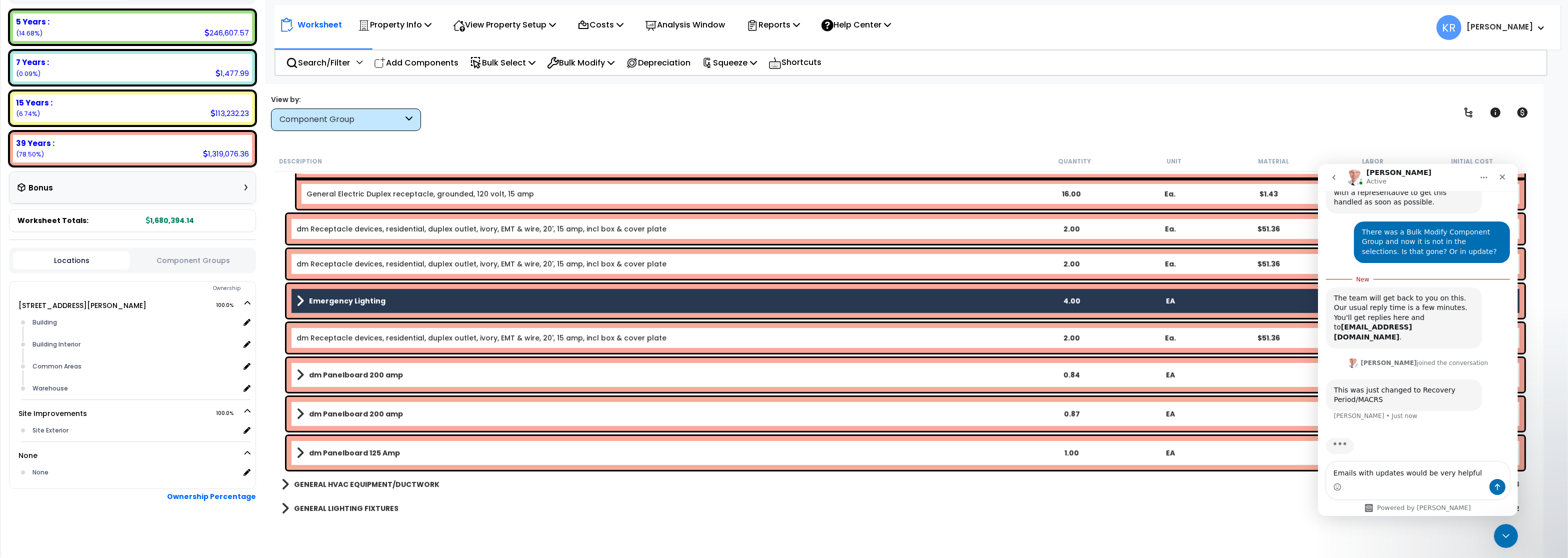
scroll to position [779, 0]
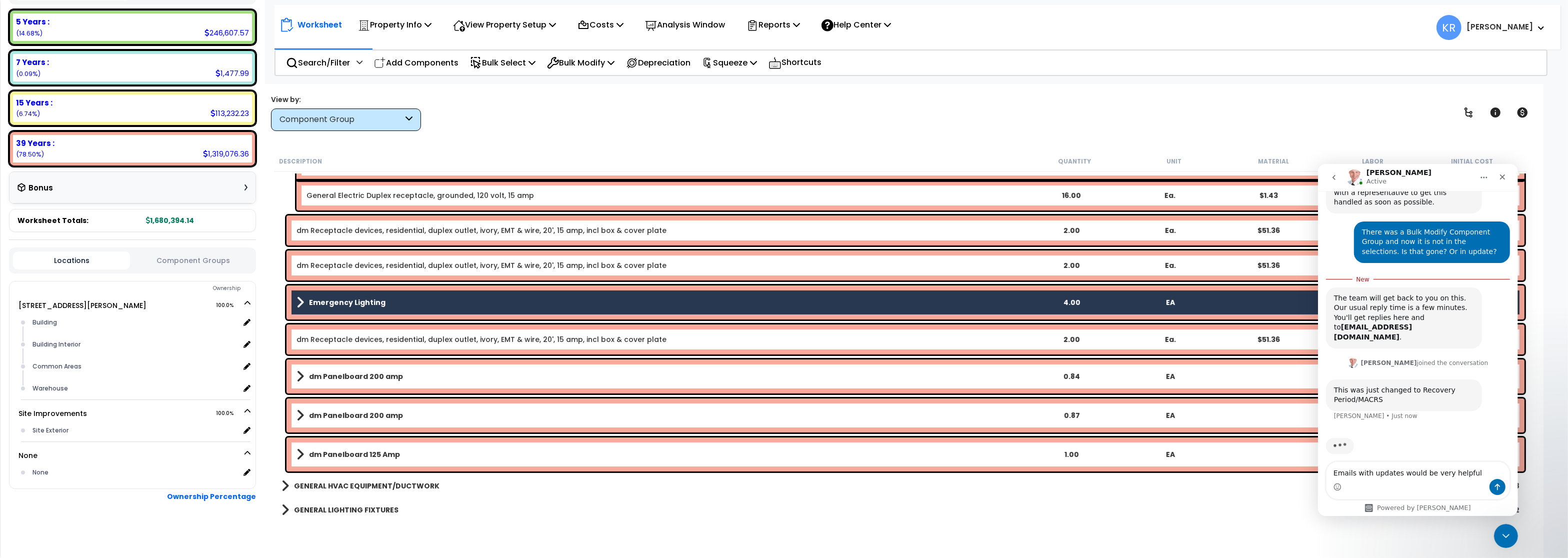
click at [371, 307] on b "Emergency Lighting" at bounding box center [347, 302] width 76 height 10
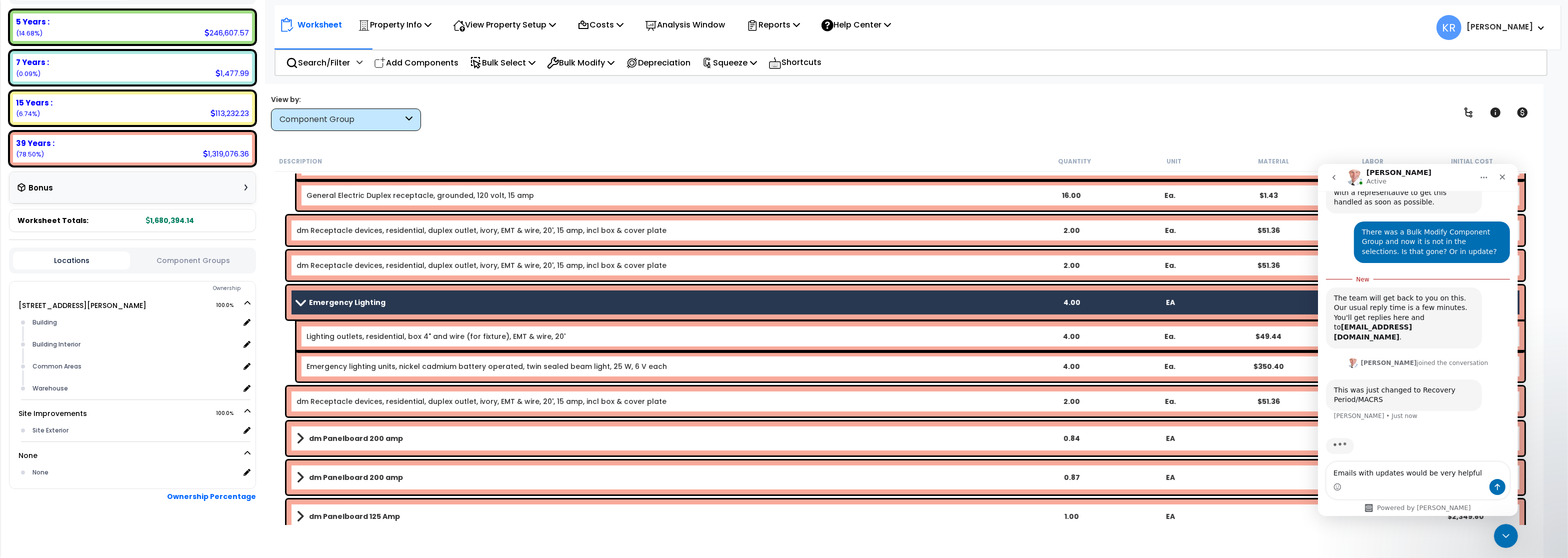
click at [371, 307] on b "Emergency Lighting" at bounding box center [347, 302] width 76 height 10
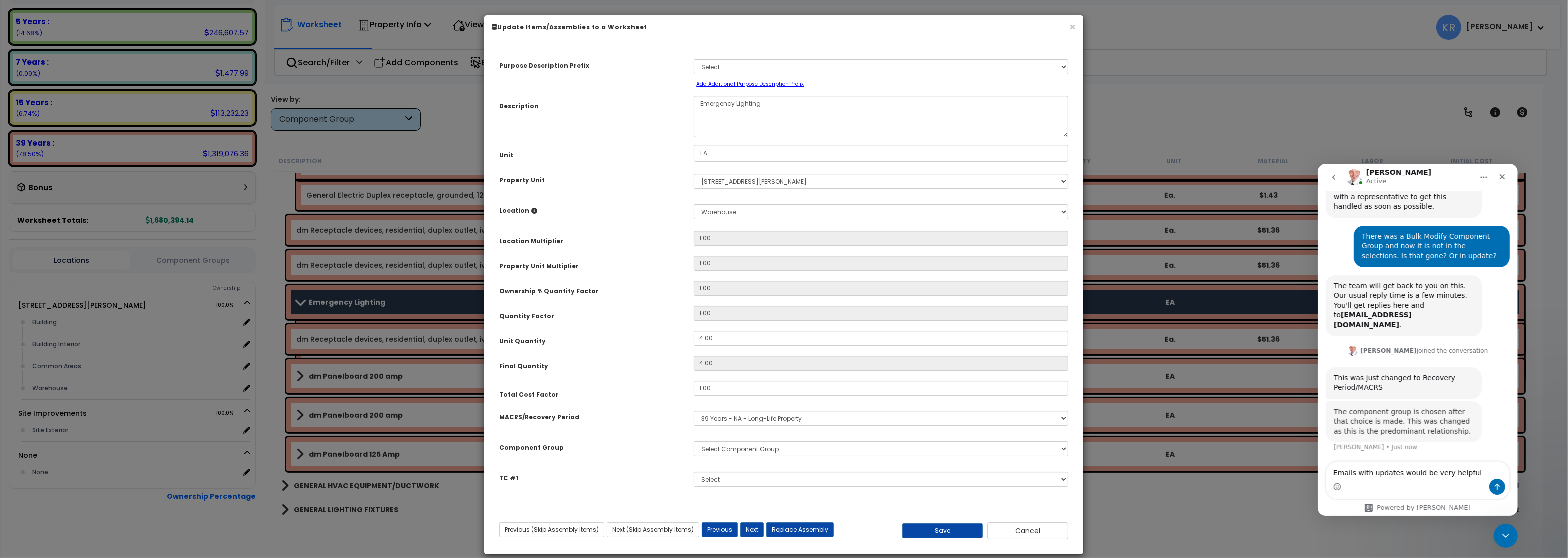
scroll to position [130, 0]
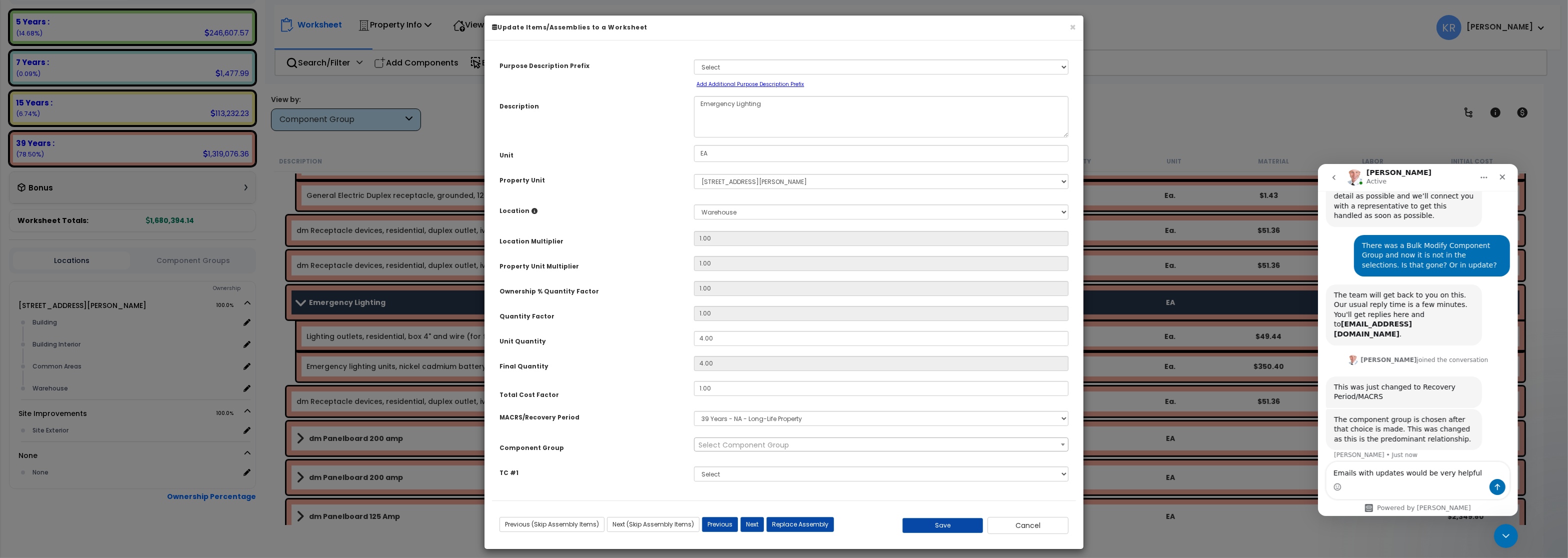
select select "56955"
click at [1474, 475] on textarea "Emails with updates would be very helpful" at bounding box center [1417, 470] width 183 height 17
drag, startPoint x: 1464, startPoint y: 472, endPoint x: 2296, endPoint y: 630, distance: 846.9
click at [1326, 461] on textarea "Emails with updates would be very helpful" at bounding box center [1417, 470] width 183 height 17
click at [1503, 176] on icon "Close" at bounding box center [1502, 176] width 8 height 8
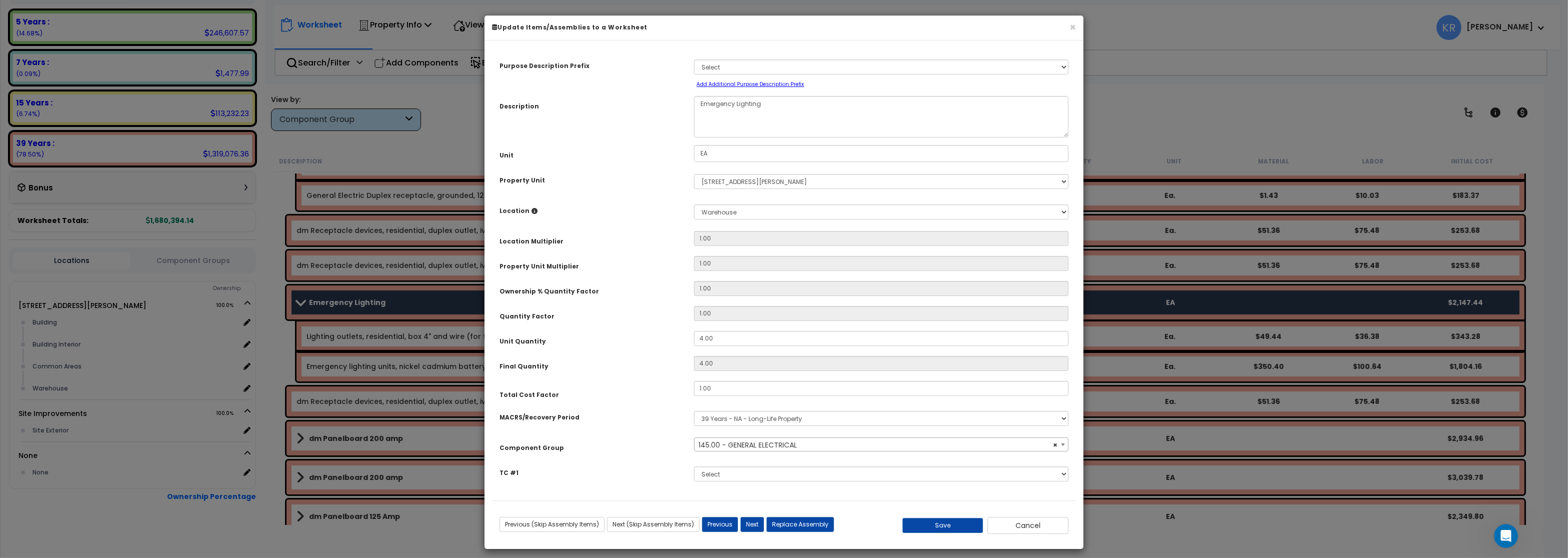
click at [704, 447] on span "× 145.00 - GENERAL ELECTRICAL" at bounding box center [881, 445] width 373 height 14
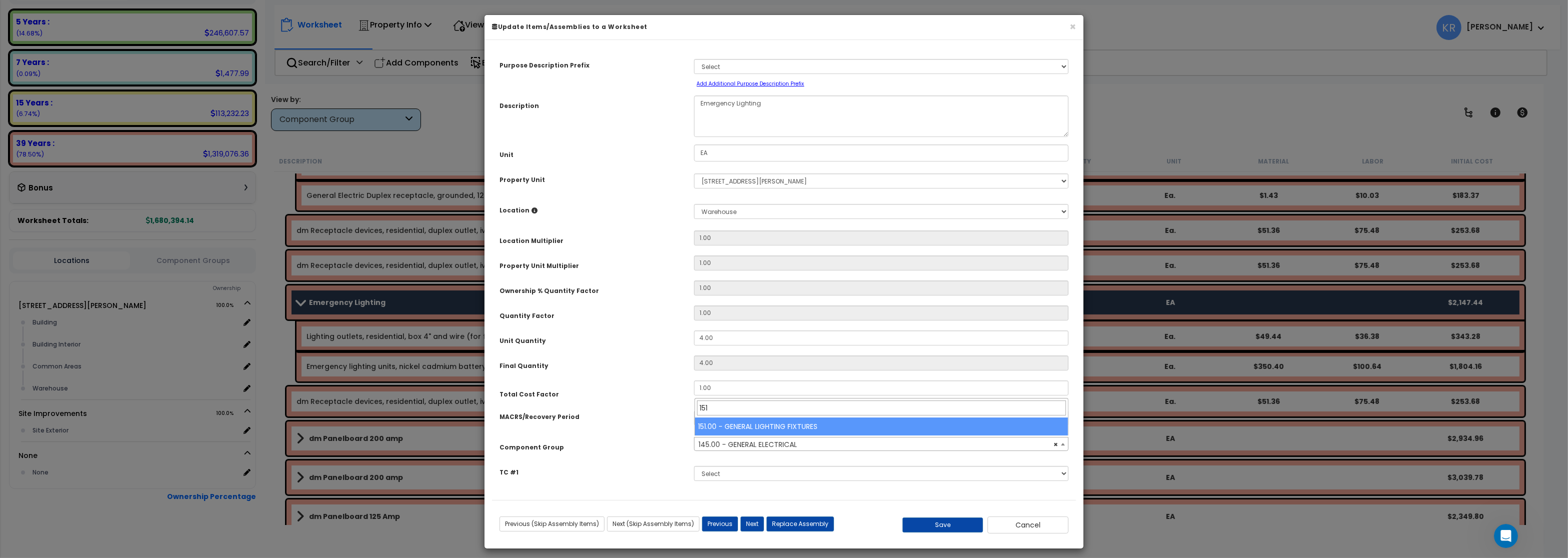
type input "151"
select select "56961"
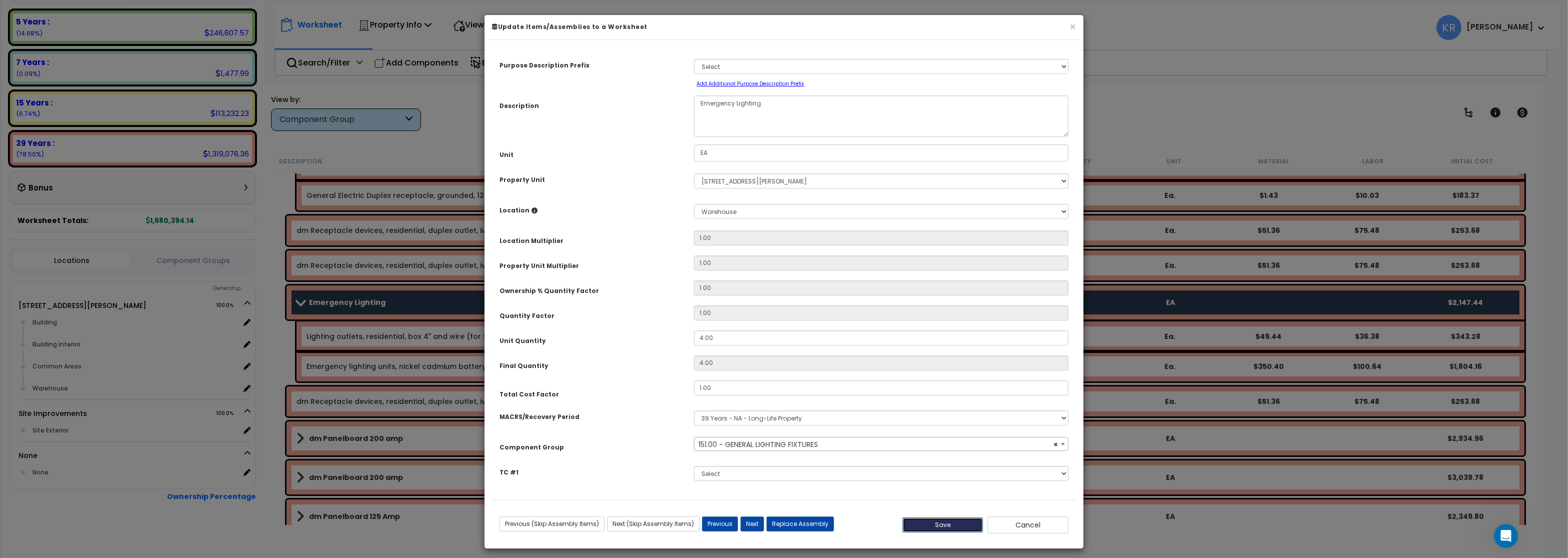
click at [950, 522] on button "Save" at bounding box center [943, 524] width 81 height 15
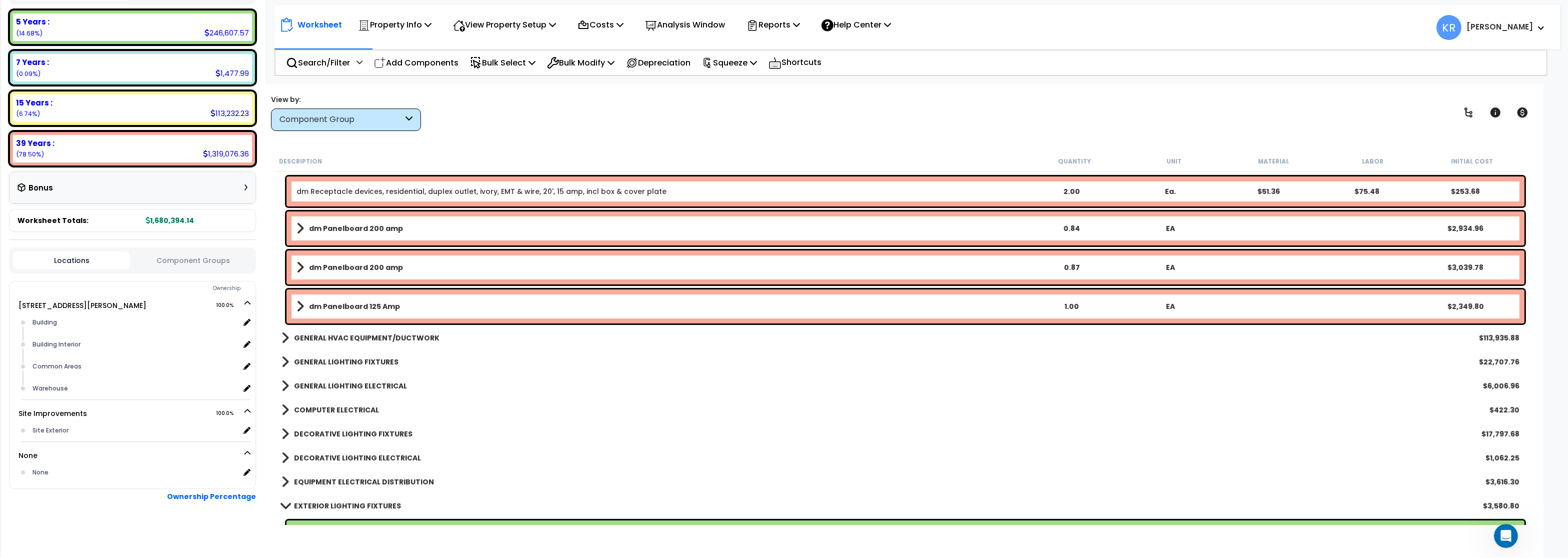
scroll to position [899, 0]
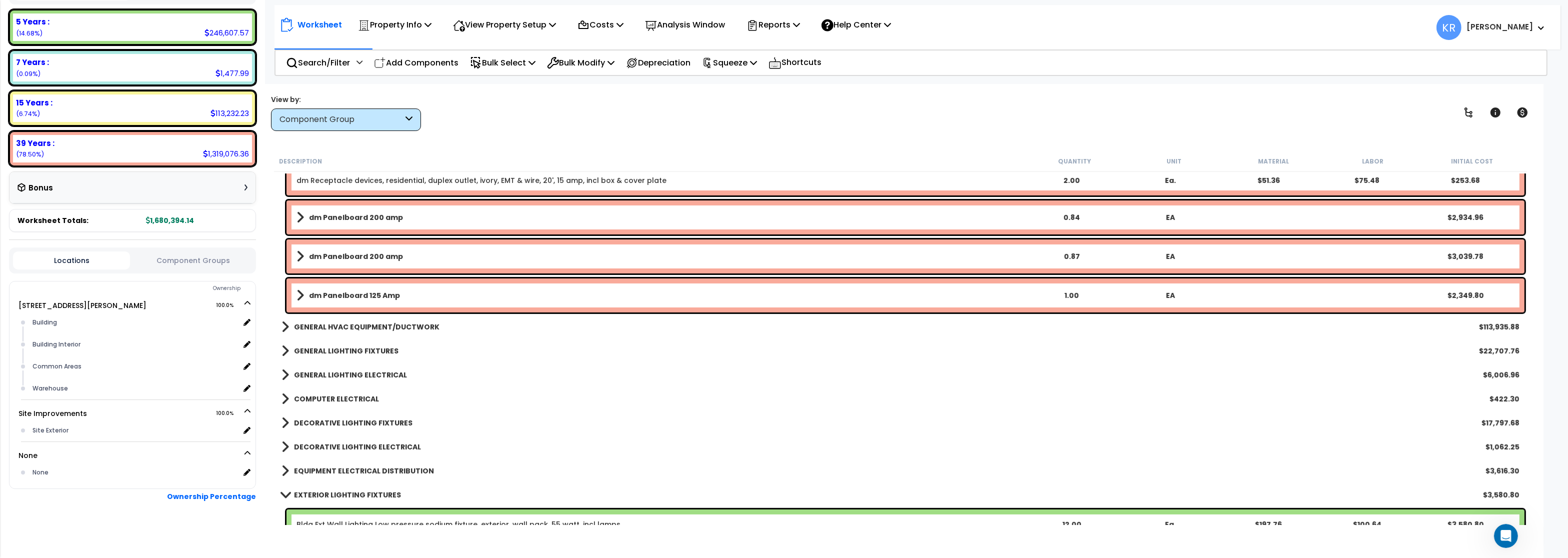
click at [341, 325] on b "GENERAL HVAC EQUIPMENT/DUCTWORK" at bounding box center [367, 327] width 145 height 10
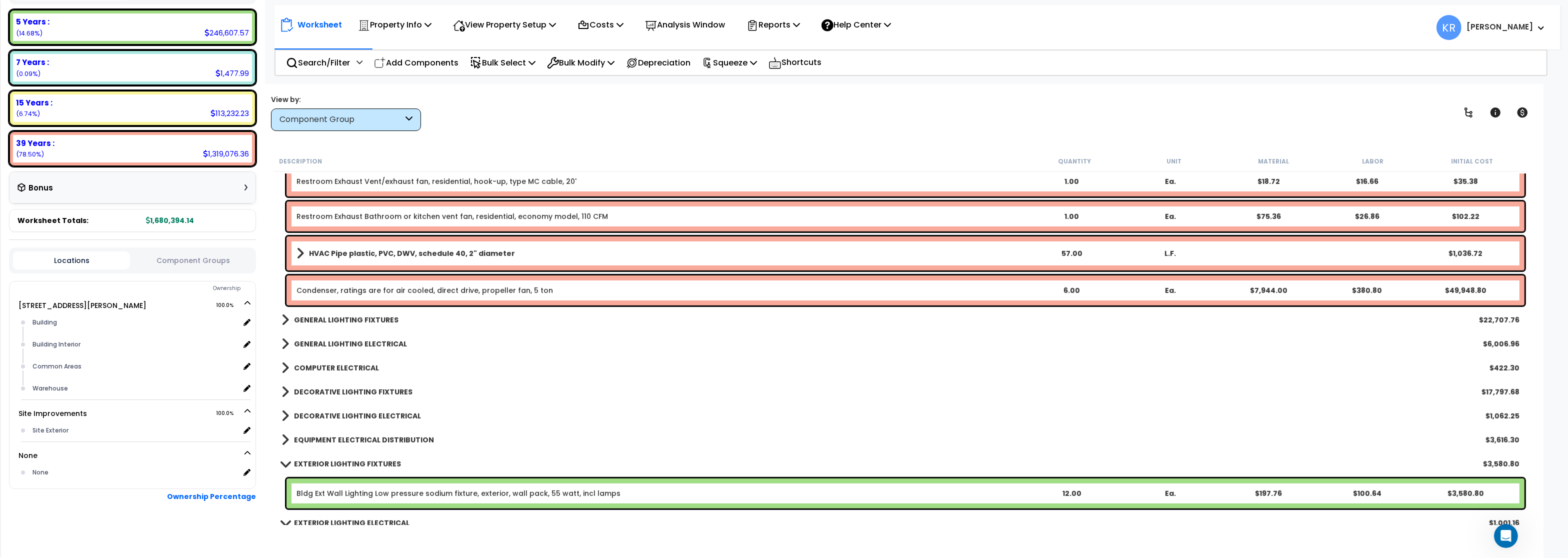
scroll to position [1379, 0]
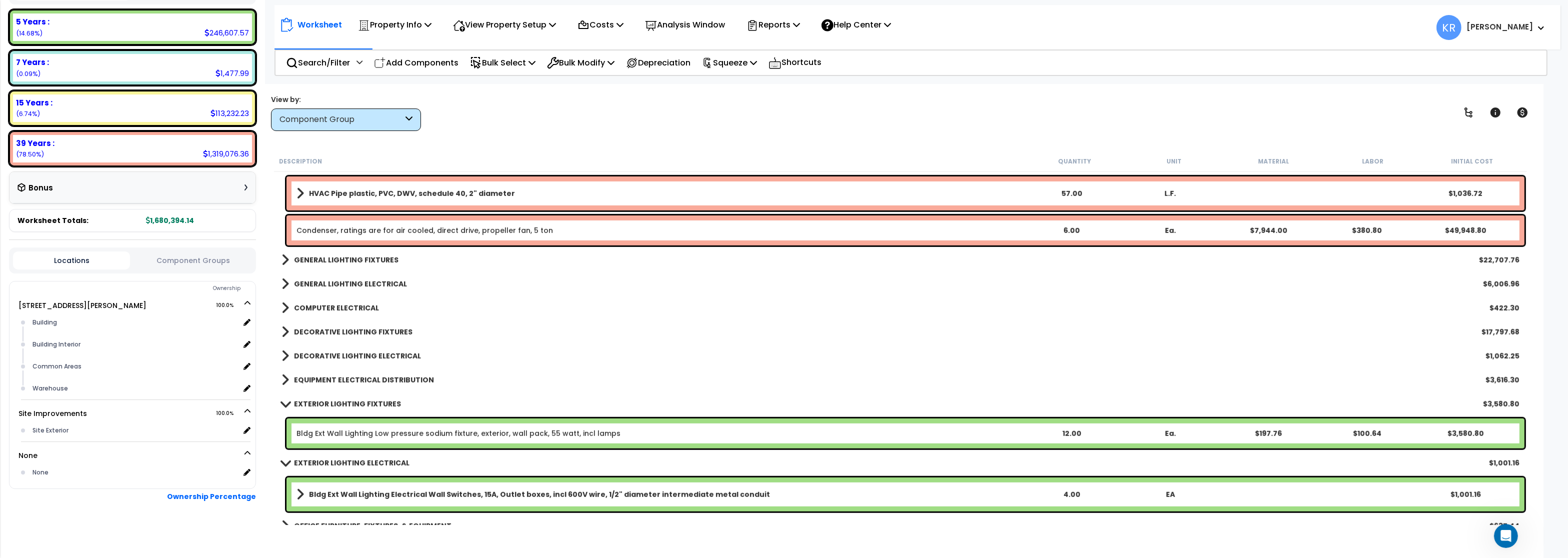
click at [332, 277] on link "GENERAL LIGHTING ELECTRICAL" at bounding box center [345, 283] width 126 height 14
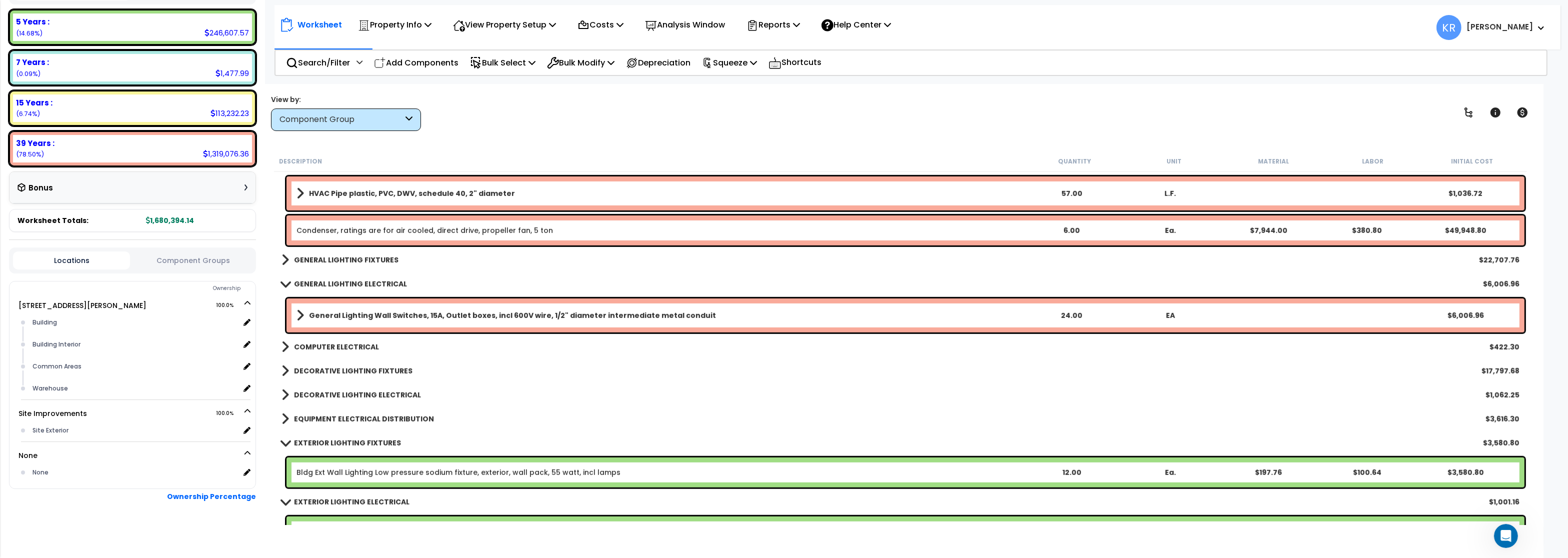
click at [332, 277] on link "GENERAL LIGHTING ELECTRICAL" at bounding box center [345, 283] width 126 height 14
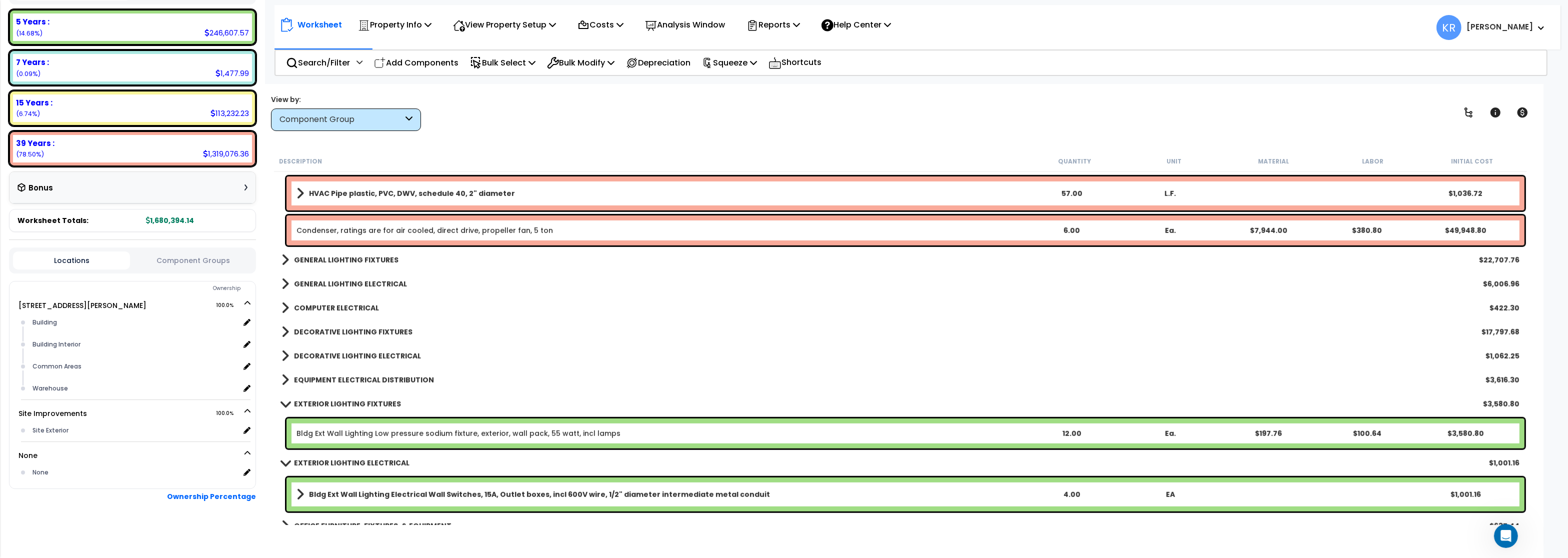
click at [333, 305] on b "COMPUTER ELECTRICAL" at bounding box center [337, 308] width 85 height 10
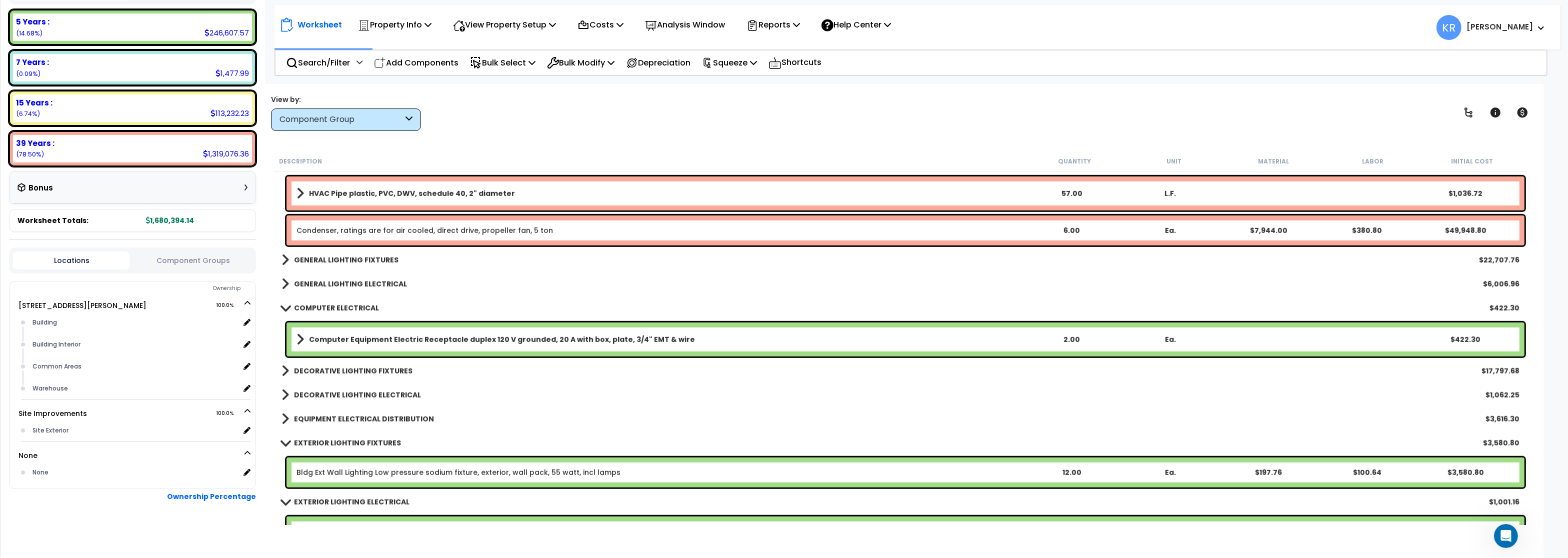
click at [328, 366] on link "DECORATIVE LIGHTING FIXTURES" at bounding box center [347, 370] width 131 height 14
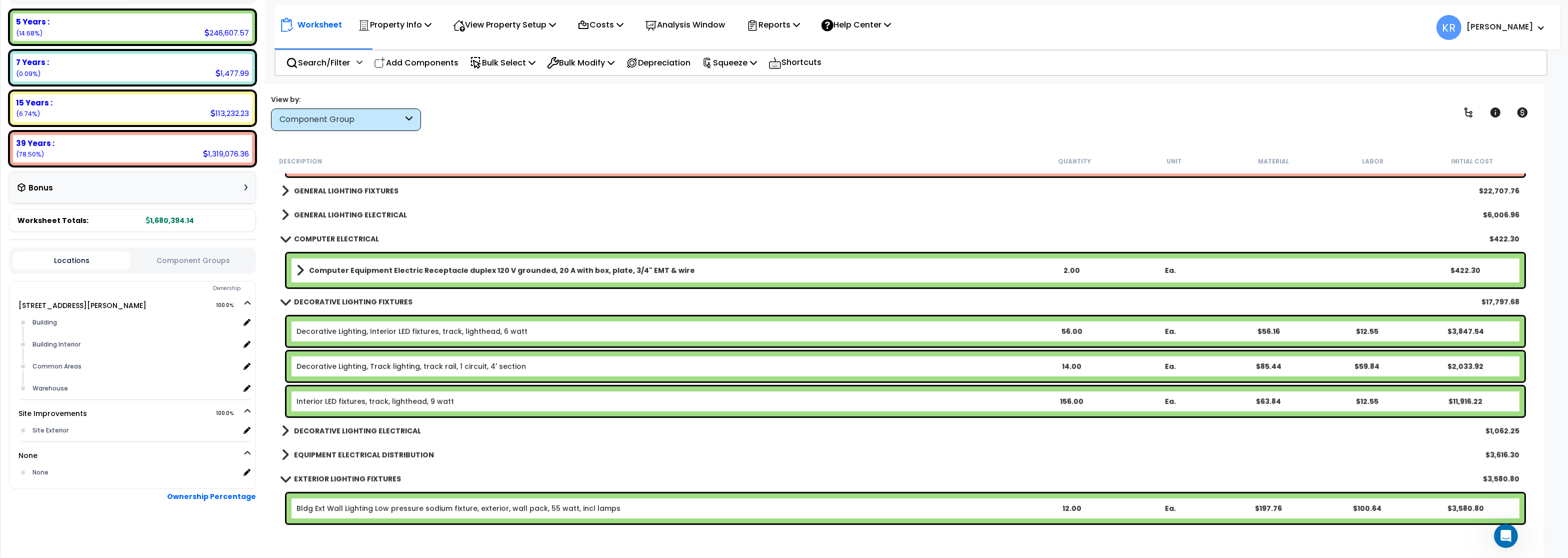
scroll to position [1499, 0]
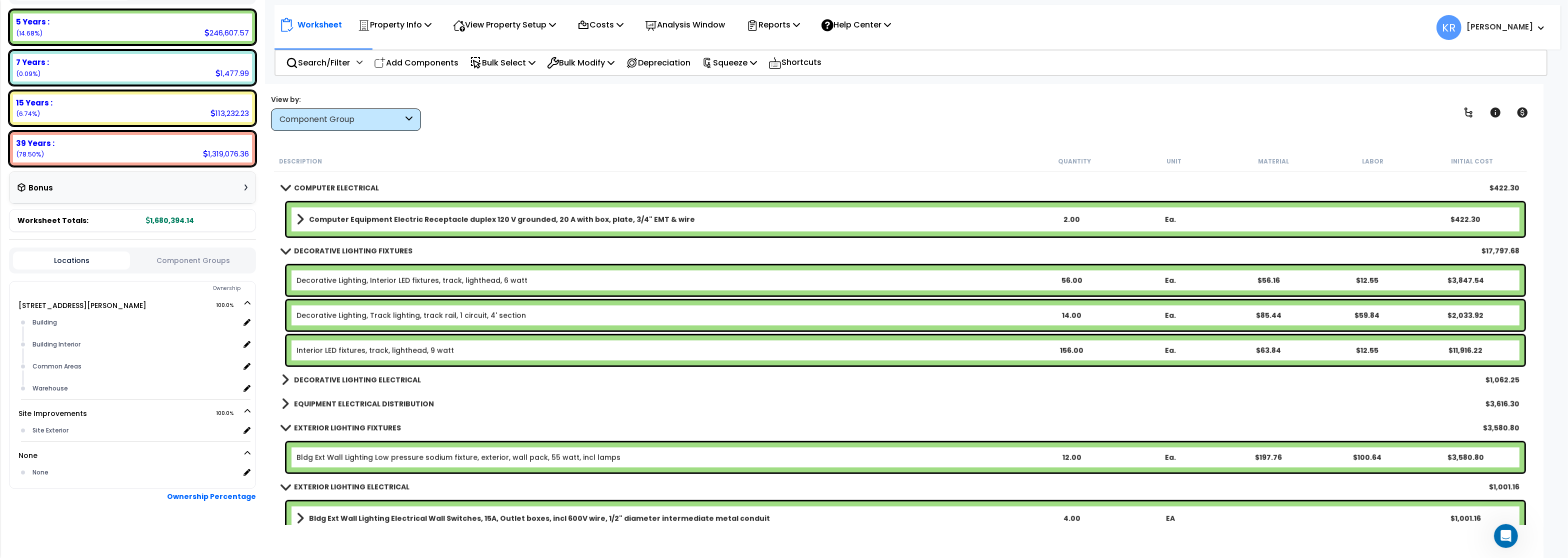
click at [332, 250] on b "DECORATIVE LIGHTING FIXTURES" at bounding box center [353, 250] width 118 height 10
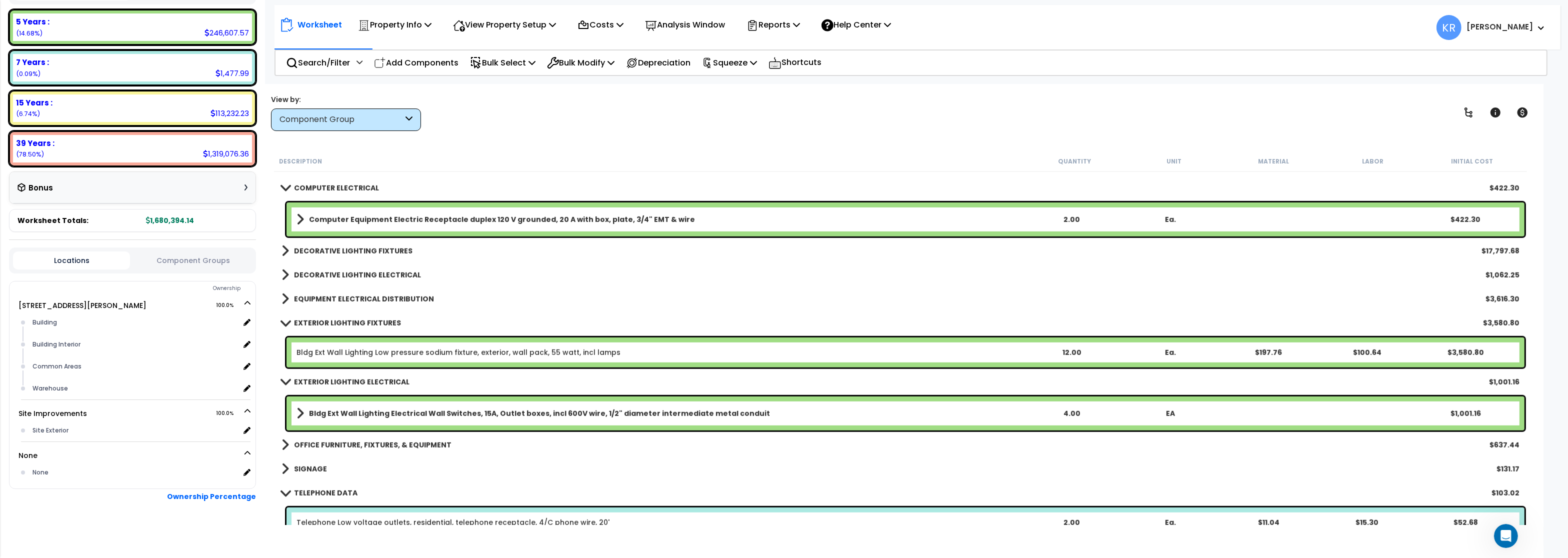
click at [338, 272] on b "DECORATIVE LIGHTING ELECTRICAL" at bounding box center [357, 275] width 127 height 10
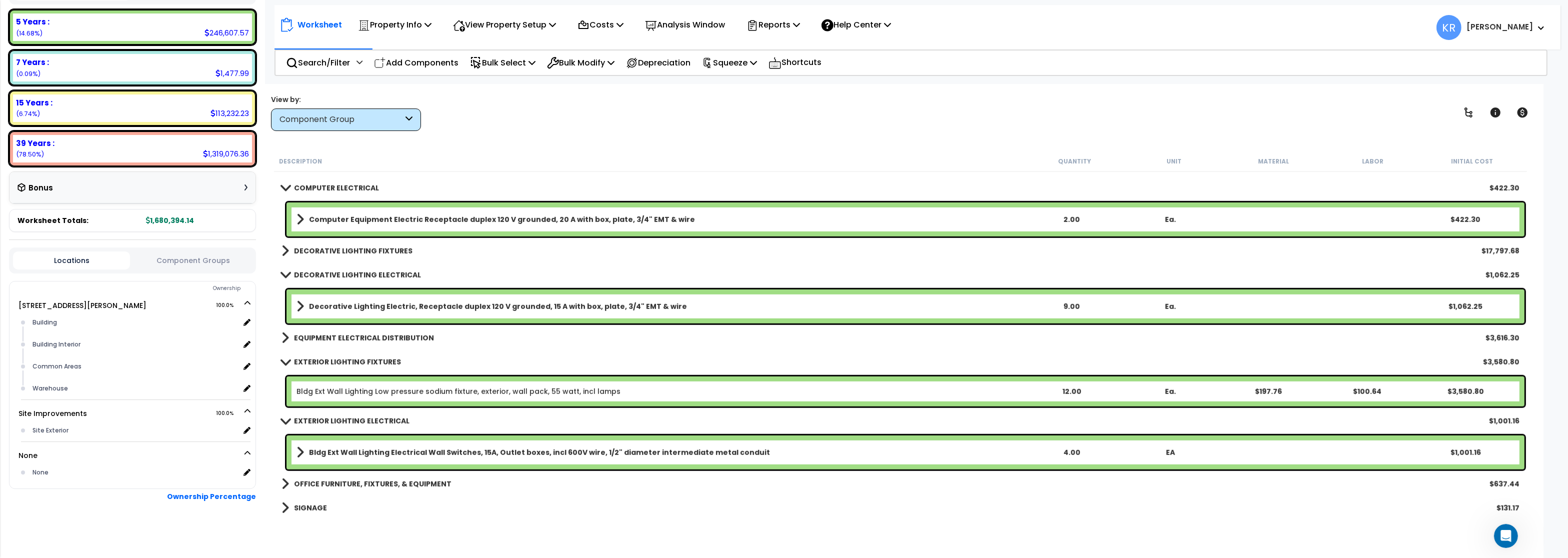
click at [338, 272] on b "DECORATIVE LIGHTING ELECTRICAL" at bounding box center [357, 275] width 127 height 10
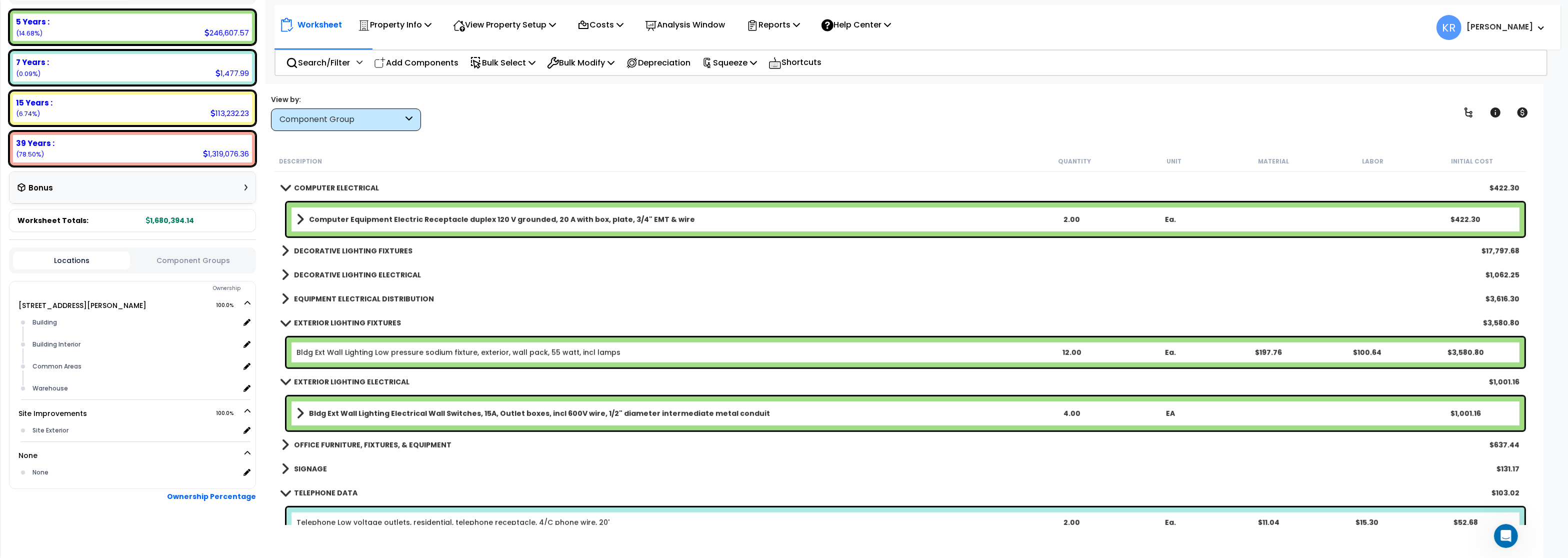
click at [337, 297] on b "EQUIPMENT ELECTRICAL DISTRIBUTION" at bounding box center [364, 299] width 140 height 10
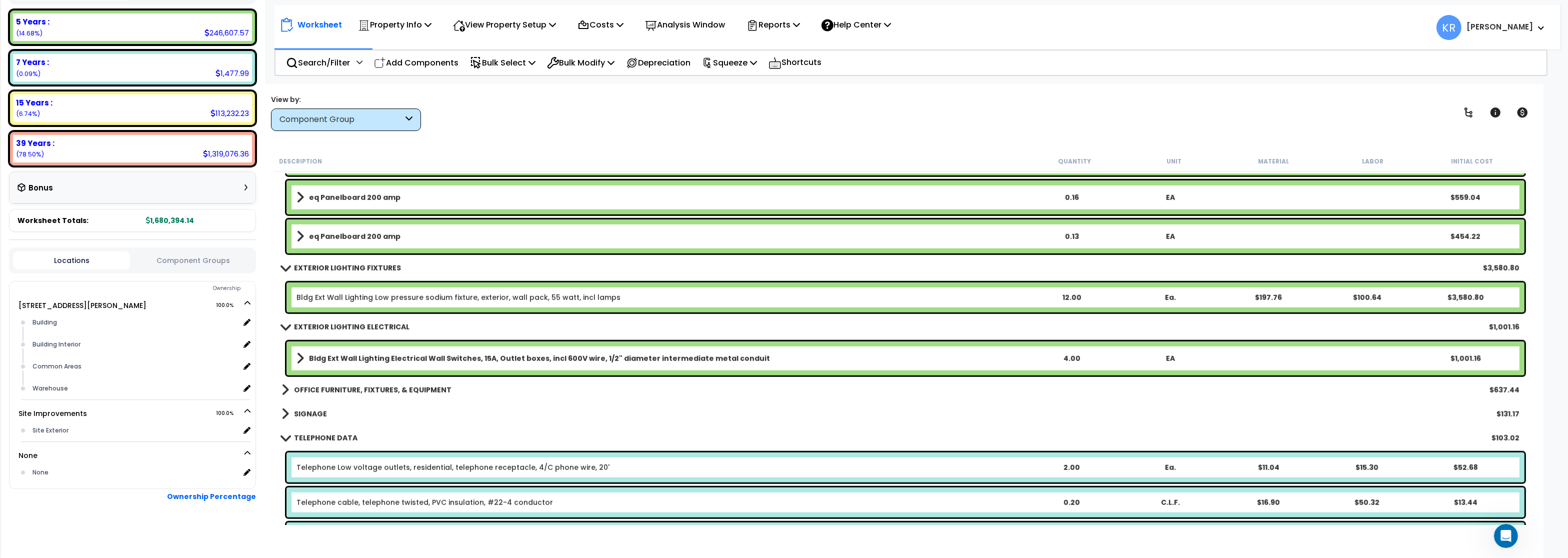
scroll to position [1799, 0]
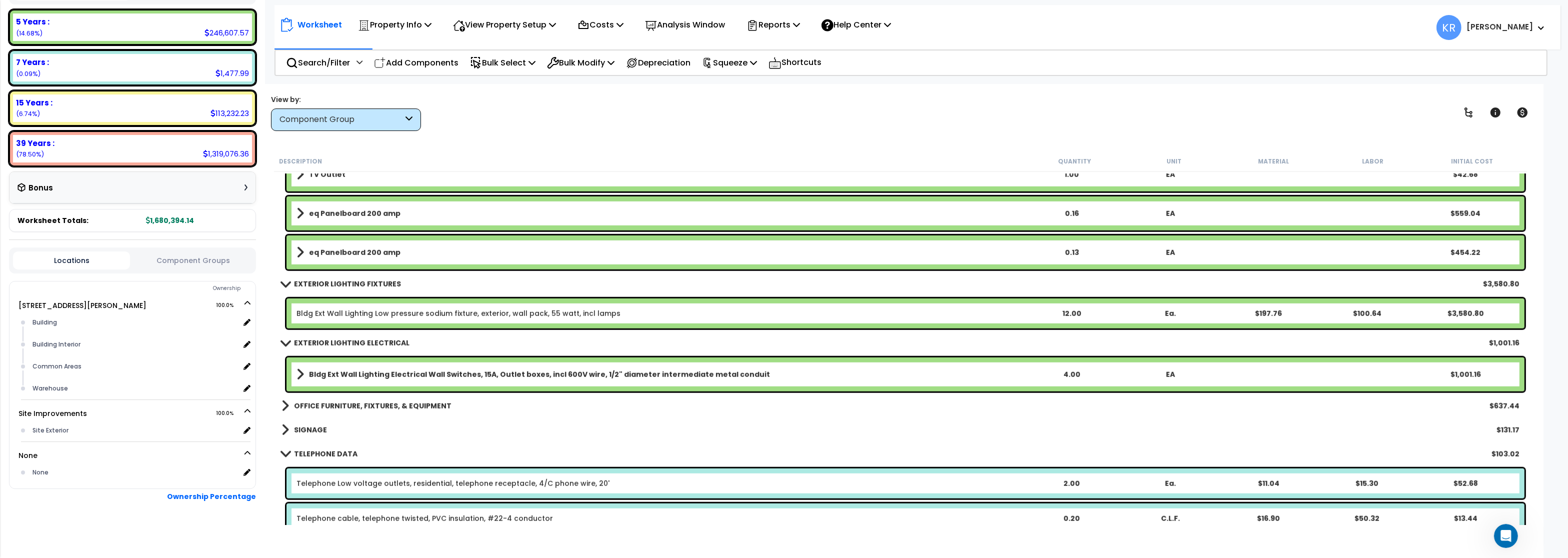
click at [361, 309] on link "Bldg Ext Wall Lighting Low pressure sodium fixture, exterior, wall pack, 55 wat…" at bounding box center [458, 313] width 324 height 10
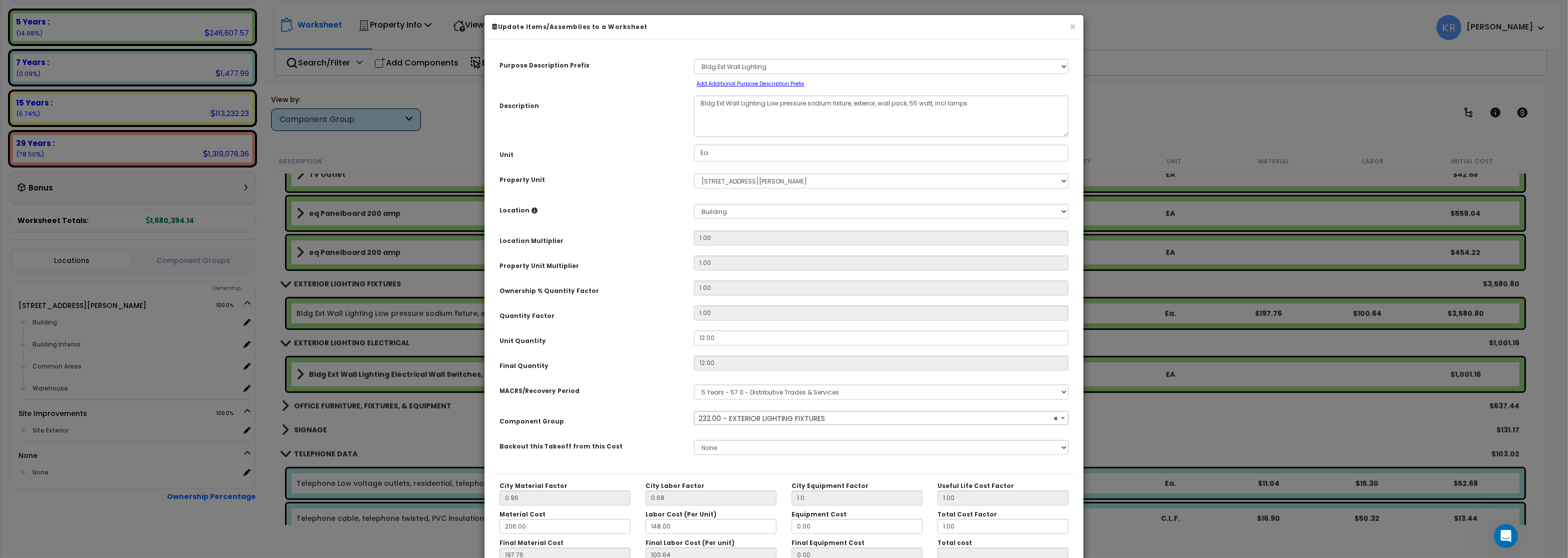
select select "57036"
click at [1072, 27] on button "×" at bounding box center [1072, 26] width 7 height 11
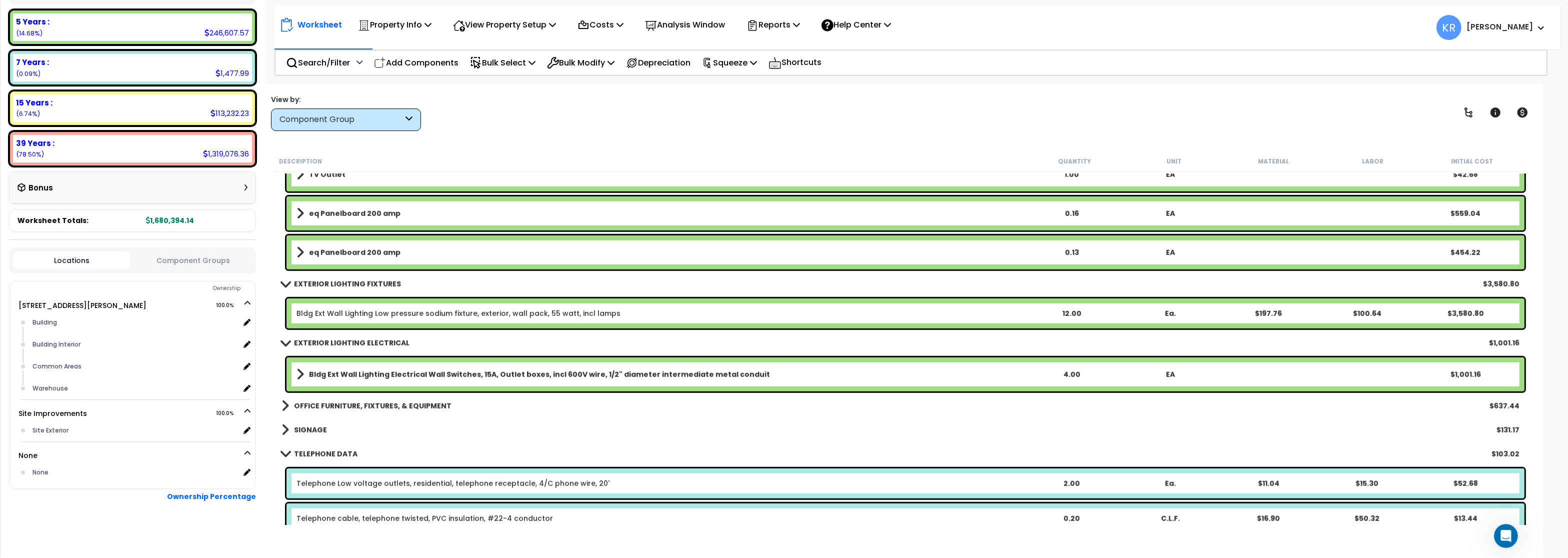
click at [337, 307] on div "Bldg Ext Wall Lighting Low pressure sodium fixture, exterior, wall pack, 55 wat…" at bounding box center [905, 312] width 1238 height 30
click at [335, 308] on div "Bldg Ext Wall Lighting Low pressure sodium fixture, exterior, wall pack, 55 wat…" at bounding box center [905, 312] width 1238 height 30
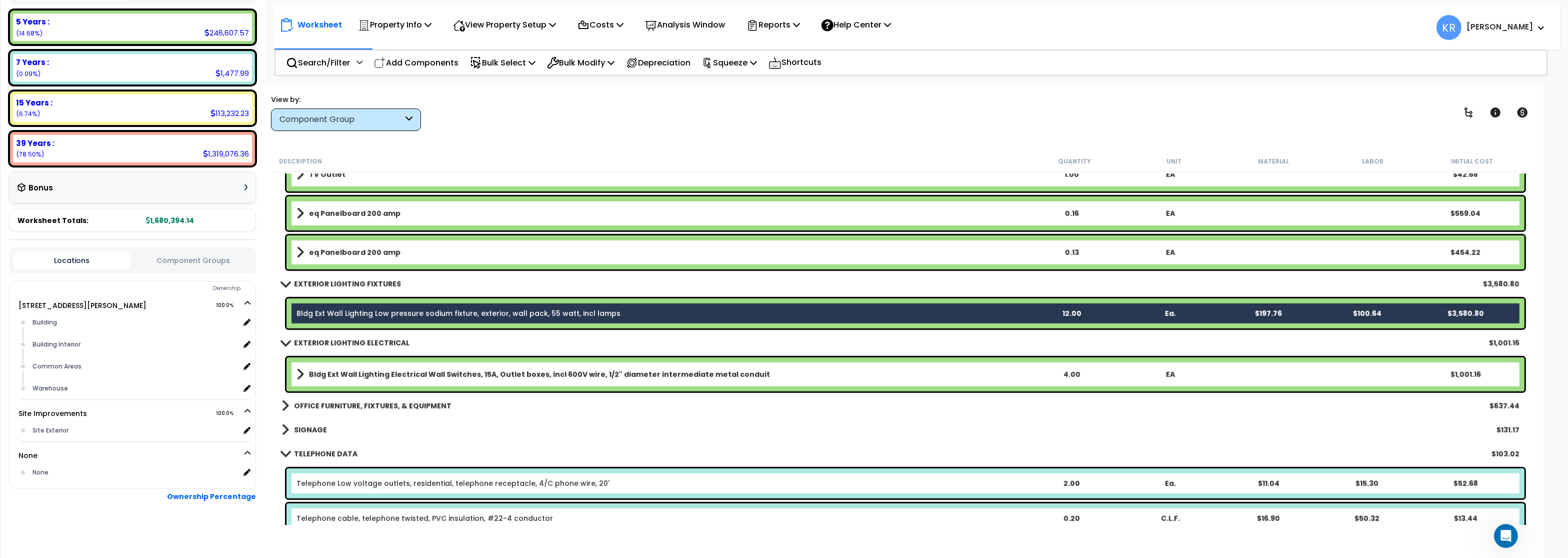
click at [335, 379] on b "Bldg Ext Wall Lighting Electrical Wall Switches, 15A, Outlet boxes, incl 600V w…" at bounding box center [539, 374] width 461 height 10
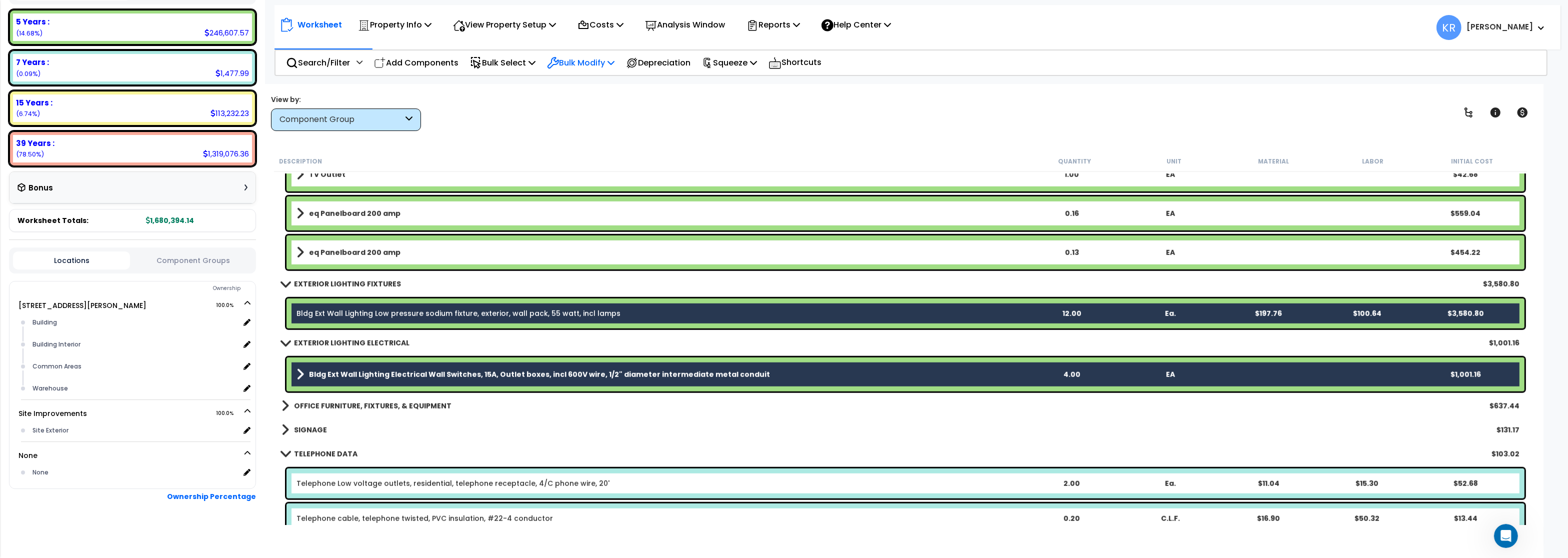
click at [608, 61] on p "Bulk Modify" at bounding box center [581, 63] width 68 height 14
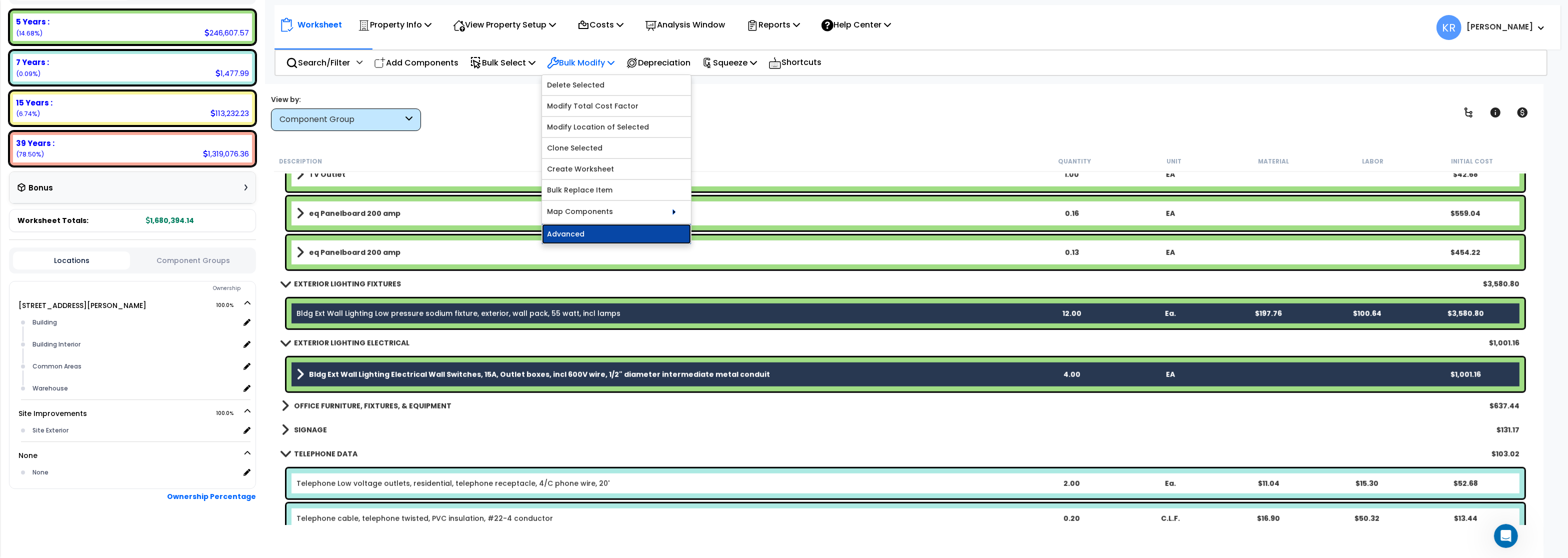
click at [575, 237] on link "Advanced" at bounding box center [617, 233] width 149 height 20
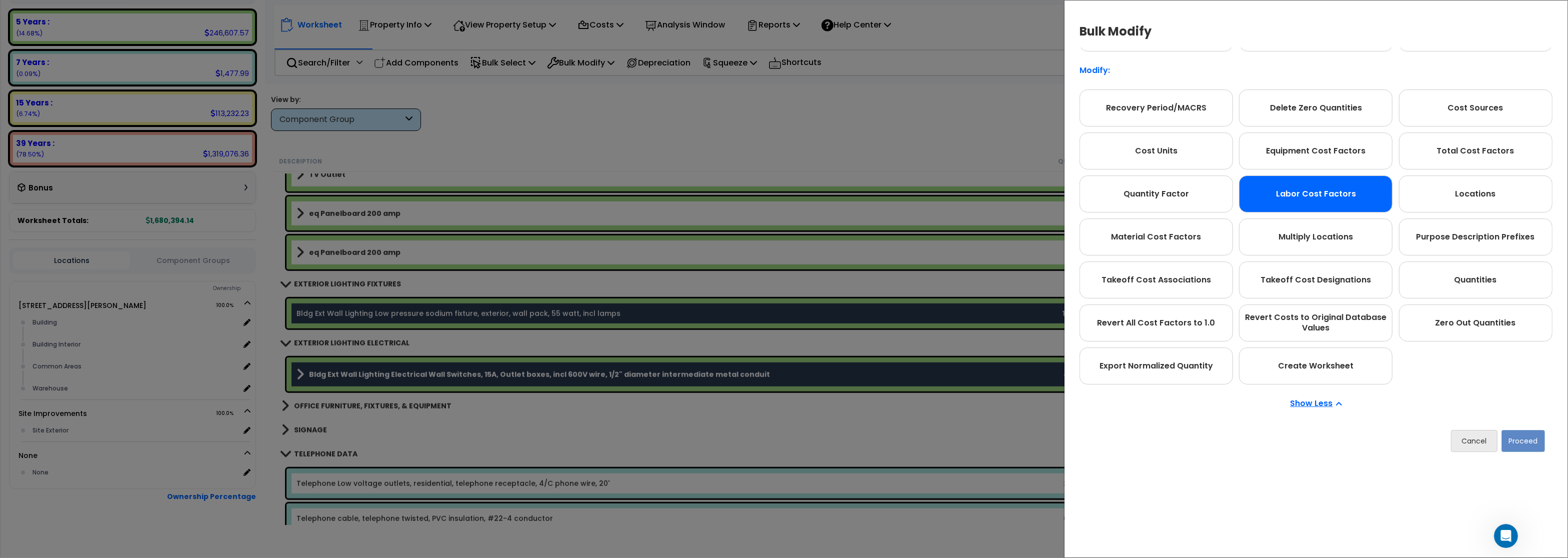
scroll to position [56, 0]
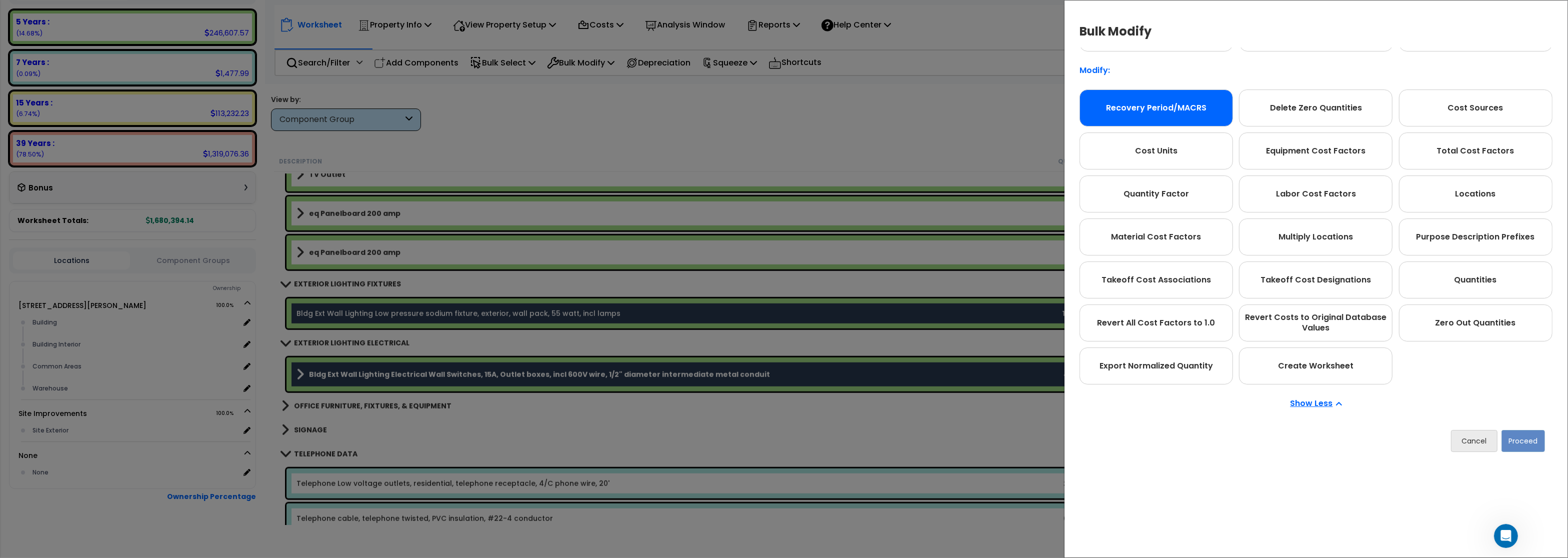
click at [1149, 114] on div "Recovery Period/MACRS" at bounding box center [1156, 107] width 154 height 37
click at [1530, 442] on button "Proceed" at bounding box center [1523, 440] width 44 height 22
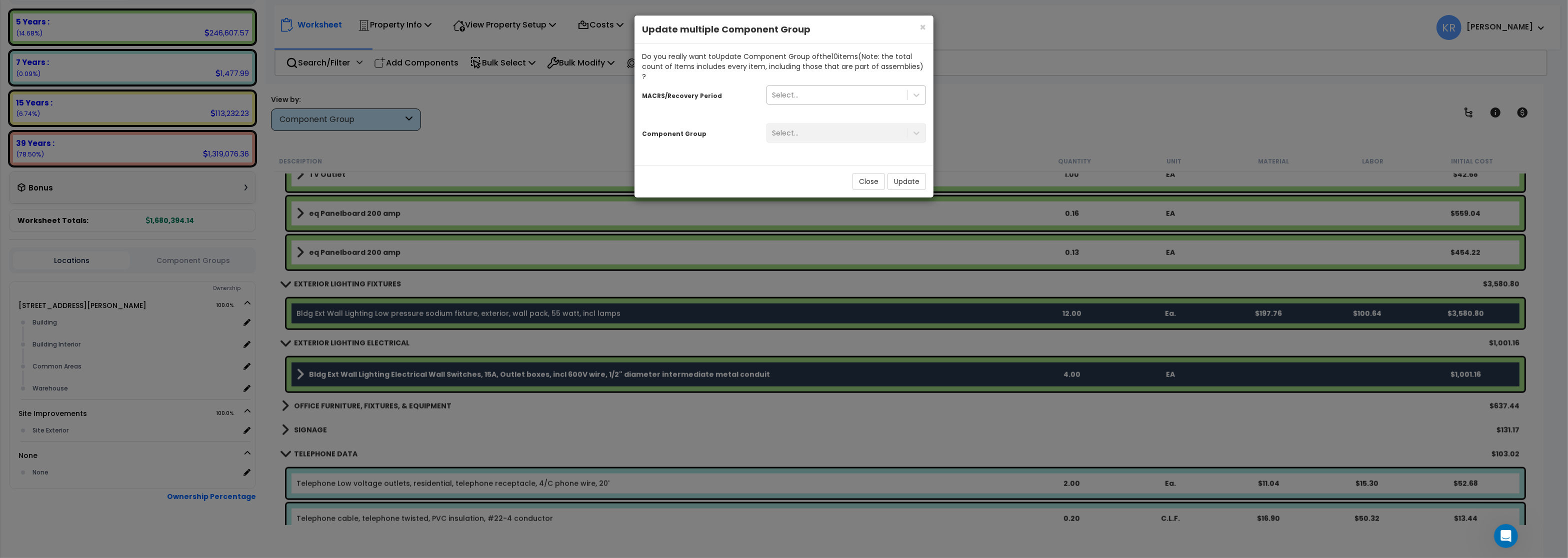
click at [797, 90] on div "Select..." at bounding box center [785, 95] width 26 height 10
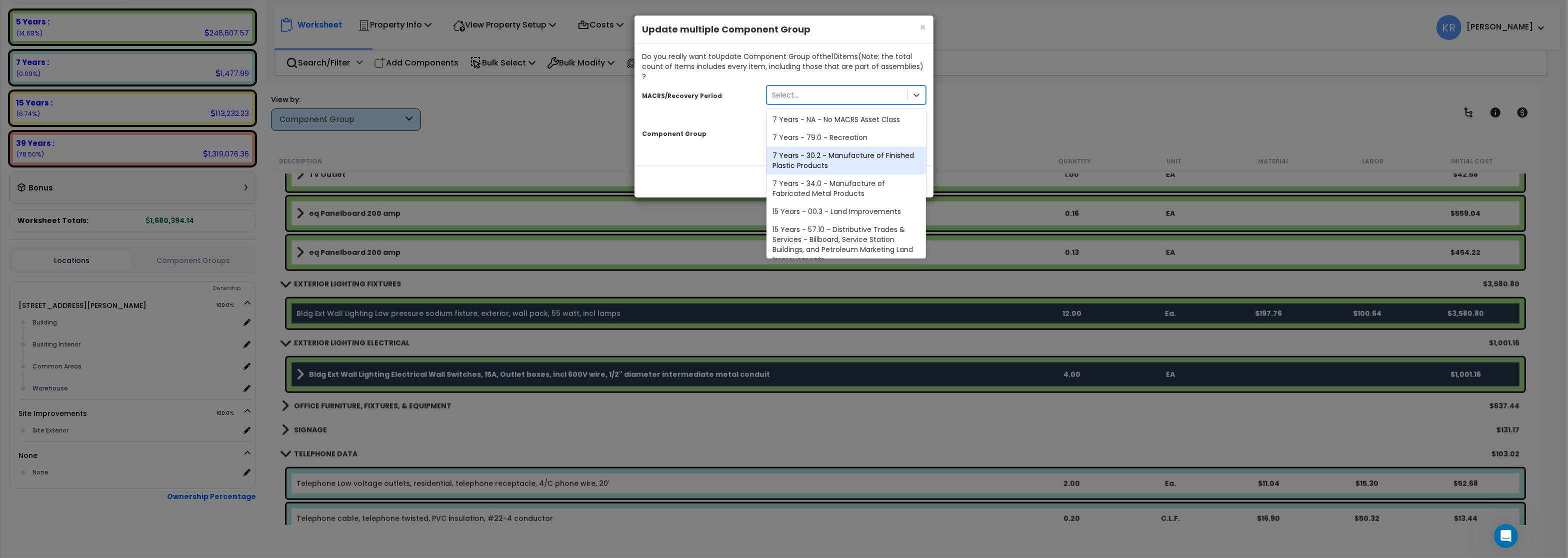
scroll to position [186, 0]
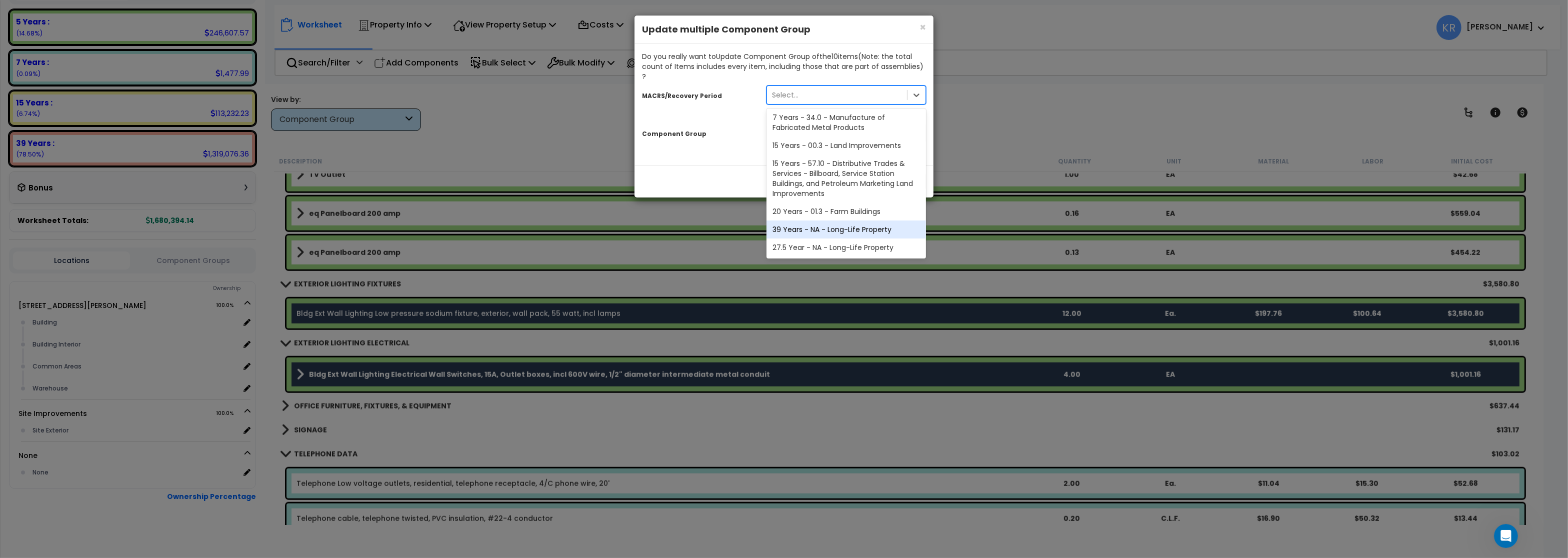
click at [813, 220] on div "39 Years - NA - Long-Life Property" at bounding box center [846, 229] width 160 height 18
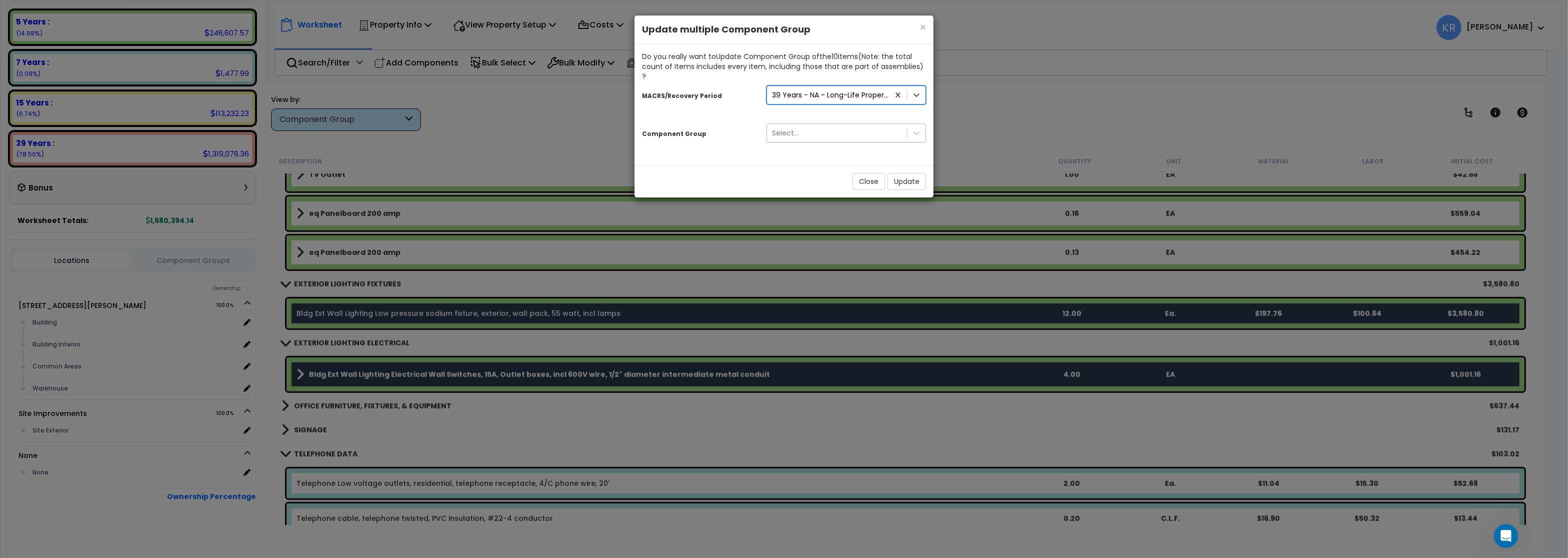
click at [797, 128] on div "Select..." at bounding box center [785, 132] width 26 height 10
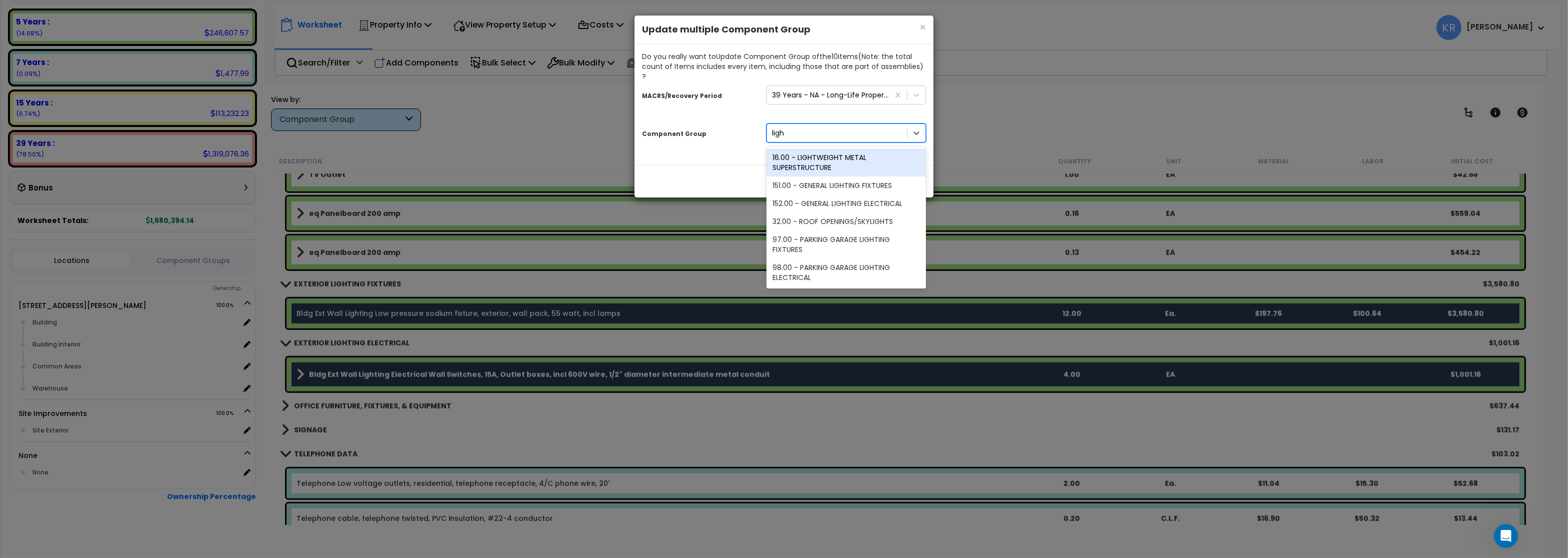
type input "light"
click at [827, 176] on div "151.00 - GENERAL LIGHTING FIXTURES" at bounding box center [846, 185] width 160 height 18
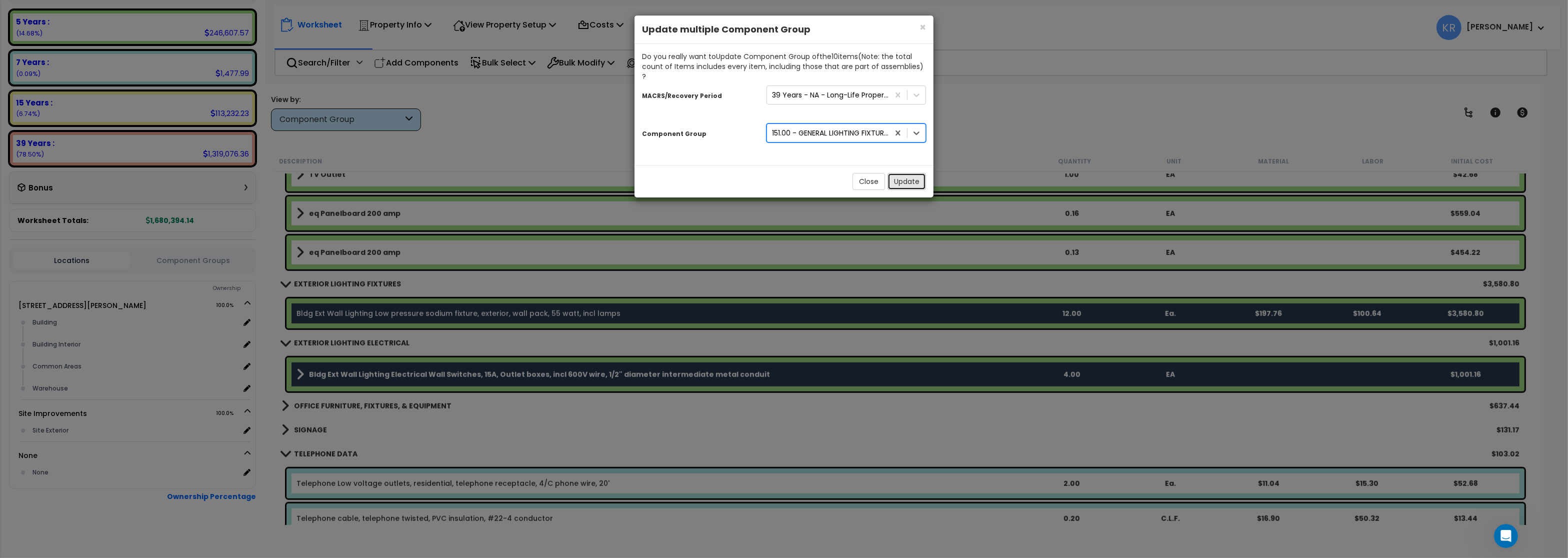
click at [902, 173] on button "Update" at bounding box center [907, 182] width 39 height 17
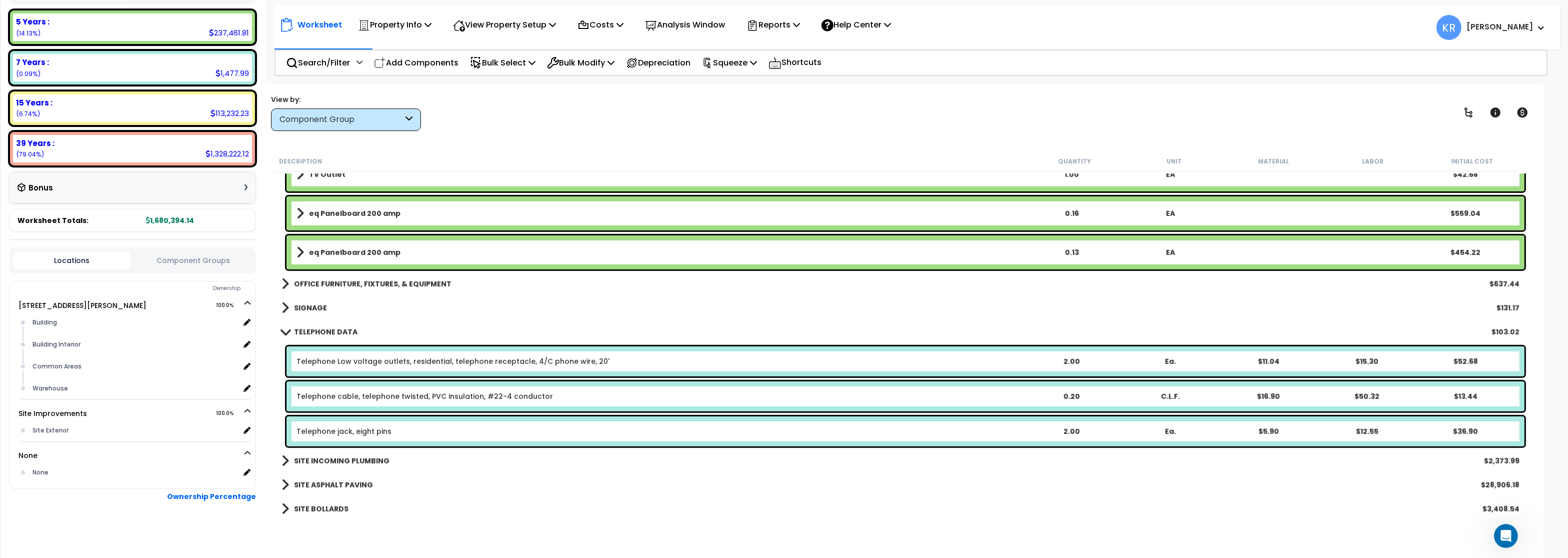
click at [317, 283] on b "OFFICE FURNITURE, FIXTURES, & EQUIPMENT" at bounding box center [373, 283] width 158 height 10
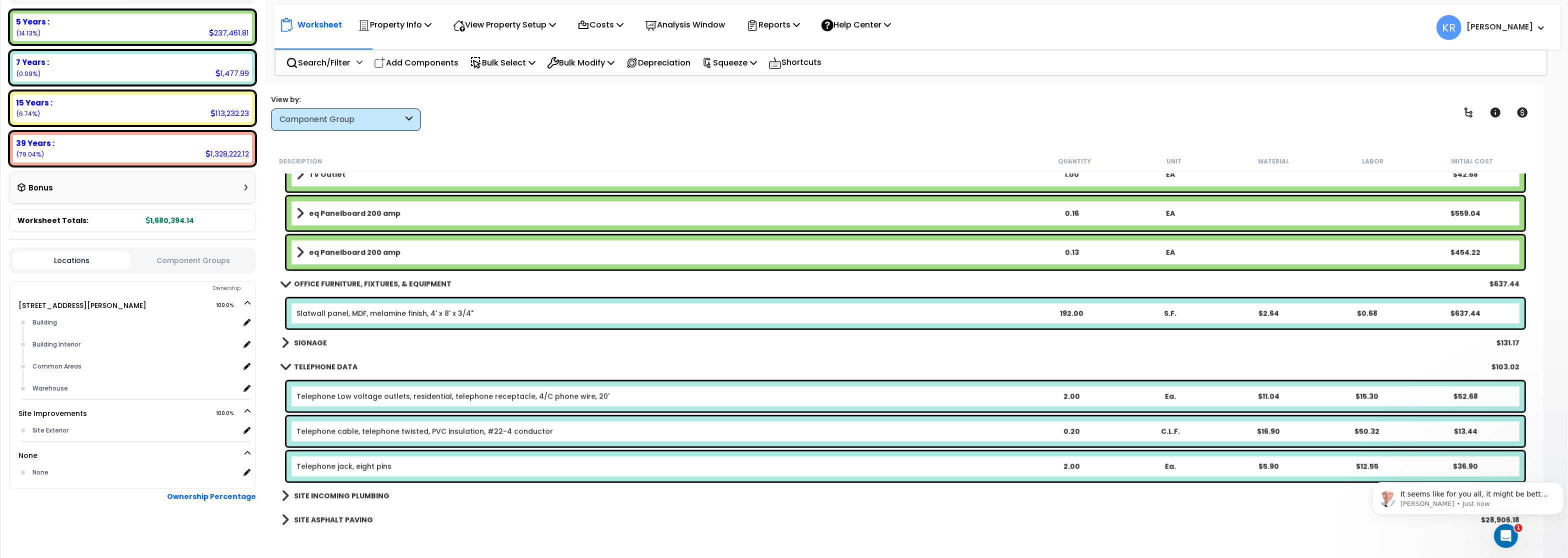
scroll to position [0, 0]
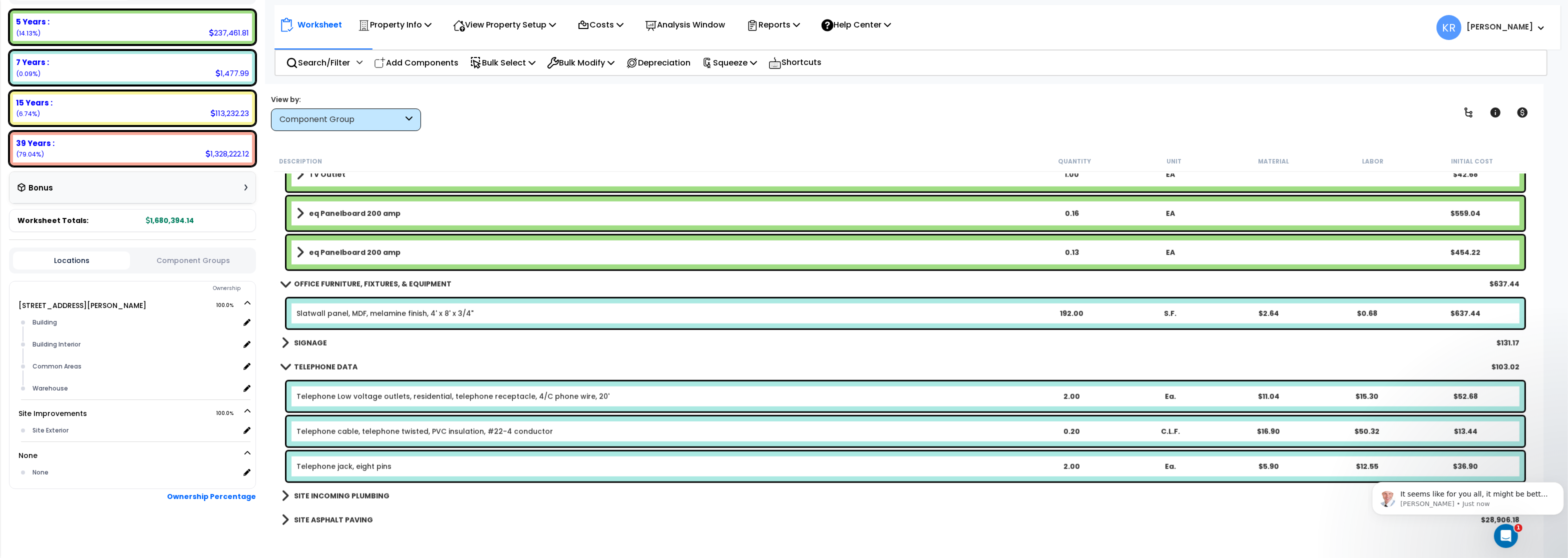
click at [360, 305] on div "Slatwall panel, MDF, melamine finish, 4' x 8' x 3/4" 192.00 S.F. $2.64 $0.68 $6…" at bounding box center [905, 312] width 1238 height 30
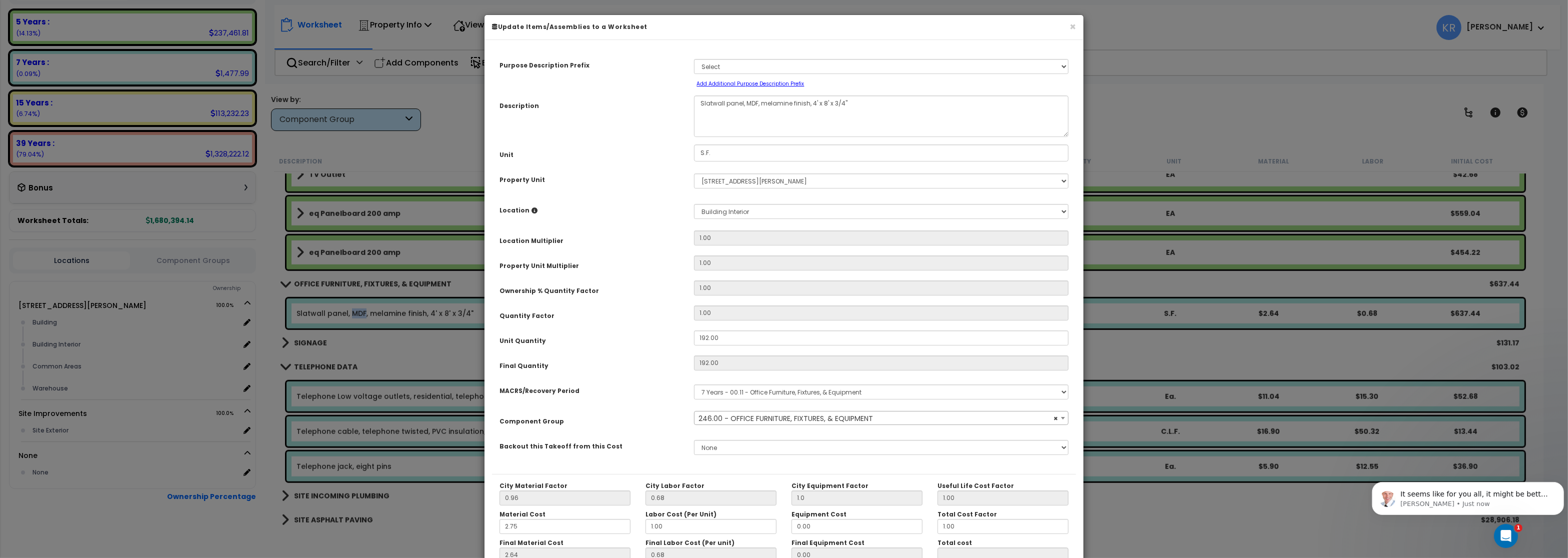
select select "57047"
click at [694, 384] on select "Select MACRS/Recovery Period 5 Years - 57.0 - Distributive Trades & Services 5 …" at bounding box center [881, 391] width 375 height 15
select select "3667"
click option "5 Years - 57.0 - Distributive Trades & Services" at bounding box center [0, 0] width 0 height 0
click at [713, 420] on span "Select Component Group" at bounding box center [744, 418] width 91 height 10
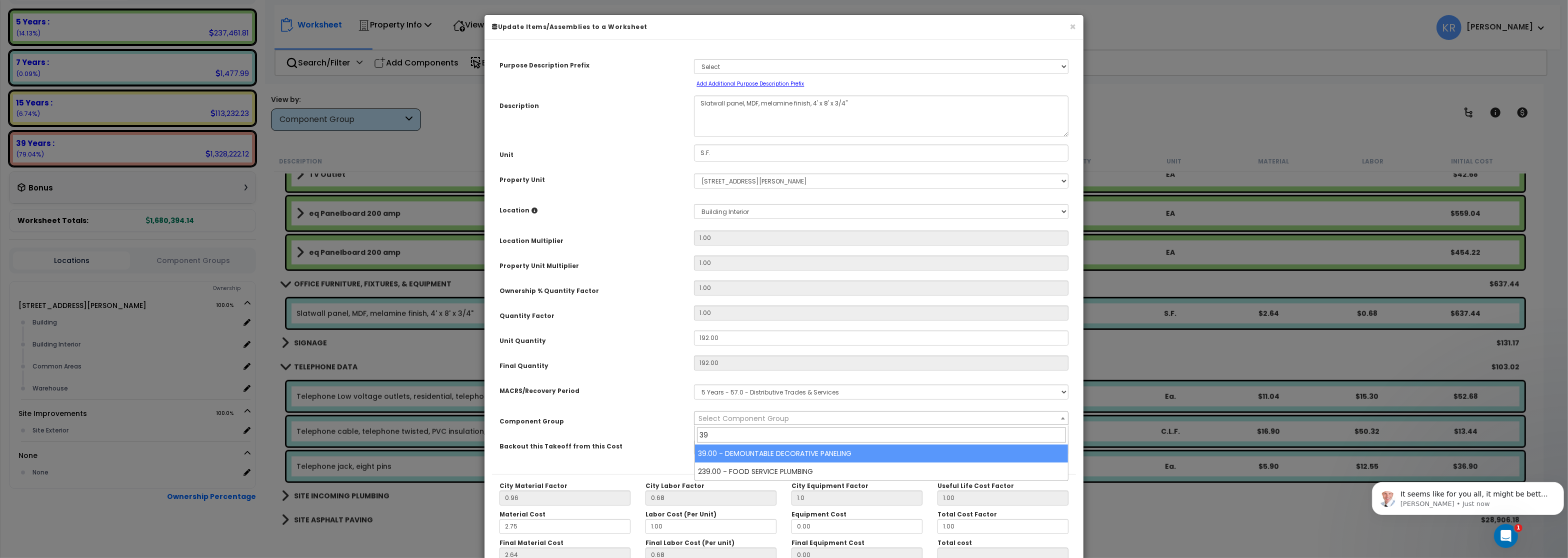
type input "39"
select select "56830"
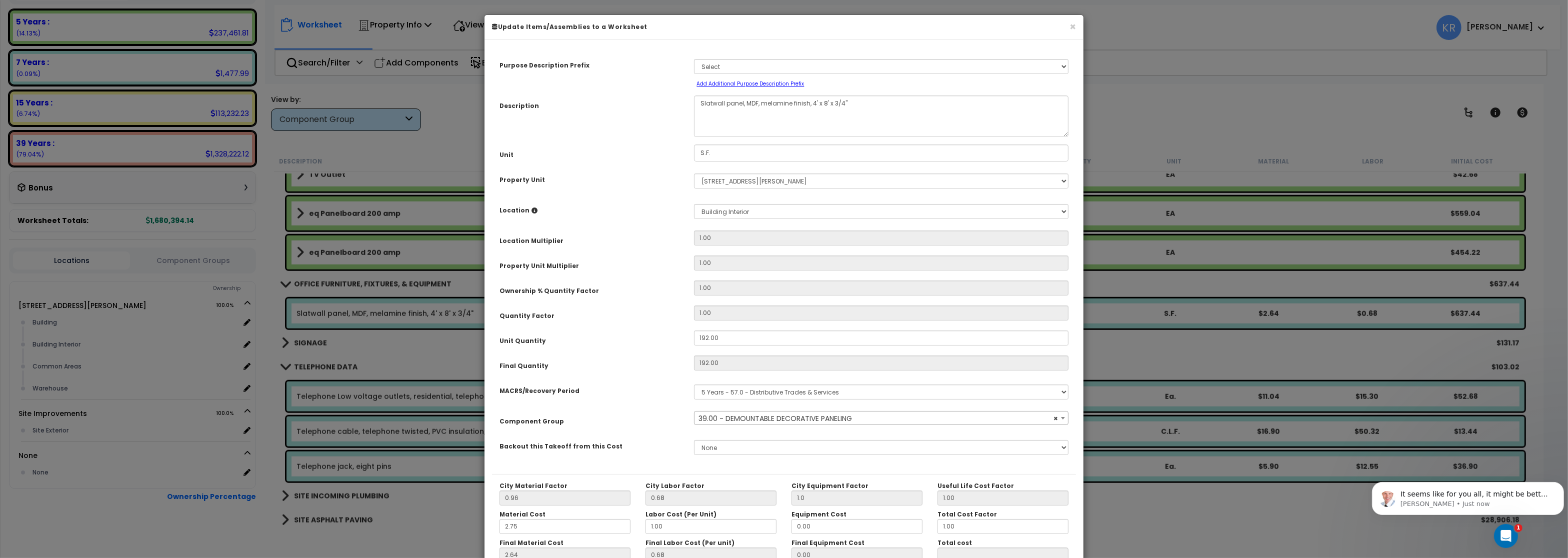
scroll to position [89, 0]
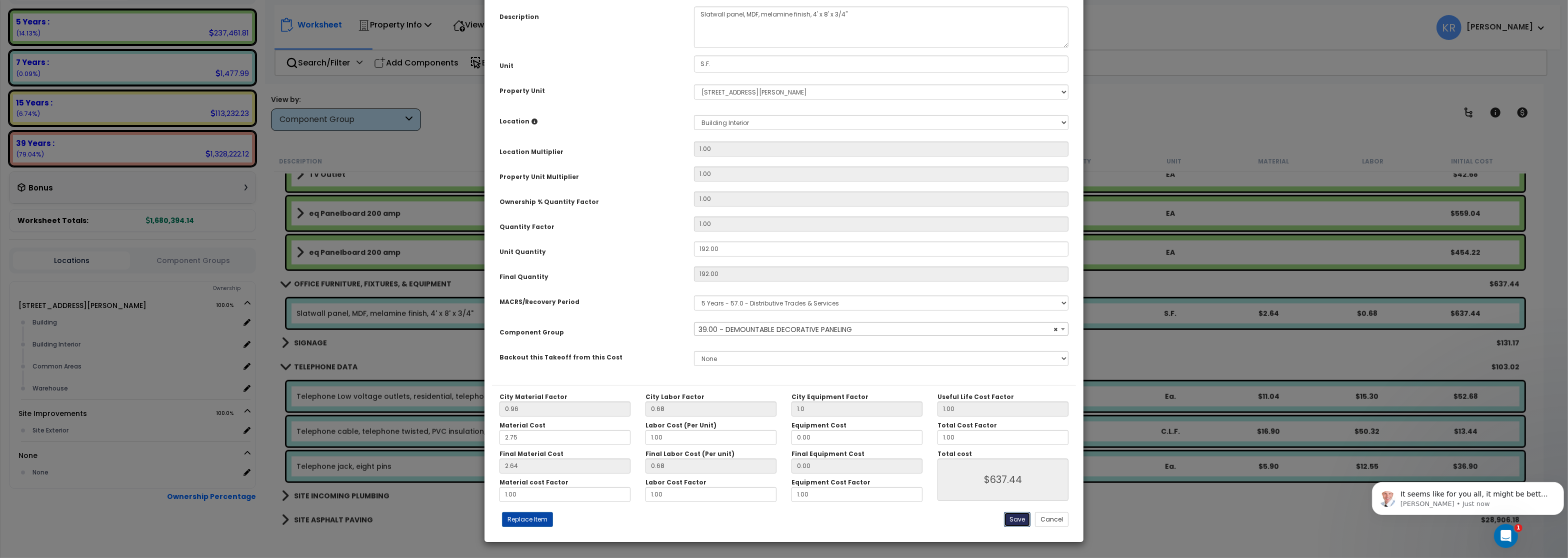
click at [1009, 522] on button "Save" at bounding box center [1016, 518] width 26 height 15
type input "1.00"
type input "637.44"
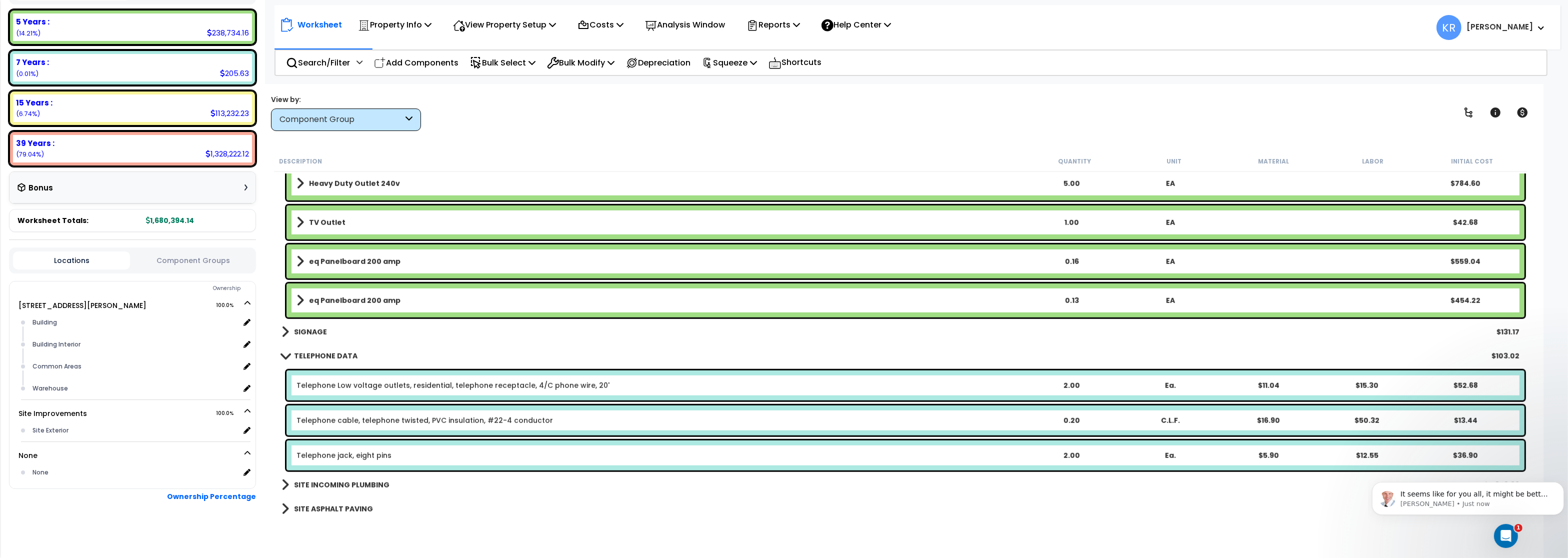
click at [307, 330] on b "SIGNAGE" at bounding box center [311, 332] width 33 height 10
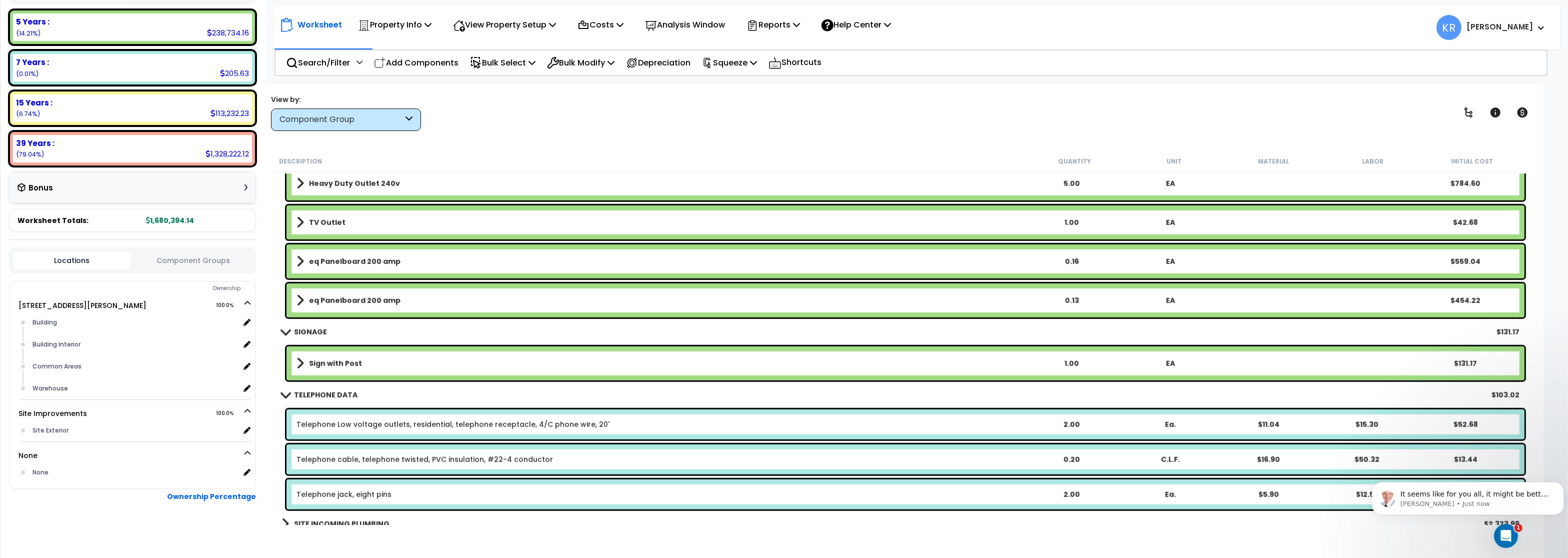
click at [307, 330] on b "SIGNAGE" at bounding box center [311, 332] width 33 height 10
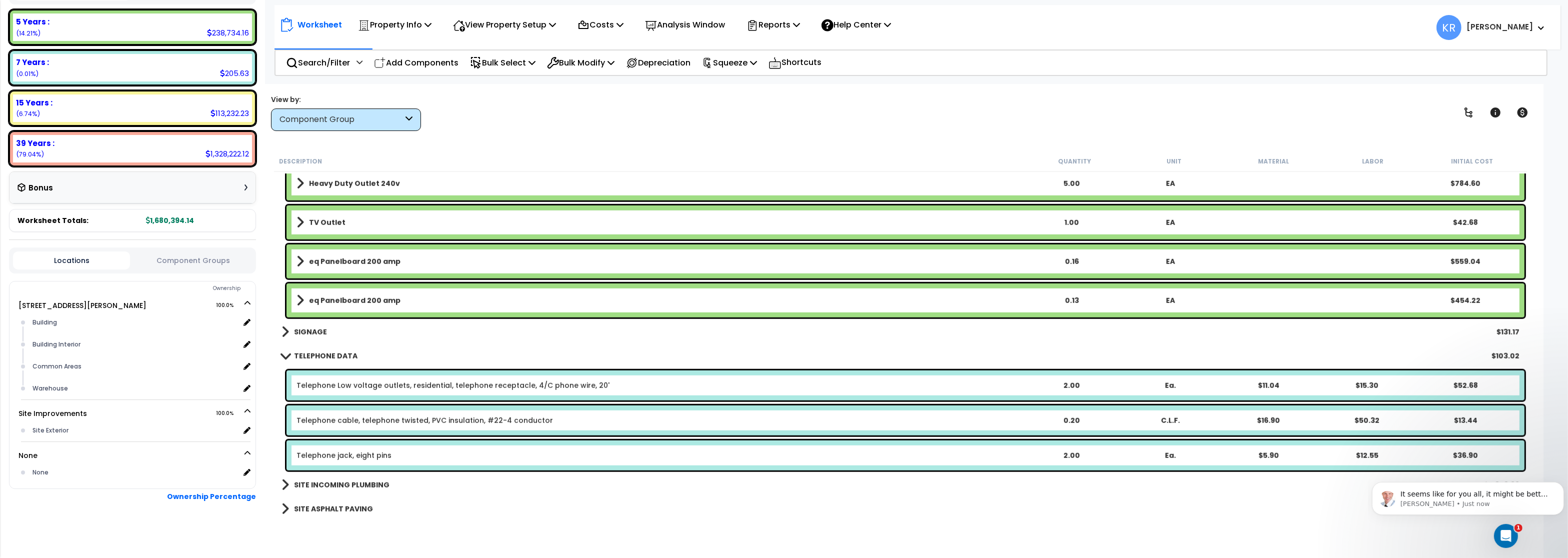
click at [310, 358] on b "TELEPHONE DATA" at bounding box center [326, 356] width 64 height 10
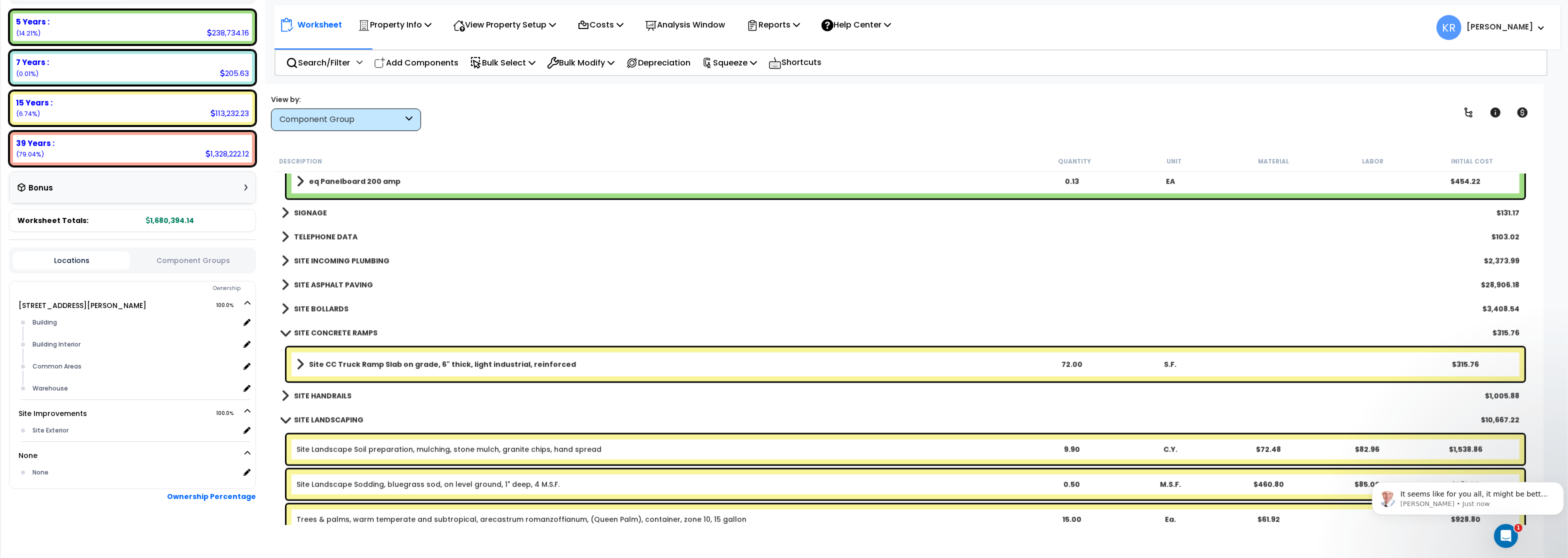
scroll to position [1919, 0]
click at [316, 259] on b "SITE INCOMING PLUMBING" at bounding box center [342, 259] width 96 height 10
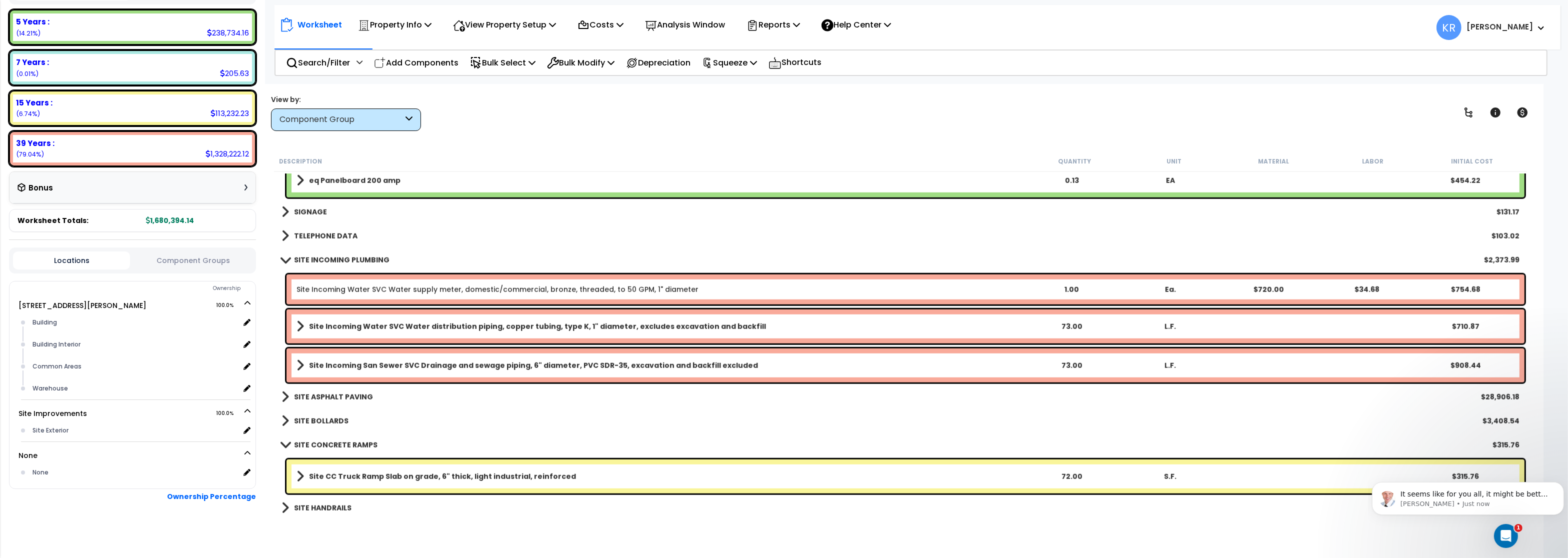
click at [316, 259] on b "SITE INCOMING PLUMBING" at bounding box center [342, 259] width 96 height 10
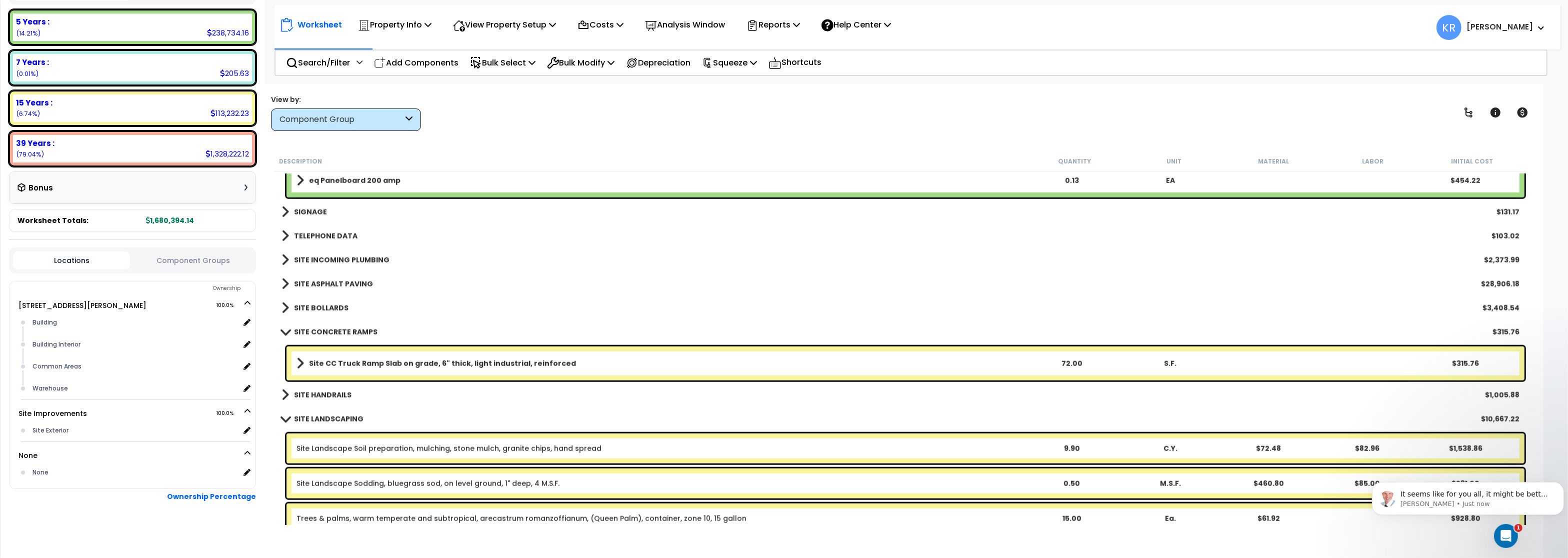
click at [316, 281] on b "SITE ASPHALT PAVING" at bounding box center [334, 283] width 79 height 10
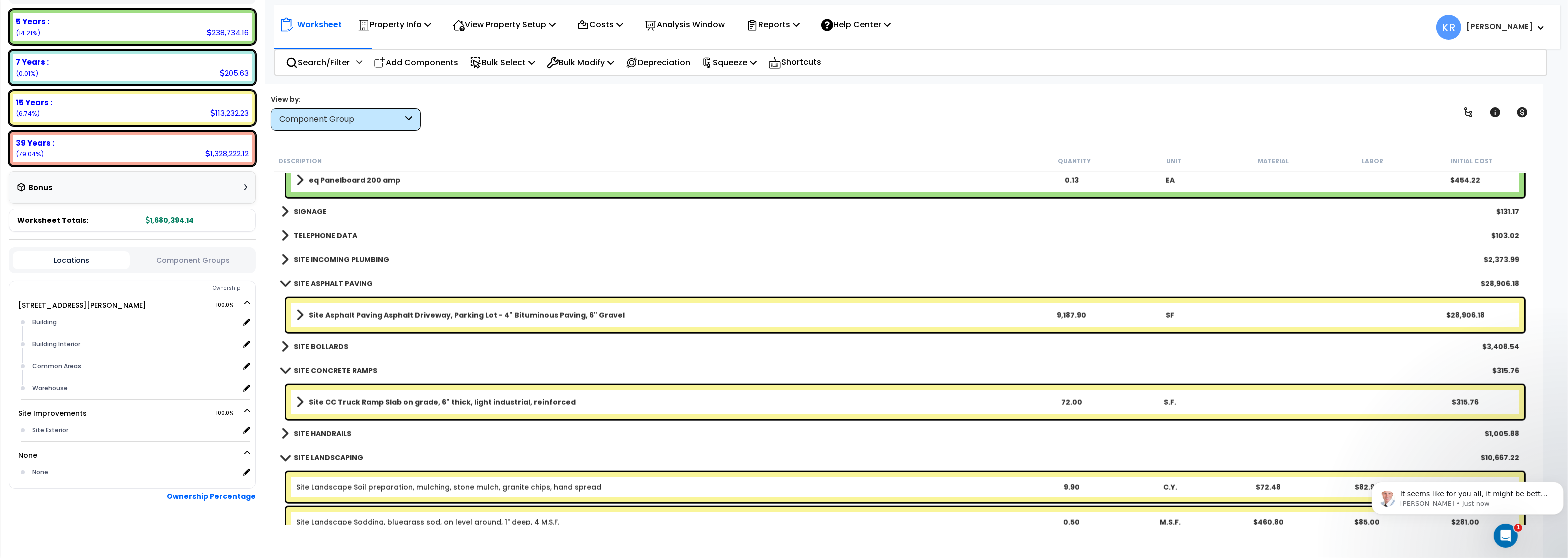
click at [316, 281] on b "SITE ASPHALT PAVING" at bounding box center [334, 283] width 79 height 10
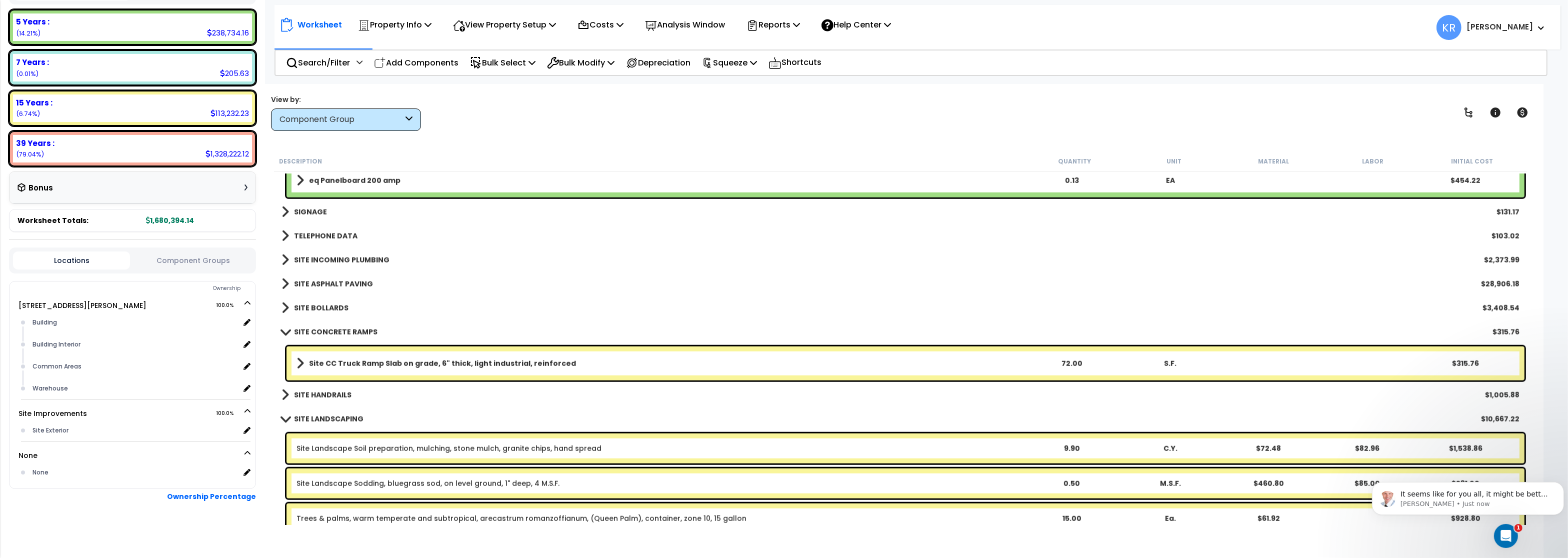
click at [319, 306] on b "SITE BOLLARDS" at bounding box center [321, 308] width 54 height 10
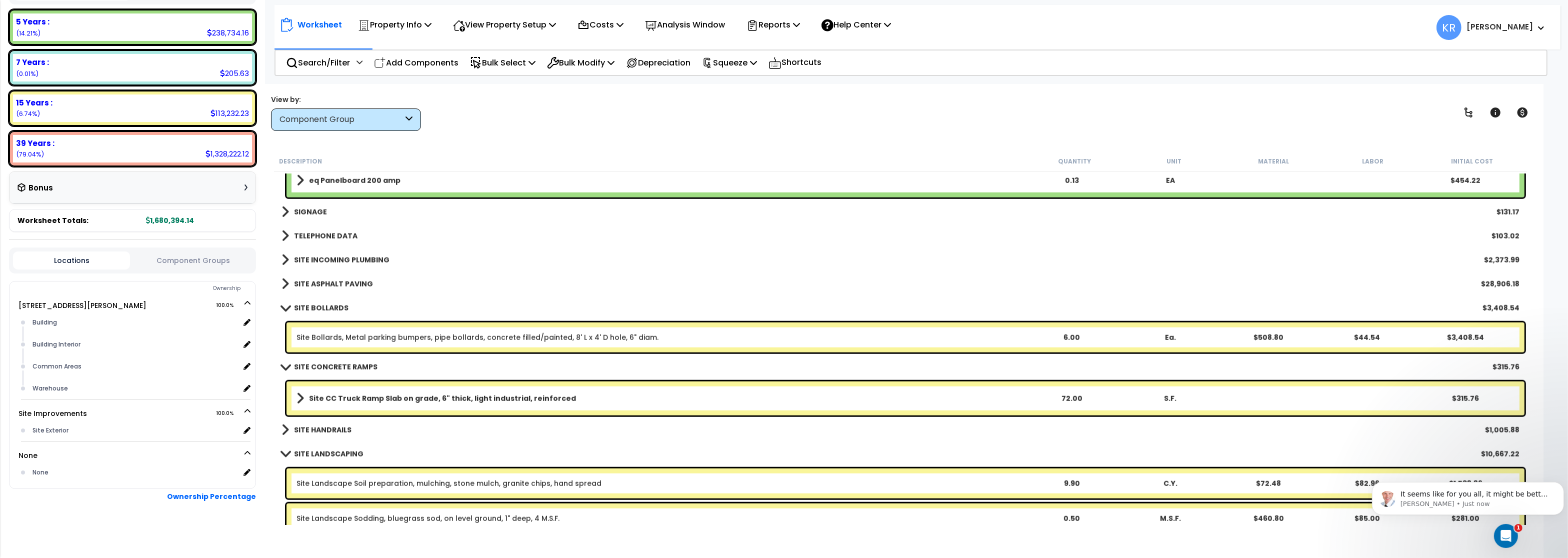
click at [319, 305] on b "SITE BOLLARDS" at bounding box center [321, 308] width 54 height 10
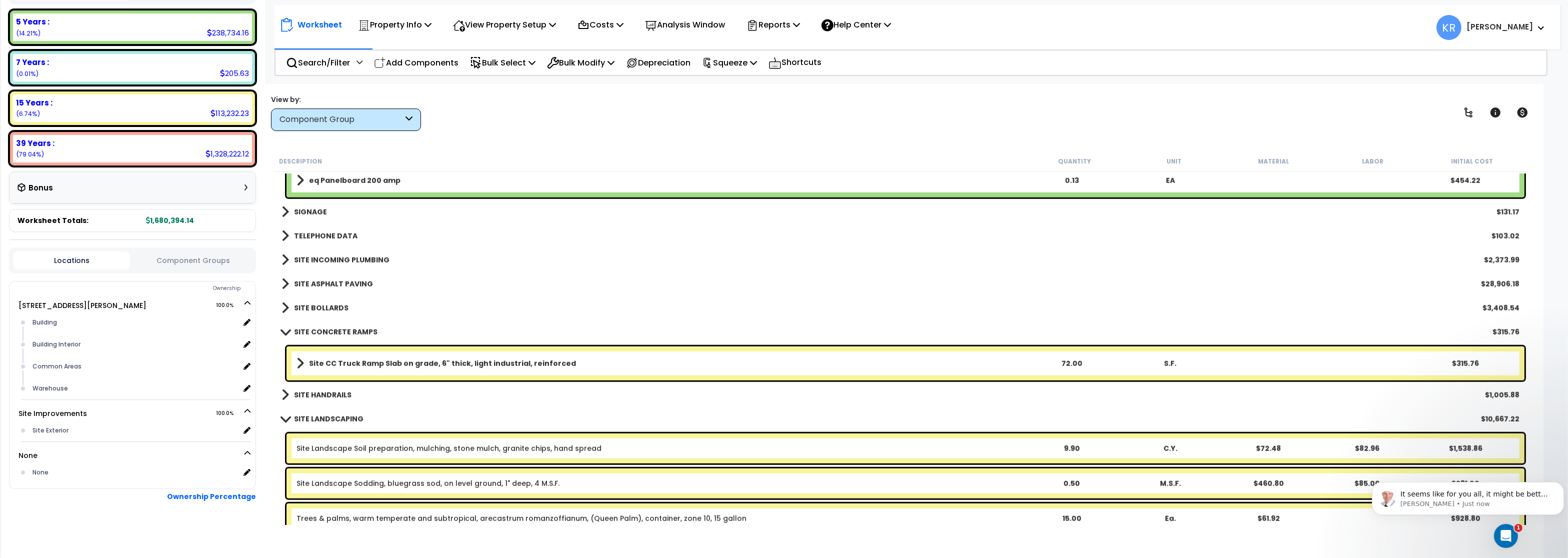
click at [320, 327] on link "SITE CONCRETE RAMPS" at bounding box center [329, 332] width 96 height 14
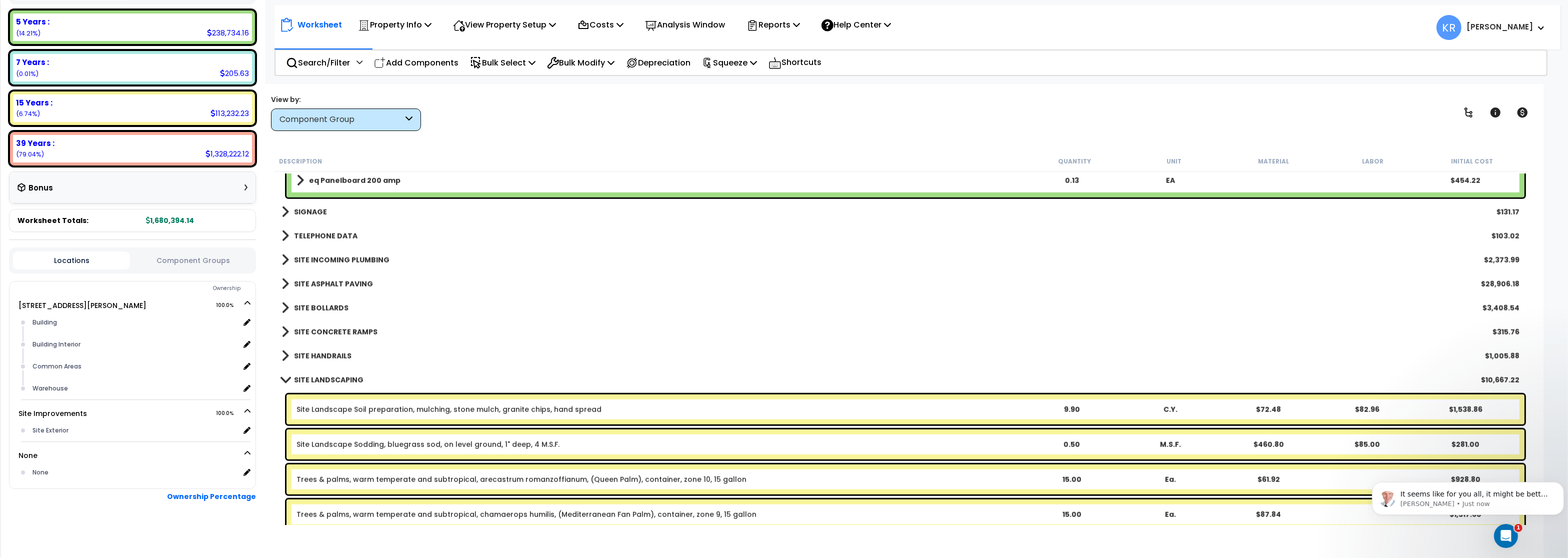
click at [322, 349] on link "SITE HANDRAILS" at bounding box center [317, 356] width 70 height 14
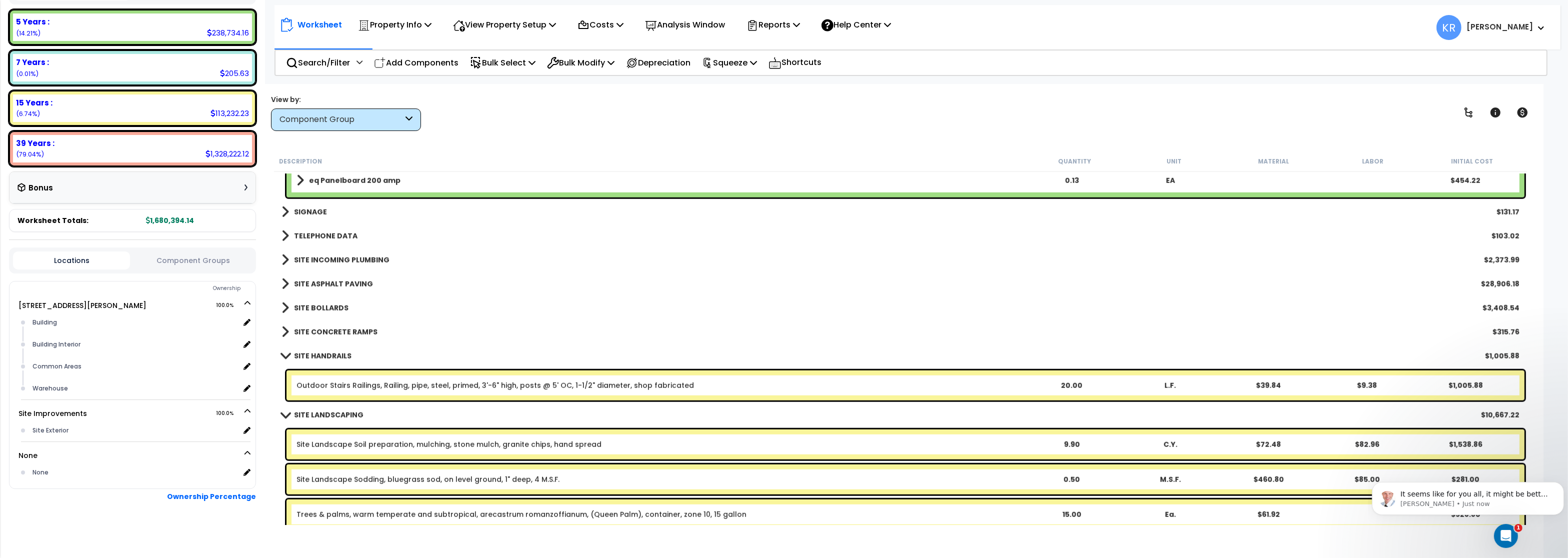
click at [322, 349] on link "SITE HANDRAILS" at bounding box center [317, 356] width 70 height 14
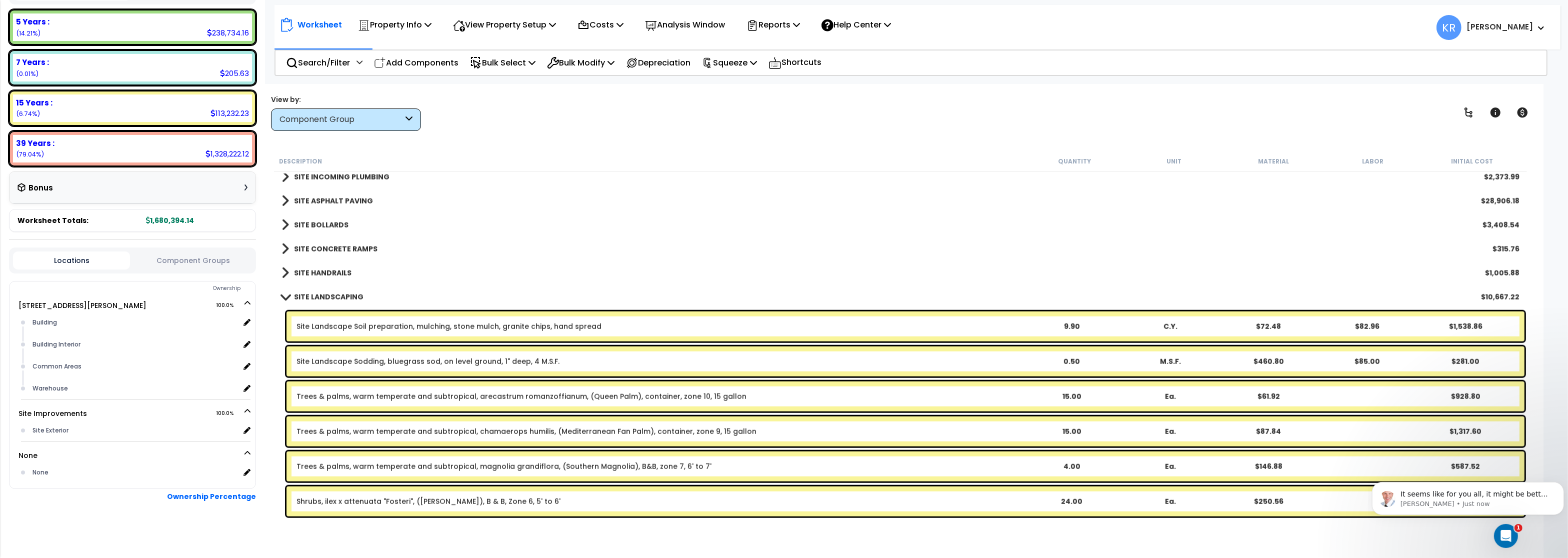
scroll to position [2039, 0]
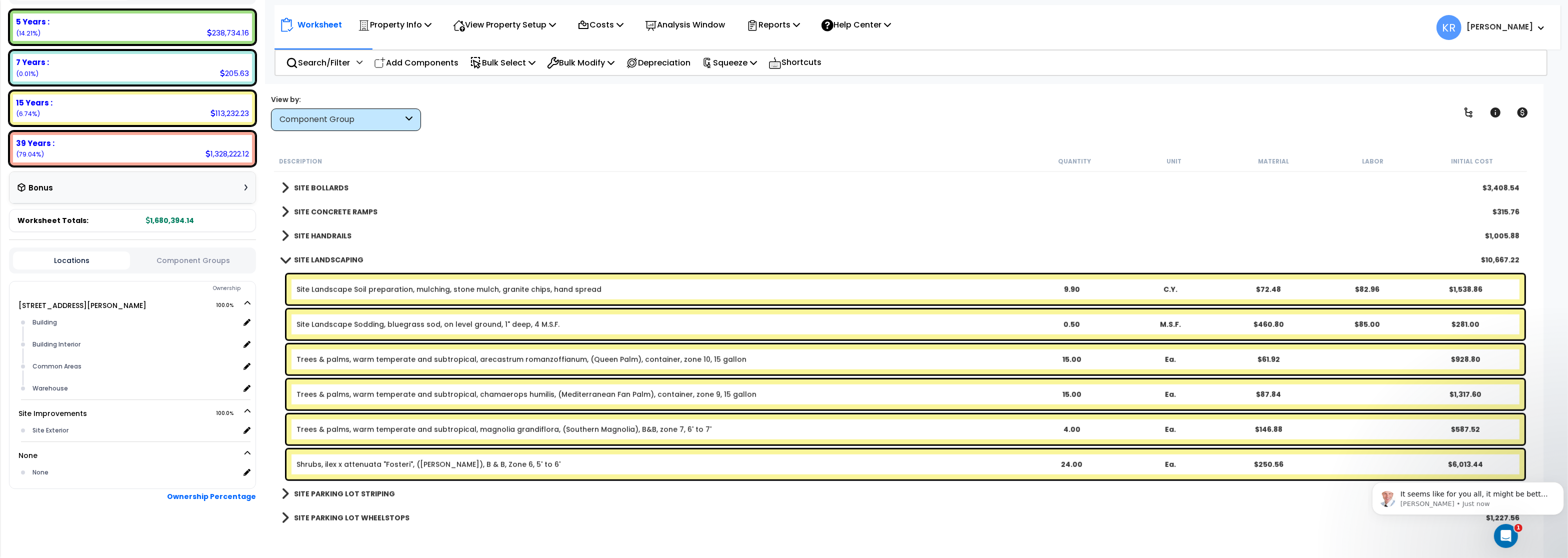
click at [310, 265] on link "SITE LANDSCAPING" at bounding box center [322, 259] width 82 height 14
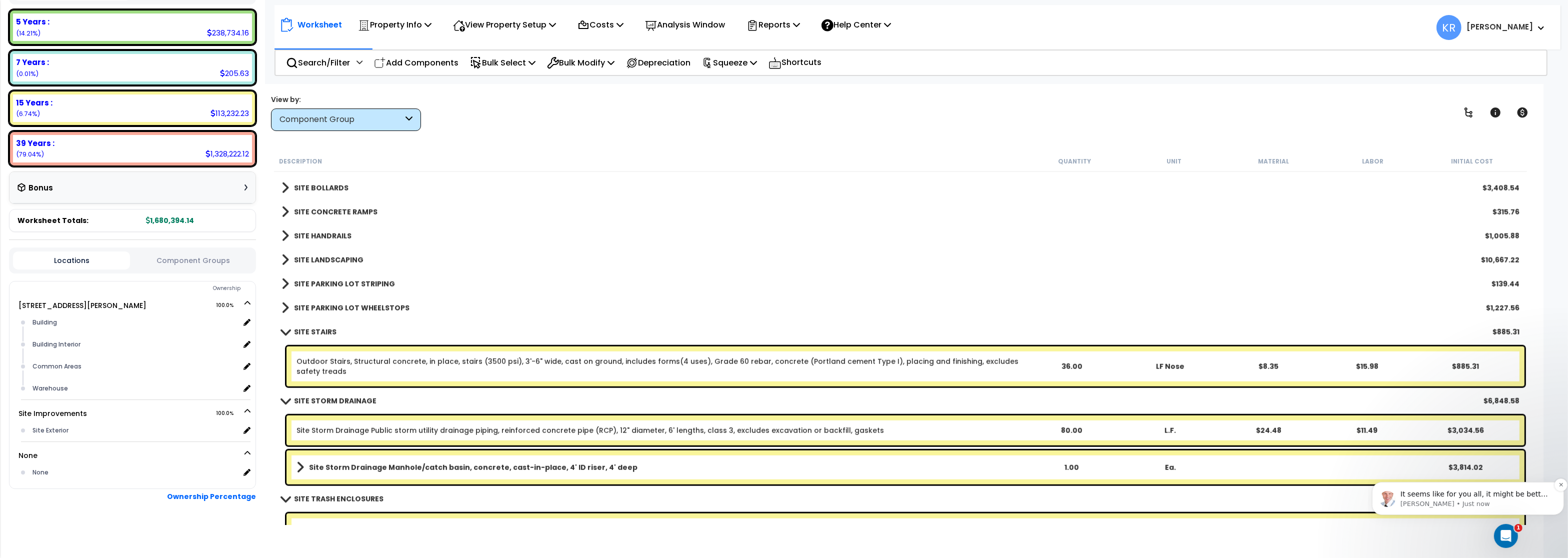
click at [1513, 496] on p "It seems like for you all, it might be better if this was an either or? As in, …" at bounding box center [1475, 493] width 151 height 10
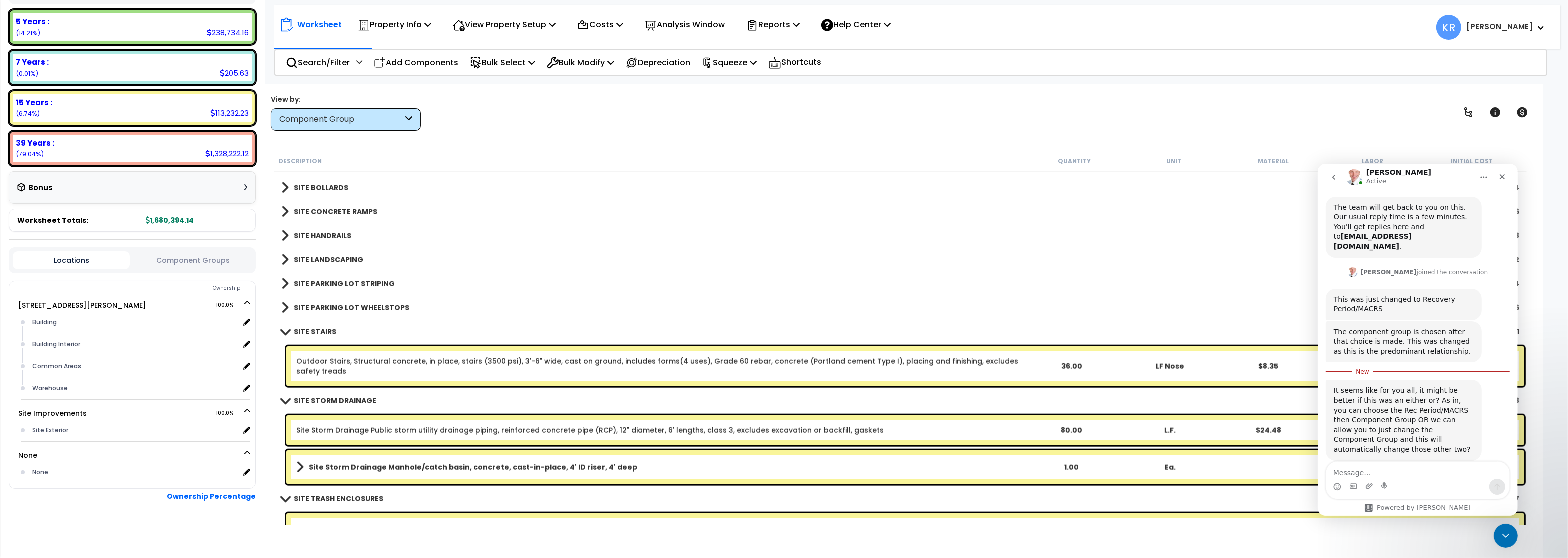
scroll to position [218, 0]
click at [1338, 470] on textarea "Message…" at bounding box center [1417, 470] width 183 height 17
type textarea "Let me touch base with my staff in the coming days"
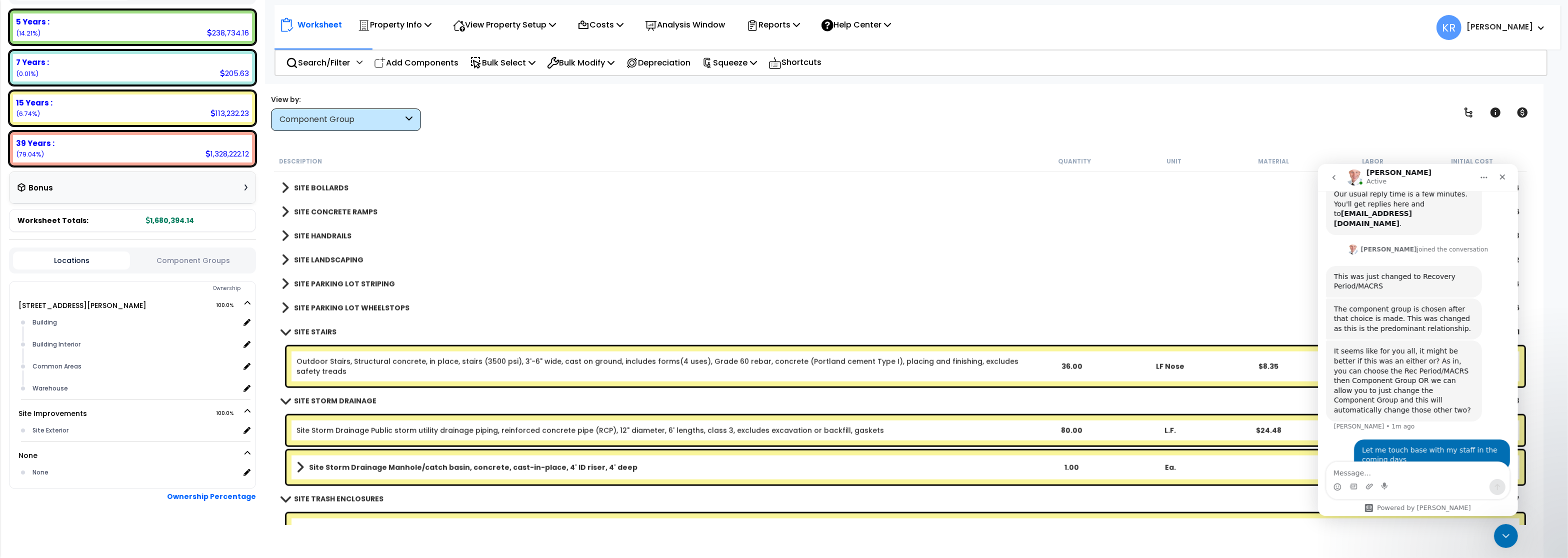
scroll to position [241, 0]
type textarea "I will ask what they would prefer"
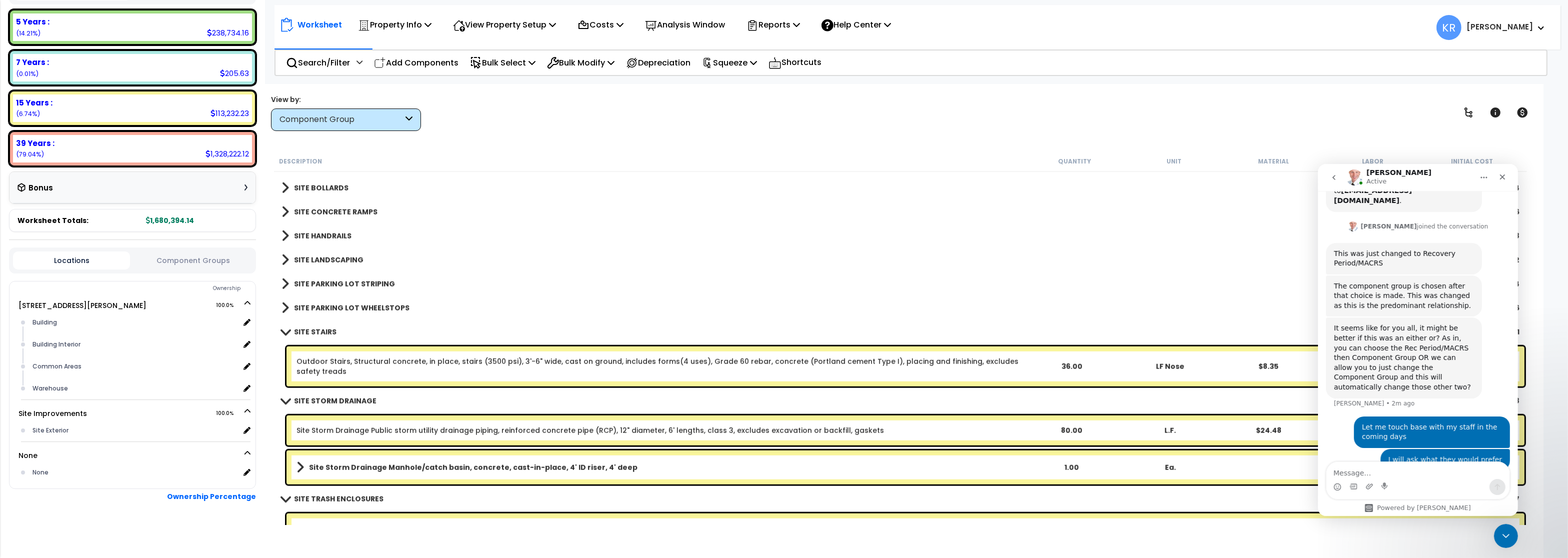
scroll to position [264, 0]
click at [797, 243] on div "SITE HANDRAILS $1,005.88" at bounding box center [900, 235] width 1248 height 24
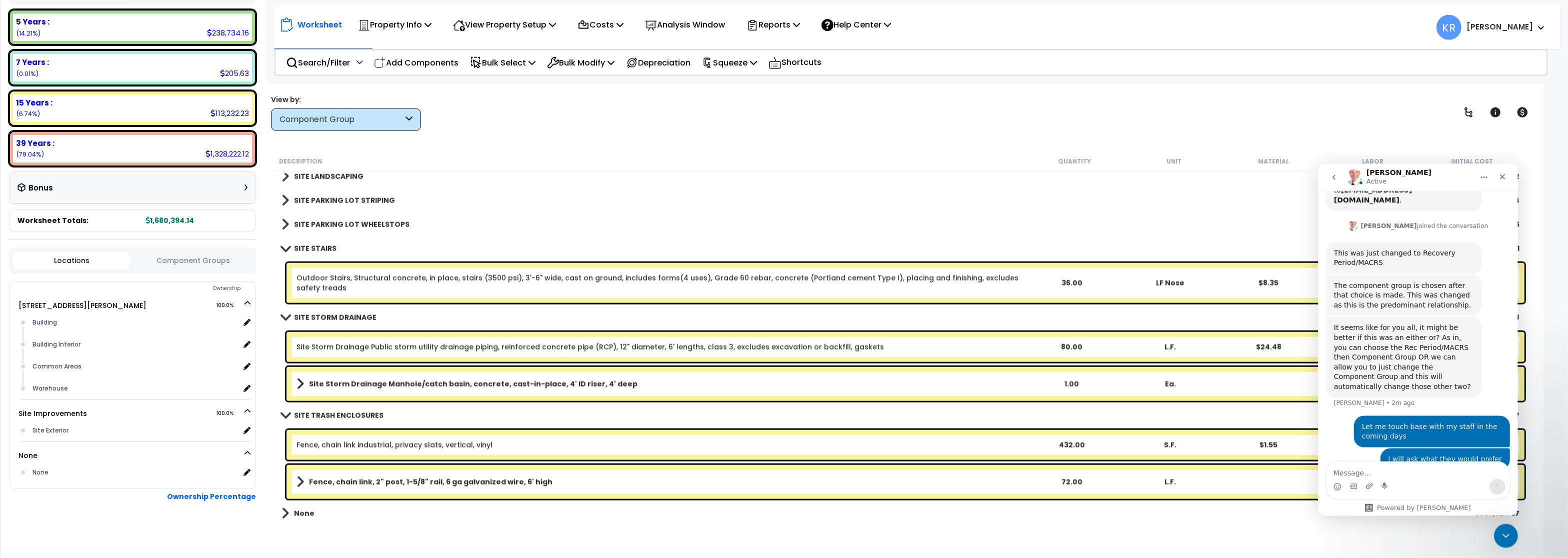
scroll to position [44, 0]
click at [1500, 176] on icon "Close" at bounding box center [1502, 176] width 8 height 8
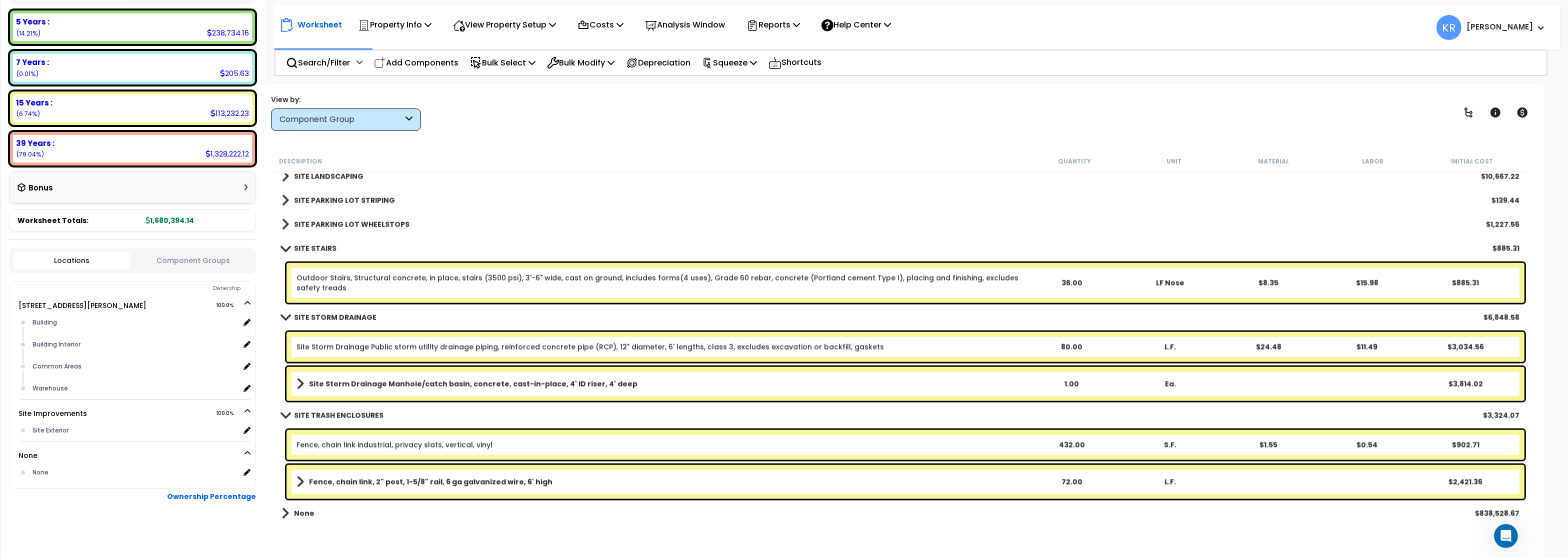
click at [347, 442] on link "Fence, chain link industrial, privacy slats, vertical, vinyl" at bounding box center [394, 445] width 196 height 10
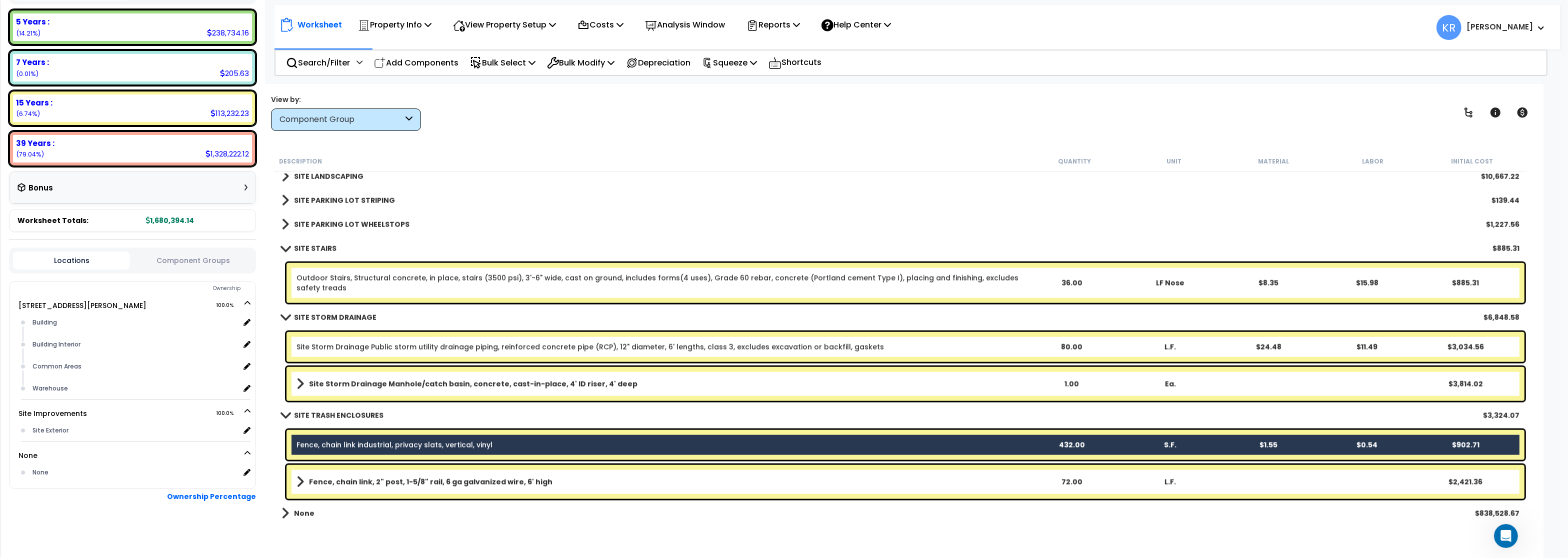
click at [351, 477] on b "Fence, chain link, 2" post, 1-5/8" rail, 6 ga galvanized wire, 6' high" at bounding box center [431, 482] width 244 height 10
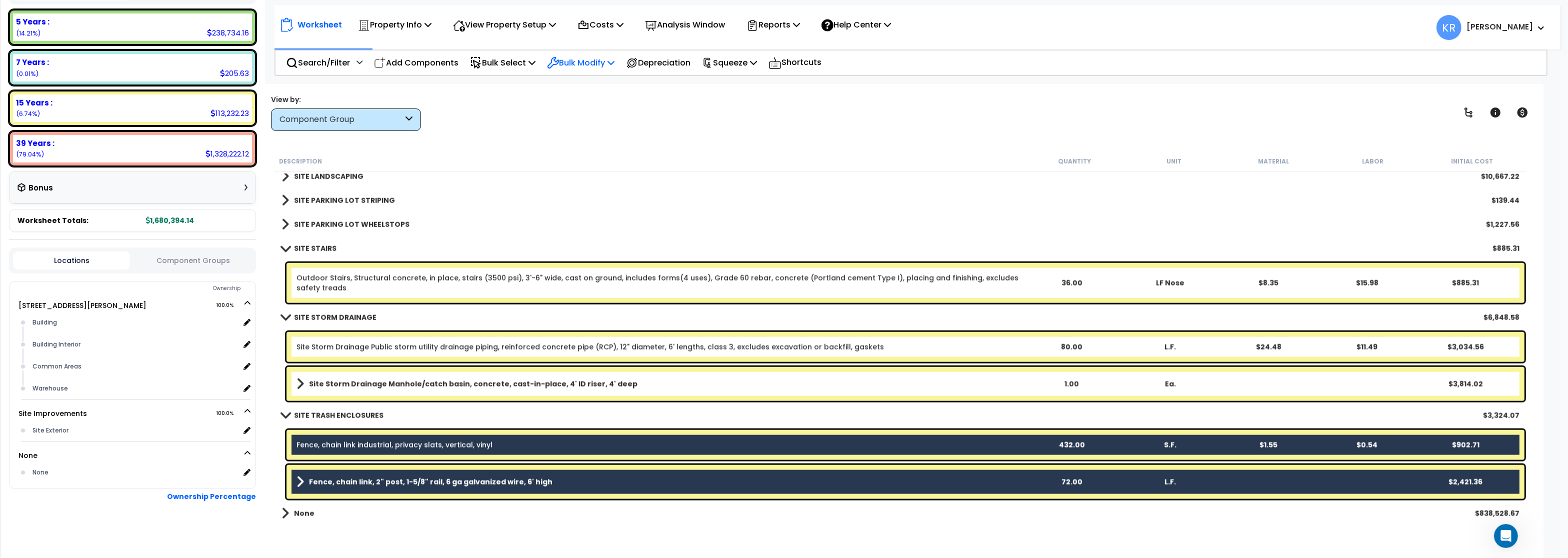
click at [592, 57] on p "Bulk Modify" at bounding box center [581, 63] width 68 height 14
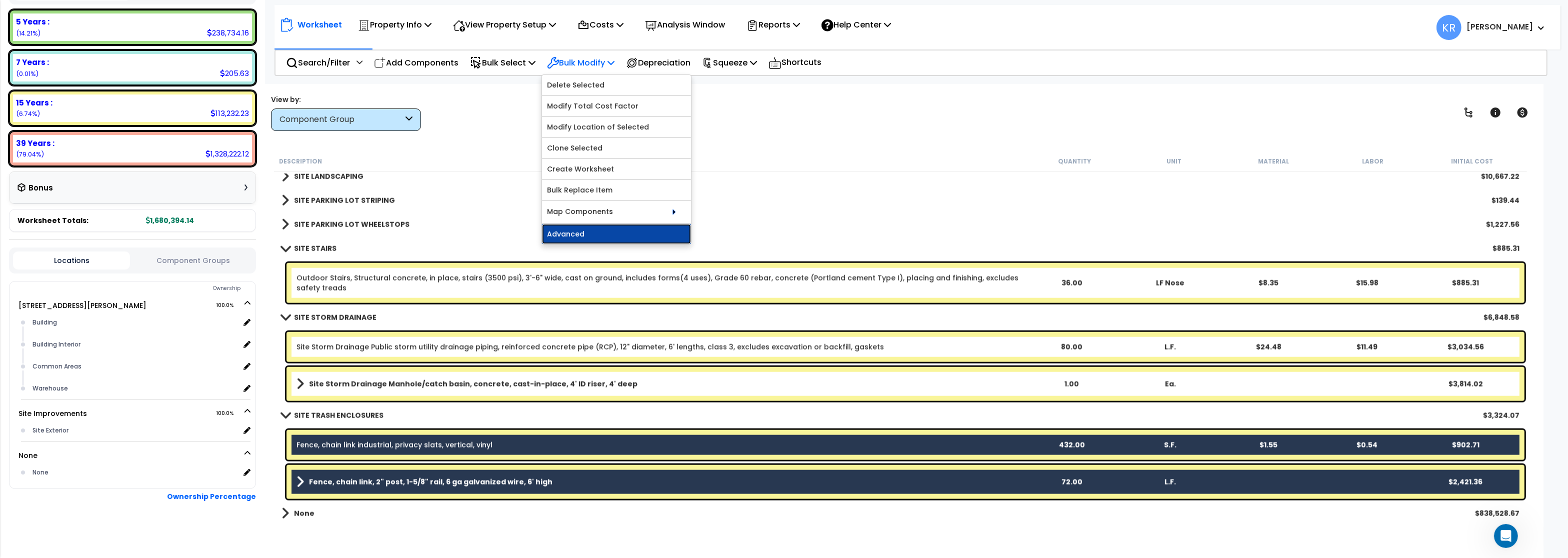
click at [578, 232] on link "Advanced" at bounding box center [617, 233] width 149 height 20
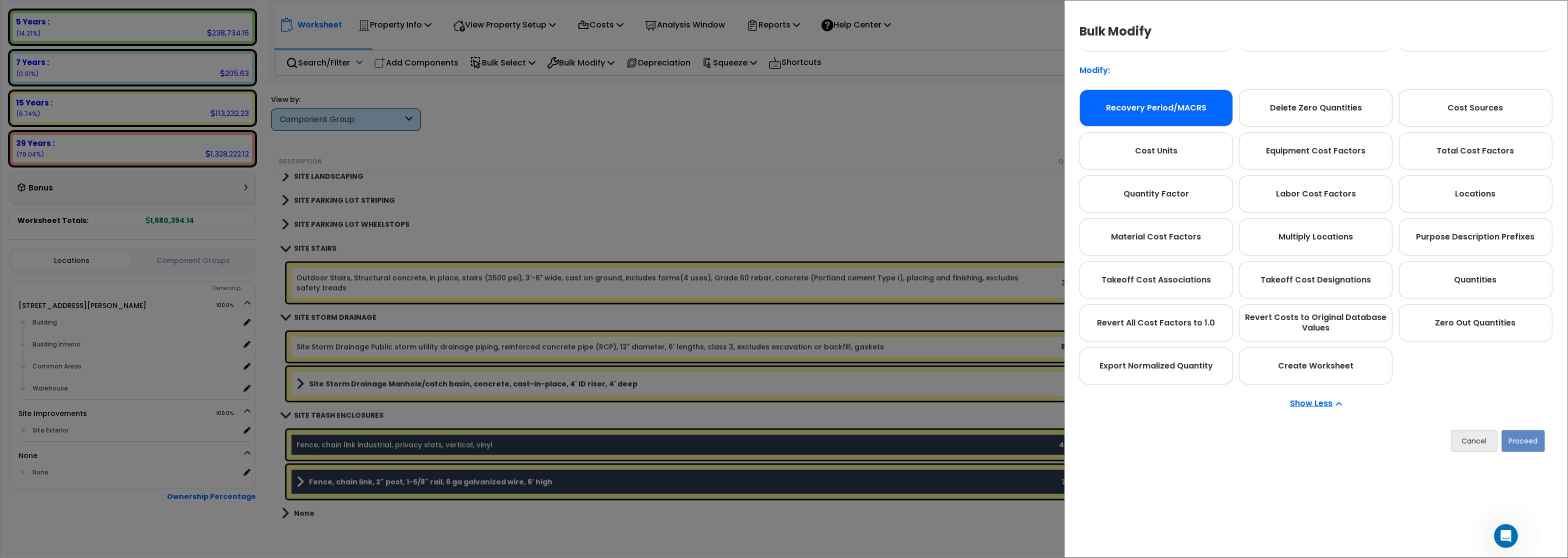
click at [1176, 111] on div "Recovery Period/MACRS" at bounding box center [1156, 107] width 154 height 37
click at [1527, 445] on button "Proceed" at bounding box center [1523, 440] width 44 height 22
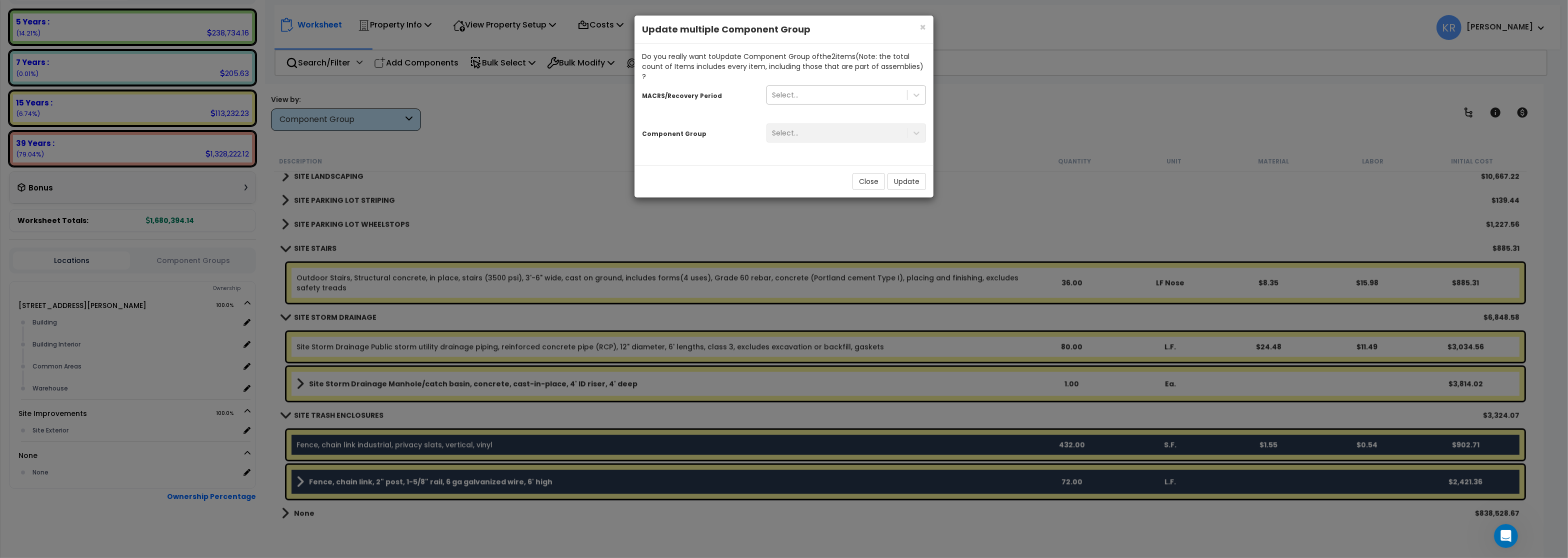
click at [788, 90] on div "Select..." at bounding box center [785, 95] width 26 height 10
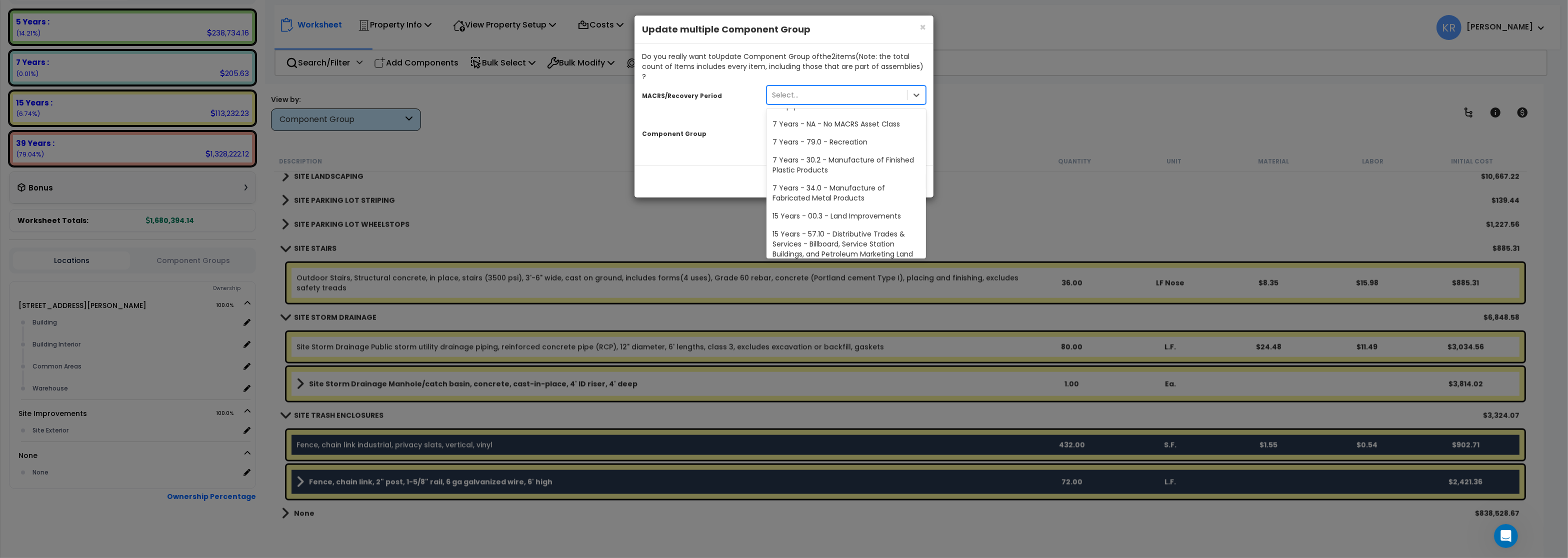
scroll to position [120, 0]
click at [806, 202] on div "15 Years - 00.3 - Land Improvements" at bounding box center [846, 211] width 160 height 18
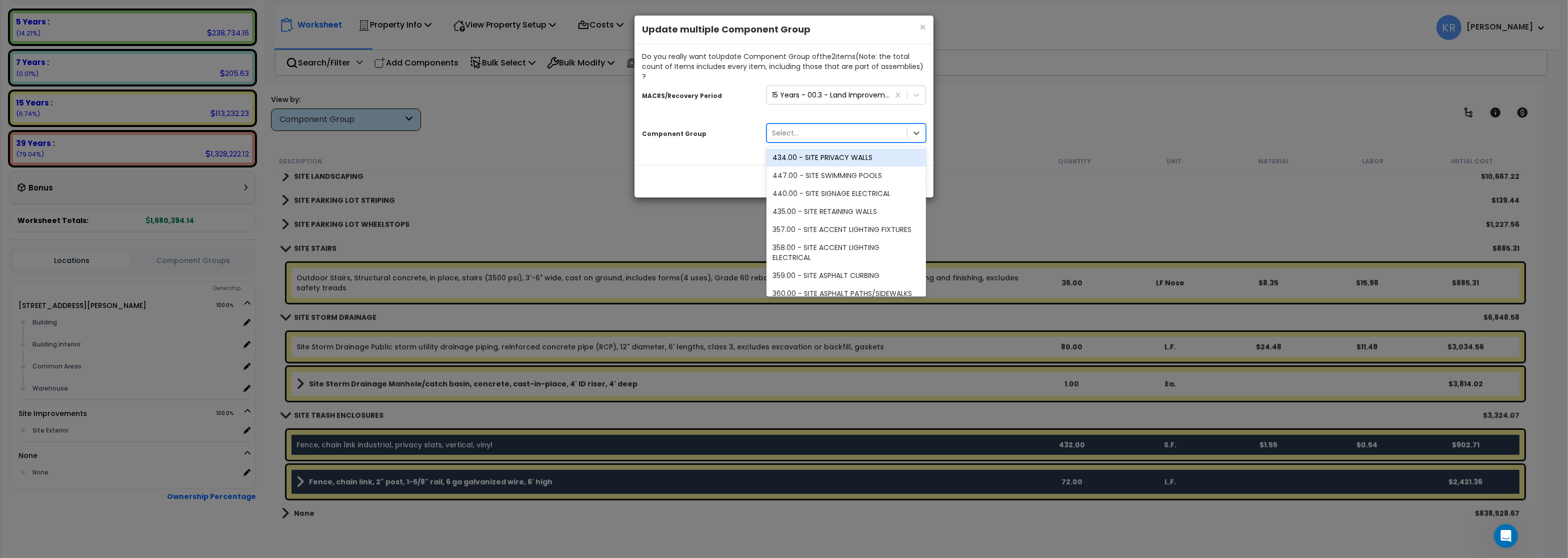
click at [788, 128] on div "Select..." at bounding box center [785, 132] width 26 height 10
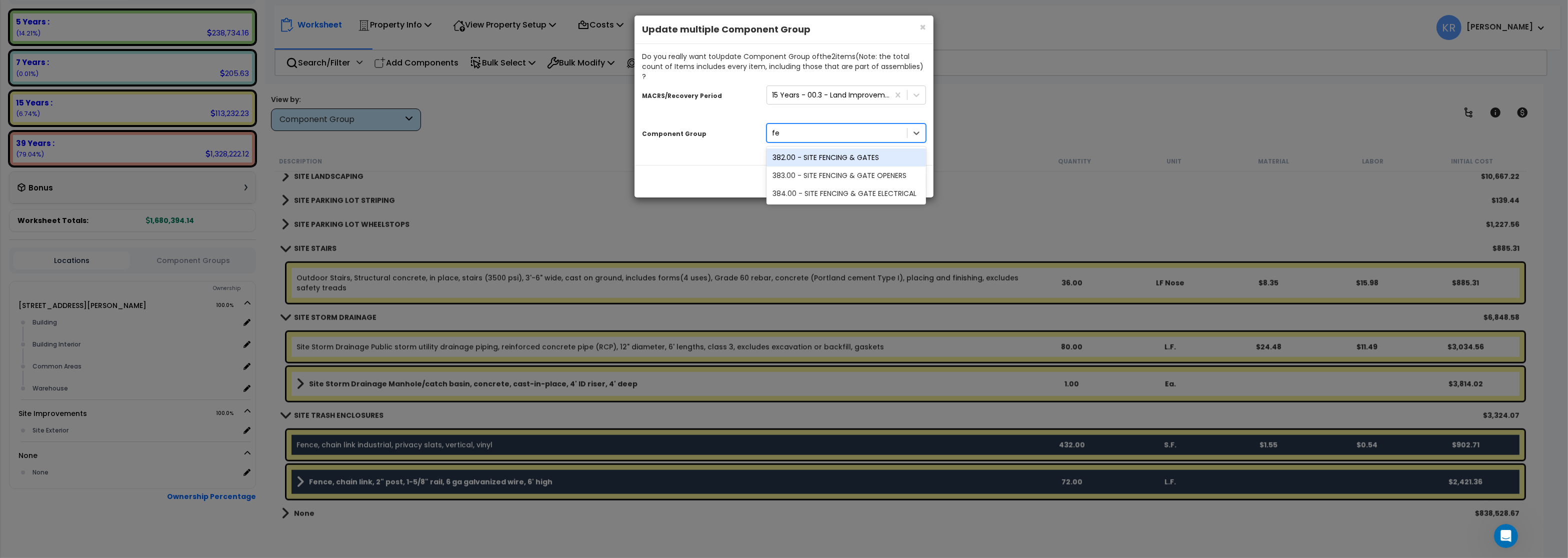
type input "fen"
click at [826, 148] on div "382.00 - SITE FENCING & GATES" at bounding box center [846, 157] width 160 height 18
click at [900, 173] on button "Update" at bounding box center [907, 182] width 39 height 17
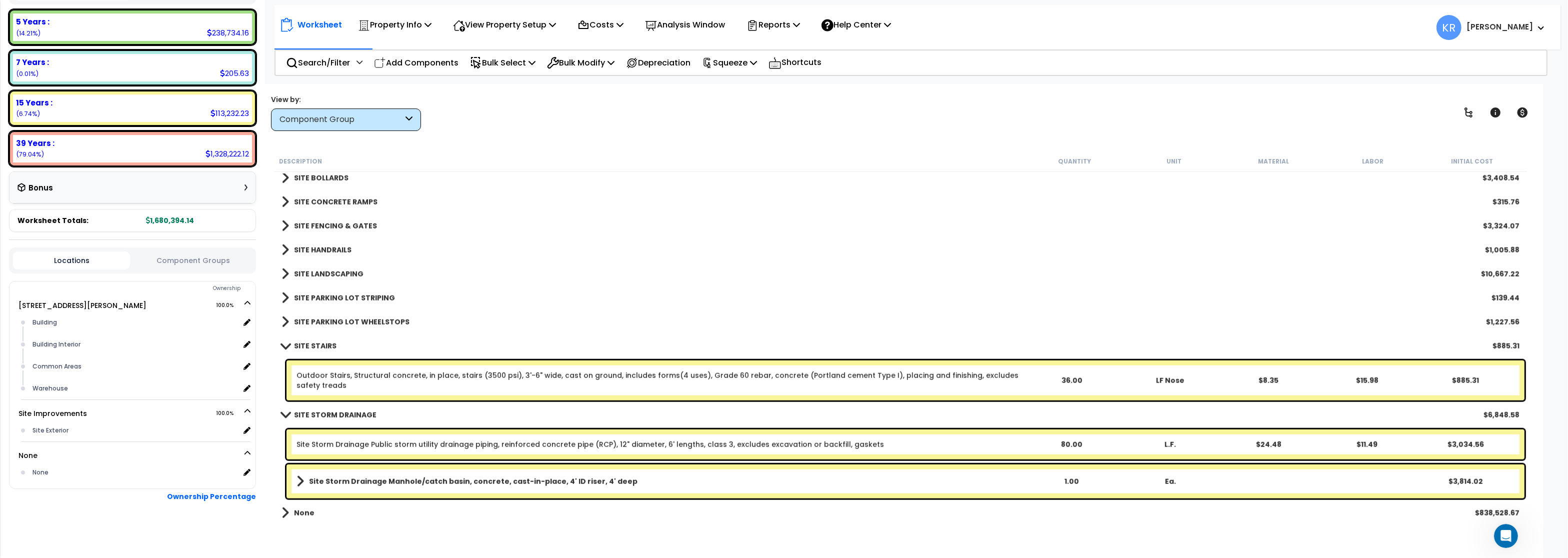
scroll to position [2048, 0]
click at [287, 342] on span at bounding box center [286, 345] width 14 height 8
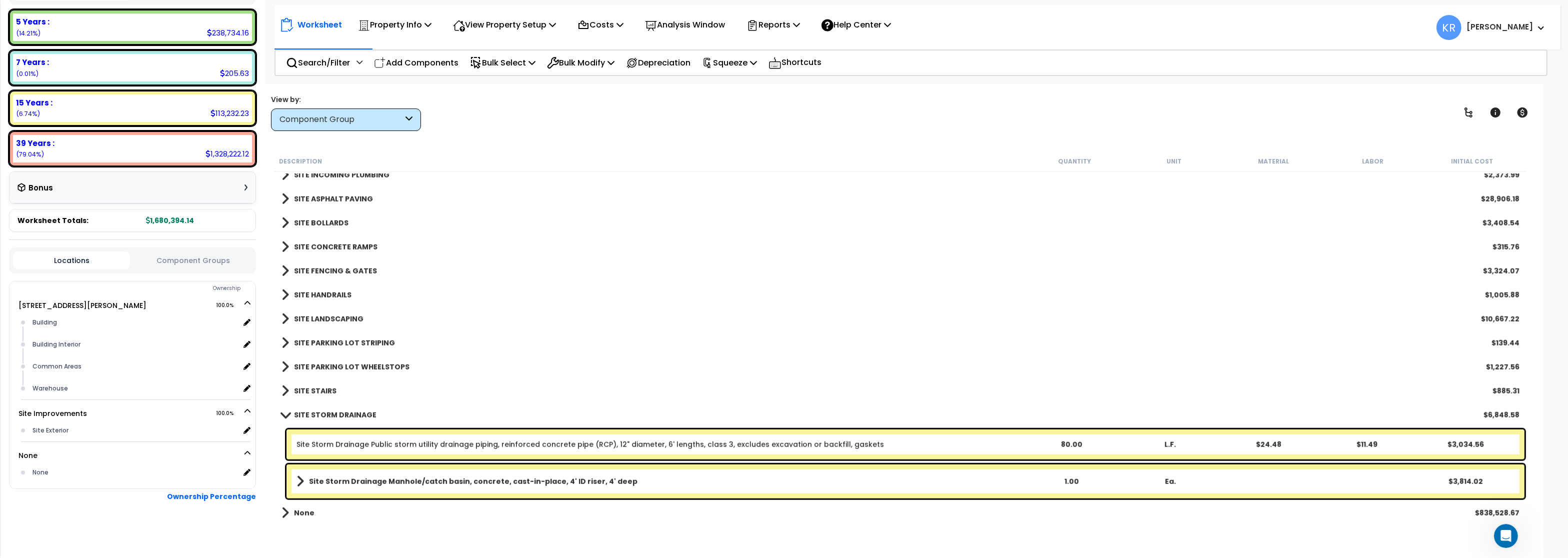
click at [285, 419] on link "SITE STORM DRAINAGE" at bounding box center [329, 415] width 95 height 14
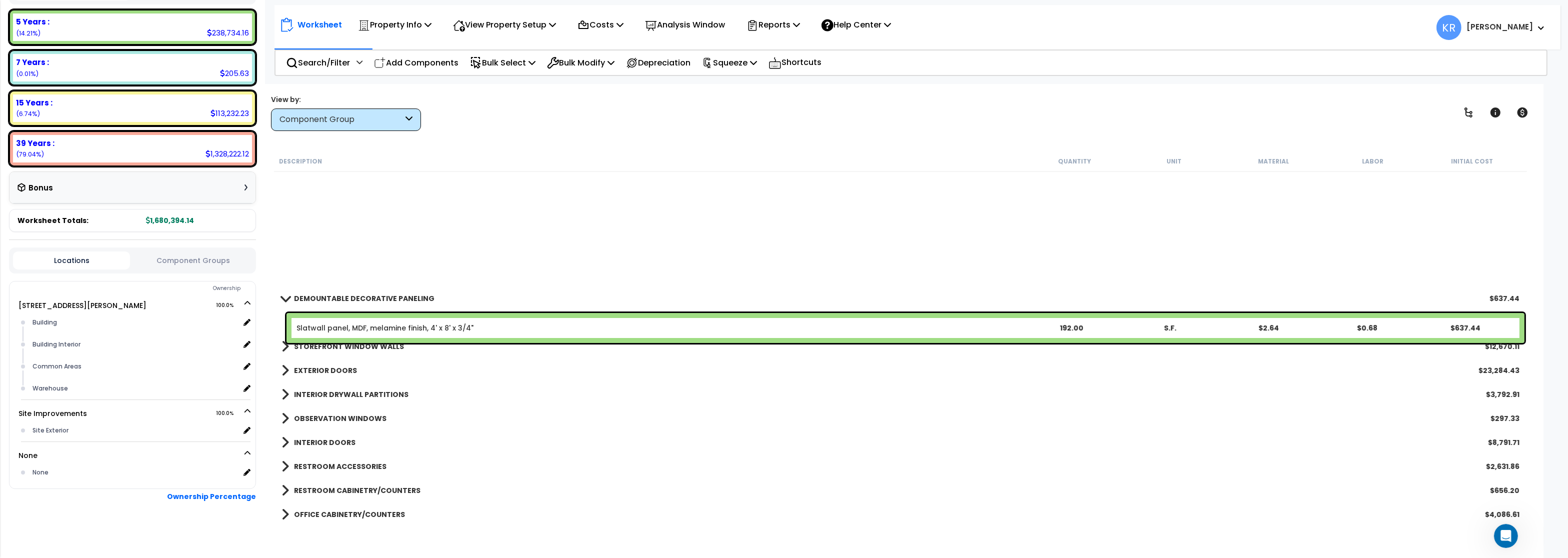
scroll to position [0, 0]
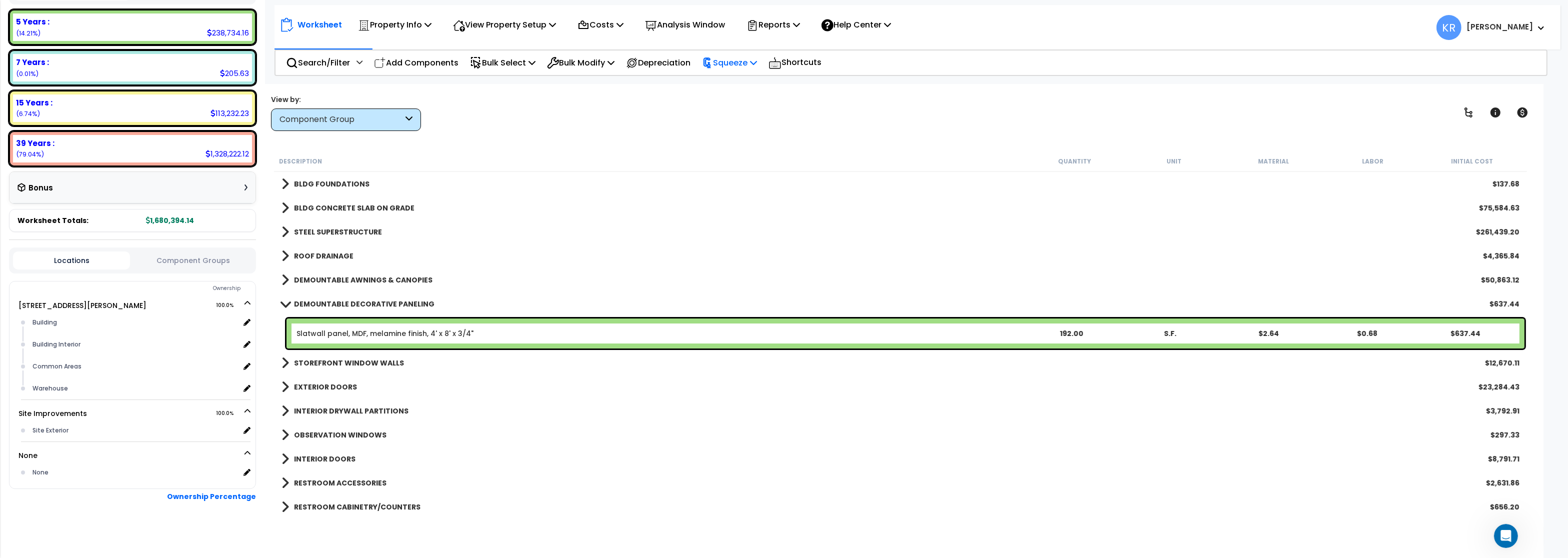
click at [745, 59] on p "Squeeze" at bounding box center [729, 63] width 55 height 14
click at [737, 78] on link "Squeeze" at bounding box center [746, 84] width 99 height 20
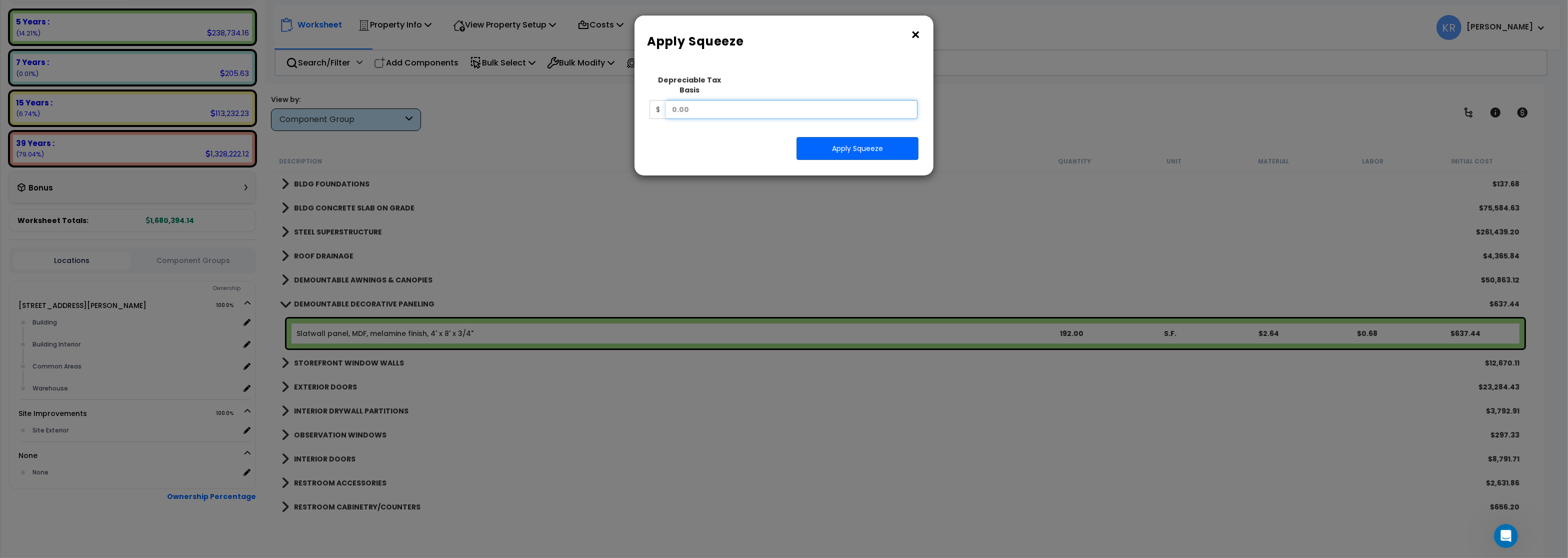
click at [716, 103] on input "text" at bounding box center [792, 109] width 252 height 19
type input "3,900,020.15"
click at [862, 145] on button "Apply Squeeze" at bounding box center [858, 149] width 122 height 23
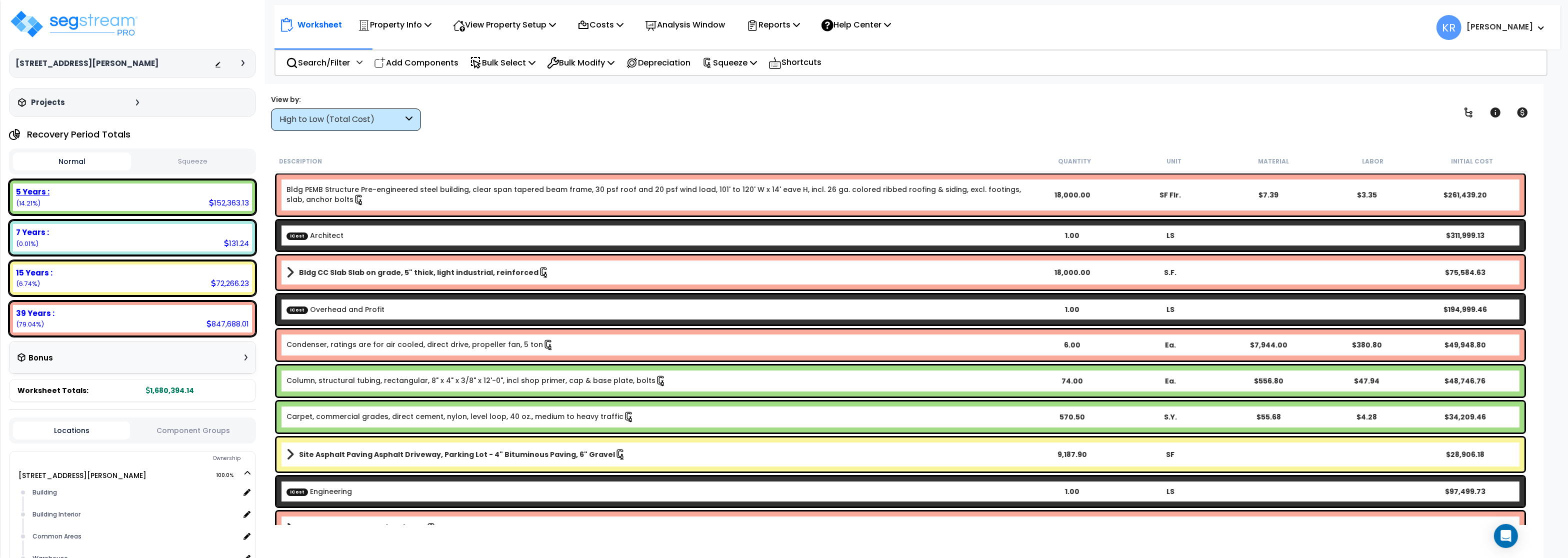
scroll to position [11, 0]
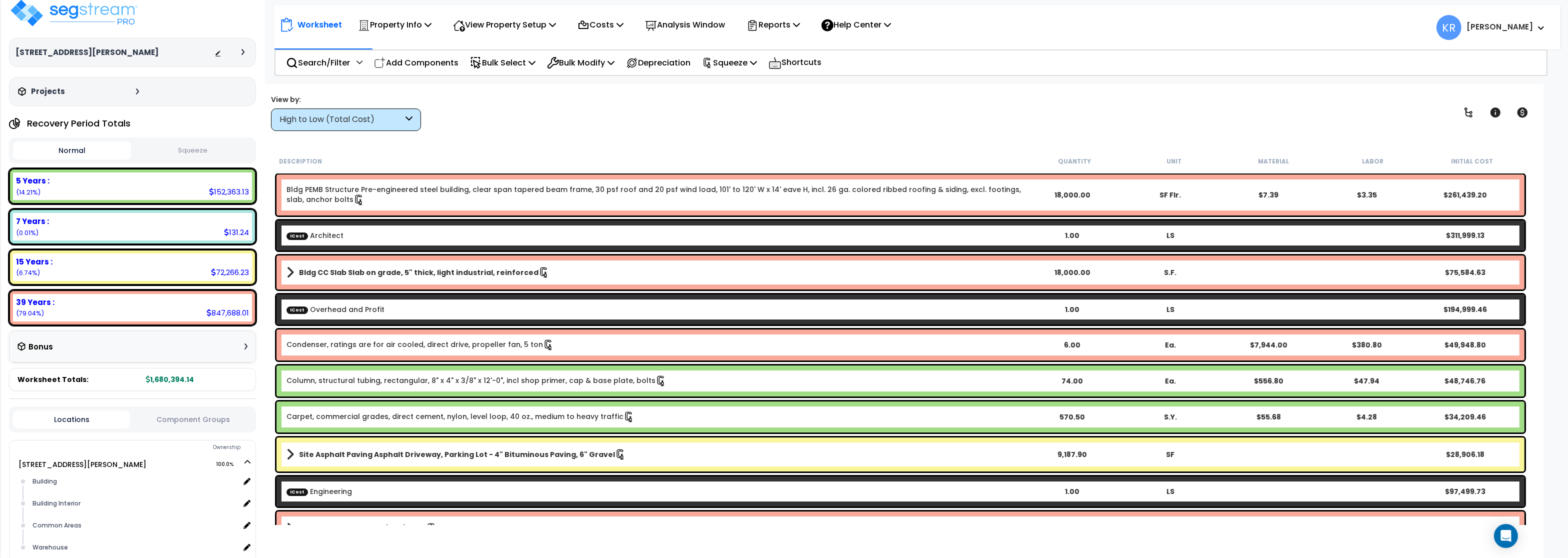
click at [204, 149] on button "Squeeze" at bounding box center [193, 151] width 118 height 17
click at [735, 61] on p "Squeeze" at bounding box center [729, 63] width 55 height 14
click at [741, 107] on link "Reset Squeeze" at bounding box center [746, 105] width 99 height 20
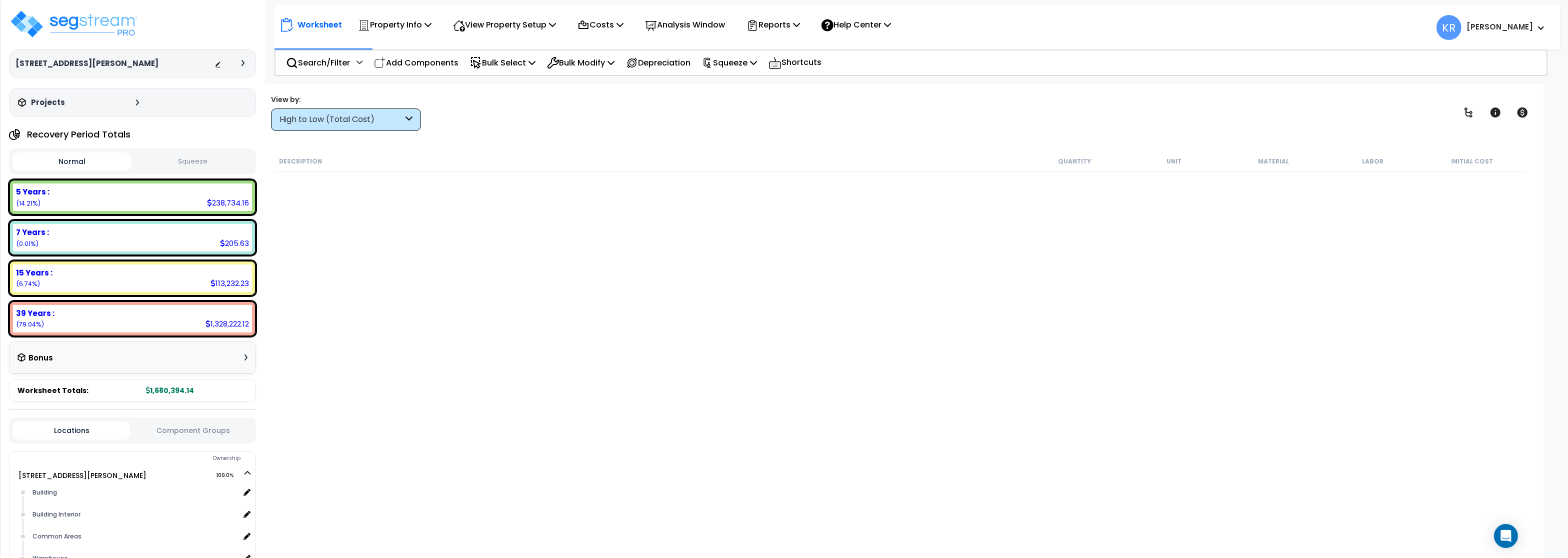
click at [349, 124] on div "High to Low (Total Cost)" at bounding box center [342, 120] width 124 height 12
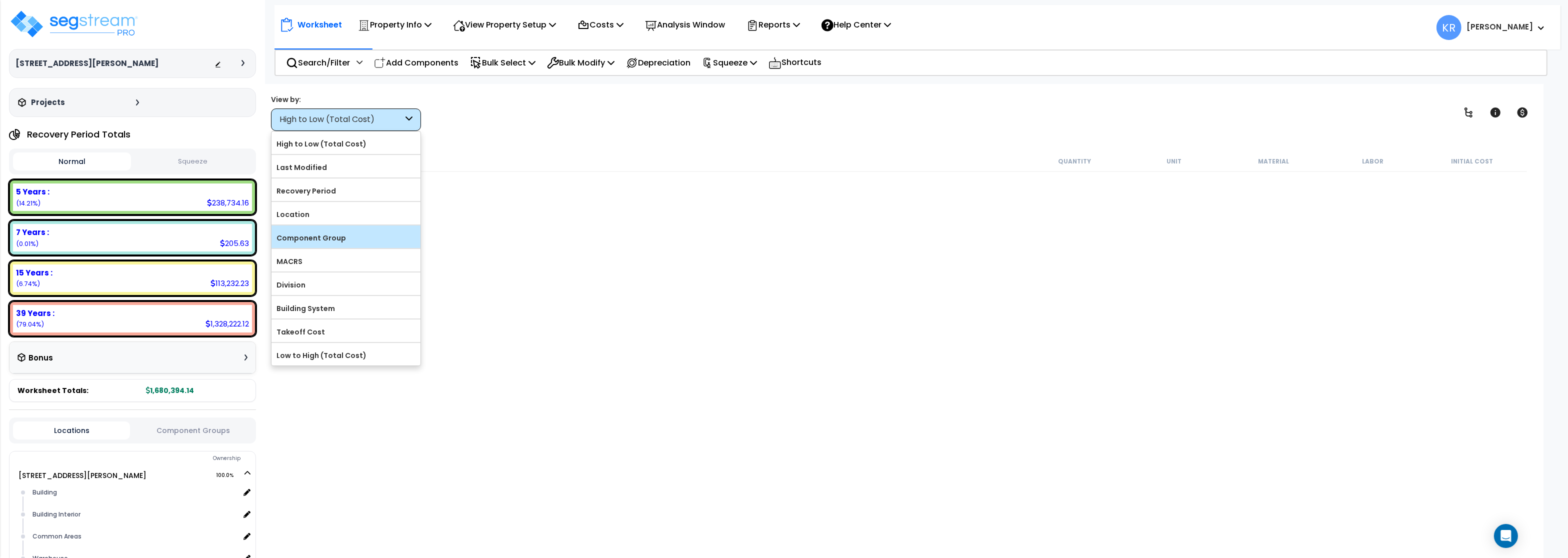
click at [327, 236] on label "Component Group" at bounding box center [347, 237] width 149 height 15
click at [0, 0] on input "Component Group" at bounding box center [0, 0] width 0 height 0
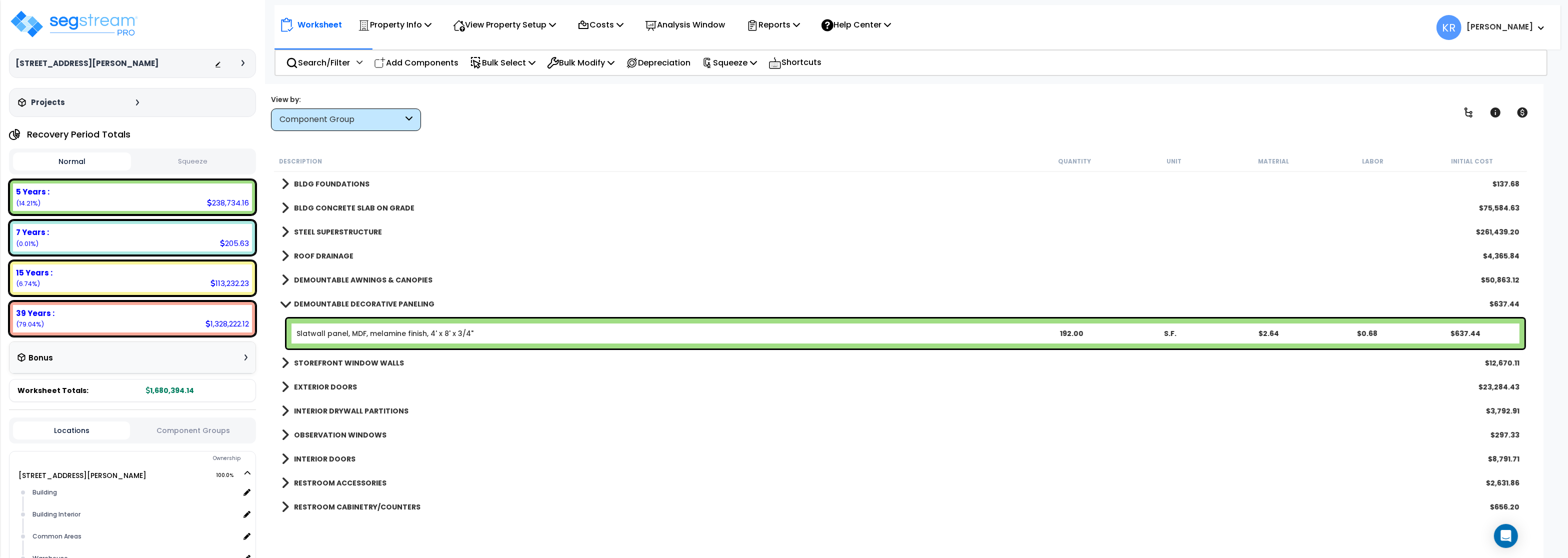
click at [299, 307] on b "DEMOUNTABLE DECORATIVE PANELING" at bounding box center [364, 304] width 140 height 10
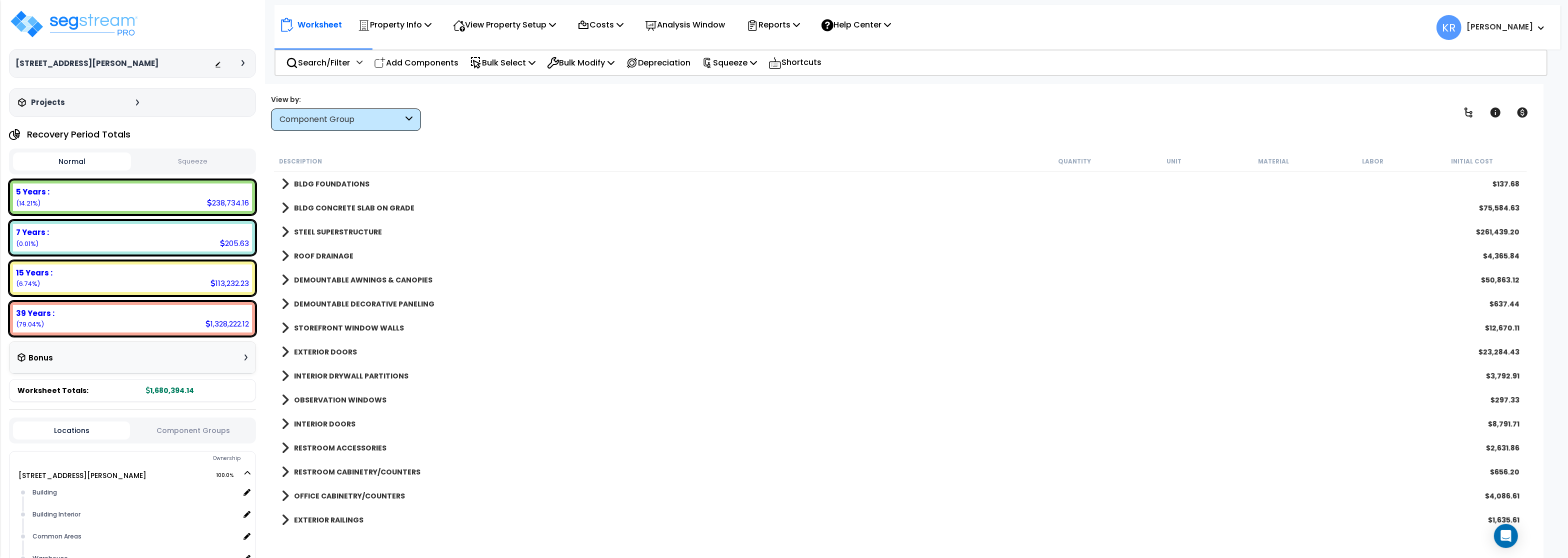
click at [360, 182] on b "BLDG FOUNDATIONS" at bounding box center [332, 184] width 75 height 10
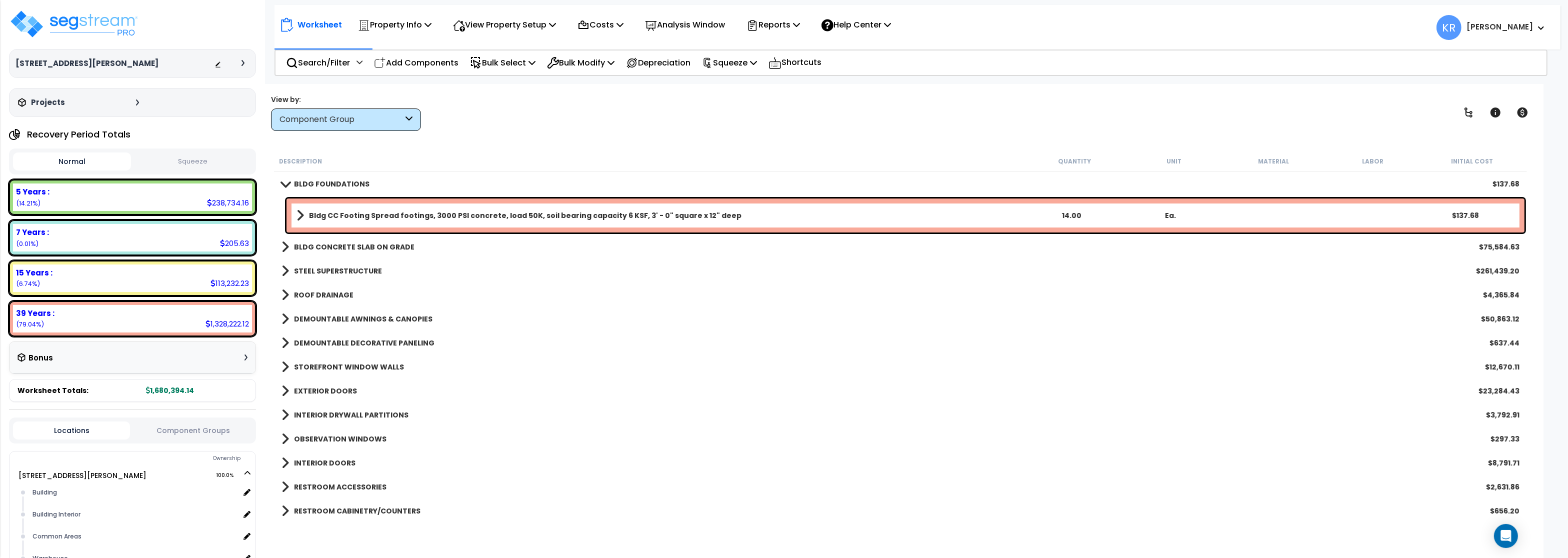
click at [428, 213] on b "Bldg CC Footing Spread footings, 3000 PSI concrete, load 50K, soil bearing capa…" at bounding box center [525, 215] width 433 height 10
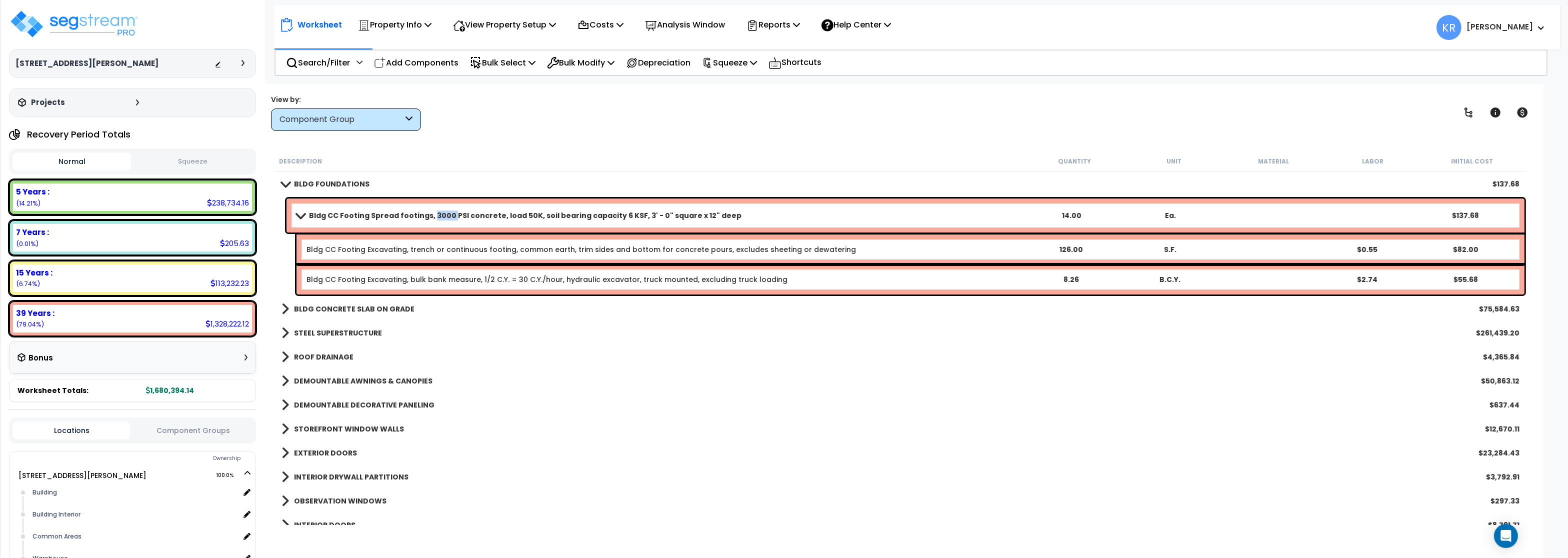
click at [428, 213] on b "Bldg CC Footing Spread footings, 3000 PSI concrete, load 50K, soil bearing capa…" at bounding box center [525, 215] width 433 height 10
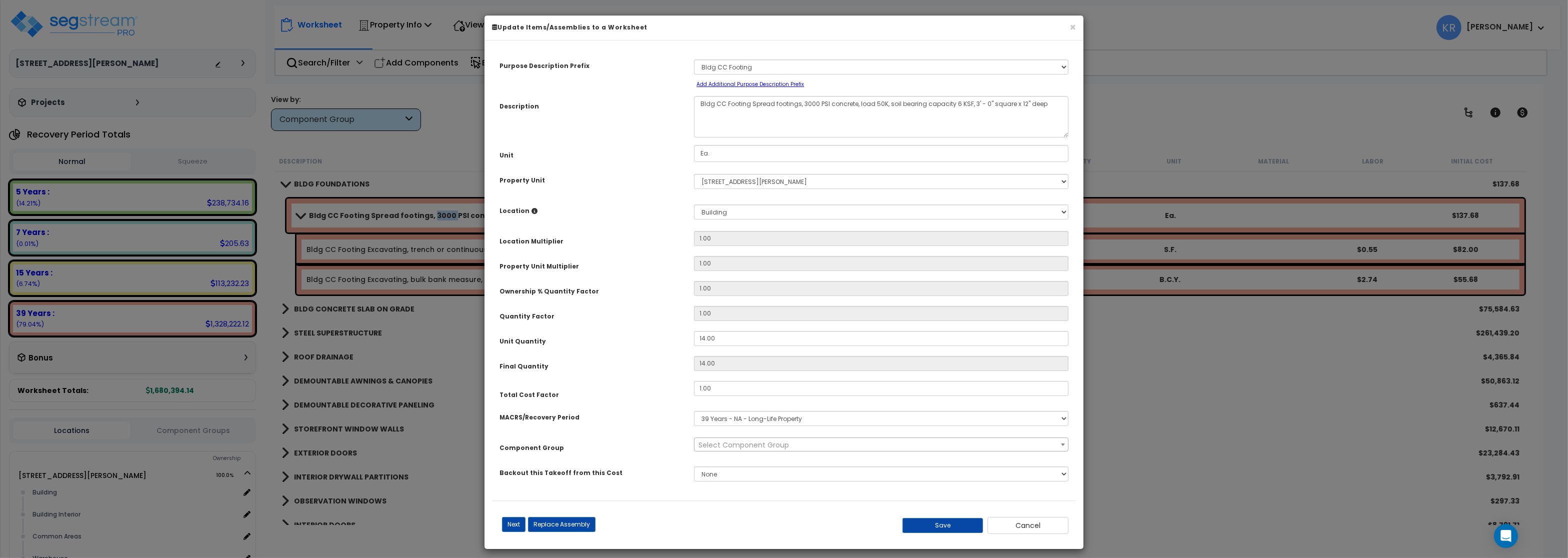
select select "56838"
click at [734, 397] on div "Total Cost Factor 1.00" at bounding box center [783, 390] width 584 height 18
drag, startPoint x: 728, startPoint y: 392, endPoint x: 673, endPoint y: 382, distance: 55.9
click at [694, 382] on input "1.00" at bounding box center [881, 388] width 375 height 15
type input "1"
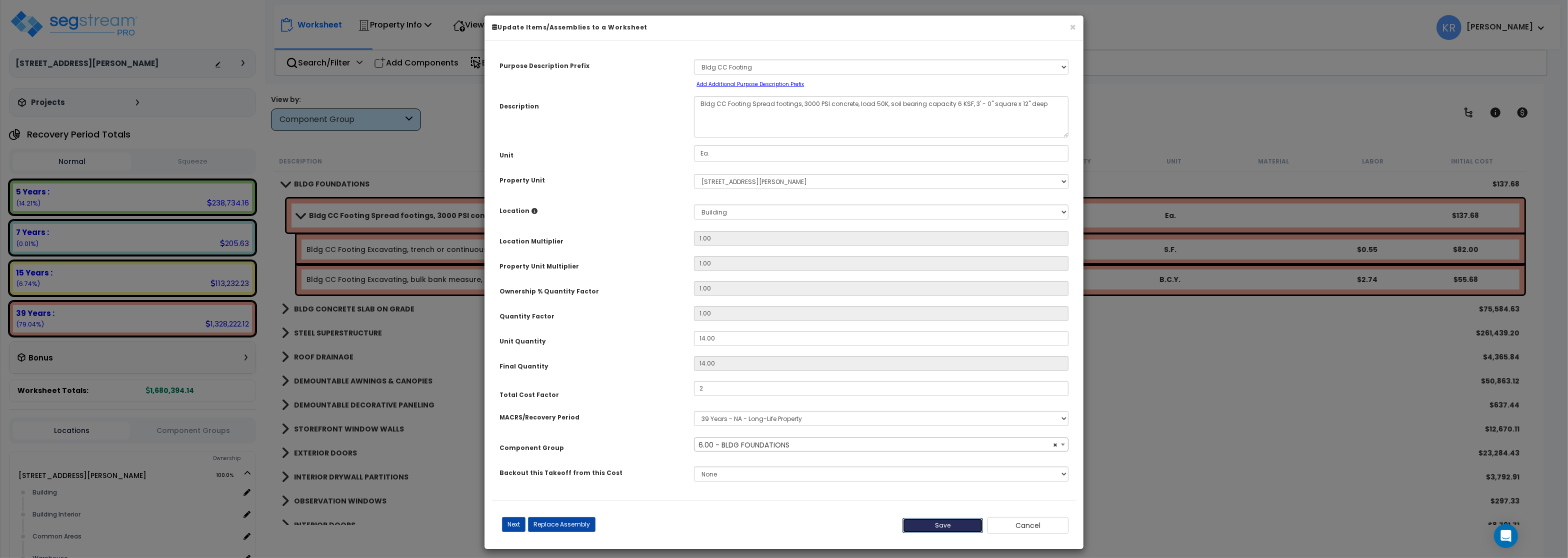
click at [927, 519] on button "Save" at bounding box center [943, 524] width 81 height 15
type input "2.00"
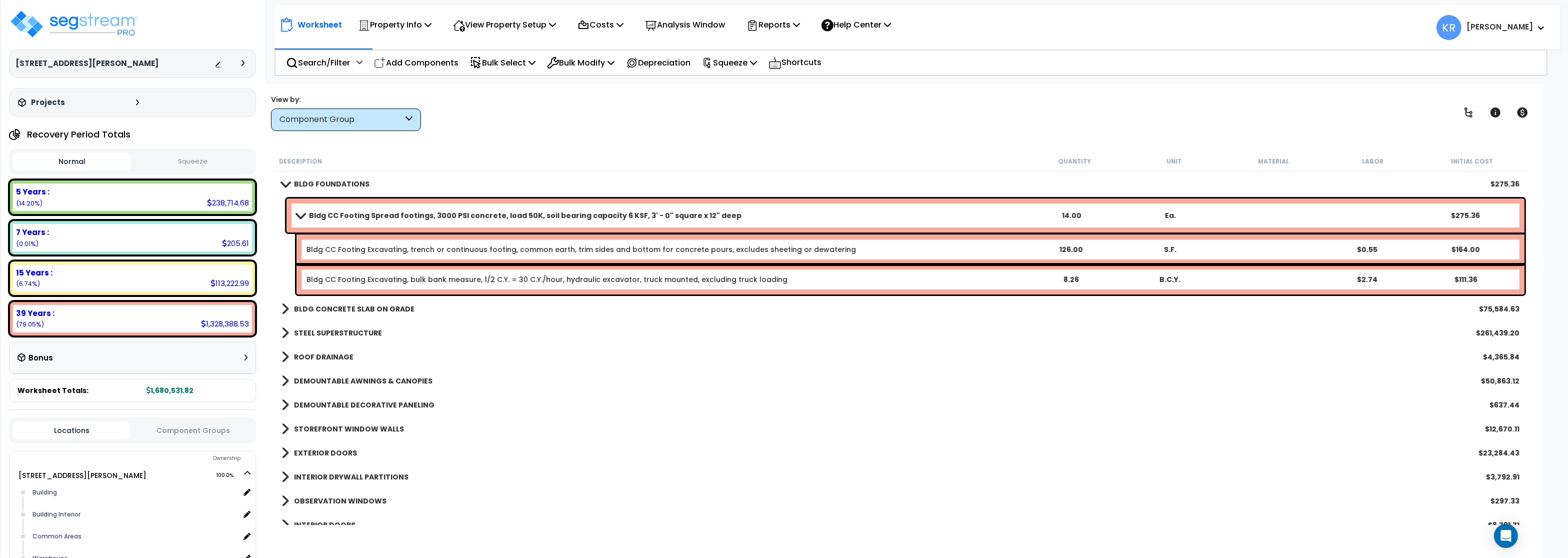
click at [312, 185] on b "BLDG FOUNDATIONS" at bounding box center [332, 184] width 75 height 10
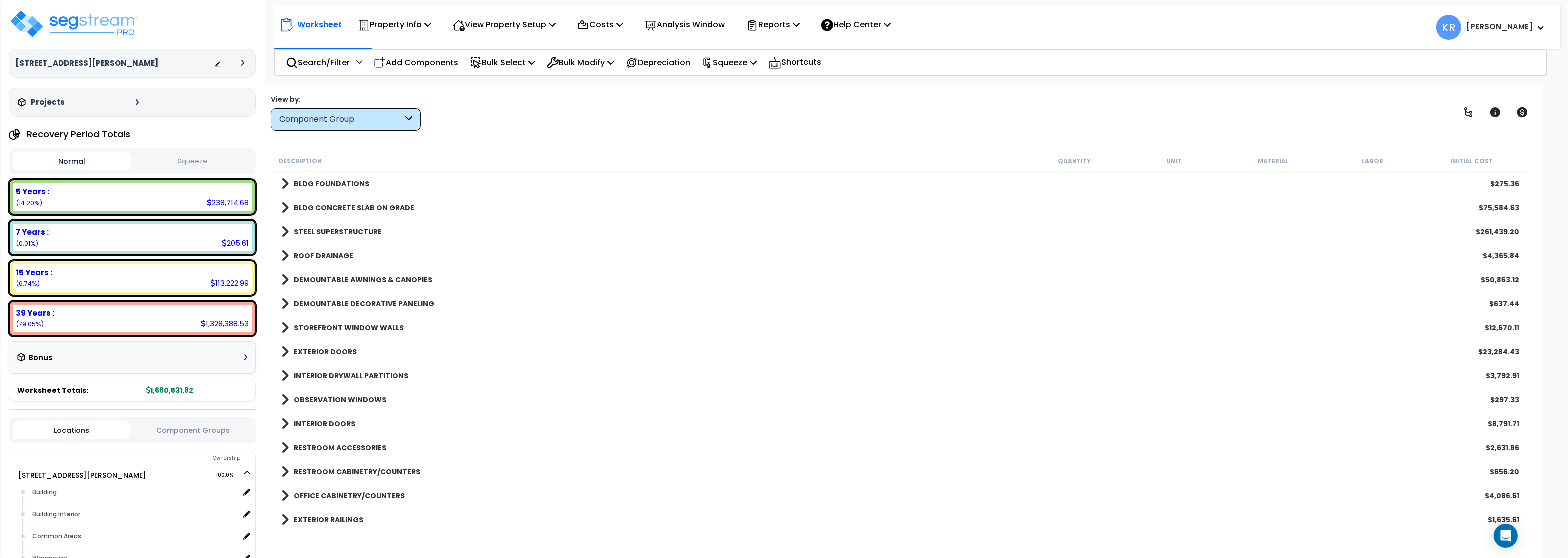
click at [312, 208] on b "BLDG CONCRETE SLAB ON GRADE" at bounding box center [354, 208] width 120 height 10
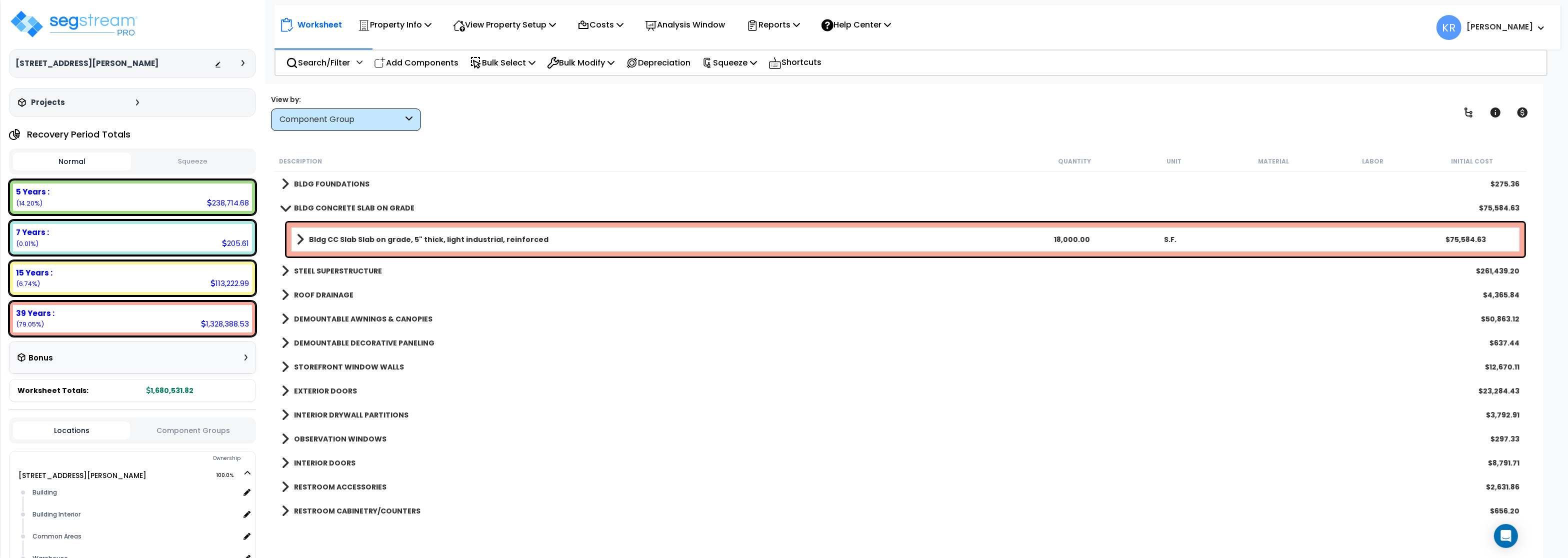
click at [330, 237] on b "Bldg CC Slab Slab on grade, 5" thick, light industrial, reinforced" at bounding box center [428, 239] width 239 height 10
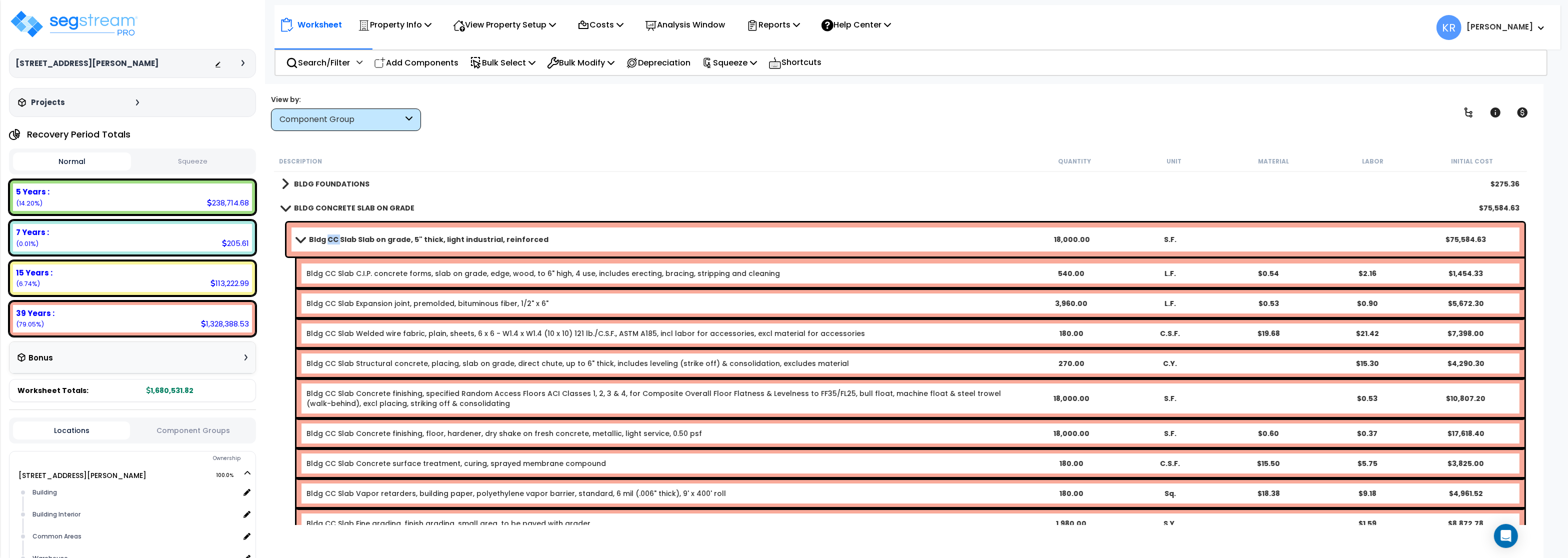
click at [330, 237] on b "Bldg CC Slab Slab on grade, 5" thick, light industrial, reinforced" at bounding box center [428, 239] width 239 height 10
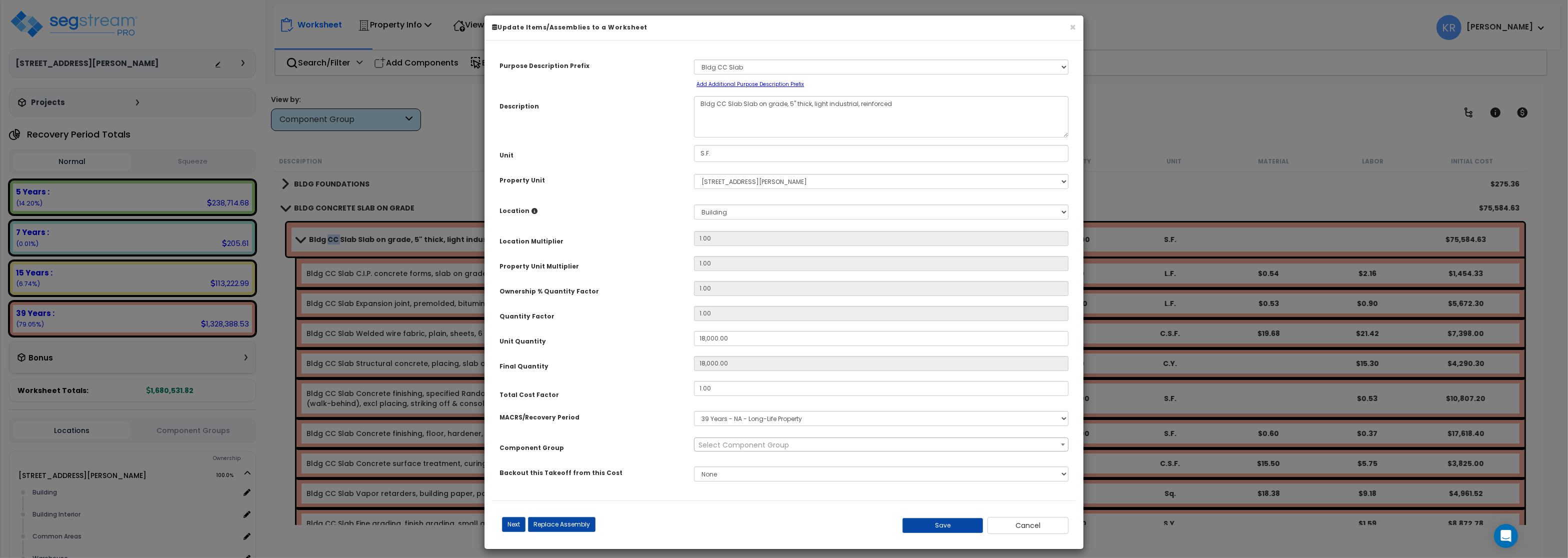
select select "56841"
drag, startPoint x: 713, startPoint y: 389, endPoint x: 840, endPoint y: 394, distance: 127.1
click at [840, 394] on input "1.00" at bounding box center [881, 388] width 375 height 15
type input "2"
click at [935, 524] on button "Save" at bounding box center [943, 524] width 81 height 15
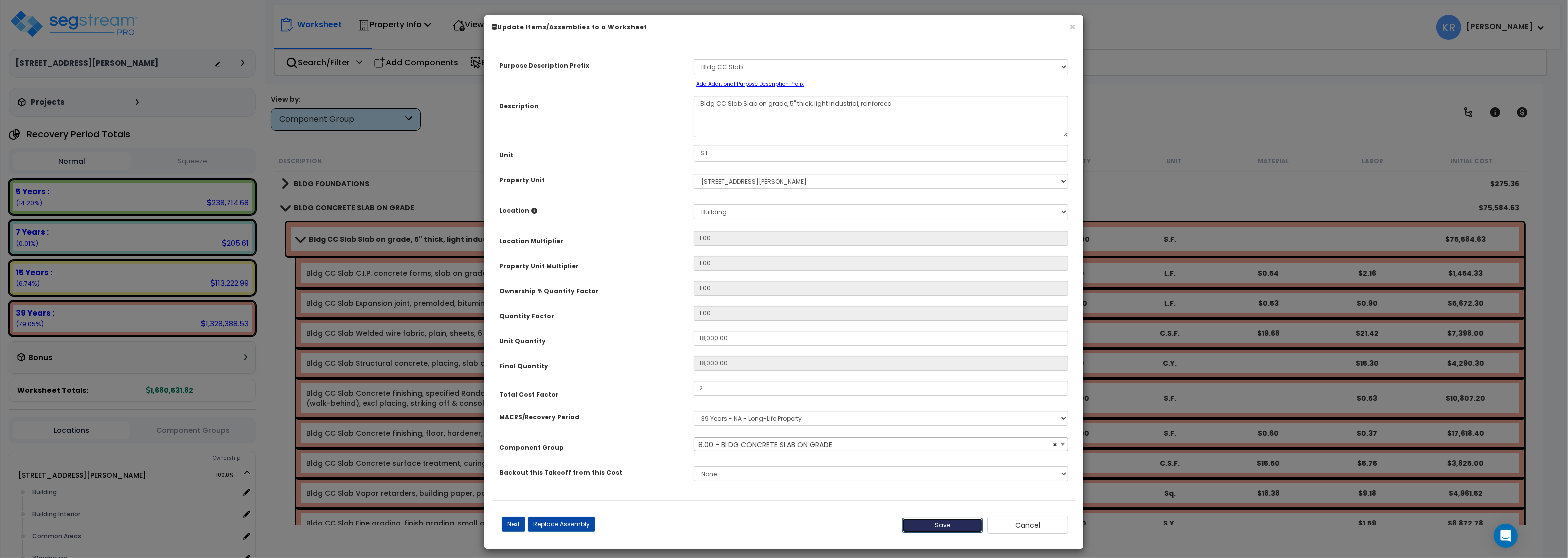
type input "18000.00"
type input "2.00"
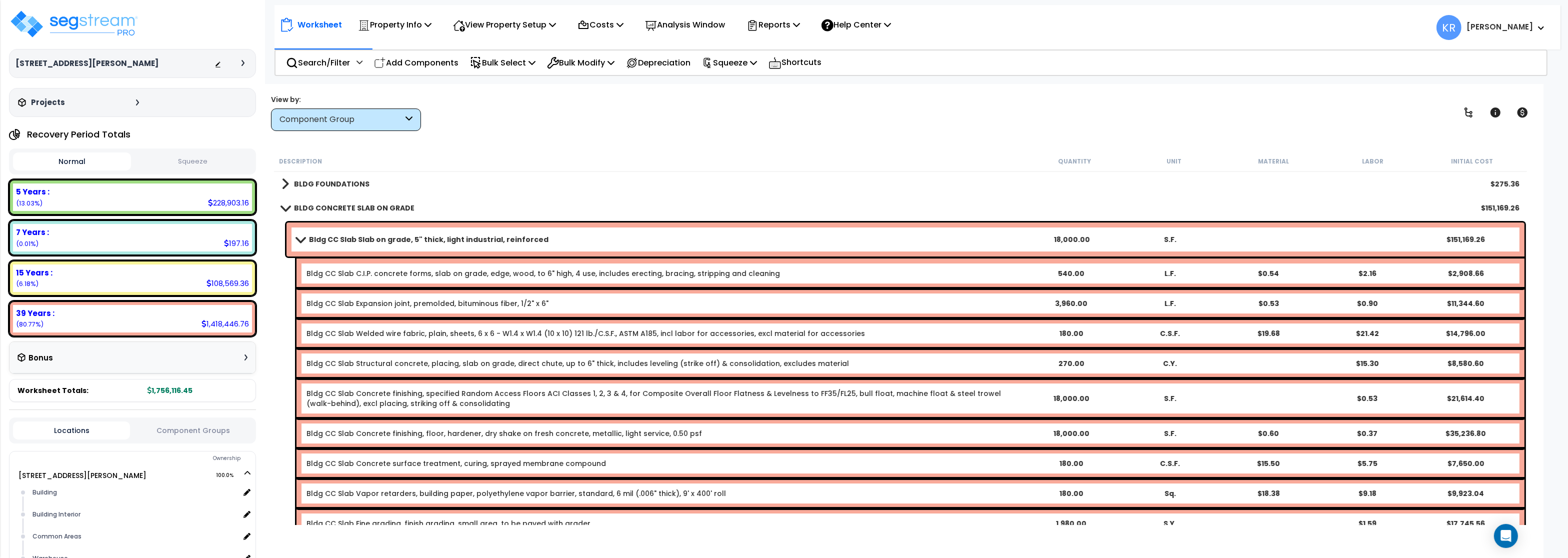
click at [318, 200] on div "BLDG CONCRETE SLAB ON GRADE $151,169.26" at bounding box center [900, 208] width 1248 height 24
click at [319, 204] on b "BLDG CONCRETE SLAB ON GRADE" at bounding box center [354, 208] width 120 height 10
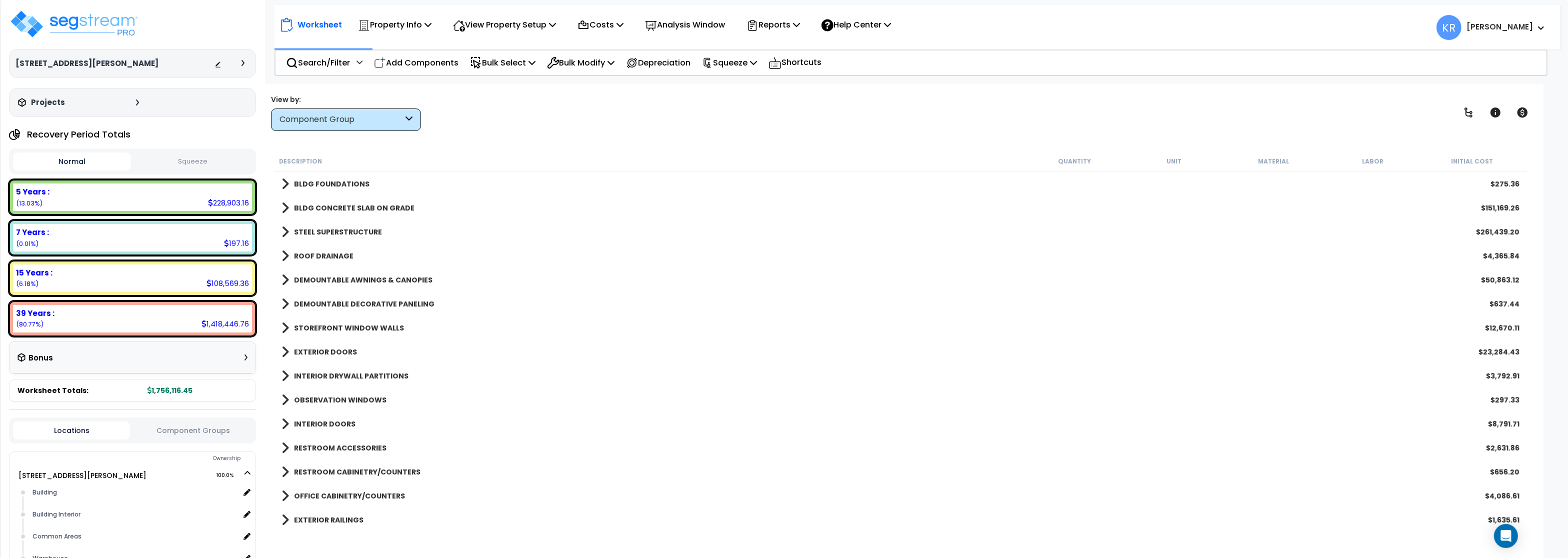
click at [319, 222] on div "STEEL SUPERSTRUCTURE $261,439.20" at bounding box center [900, 231] width 1248 height 24
click at [319, 228] on b "STEEL SUPERSTRUCTURE" at bounding box center [338, 232] width 88 height 10
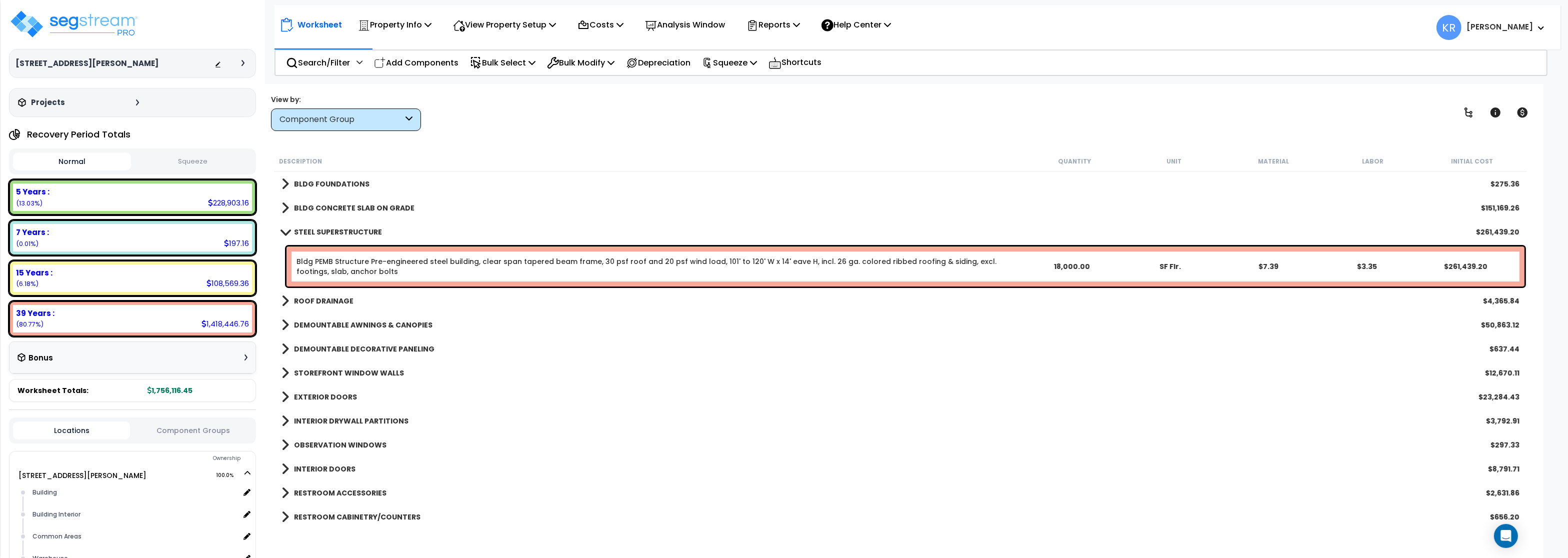
click at [327, 262] on link "Bldg PEMB Structure Pre-engineered steel building, clear span tapered beam fram…" at bounding box center [659, 266] width 726 height 20
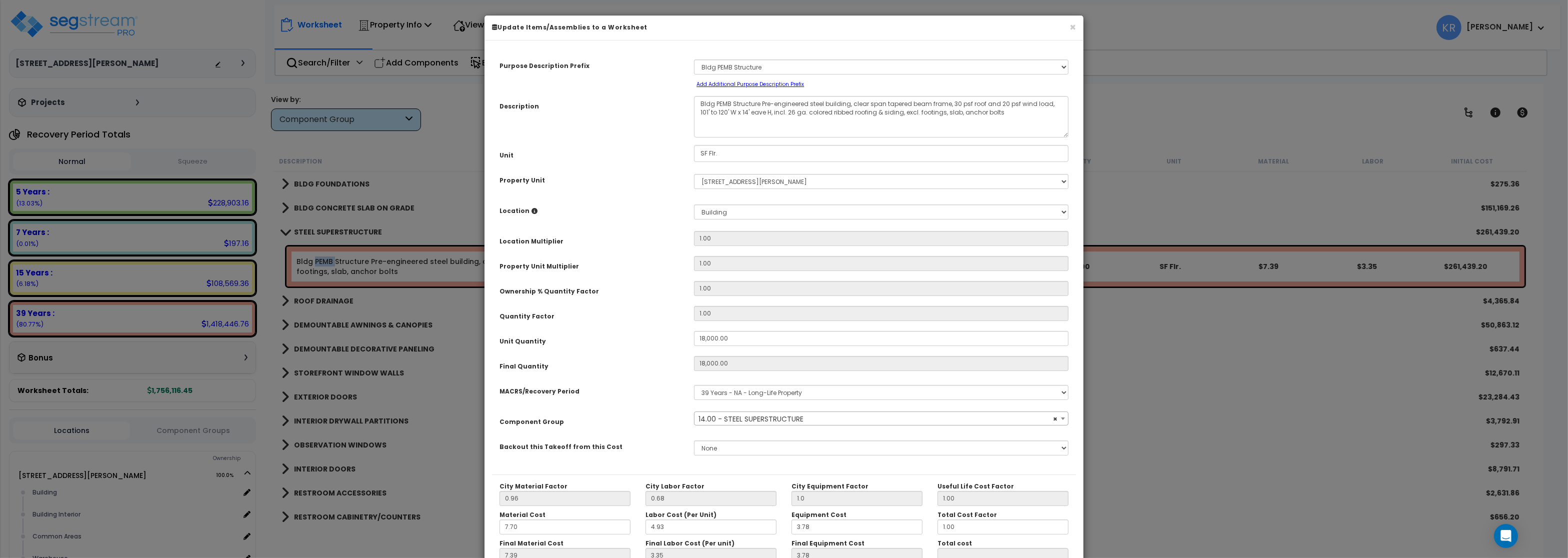
select select "56844"
drag, startPoint x: 715, startPoint y: 314, endPoint x: 655, endPoint y: 304, distance: 60.8
click at [694, 306] on input "1.00" at bounding box center [881, 312] width 375 height 15
click at [726, 289] on input "1.00" at bounding box center [881, 287] width 375 height 15
click at [724, 314] on input "1.00" at bounding box center [881, 312] width 375 height 15
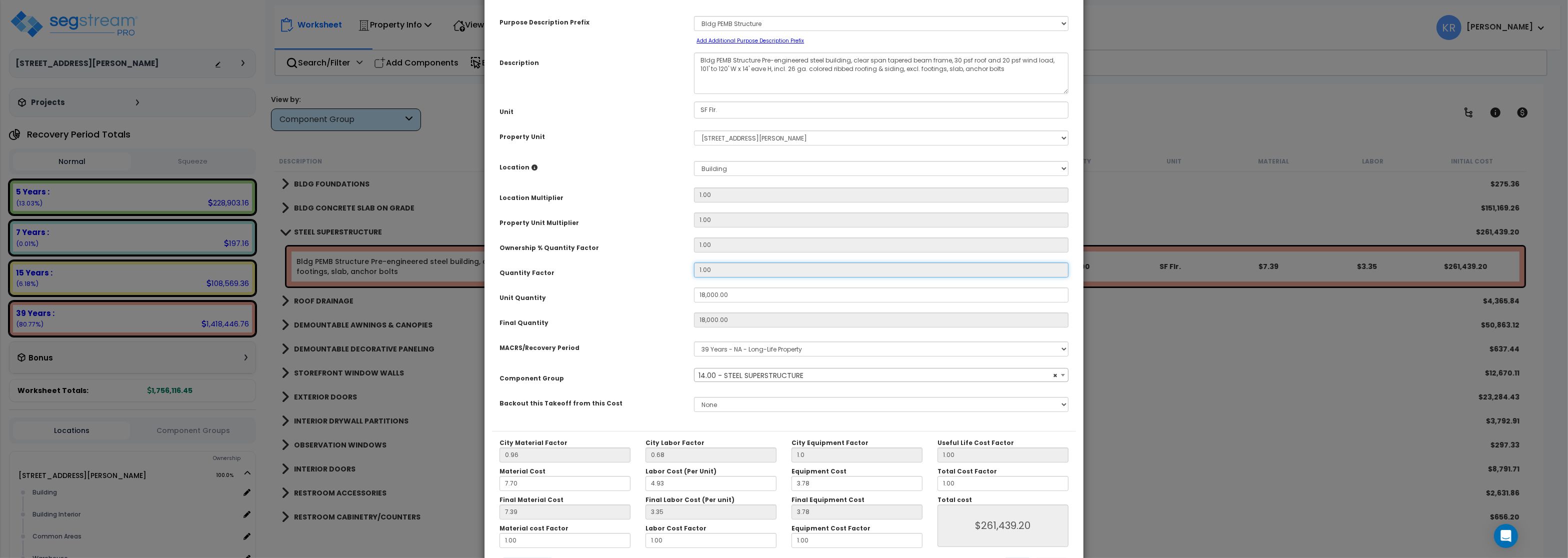
scroll to position [89, 0]
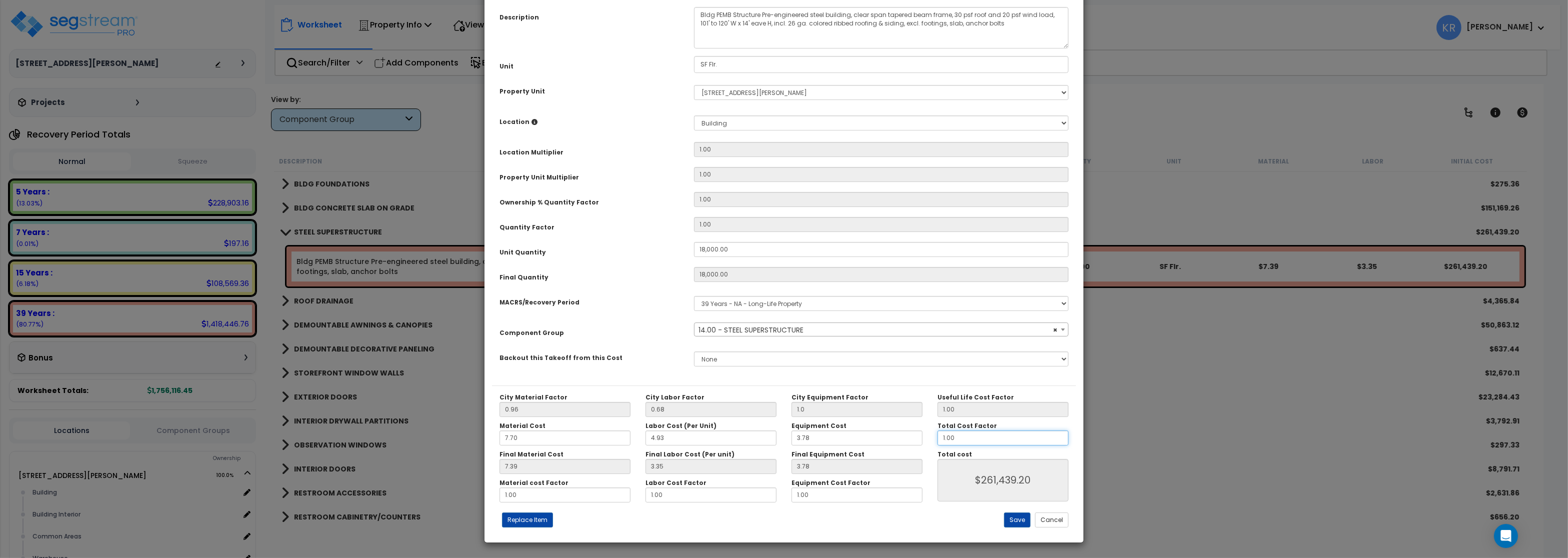
drag, startPoint x: 980, startPoint y: 438, endPoint x: 903, endPoint y: 426, distance: 77.9
click at [938, 430] on input "1.00" at bounding box center [1003, 437] width 131 height 15
type input "1"
type input "$261,360.00"
type input "1."
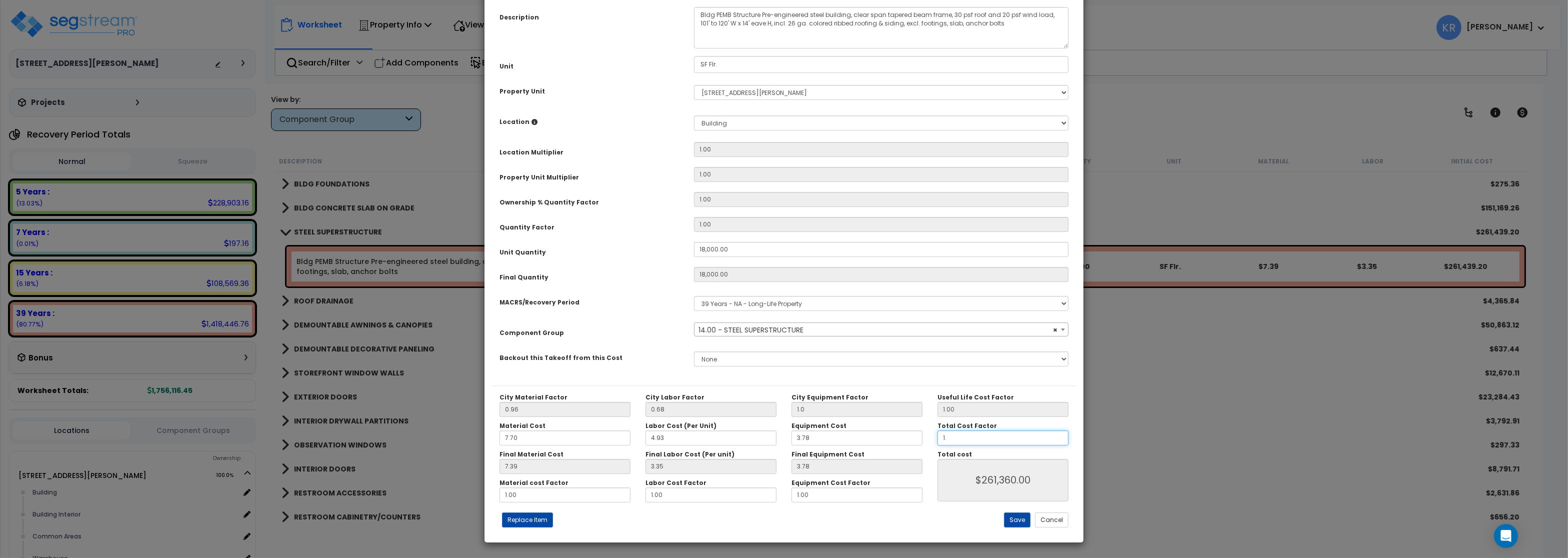
type input "$261,360.00"
type input "1.5"
type input "$392,040.00"
type input "1.5"
type input "$392,040.00"
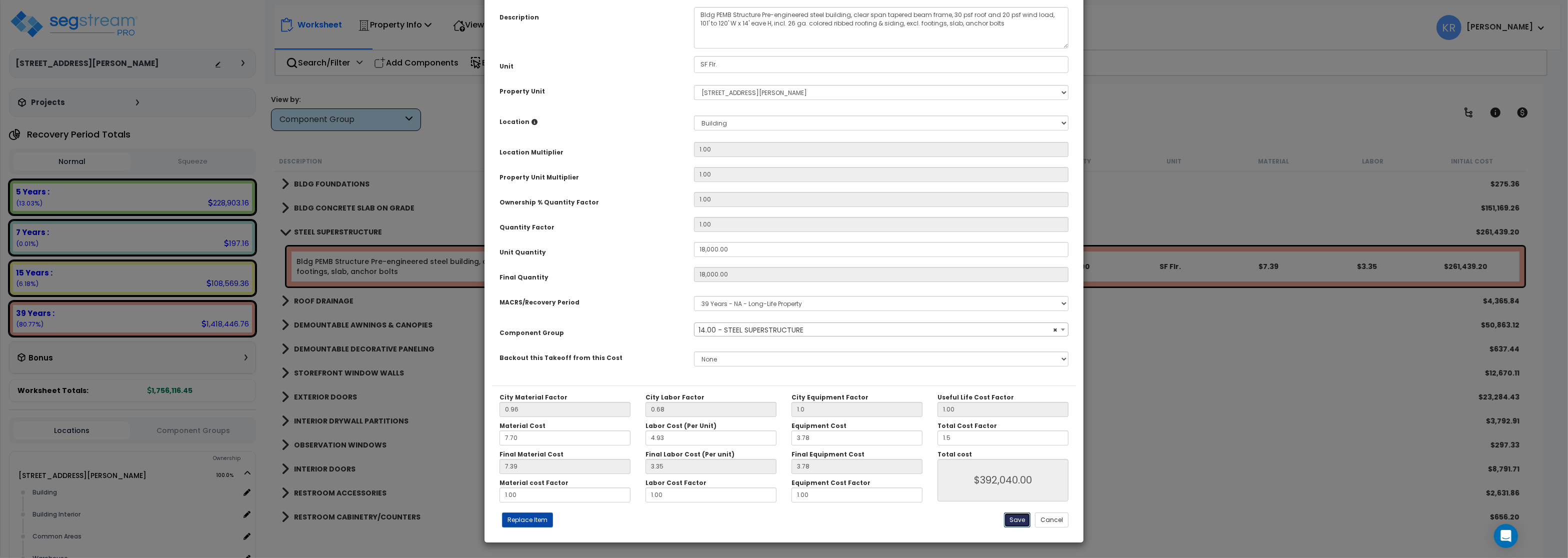
click at [1015, 518] on button "Save" at bounding box center [1016, 519] width 26 height 15
type input "18000.00"
type input "1.00"
type input "1.50"
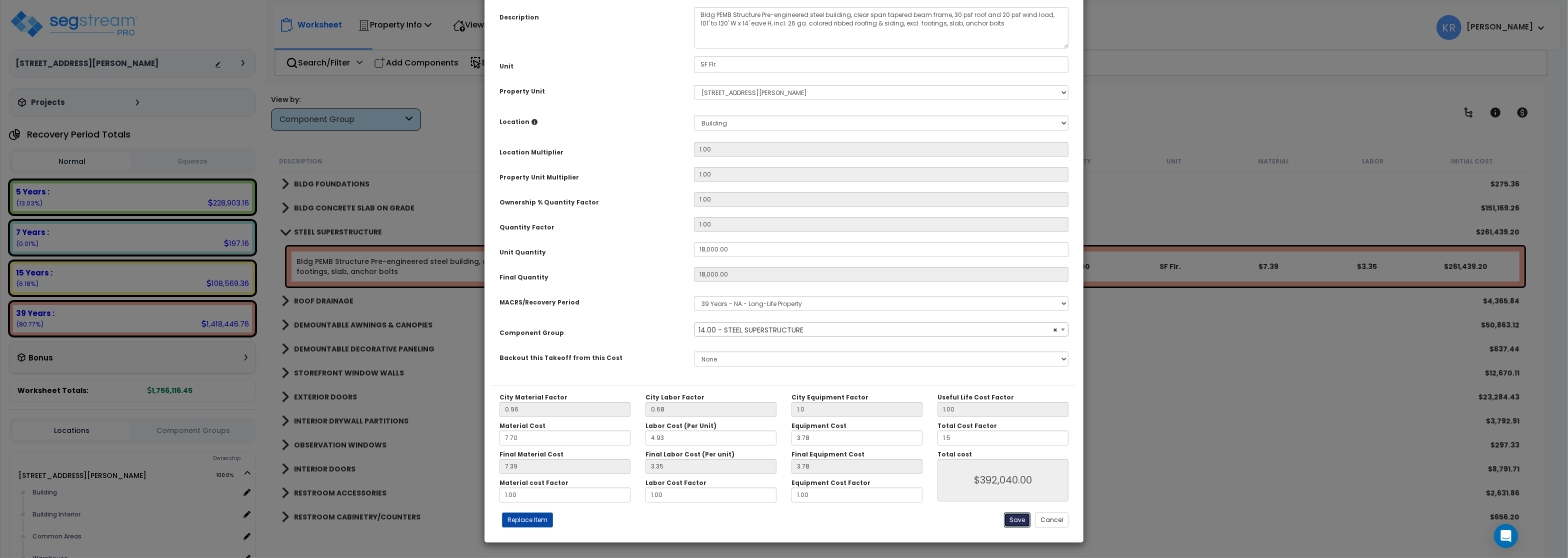
type input "392040.00"
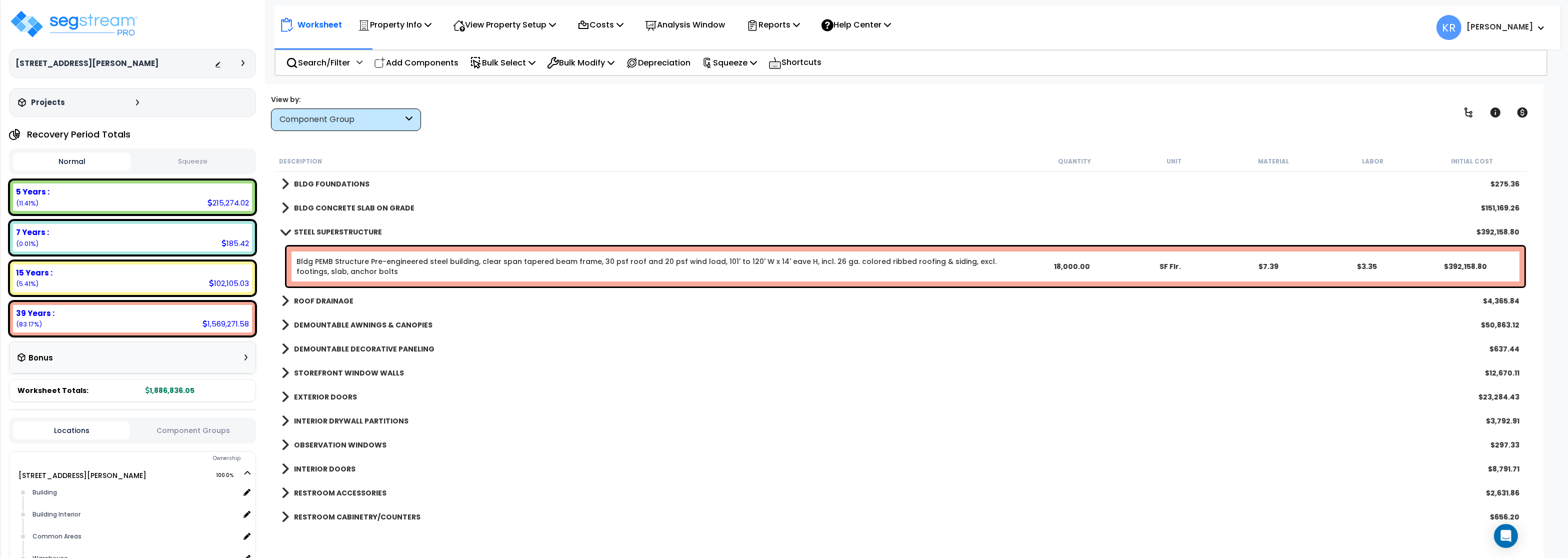
click at [316, 231] on b "STEEL SUPERSTRUCTURE" at bounding box center [338, 232] width 88 height 10
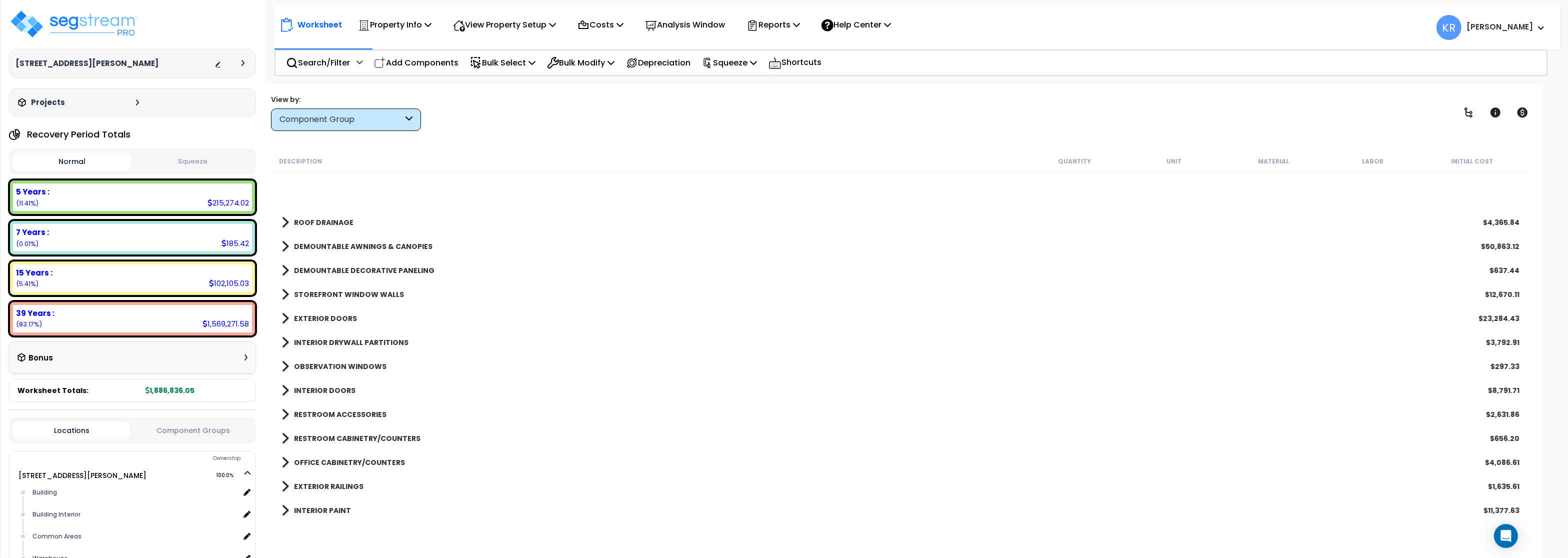
scroll to position [0, 0]
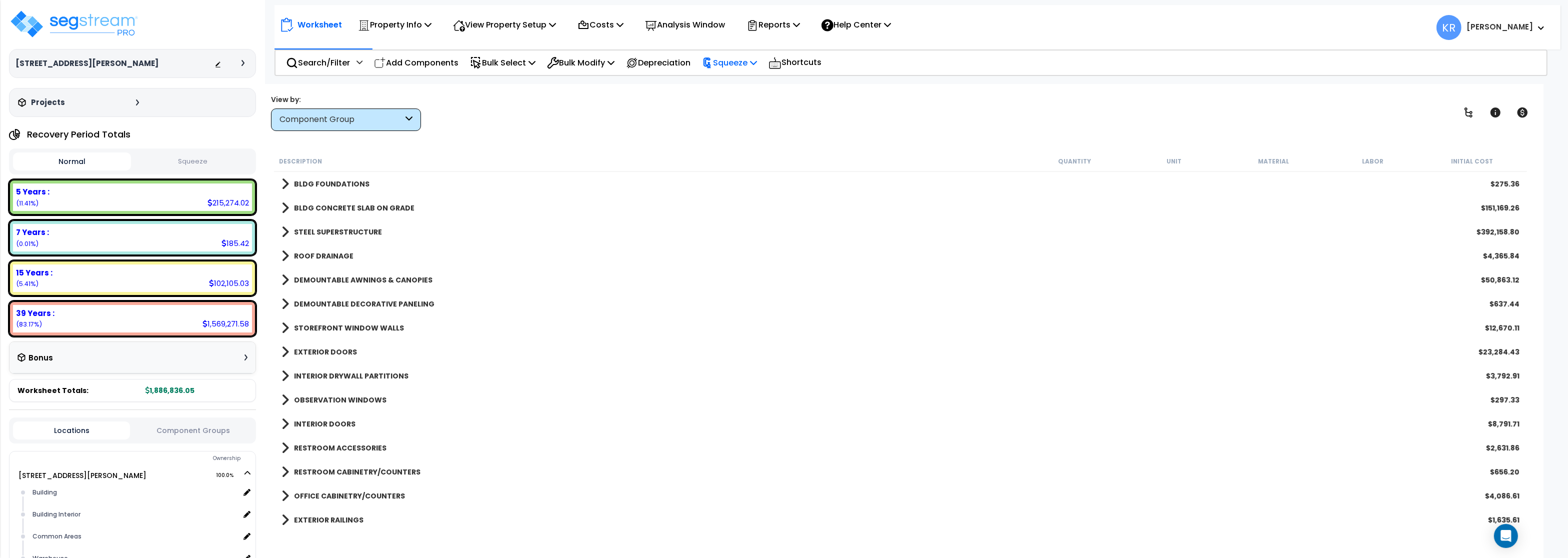
click at [733, 66] on p "Squeeze" at bounding box center [729, 63] width 55 height 14
click at [738, 82] on link "Squeeze" at bounding box center [746, 84] width 99 height 20
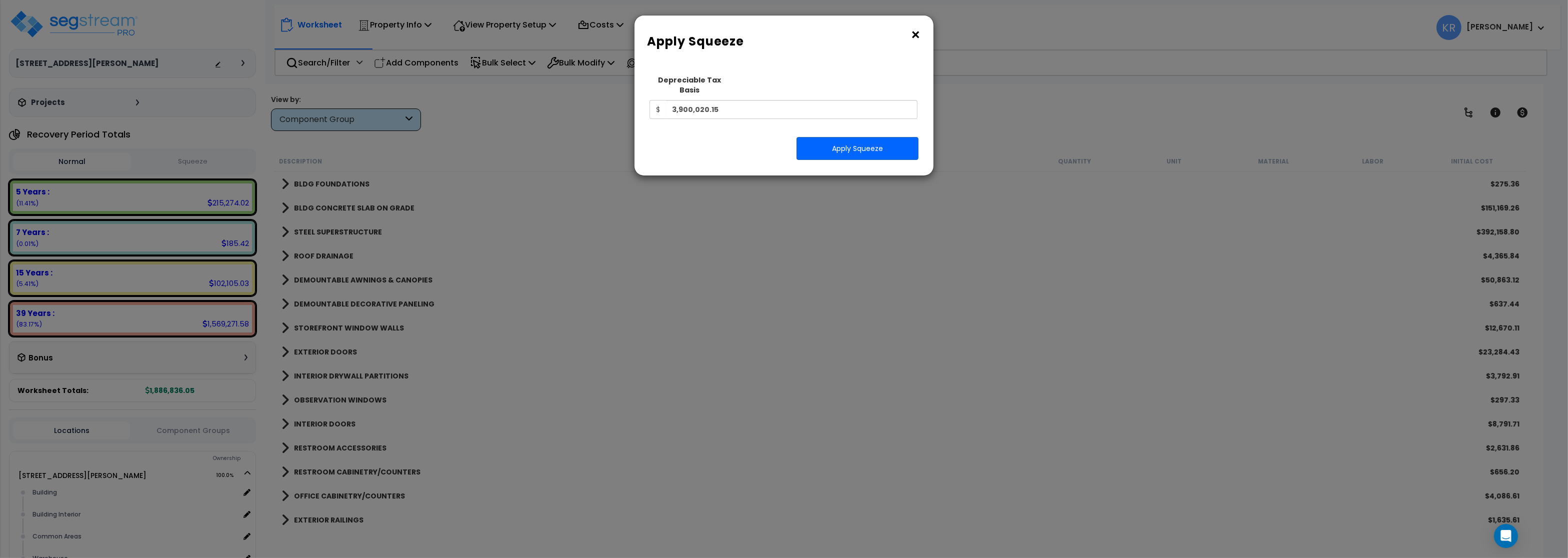
click at [917, 33] on button "×" at bounding box center [915, 35] width 11 height 16
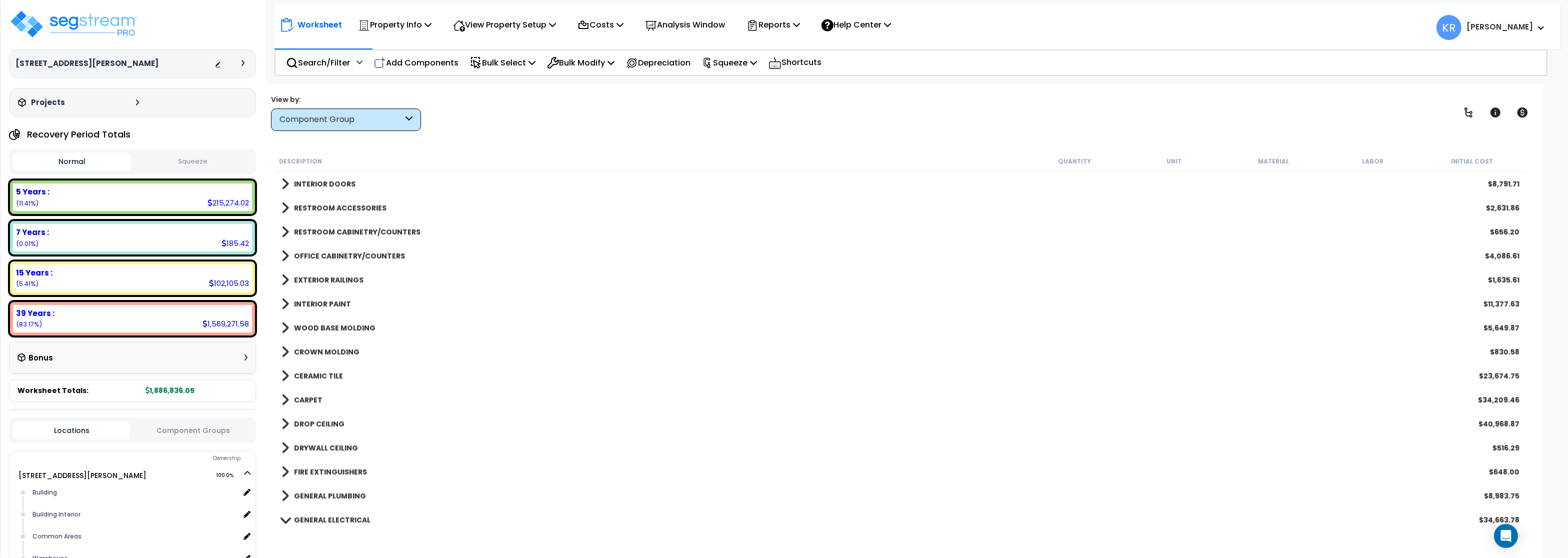
scroll to position [420, 0]
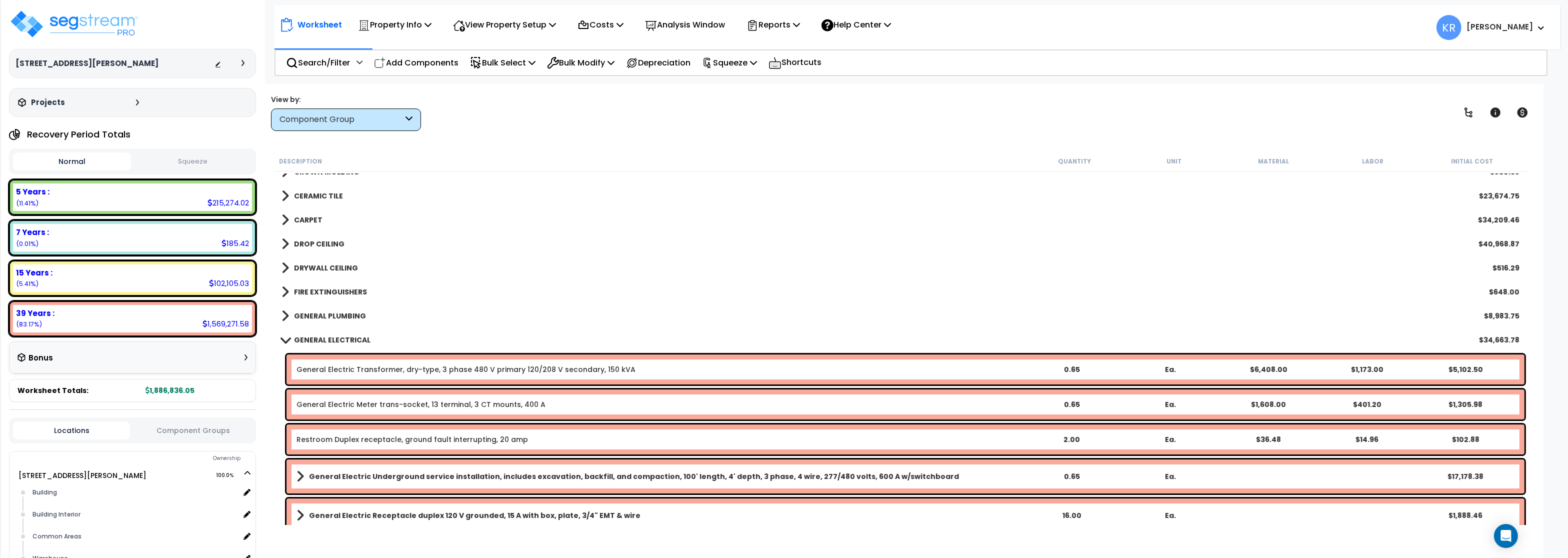
click at [342, 334] on link "GENERAL ELECTRICAL" at bounding box center [326, 339] width 89 height 14
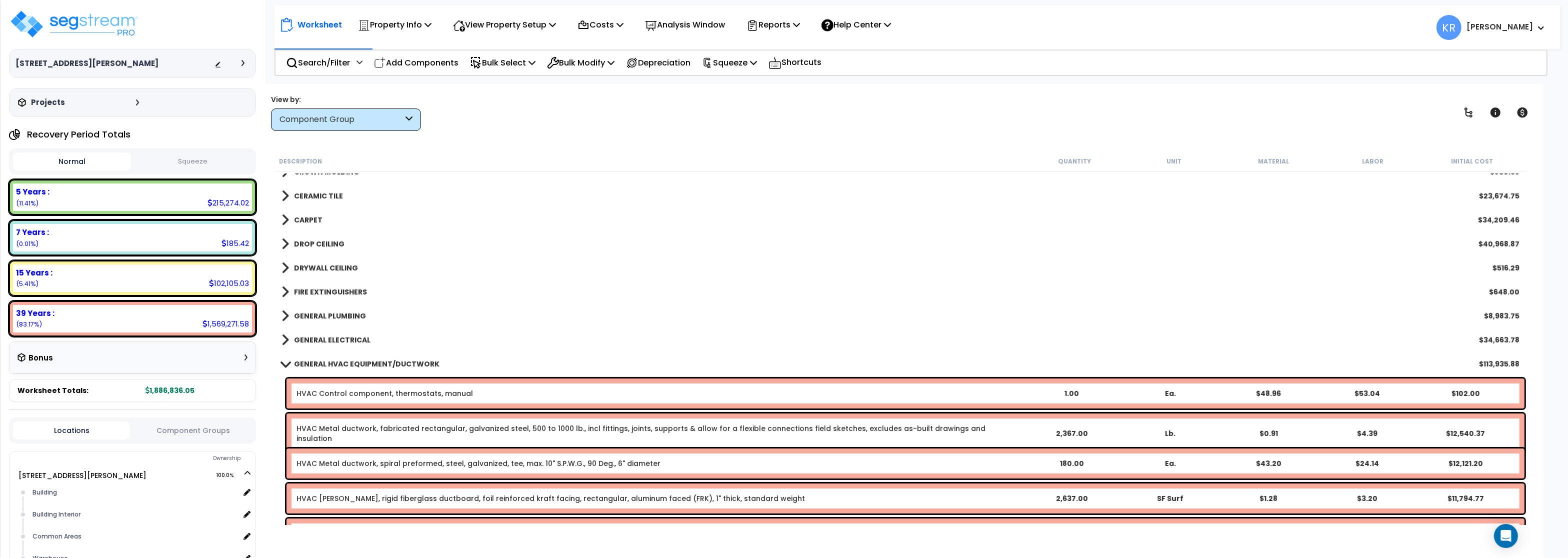
click at [324, 362] on b "GENERAL HVAC EQUIPMENT/DUCTWORK" at bounding box center [367, 364] width 145 height 10
